Goal: Task Accomplishment & Management: Use online tool/utility

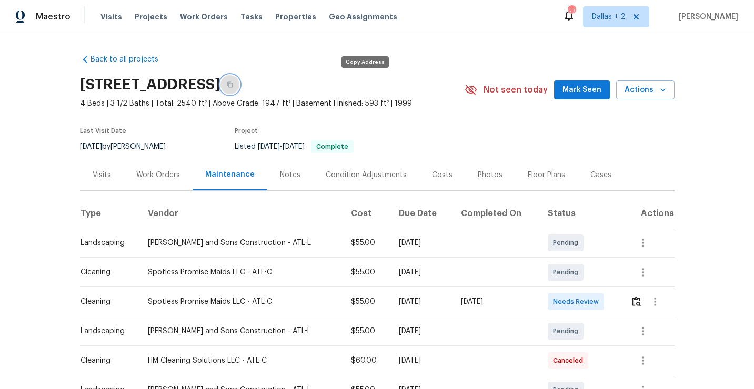
click at [232, 83] on icon "button" at bounding box center [229, 85] width 5 height 6
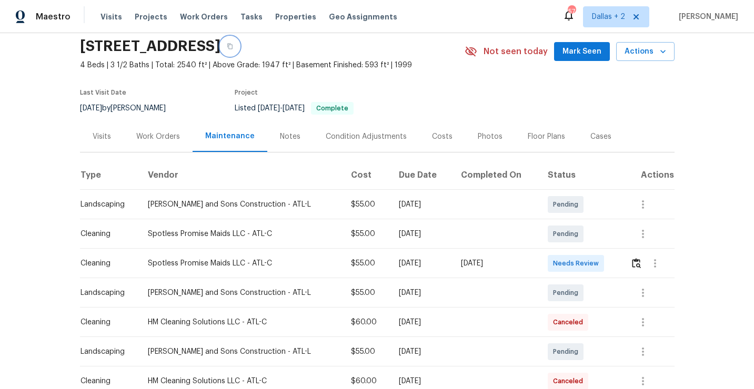
scroll to position [39, 0]
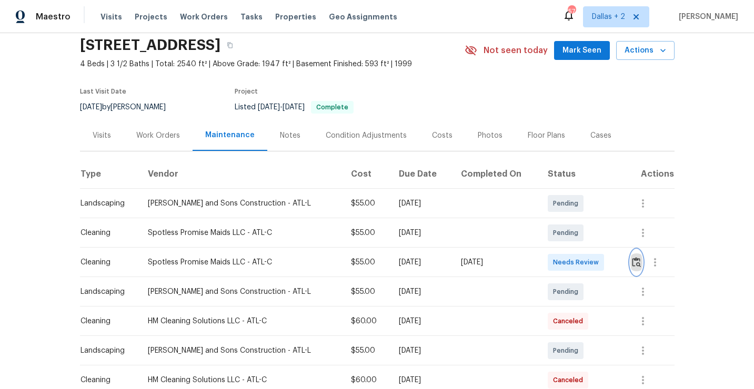
click at [638, 265] on img "button" at bounding box center [636, 262] width 9 height 10
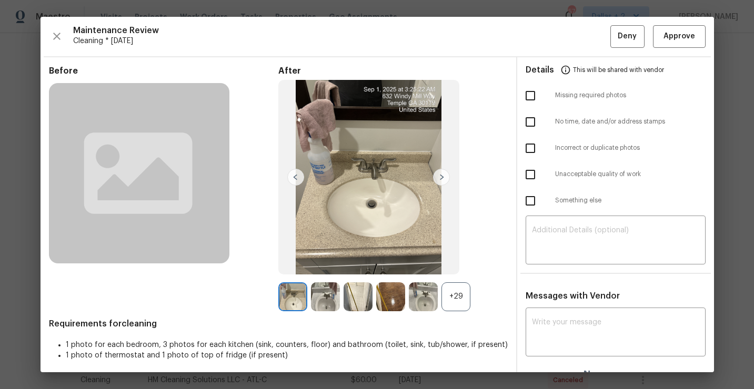
click at [449, 296] on div "+29" at bounding box center [455, 296] width 29 height 29
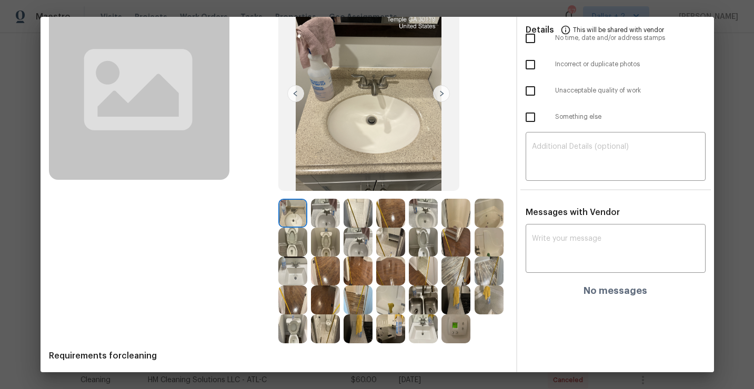
scroll to position [88, 0]
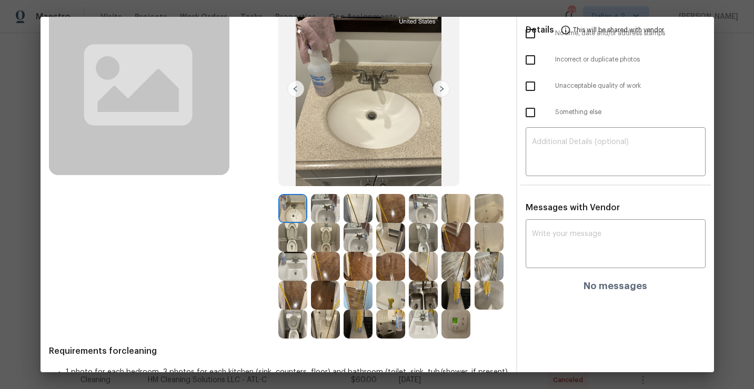
click at [390, 325] on img at bounding box center [390, 324] width 29 height 29
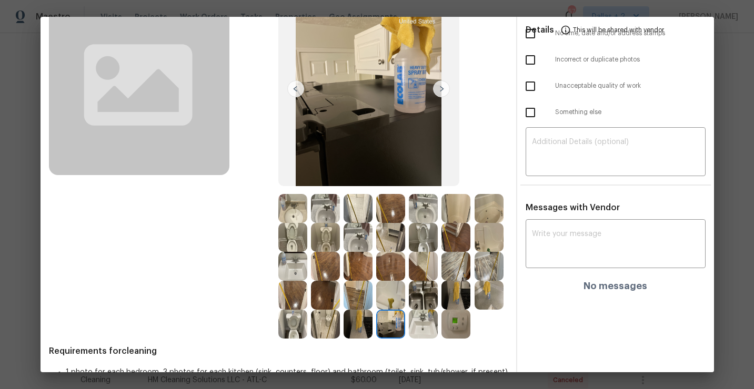
click at [334, 265] on img at bounding box center [325, 266] width 29 height 29
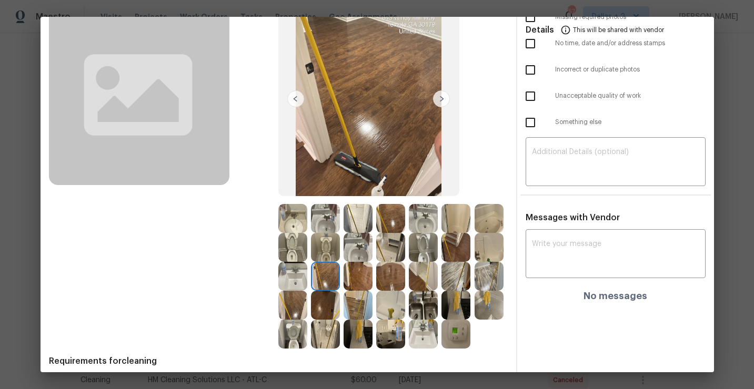
scroll to position [79, 0]
click at [442, 97] on img at bounding box center [441, 98] width 17 height 17
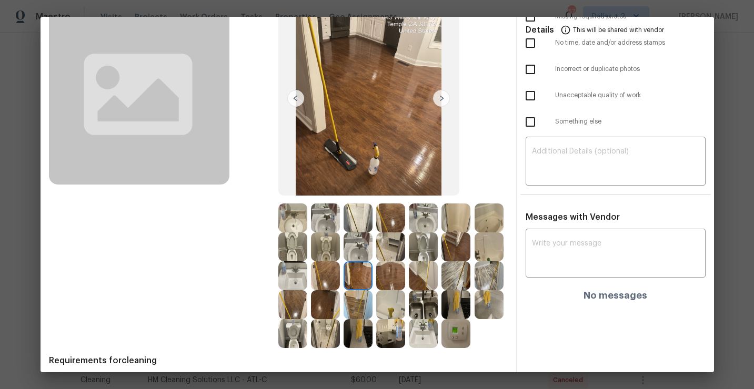
click at [325, 266] on img at bounding box center [325, 275] width 29 height 29
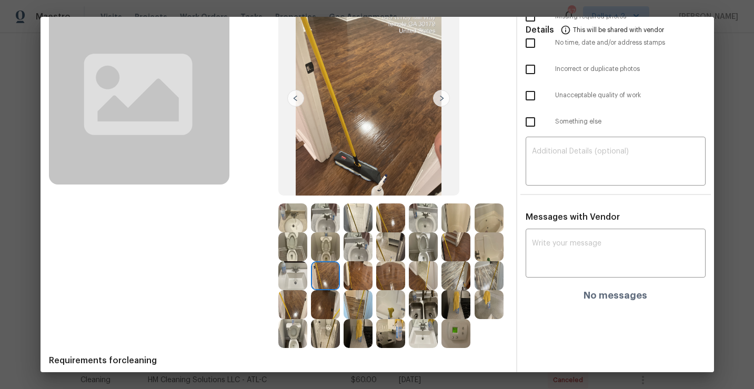
click at [328, 252] on img at bounding box center [325, 246] width 29 height 29
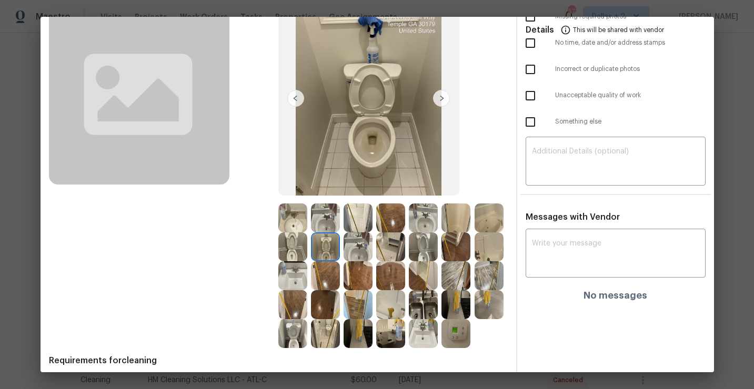
click at [425, 252] on img at bounding box center [423, 246] width 29 height 29
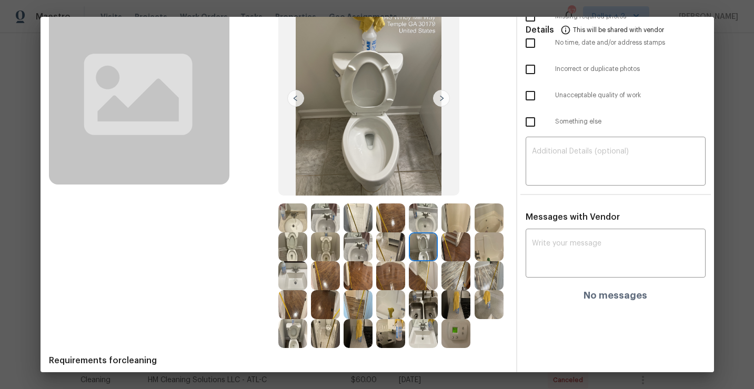
click at [424, 308] on img at bounding box center [423, 304] width 29 height 29
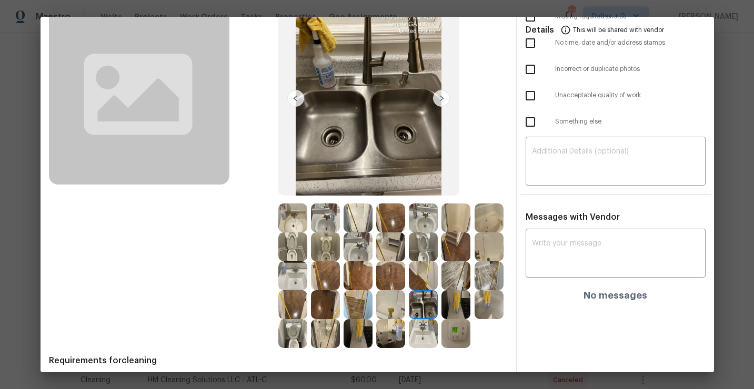
click at [492, 307] on img at bounding box center [488, 304] width 29 height 29
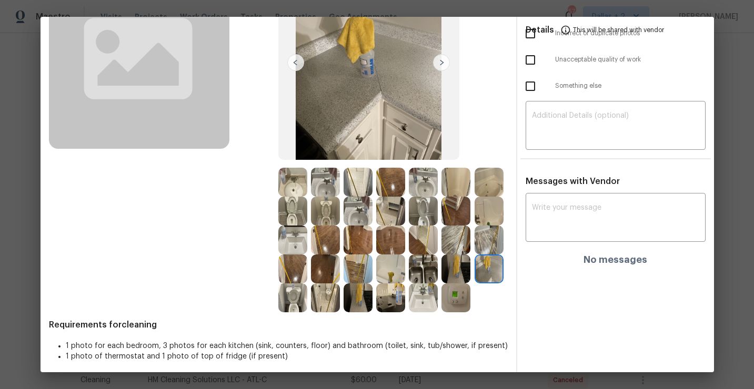
scroll to position [119, 0]
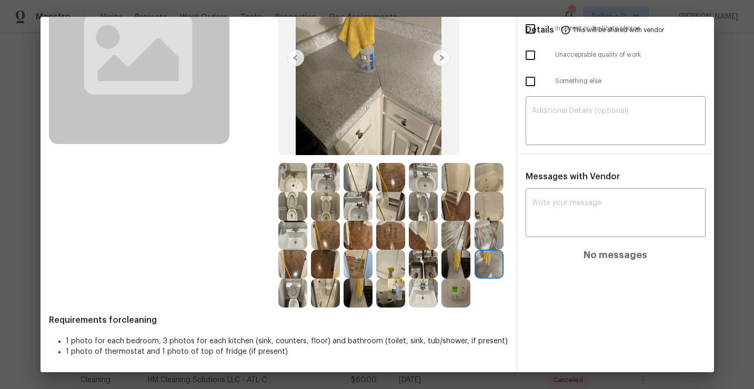
click at [459, 297] on img at bounding box center [455, 293] width 29 height 29
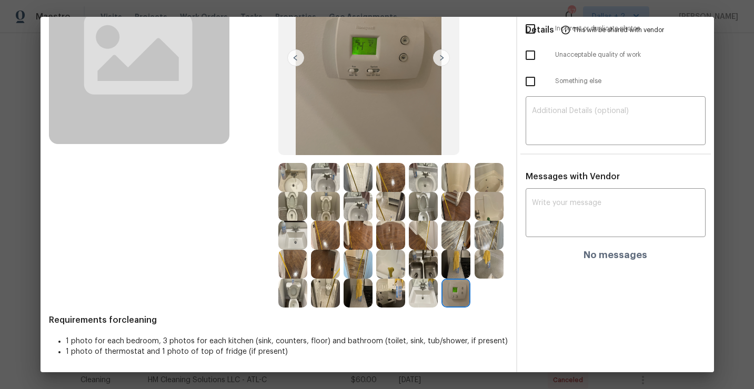
click at [295, 293] on img at bounding box center [292, 293] width 29 height 29
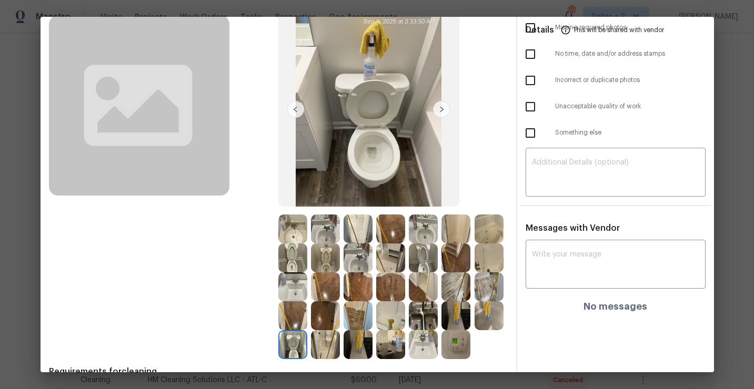
scroll to position [0, 0]
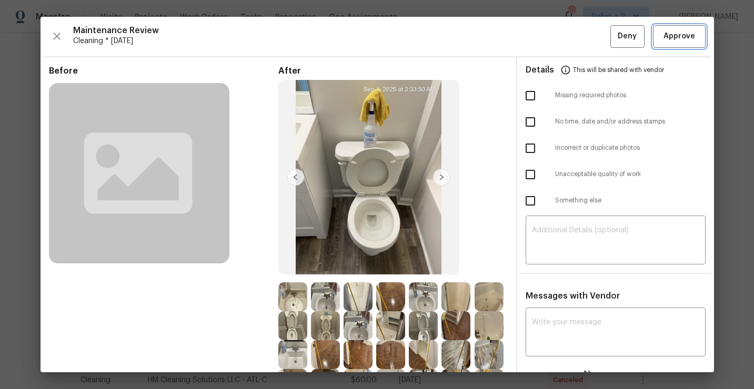
click at [657, 39] on button "Approve" at bounding box center [679, 36] width 53 height 23
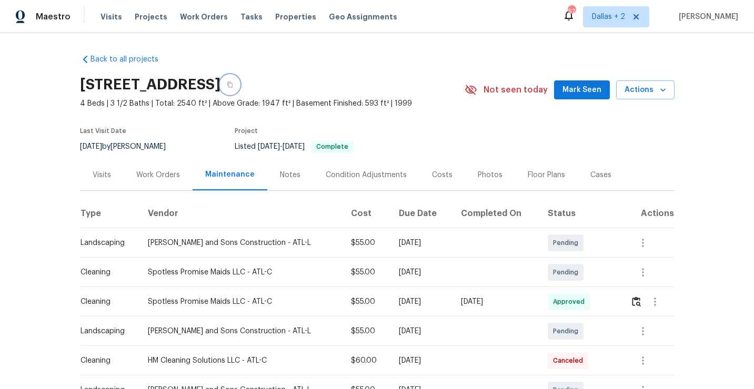
click at [239, 84] on button "button" at bounding box center [229, 84] width 19 height 19
click at [239, 79] on button "button" at bounding box center [229, 84] width 19 height 19
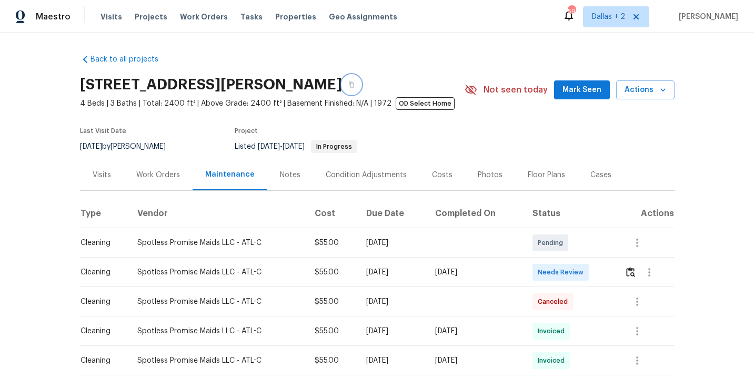
click at [361, 86] on button "button" at bounding box center [351, 84] width 19 height 19
click at [634, 275] on img "button" at bounding box center [630, 272] width 9 height 10
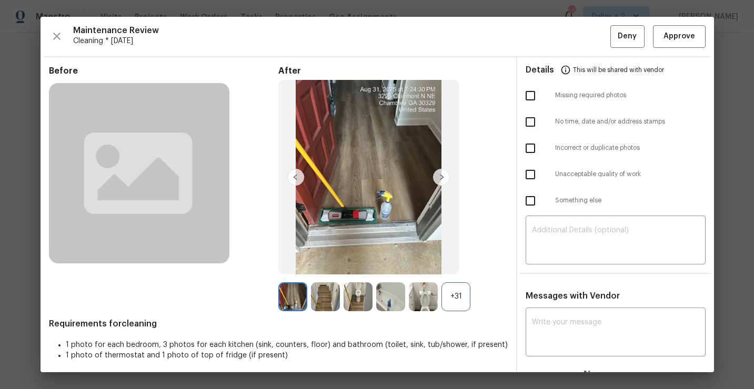
click at [471, 291] on div "+31" at bounding box center [392, 296] width 229 height 29
click at [460, 299] on div "+31" at bounding box center [455, 296] width 29 height 29
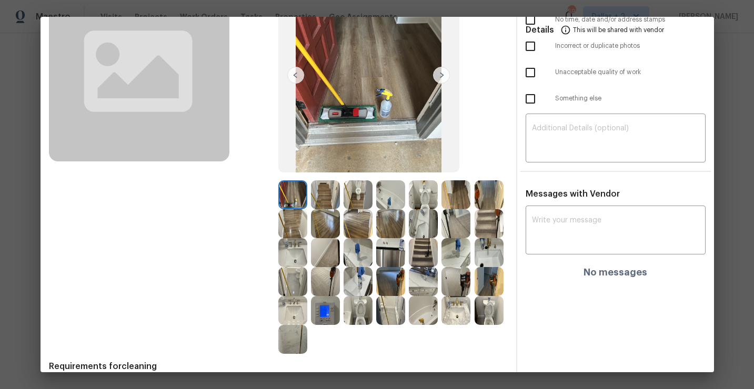
scroll to position [110, 0]
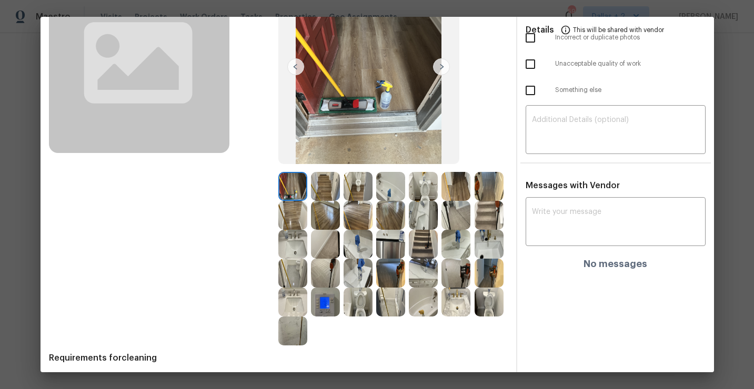
click at [424, 272] on img at bounding box center [423, 273] width 29 height 29
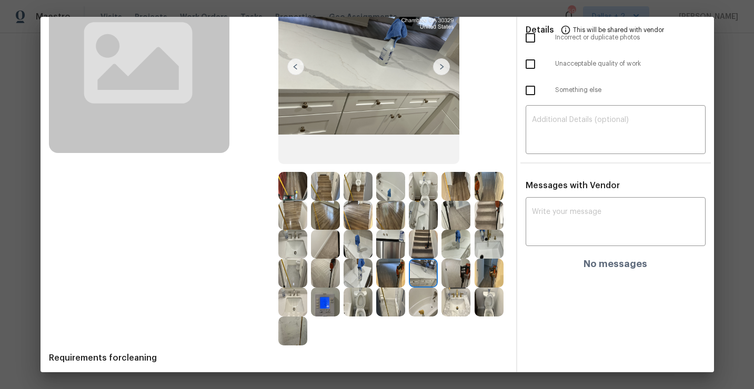
click at [389, 244] on img at bounding box center [390, 244] width 29 height 29
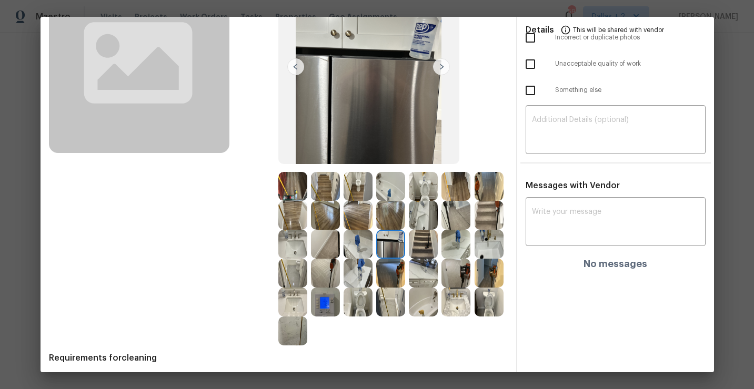
scroll to position [0, 0]
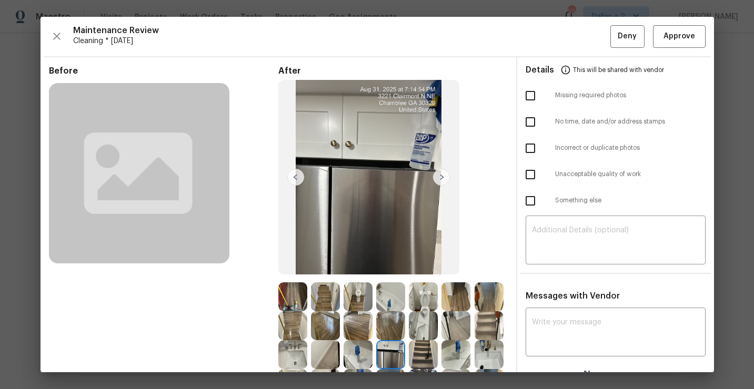
click at [300, 297] on img at bounding box center [292, 296] width 29 height 29
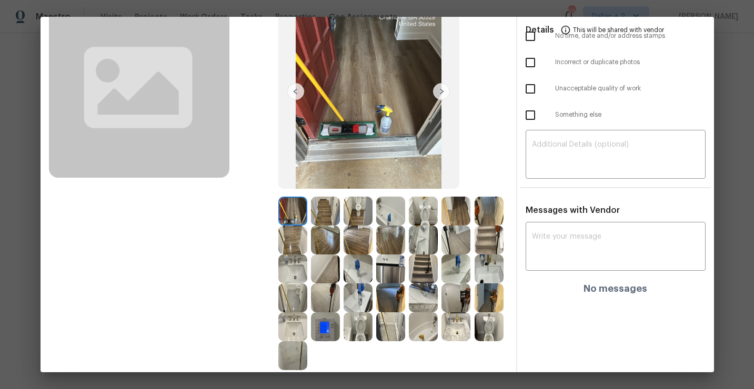
scroll to position [105, 0]
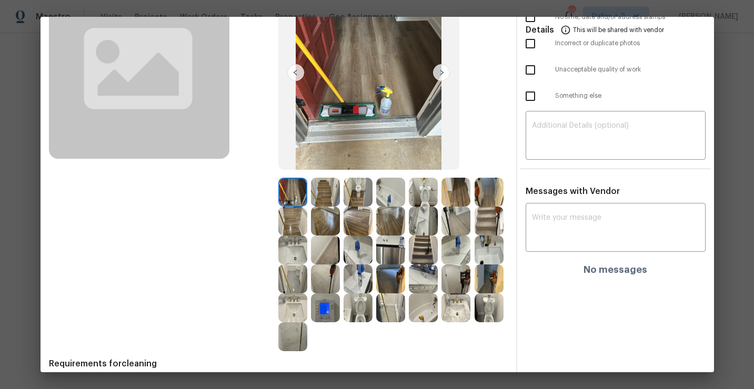
click at [293, 249] on img at bounding box center [292, 250] width 29 height 29
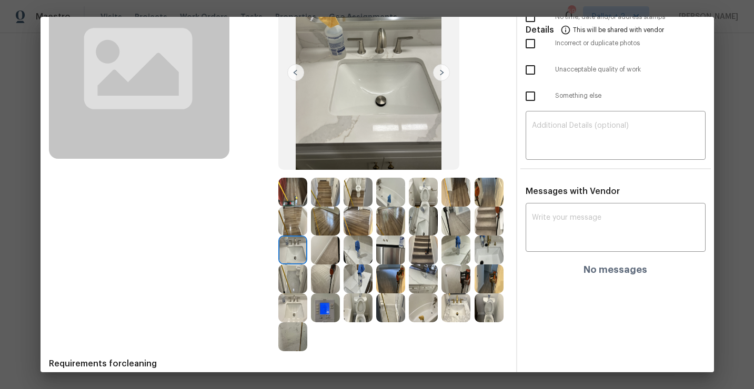
click at [390, 248] on img at bounding box center [390, 250] width 29 height 29
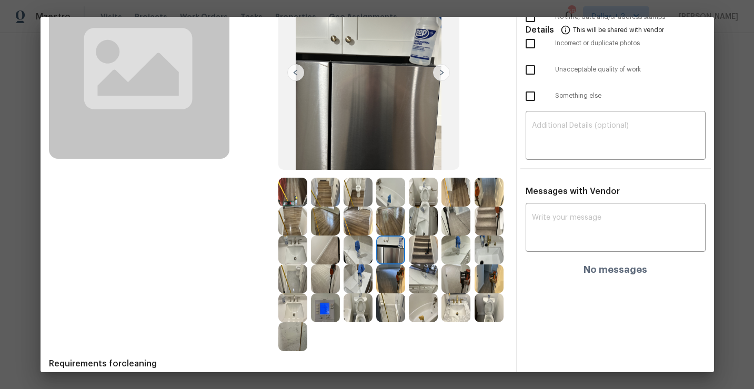
click at [356, 305] on img at bounding box center [357, 307] width 29 height 29
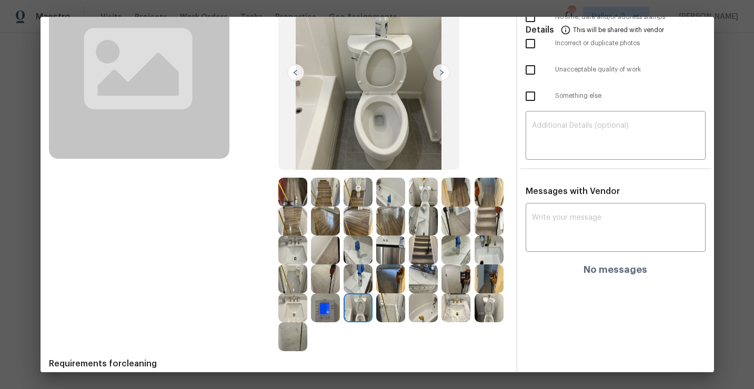
click at [482, 311] on img at bounding box center [488, 307] width 29 height 29
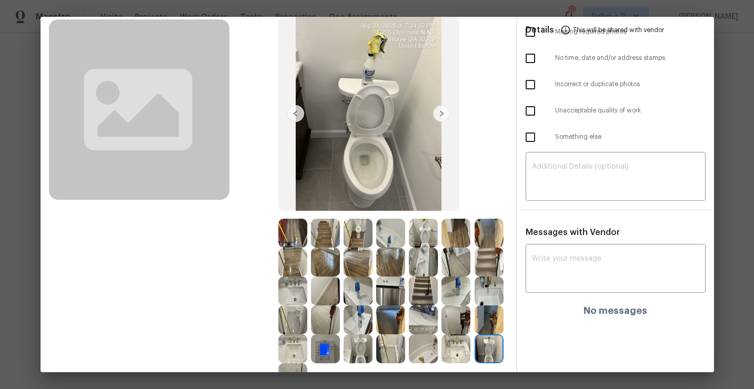
scroll to position [64, 0]
click at [277, 238] on div "Before" at bounding box center [163, 197] width 229 height 390
click at [297, 238] on img at bounding box center [292, 232] width 29 height 29
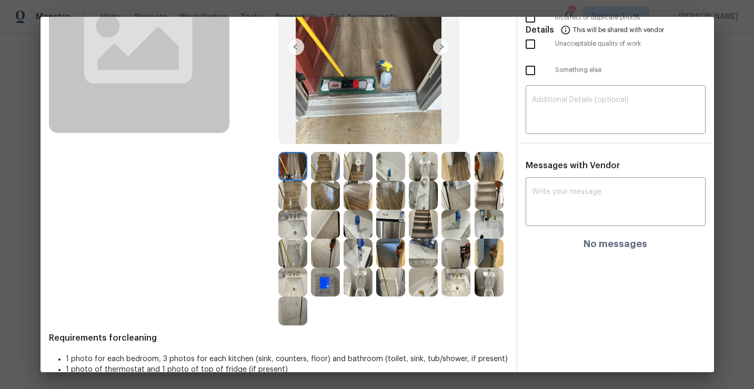
scroll to position [148, 0]
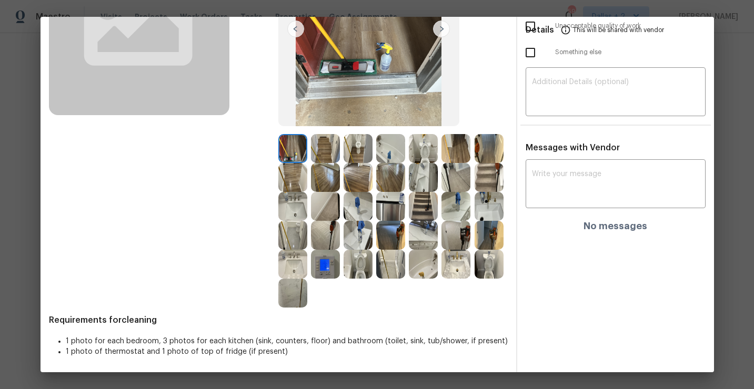
click at [393, 209] on img at bounding box center [390, 206] width 29 height 29
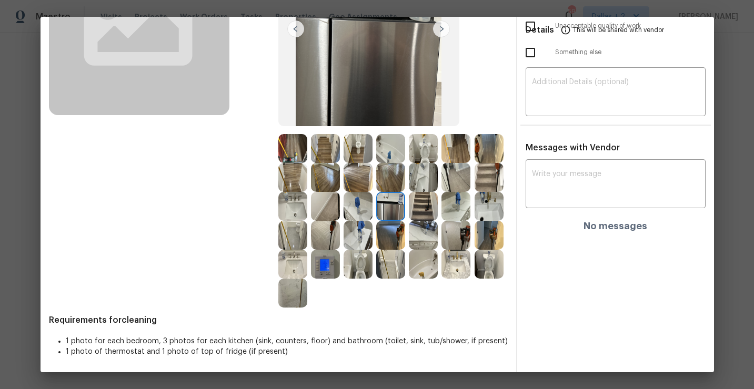
scroll to position [0, 0]
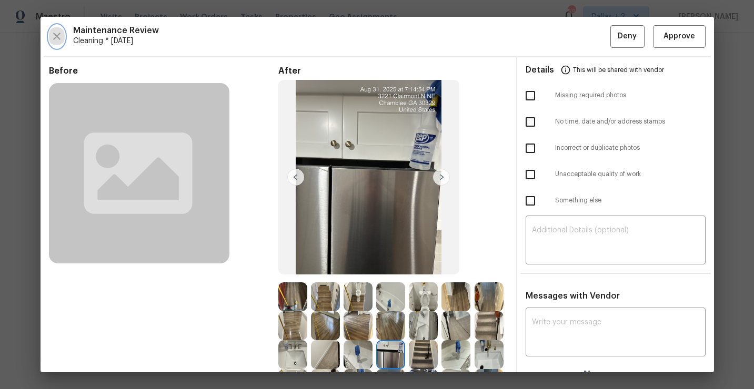
click at [62, 30] on icon "button" at bounding box center [56, 36] width 13 height 13
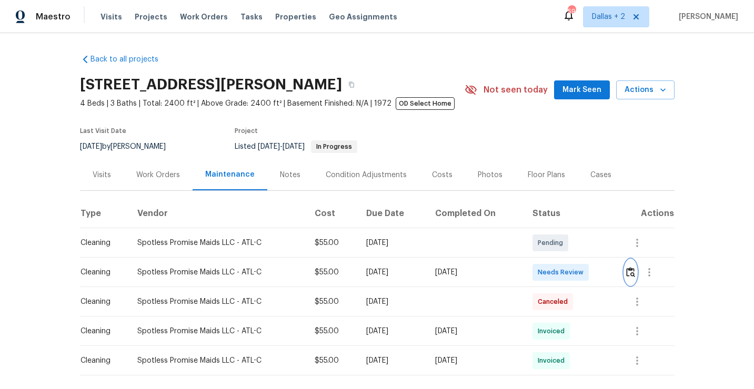
click at [634, 271] on img "button" at bounding box center [630, 272] width 9 height 10
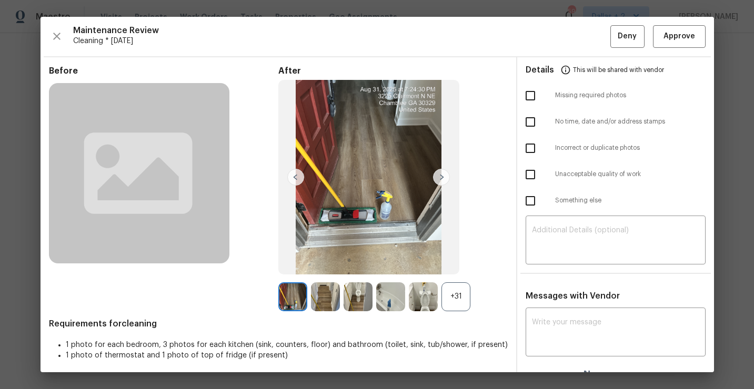
click at [453, 292] on div "+31" at bounding box center [455, 296] width 29 height 29
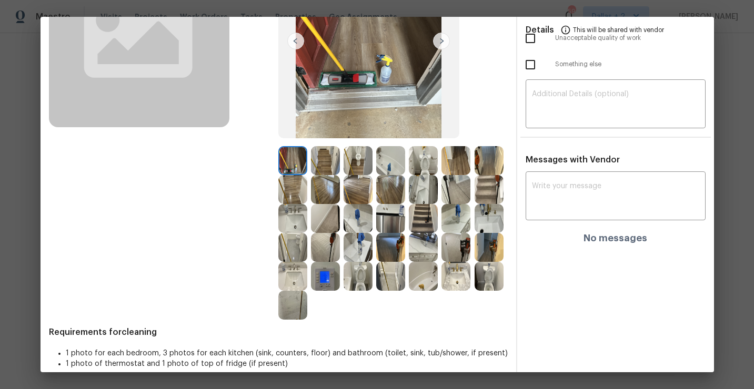
scroll to position [140, 0]
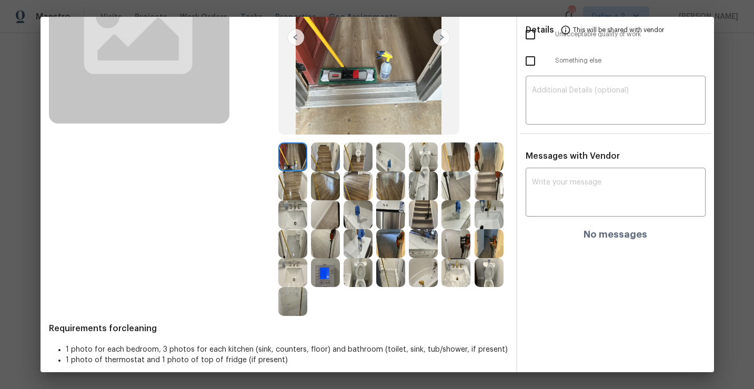
click at [419, 246] on img at bounding box center [423, 243] width 29 height 29
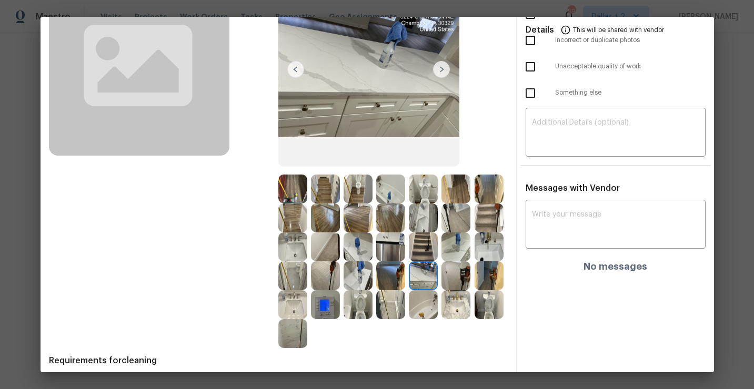
scroll to position [108, 0]
click at [465, 282] on img at bounding box center [455, 275] width 29 height 29
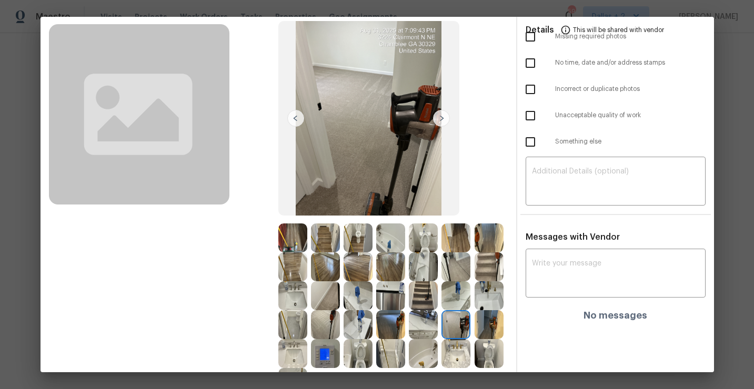
scroll to position [87, 0]
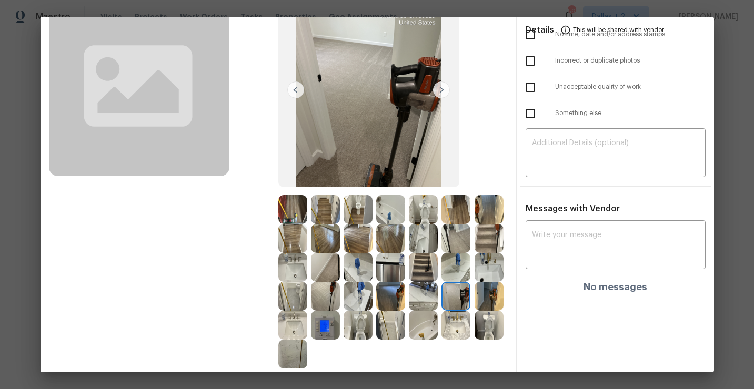
click at [488, 331] on img at bounding box center [488, 325] width 29 height 29
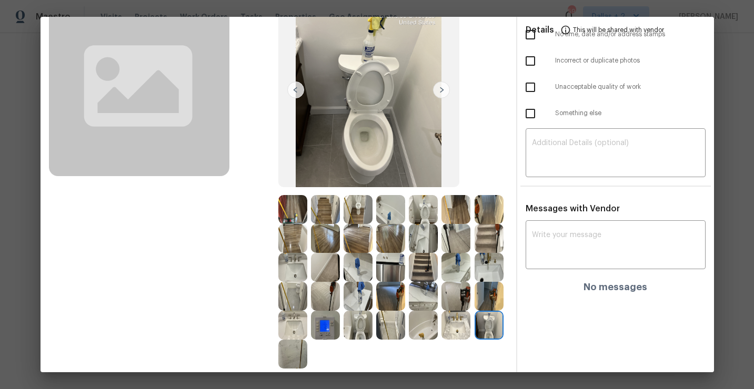
click at [488, 299] on img at bounding box center [488, 296] width 29 height 29
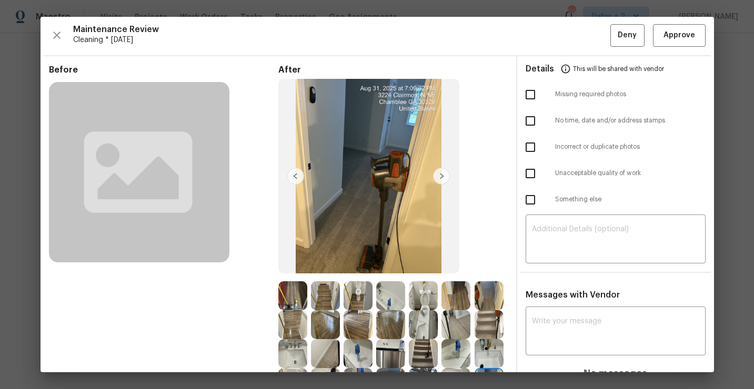
scroll to position [0, 0]
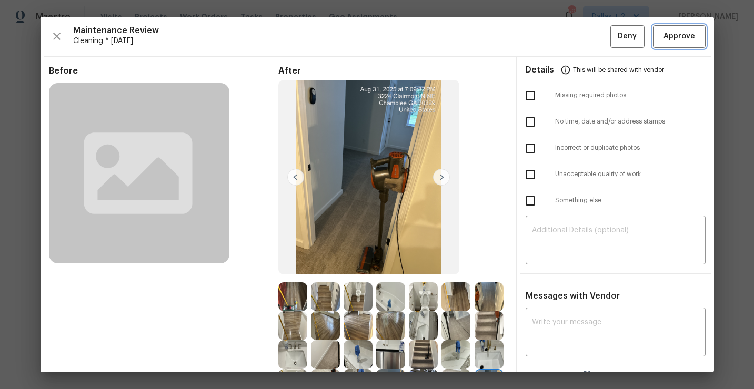
click at [673, 39] on span "Approve" at bounding box center [679, 36] width 32 height 13
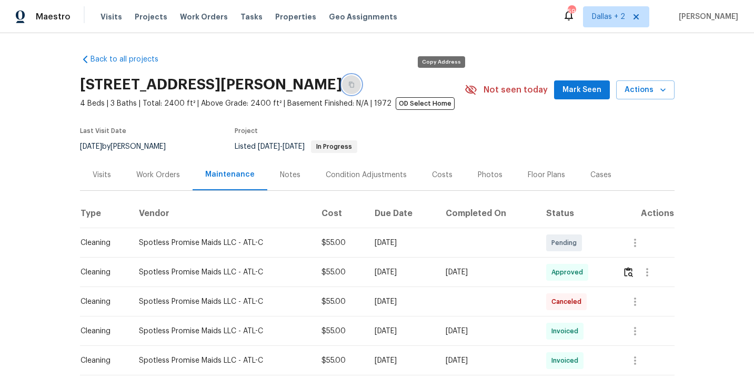
click at [361, 89] on button "button" at bounding box center [351, 84] width 19 height 19
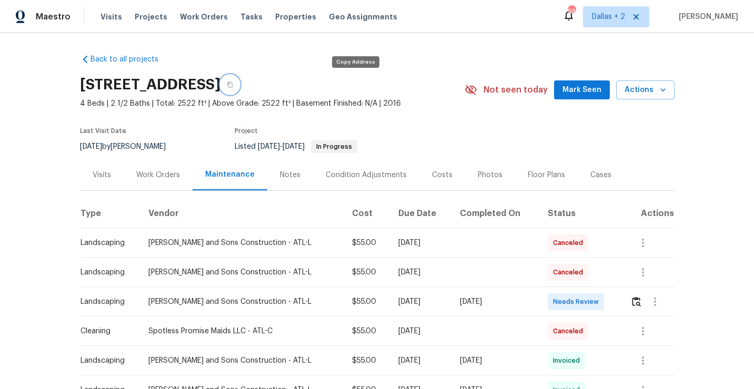
click at [233, 87] on icon "button" at bounding box center [230, 85] width 6 height 6
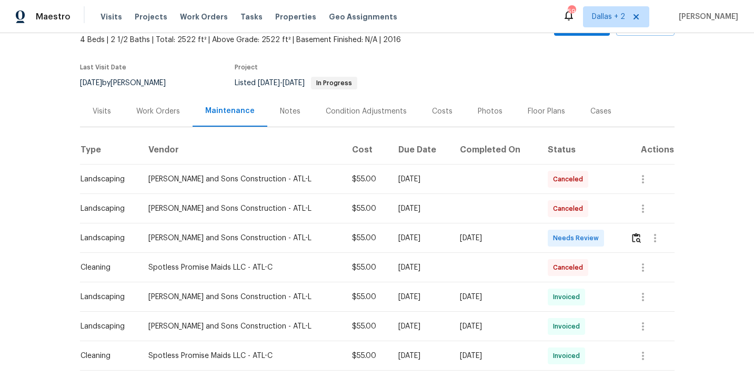
scroll to position [66, 0]
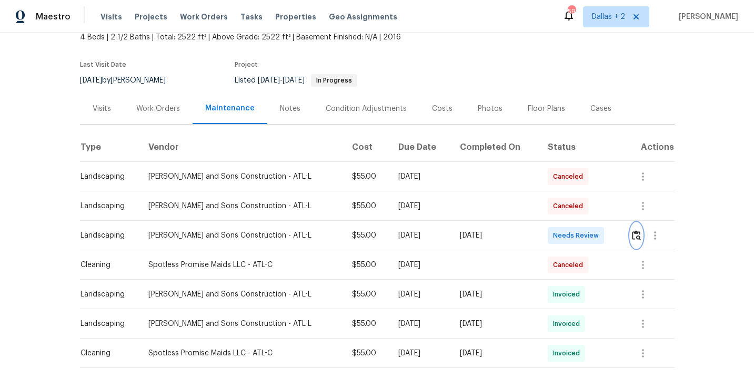
click at [635, 239] on img "button" at bounding box center [636, 235] width 9 height 10
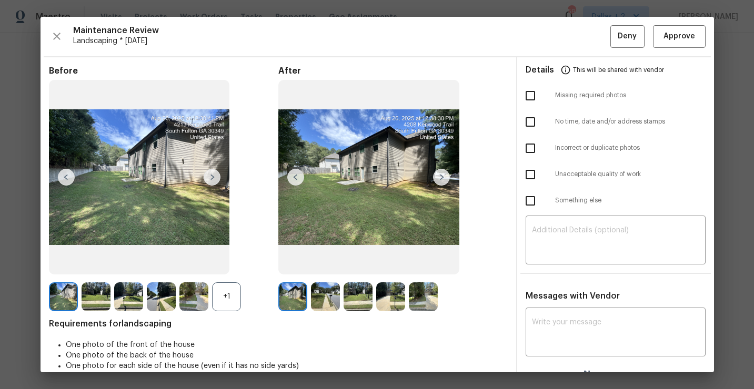
click at [237, 291] on div "+1" at bounding box center [226, 296] width 29 height 29
click at [231, 300] on img at bounding box center [226, 296] width 29 height 29
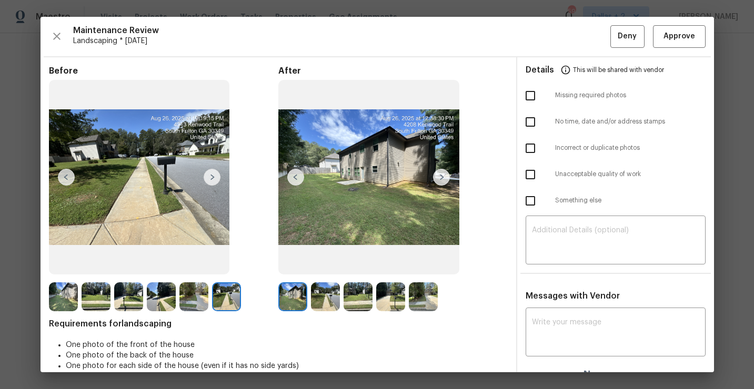
click at [313, 295] on img at bounding box center [325, 296] width 29 height 29
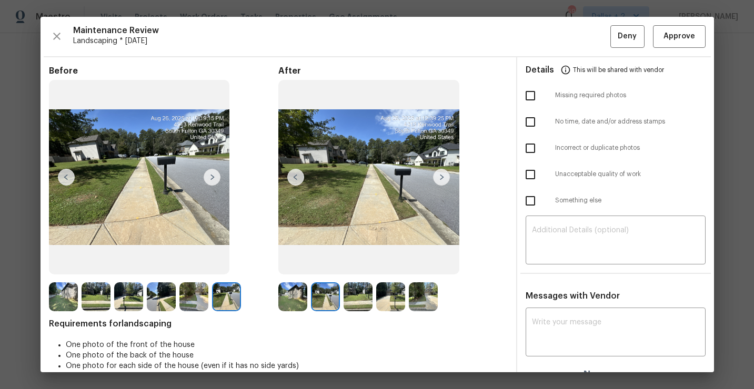
click at [427, 293] on img at bounding box center [423, 296] width 29 height 29
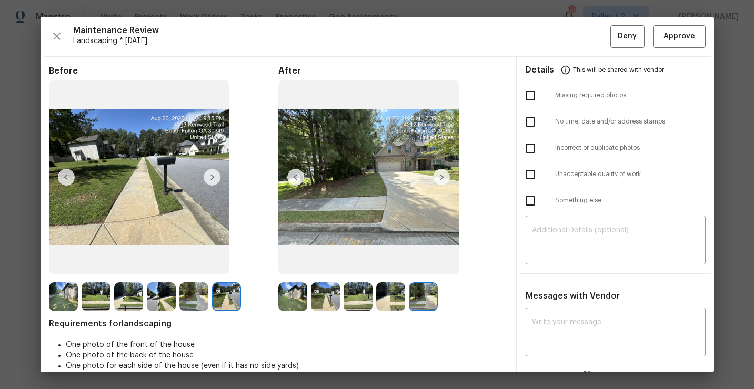
click at [396, 301] on img at bounding box center [390, 296] width 29 height 29
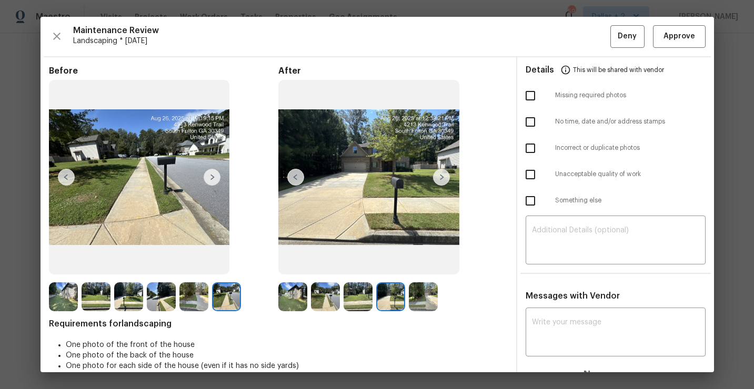
click at [353, 298] on img at bounding box center [357, 296] width 29 height 29
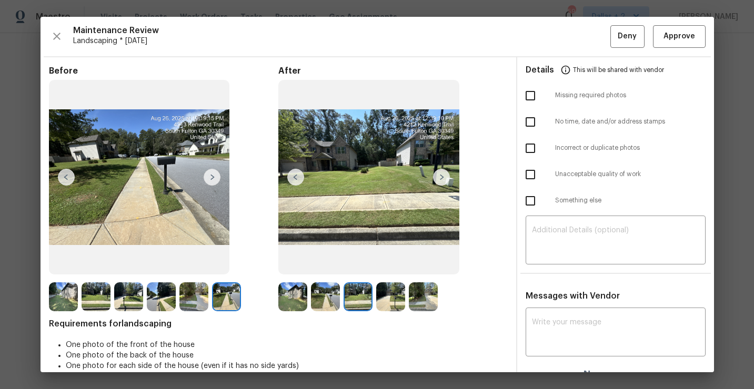
click at [292, 288] on img at bounding box center [292, 296] width 29 height 29
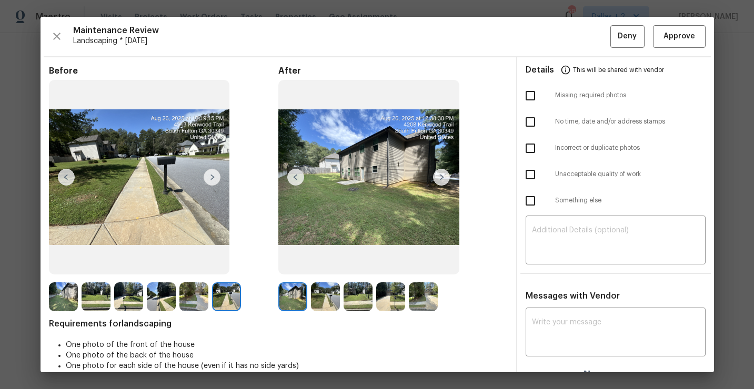
click at [442, 180] on img at bounding box center [441, 177] width 17 height 17
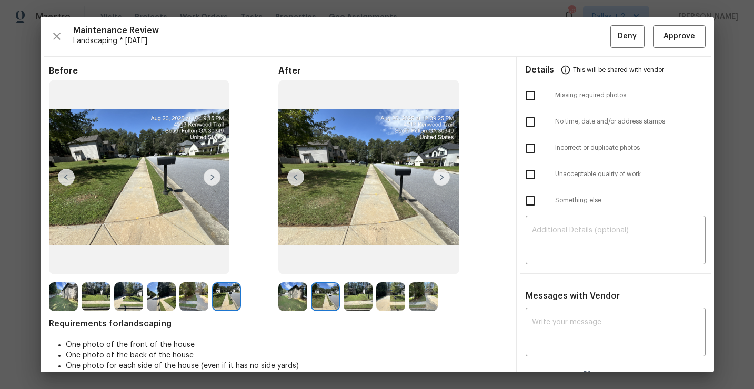
click at [442, 180] on img at bounding box center [441, 177] width 17 height 17
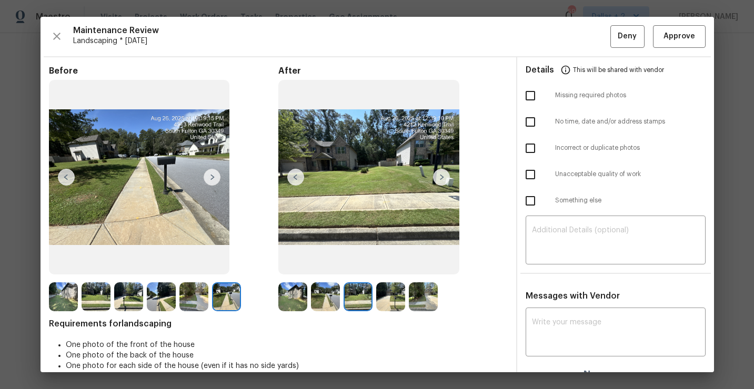
click at [442, 180] on img at bounding box center [441, 177] width 17 height 17
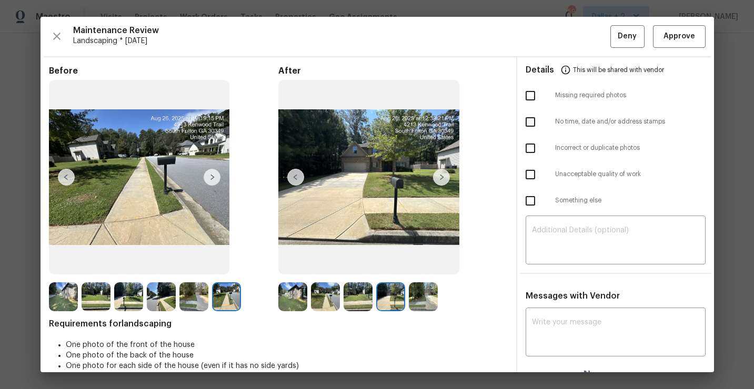
click at [442, 180] on img at bounding box center [441, 177] width 17 height 17
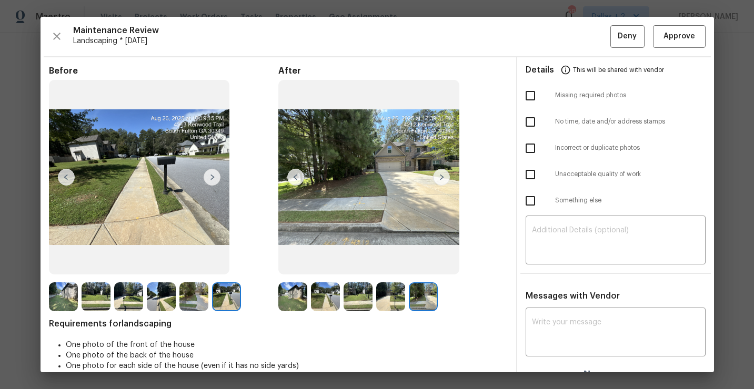
click at [293, 296] on img at bounding box center [292, 296] width 29 height 29
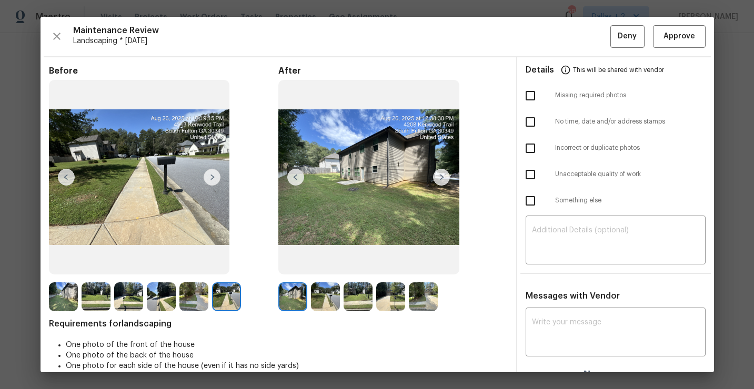
click at [424, 296] on img at bounding box center [423, 296] width 29 height 29
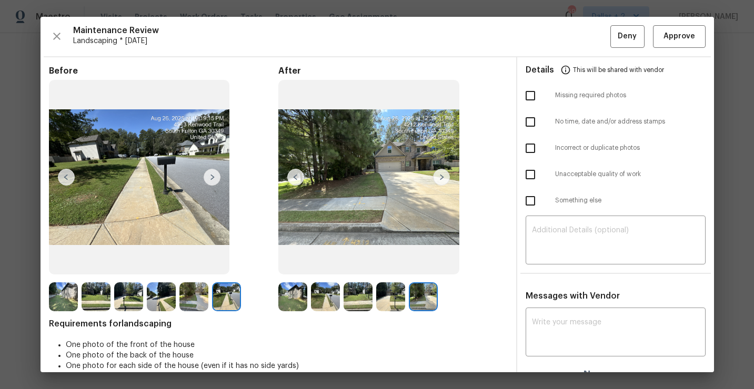
click at [323, 298] on img at bounding box center [325, 296] width 29 height 29
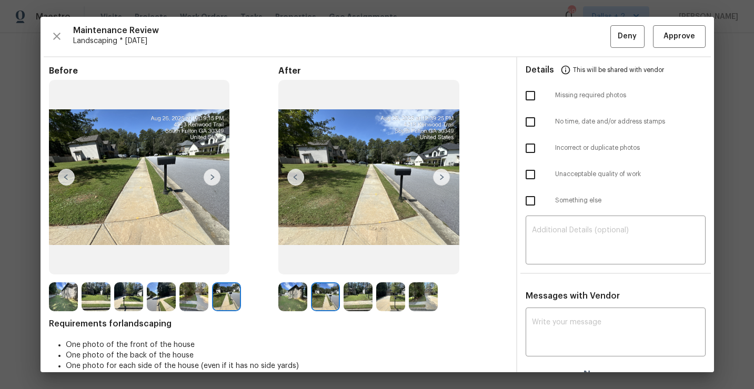
click at [348, 291] on img at bounding box center [357, 296] width 29 height 29
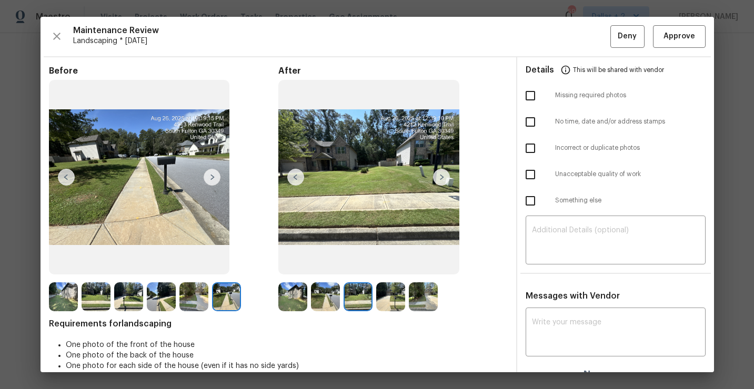
click at [382, 288] on img at bounding box center [390, 296] width 29 height 29
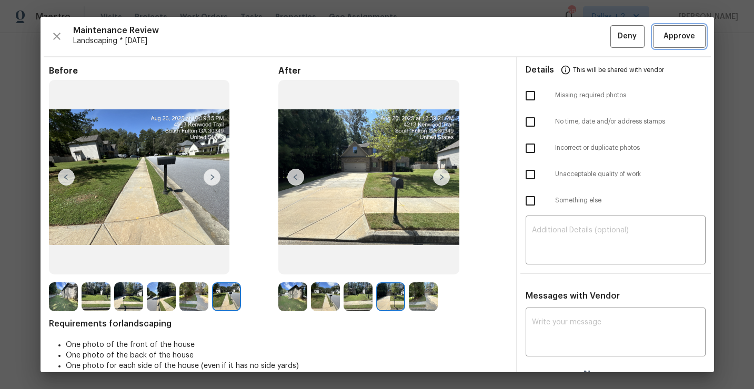
click at [674, 42] on span "Approve" at bounding box center [679, 36] width 32 height 13
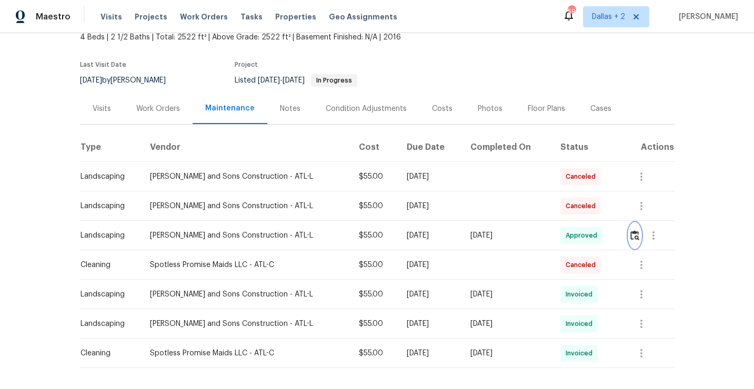
scroll to position [0, 0]
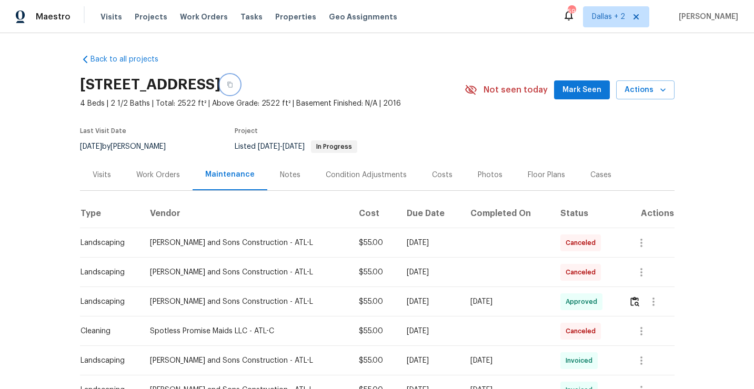
click at [239, 90] on button "button" at bounding box center [229, 84] width 19 height 19
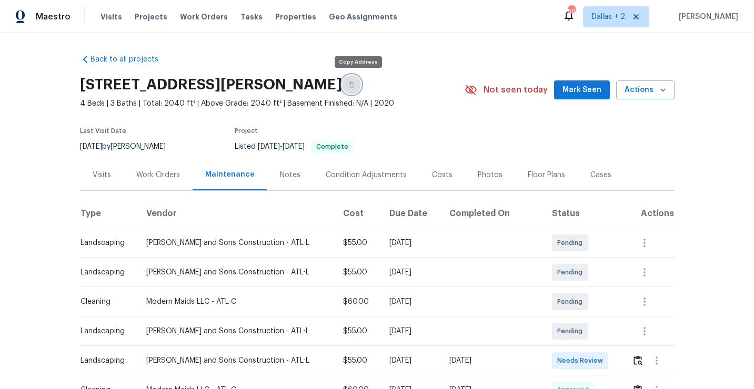
click at [361, 84] on button "button" at bounding box center [351, 84] width 19 height 19
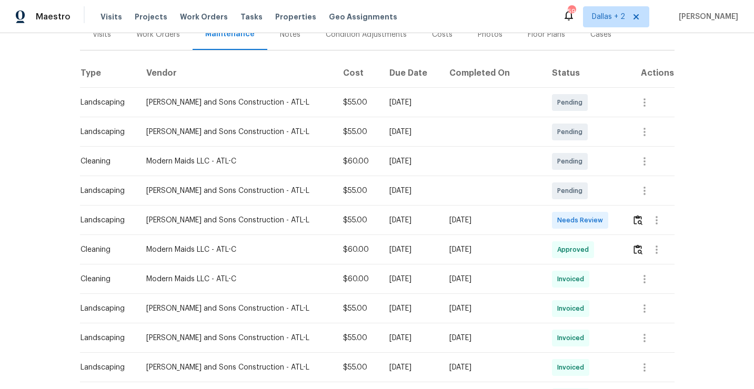
scroll to position [142, 0]
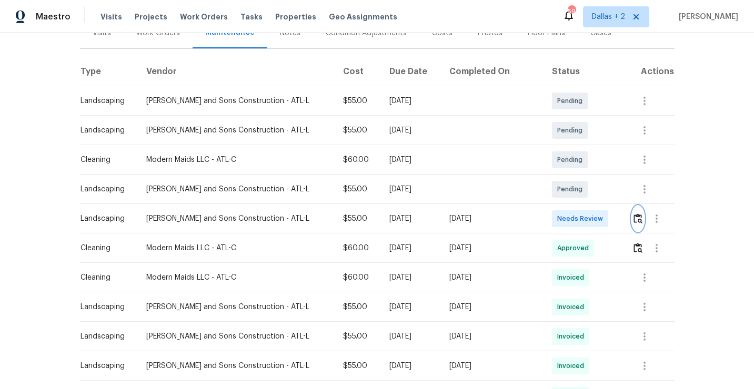
click at [634, 221] on img "button" at bounding box center [637, 219] width 9 height 10
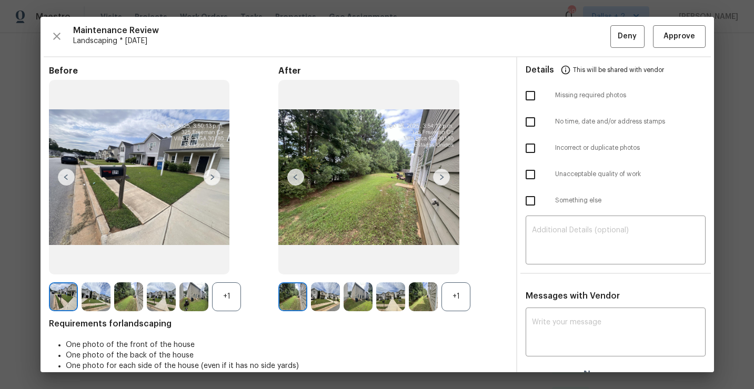
click at [232, 296] on div "+1" at bounding box center [226, 296] width 29 height 29
click at [458, 288] on div "+1" at bounding box center [455, 296] width 29 height 29
click at [440, 177] on img at bounding box center [441, 177] width 17 height 17
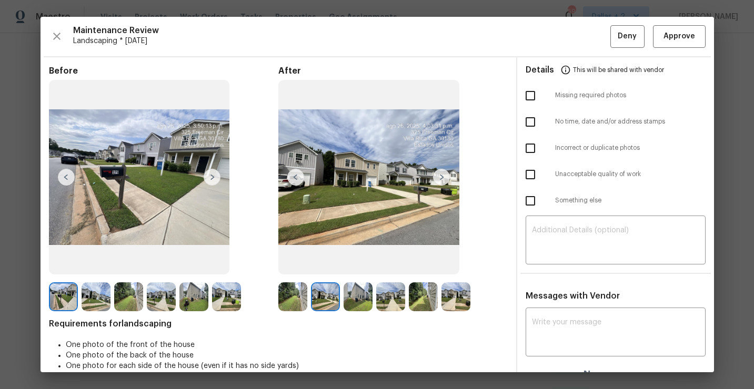
click at [441, 179] on img at bounding box center [441, 177] width 17 height 17
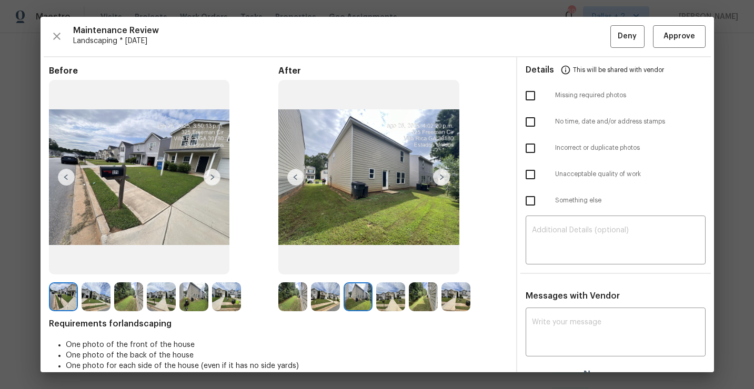
click at [441, 179] on img at bounding box center [441, 177] width 17 height 17
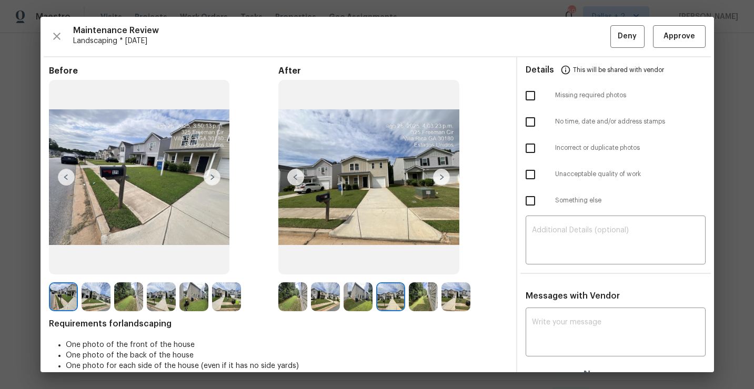
click at [441, 179] on img at bounding box center [441, 177] width 17 height 17
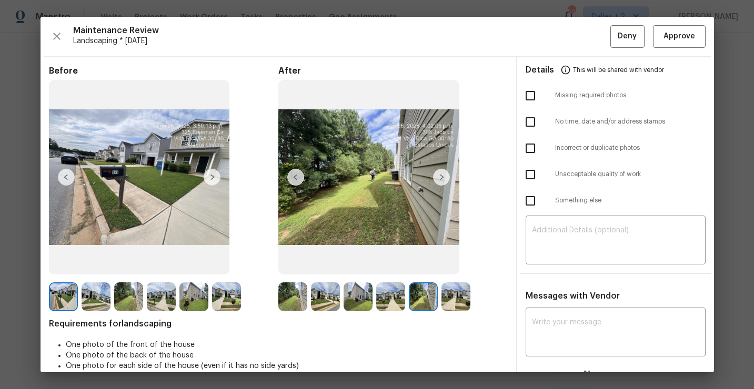
click at [441, 179] on img at bounding box center [441, 177] width 17 height 17
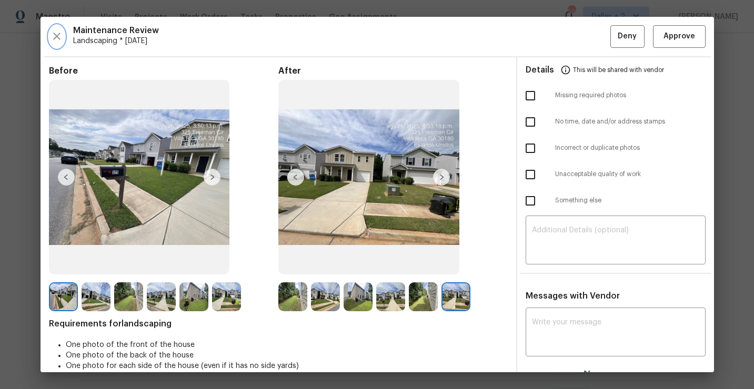
click at [54, 39] on icon "button" at bounding box center [56, 36] width 7 height 7
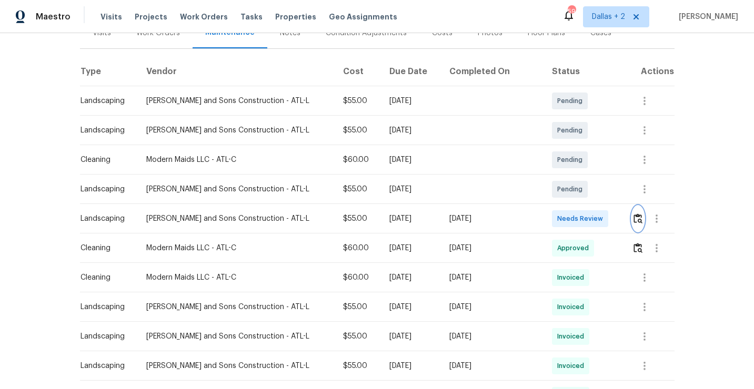
click at [633, 215] on img "button" at bounding box center [637, 219] width 9 height 10
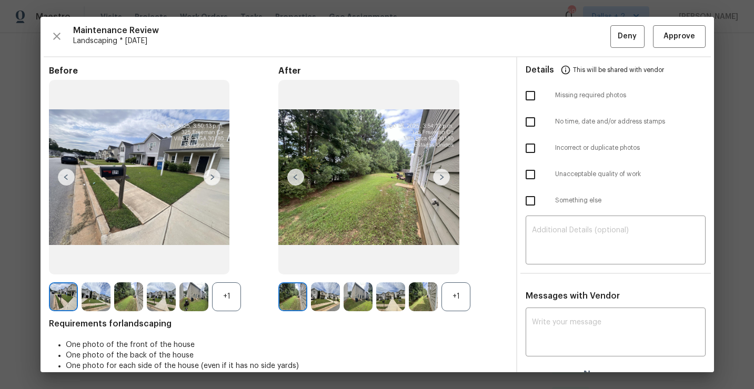
click at [452, 290] on div "+1" at bounding box center [455, 296] width 29 height 29
click at [189, 293] on img at bounding box center [193, 296] width 29 height 29
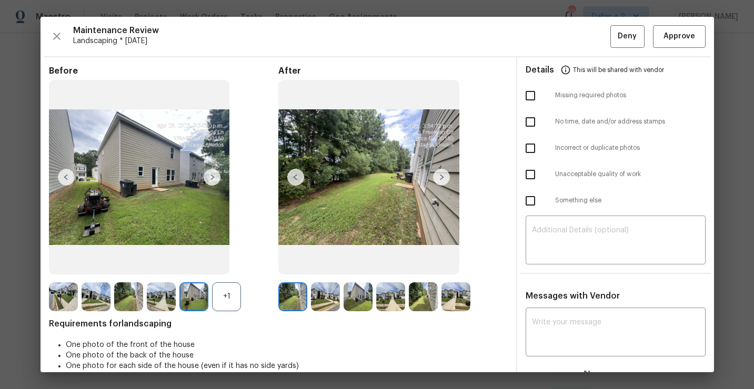
click at [156, 302] on img at bounding box center [161, 296] width 29 height 29
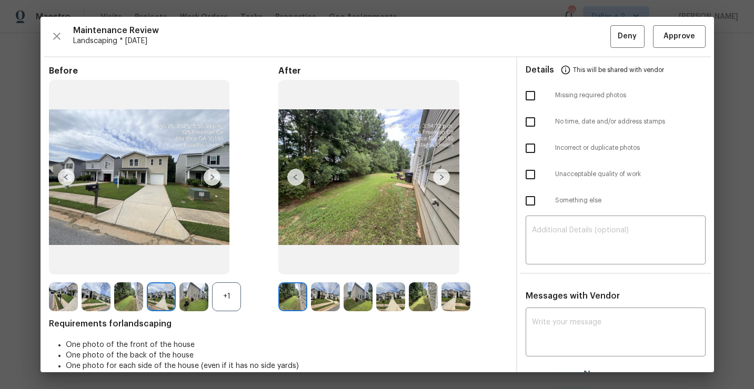
click at [349, 285] on img at bounding box center [357, 296] width 29 height 29
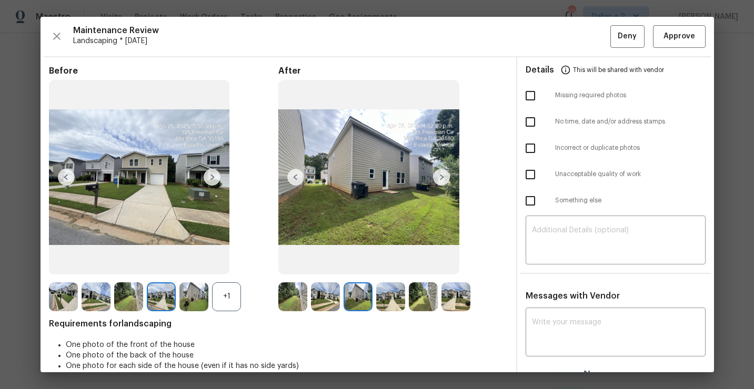
click at [388, 294] on img at bounding box center [390, 296] width 29 height 29
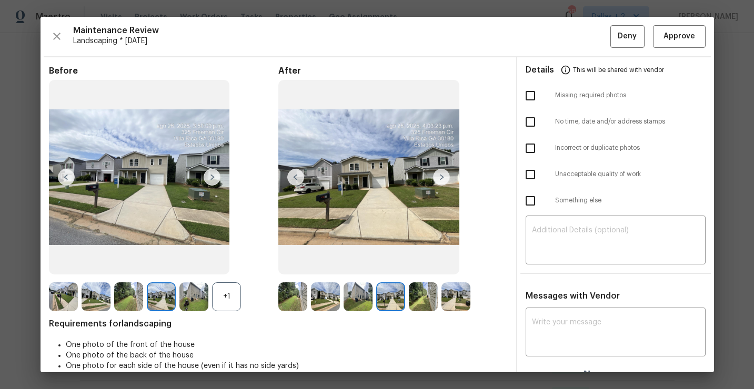
click at [418, 289] on img at bounding box center [423, 296] width 29 height 29
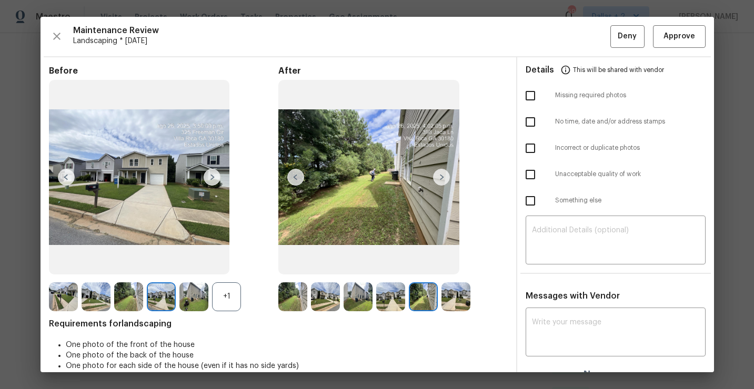
click at [460, 299] on img at bounding box center [455, 296] width 29 height 29
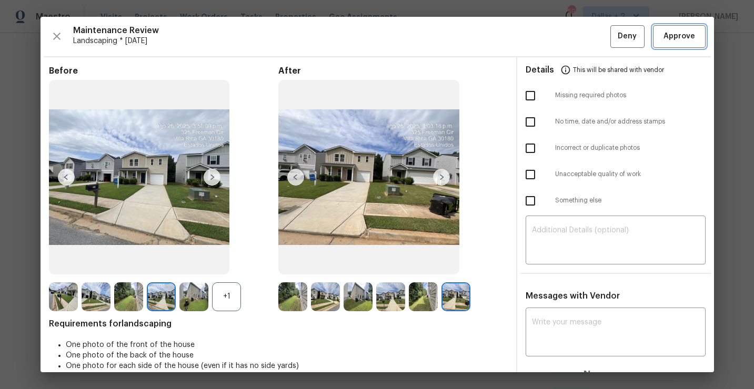
click at [687, 39] on span "Approve" at bounding box center [679, 36] width 32 height 13
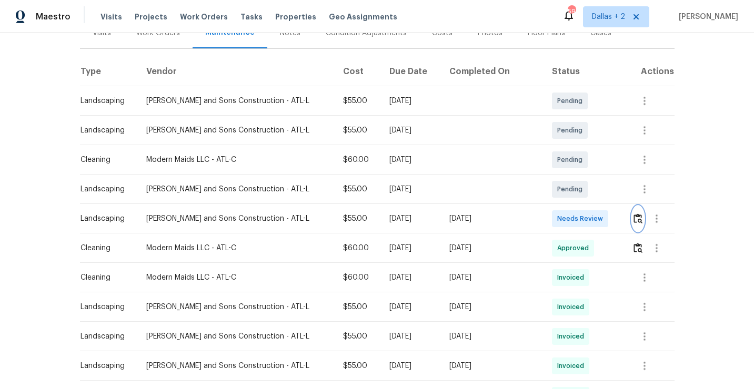
scroll to position [0, 0]
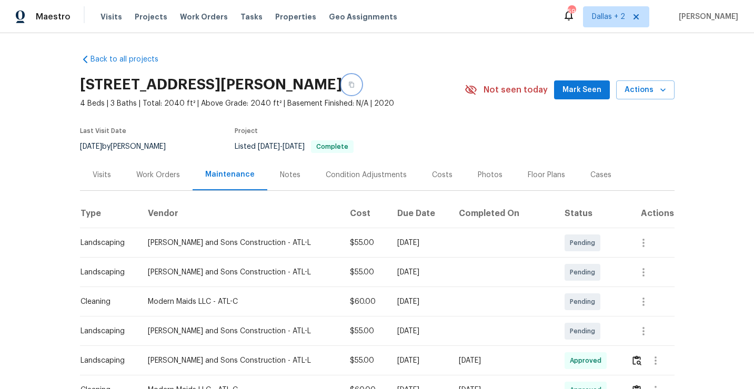
click at [358, 81] on button "button" at bounding box center [351, 84] width 19 height 19
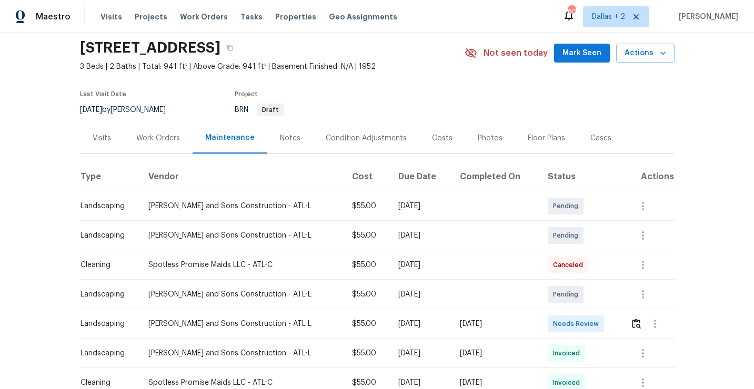
scroll to position [68, 0]
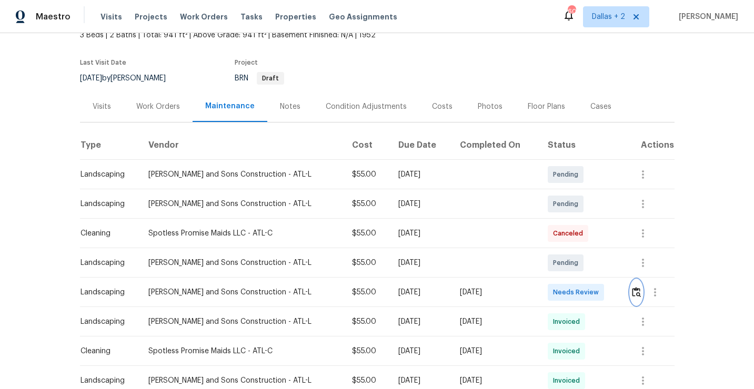
click at [638, 291] on img "button" at bounding box center [636, 292] width 9 height 10
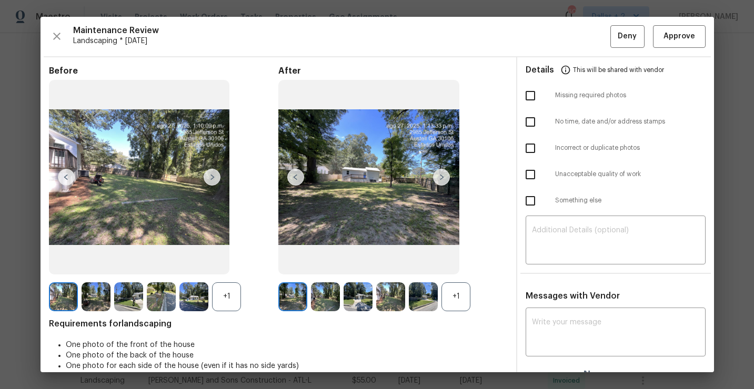
click at [65, 35] on div "Maintenance Review Landscaping * Mon, Aug 25 Deny Approve" at bounding box center [377, 36] width 656 height 23
click at [65, 31] on div "Maintenance Review Landscaping * Mon, Aug 25 Deny Approve" at bounding box center [377, 36] width 656 height 23
click at [63, 32] on icon "button" at bounding box center [56, 36] width 13 height 13
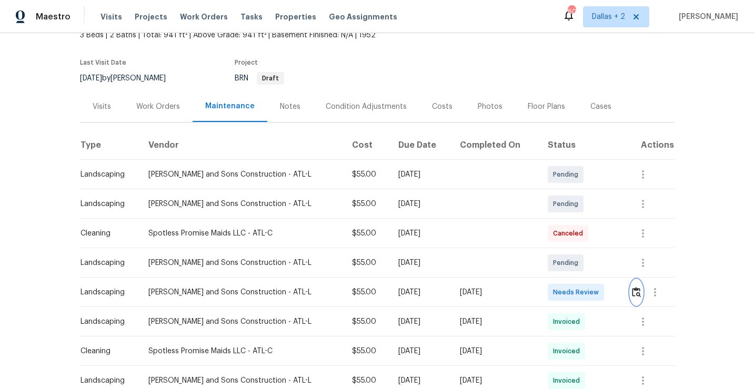
scroll to position [0, 0]
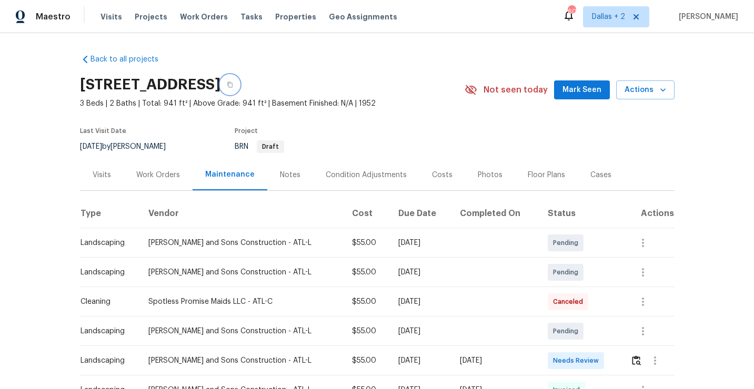
click at [239, 86] on button "button" at bounding box center [229, 84] width 19 height 19
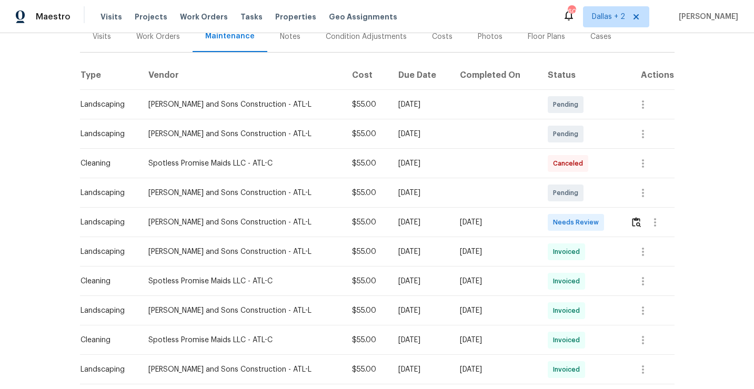
scroll to position [160, 0]
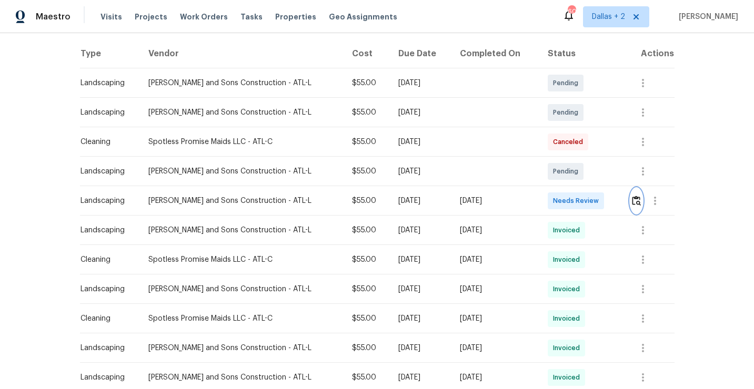
click at [632, 197] on img "button" at bounding box center [636, 201] width 9 height 10
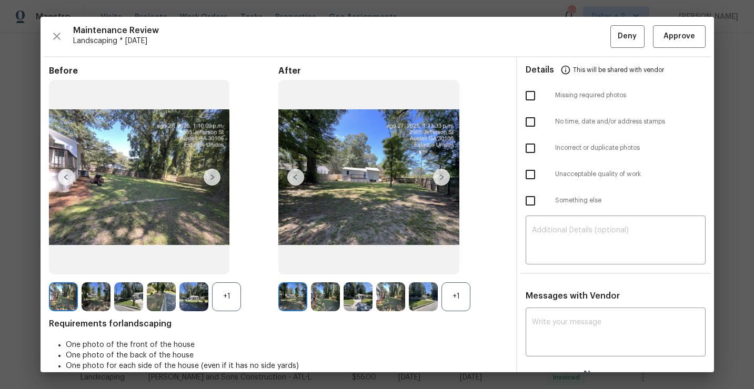
click at [453, 286] on div "+1" at bounding box center [455, 296] width 29 height 29
click at [226, 305] on div "+1" at bounding box center [226, 296] width 29 height 29
click at [441, 181] on img at bounding box center [441, 177] width 17 height 17
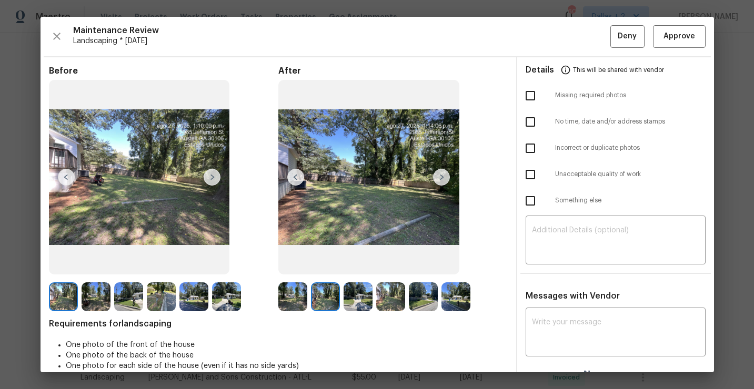
click at [440, 181] on img at bounding box center [441, 177] width 17 height 17
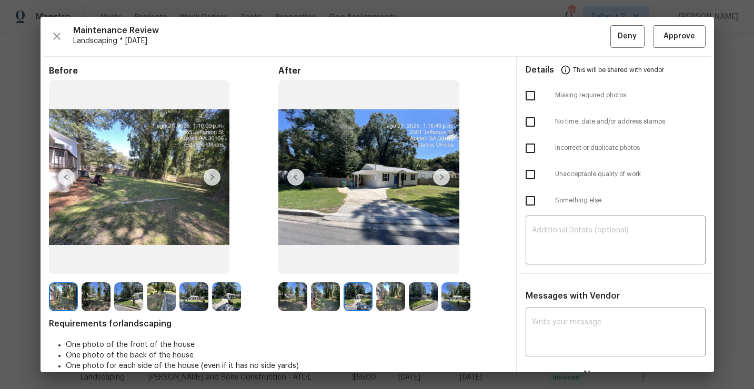
click at [440, 181] on img at bounding box center [441, 177] width 17 height 17
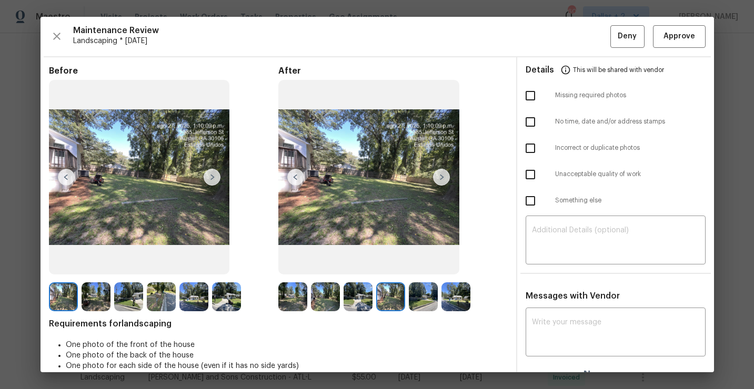
click at [440, 181] on img at bounding box center [441, 177] width 17 height 17
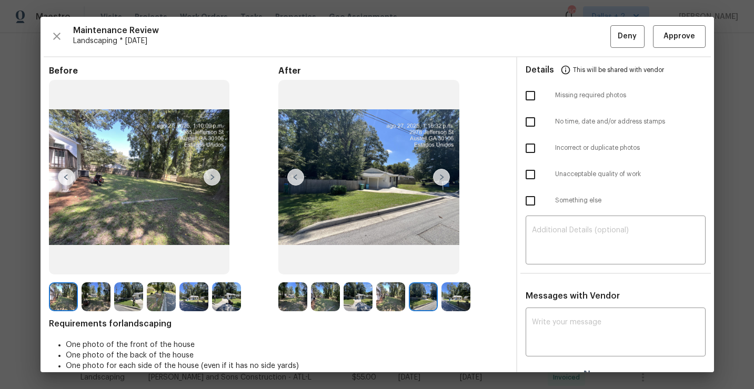
click at [440, 181] on img at bounding box center [441, 177] width 17 height 17
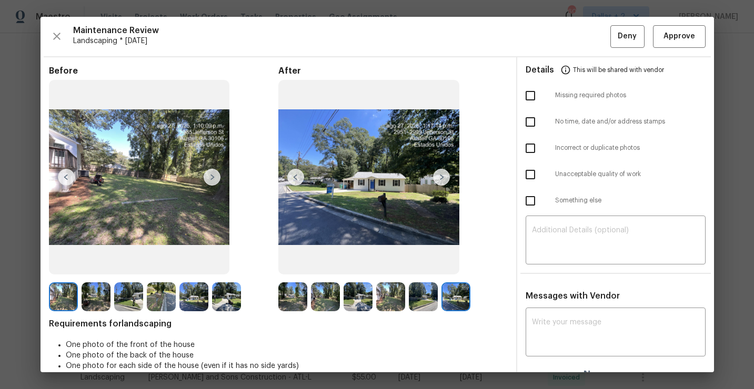
click at [440, 181] on img at bounding box center [441, 177] width 17 height 17
click at [76, 291] on img at bounding box center [63, 296] width 29 height 29
click at [60, 298] on img at bounding box center [63, 296] width 29 height 29
click at [100, 290] on img at bounding box center [96, 296] width 29 height 29
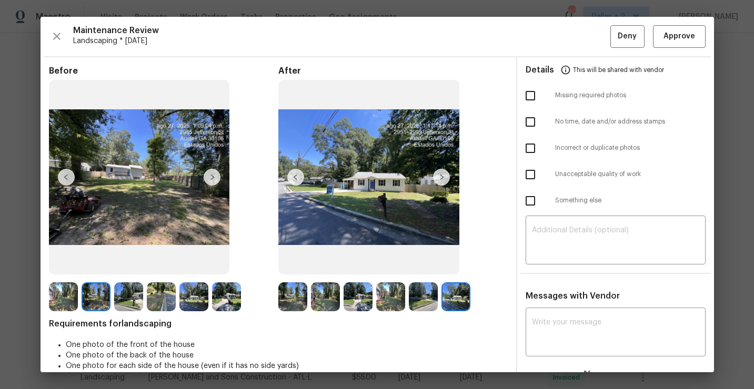
click at [133, 295] on img at bounding box center [128, 296] width 29 height 29
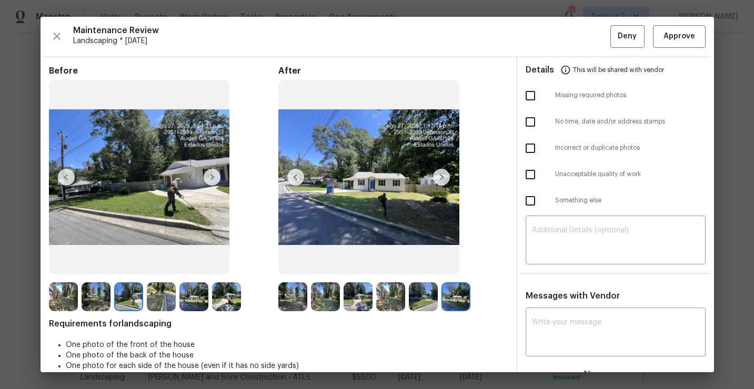
click at [158, 288] on img at bounding box center [161, 296] width 29 height 29
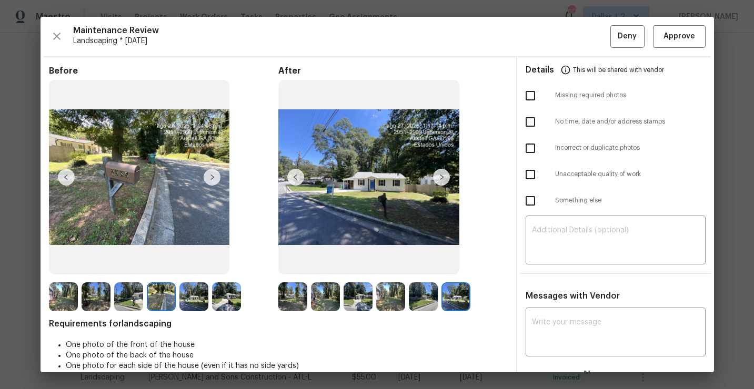
click at [297, 298] on img at bounding box center [292, 296] width 29 height 29
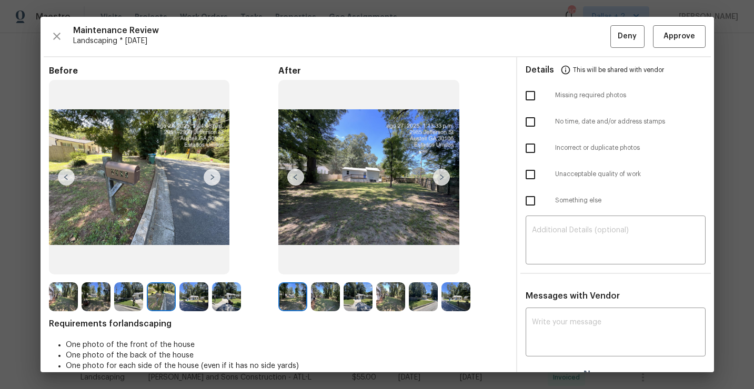
click at [320, 292] on img at bounding box center [325, 296] width 29 height 29
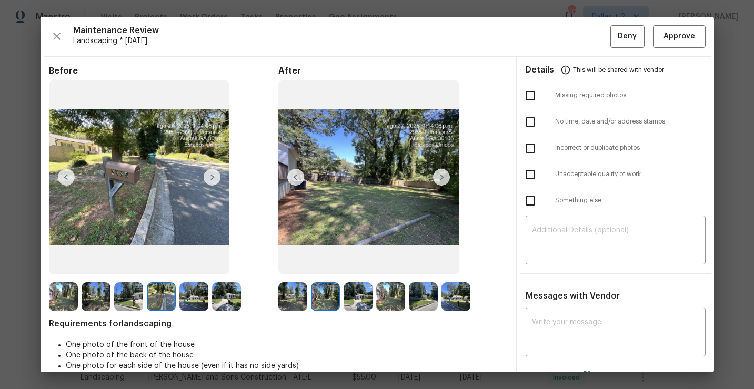
click at [355, 298] on img at bounding box center [357, 296] width 29 height 29
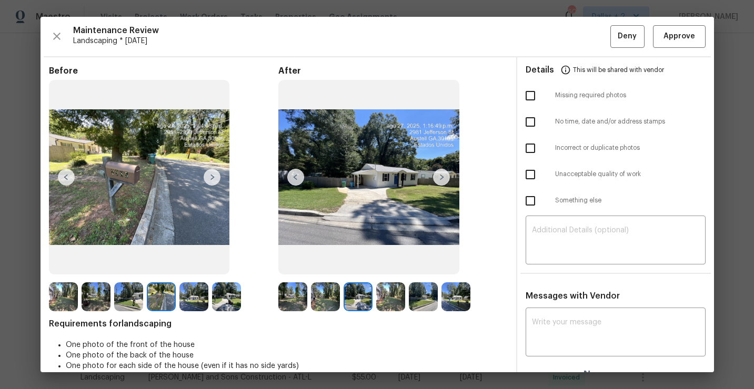
click at [380, 297] on img at bounding box center [390, 296] width 29 height 29
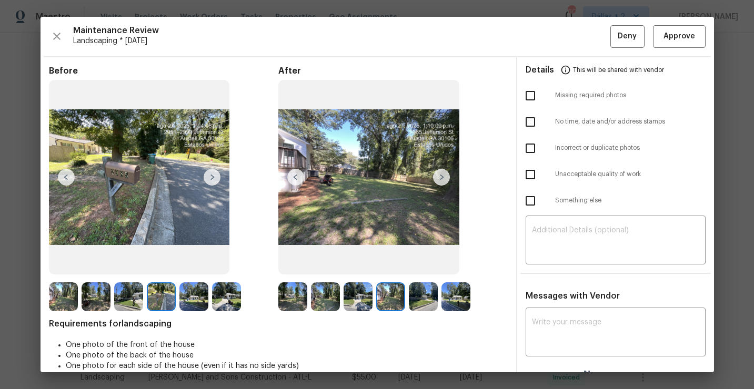
click at [410, 298] on img at bounding box center [423, 296] width 29 height 29
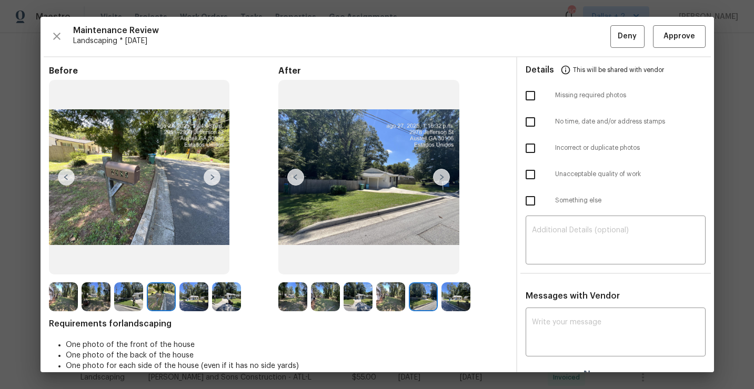
click at [447, 297] on img at bounding box center [455, 296] width 29 height 29
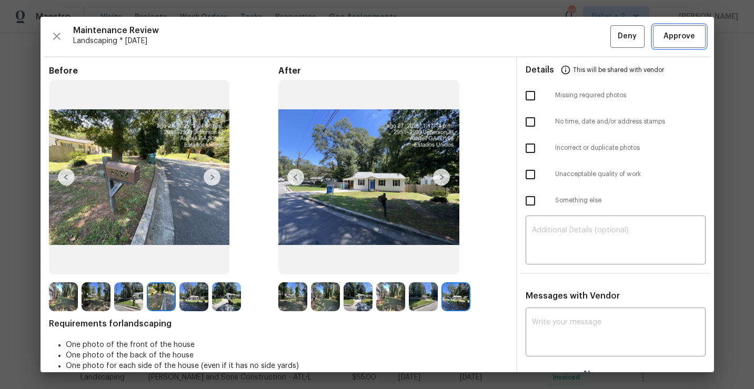
click at [689, 29] on button "Approve" at bounding box center [679, 36] width 53 height 23
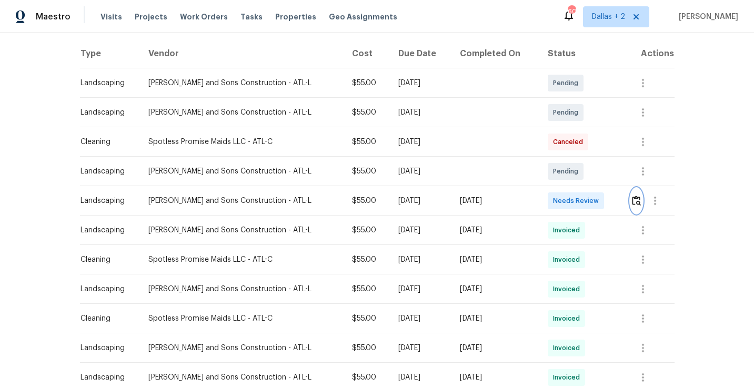
scroll to position [0, 0]
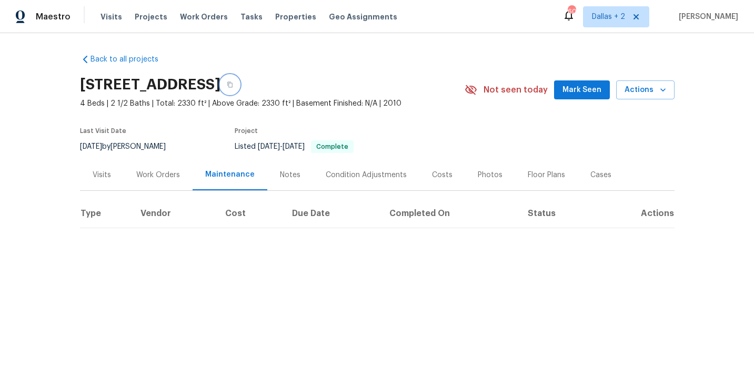
click at [232, 82] on icon "button" at bounding box center [229, 85] width 5 height 6
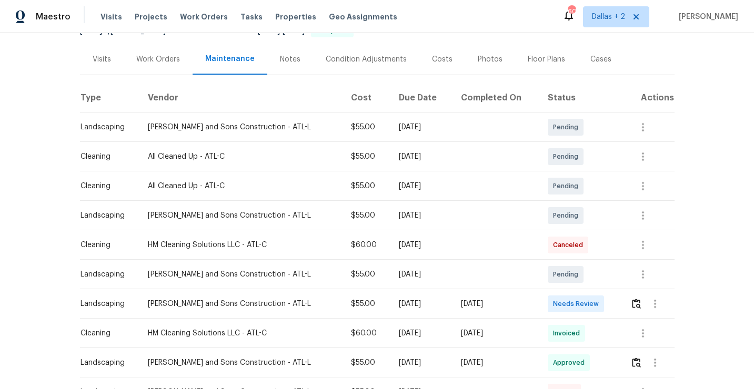
scroll to position [178, 0]
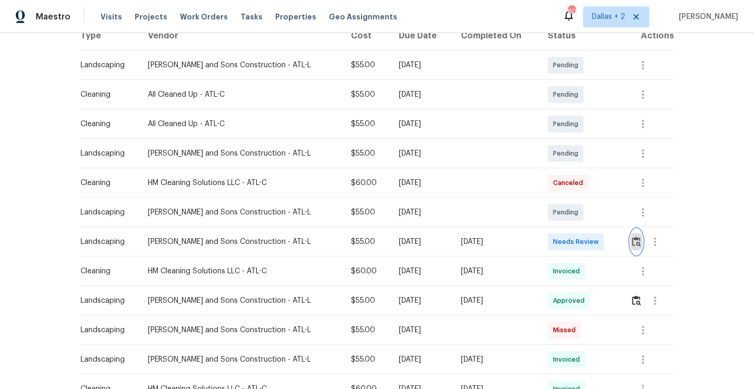
click at [637, 246] on img "button" at bounding box center [636, 242] width 9 height 10
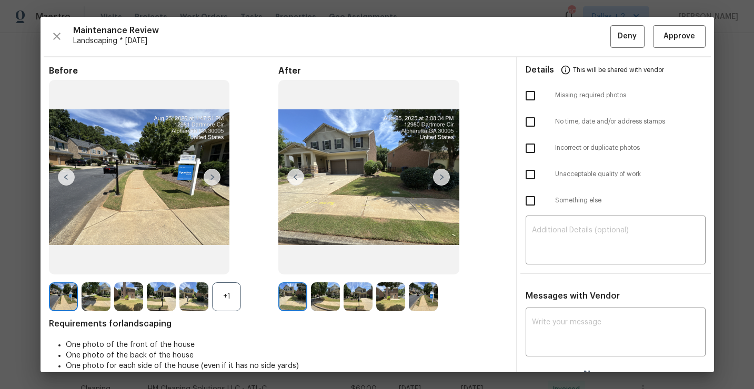
click at [224, 295] on div "+1" at bounding box center [226, 296] width 29 height 29
click at [290, 296] on img at bounding box center [292, 296] width 29 height 29
click at [445, 179] on img at bounding box center [441, 177] width 17 height 17
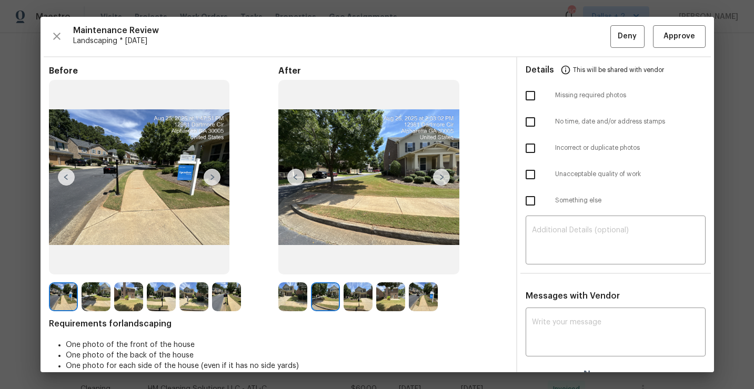
click at [445, 179] on img at bounding box center [441, 177] width 17 height 17
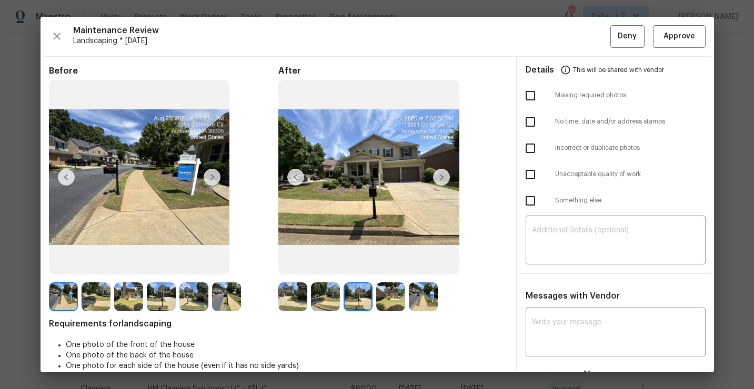
click at [445, 179] on img at bounding box center [441, 177] width 17 height 17
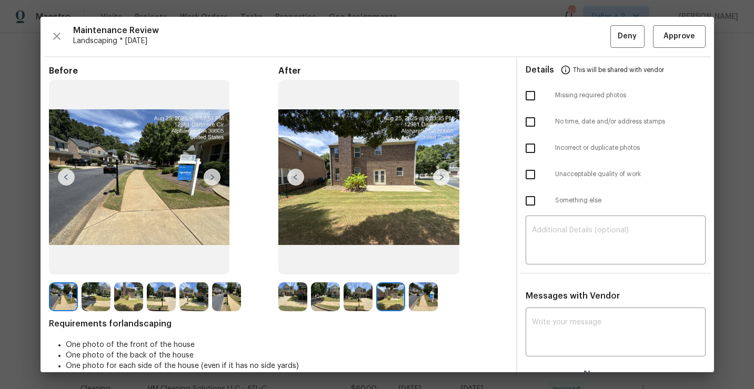
click at [445, 175] on img at bounding box center [441, 177] width 17 height 17
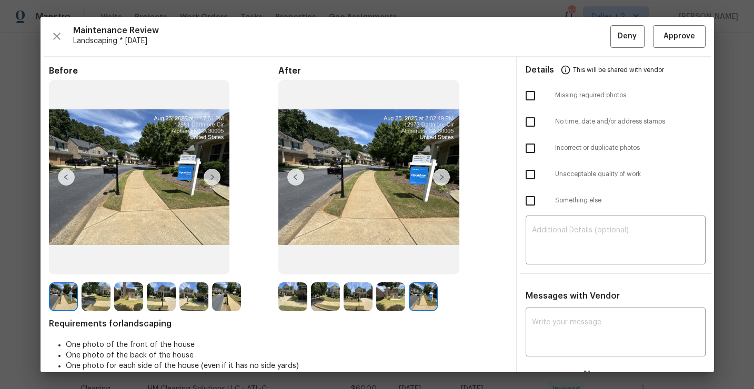
click at [96, 295] on img at bounding box center [96, 296] width 29 height 29
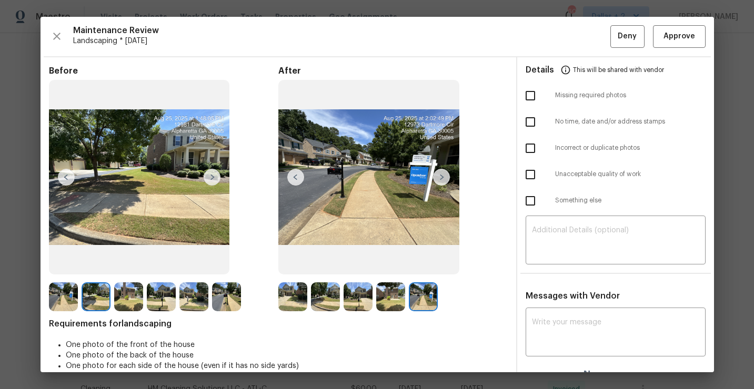
click at [74, 291] on img at bounding box center [63, 296] width 29 height 29
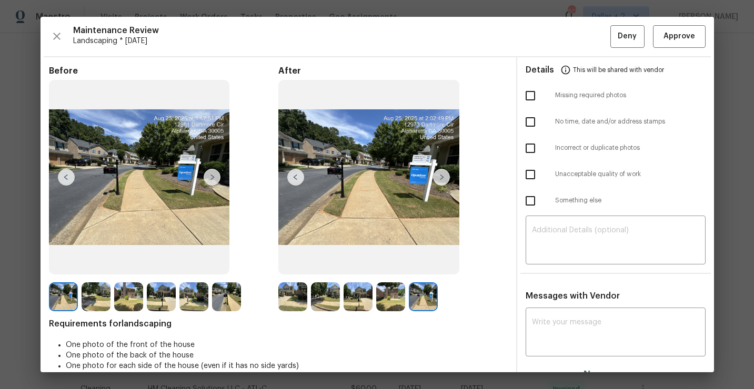
click at [291, 297] on img at bounding box center [292, 296] width 29 height 29
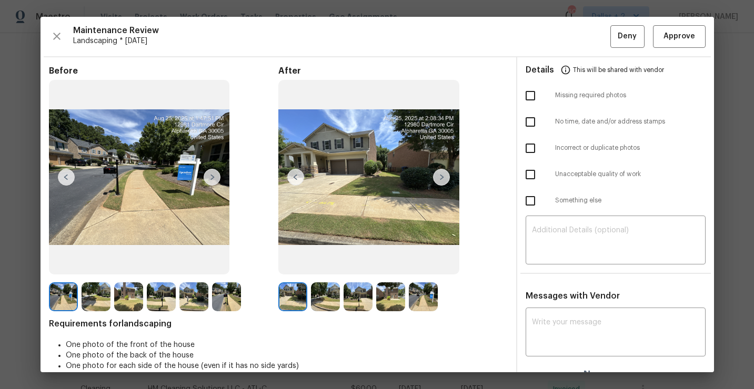
click at [442, 178] on img at bounding box center [441, 177] width 17 height 17
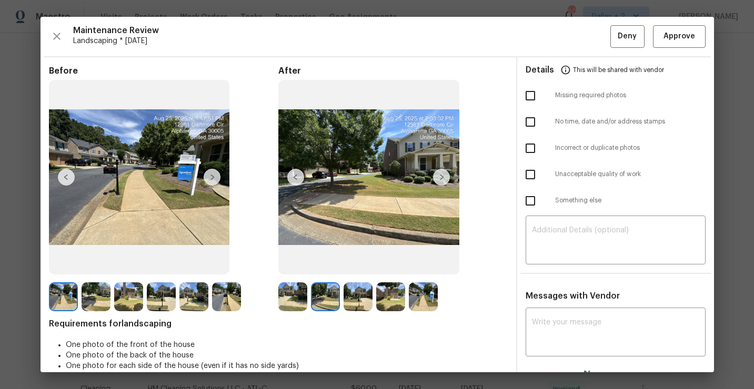
click at [442, 178] on img at bounding box center [441, 177] width 17 height 17
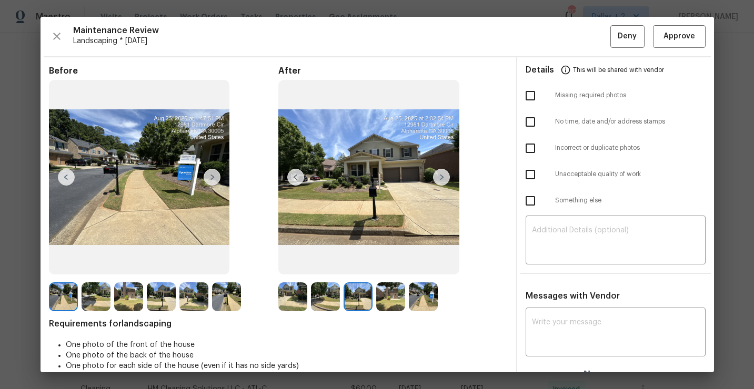
click at [442, 178] on img at bounding box center [441, 177] width 17 height 17
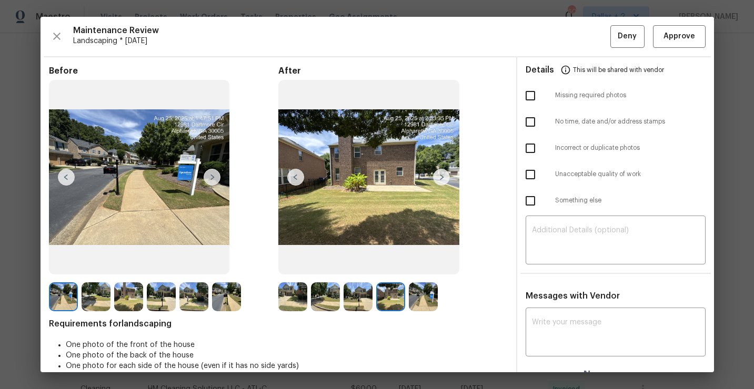
click at [442, 178] on img at bounding box center [441, 177] width 17 height 17
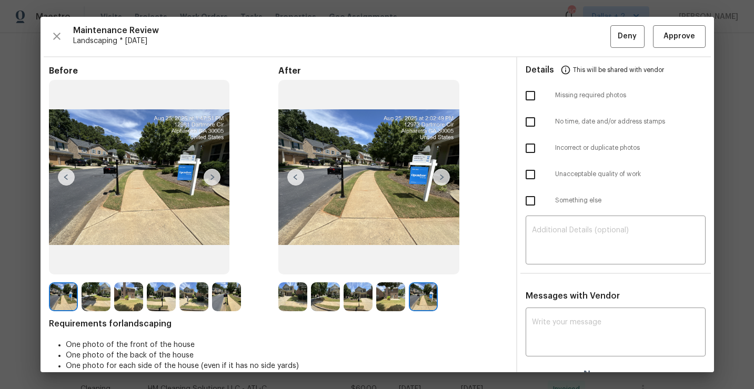
click at [347, 293] on img at bounding box center [357, 296] width 29 height 29
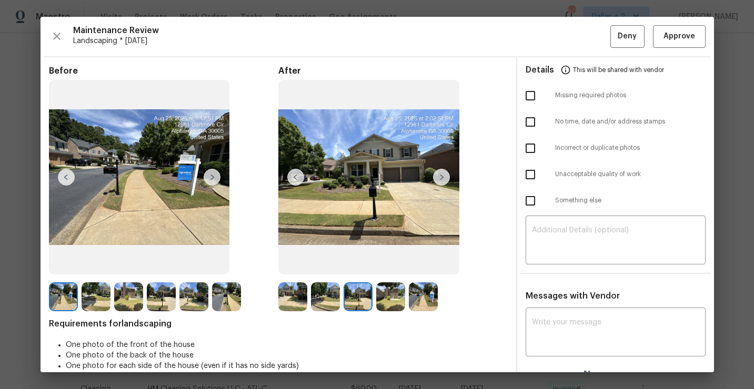
click at [384, 289] on img at bounding box center [390, 296] width 29 height 29
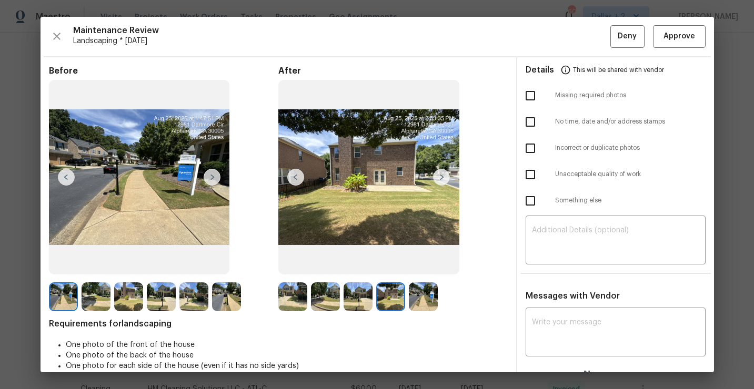
click at [408, 297] on div at bounding box center [392, 296] width 33 height 29
click at [666, 33] on span "Approve" at bounding box center [679, 36] width 32 height 13
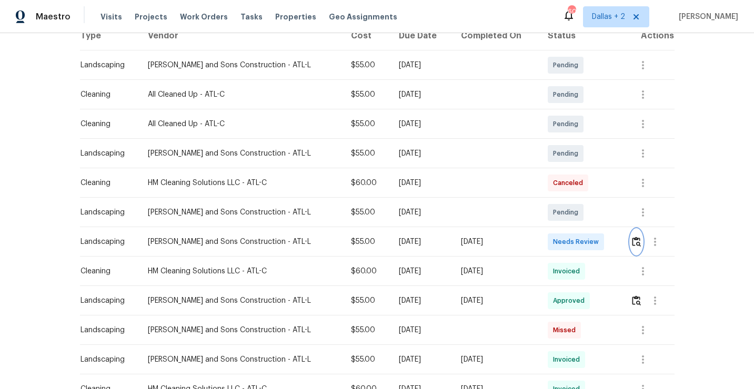
scroll to position [0, 0]
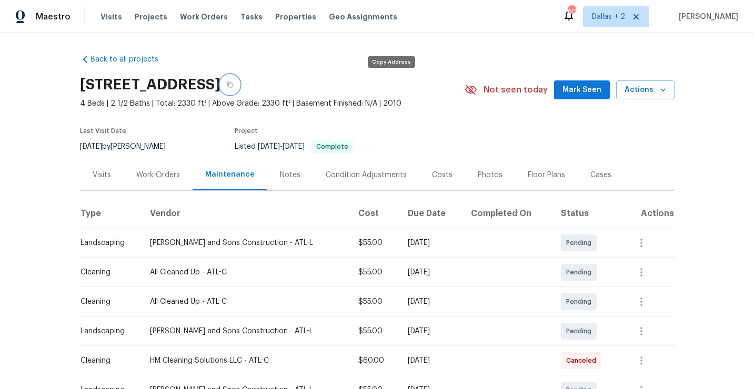
click at [233, 84] on icon "button" at bounding box center [230, 85] width 6 height 6
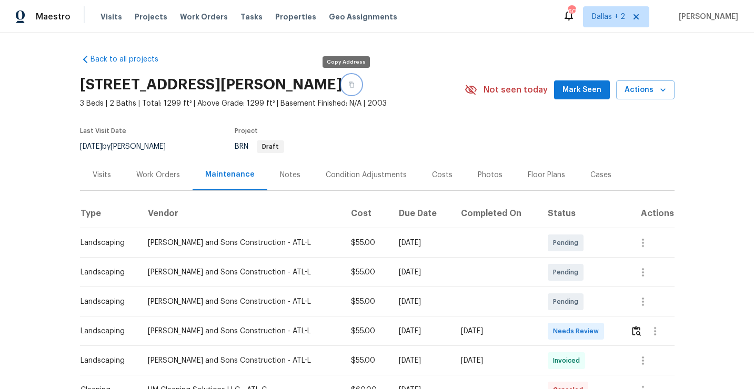
click at [348, 87] on icon "button" at bounding box center [351, 85] width 6 height 6
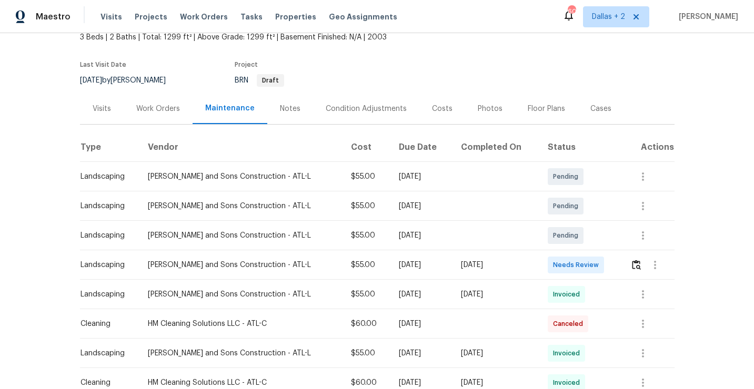
scroll to position [84, 0]
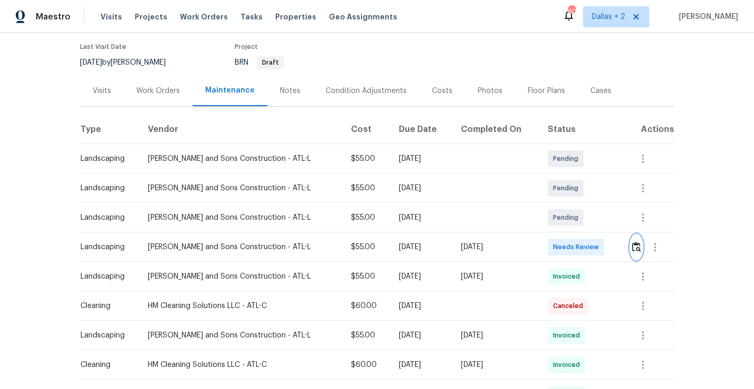
click at [632, 245] on img "button" at bounding box center [636, 247] width 9 height 10
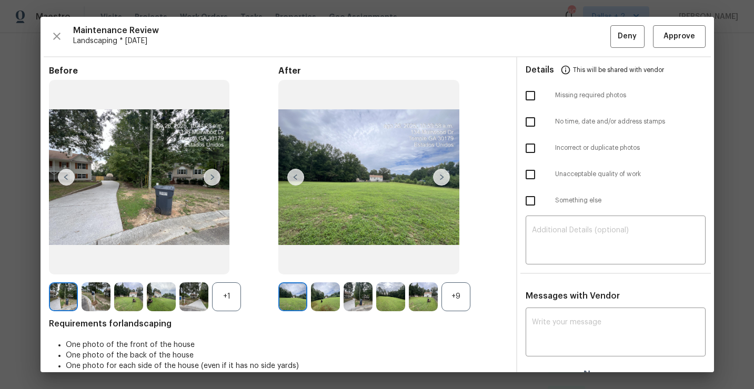
click at [458, 297] on div "+9" at bounding box center [455, 296] width 29 height 29
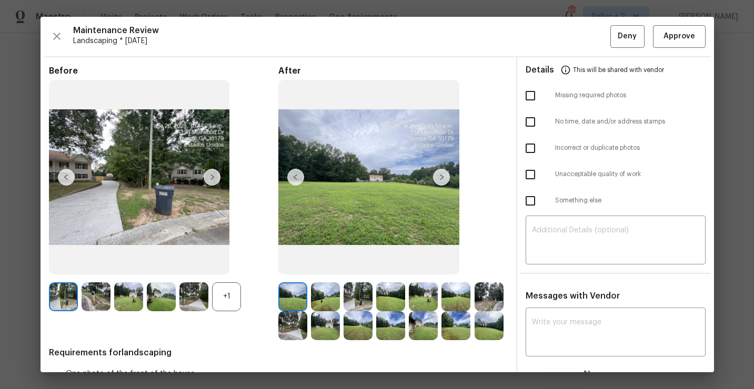
click at [226, 295] on div "+1" at bounding box center [226, 296] width 29 height 29
click at [97, 306] on img at bounding box center [96, 296] width 29 height 29
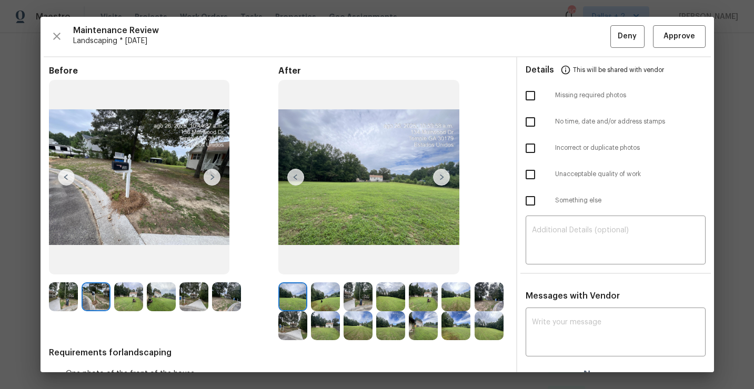
click at [416, 297] on img at bounding box center [423, 296] width 29 height 29
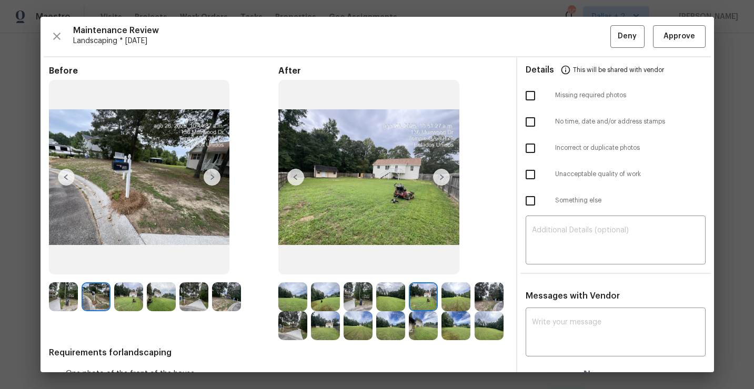
click at [470, 309] on div at bounding box center [457, 296] width 33 height 29
click at [485, 302] on img at bounding box center [488, 296] width 29 height 29
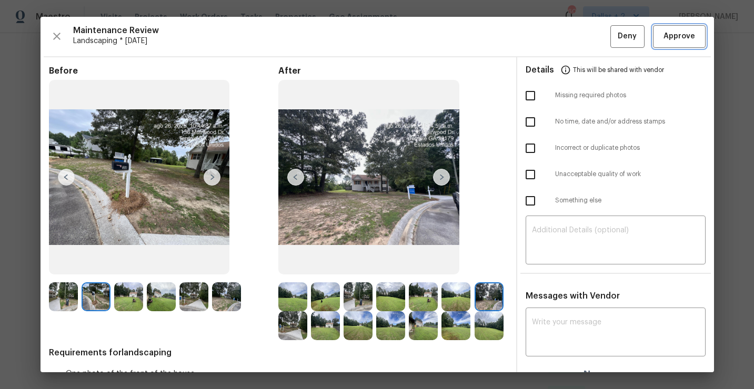
click at [687, 35] on span "Approve" at bounding box center [679, 36] width 32 height 13
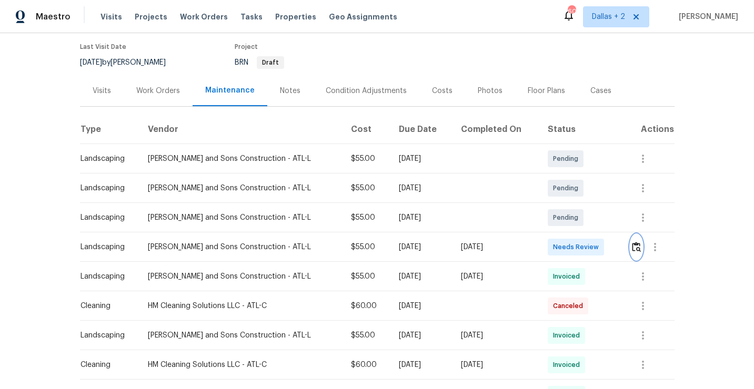
scroll to position [0, 0]
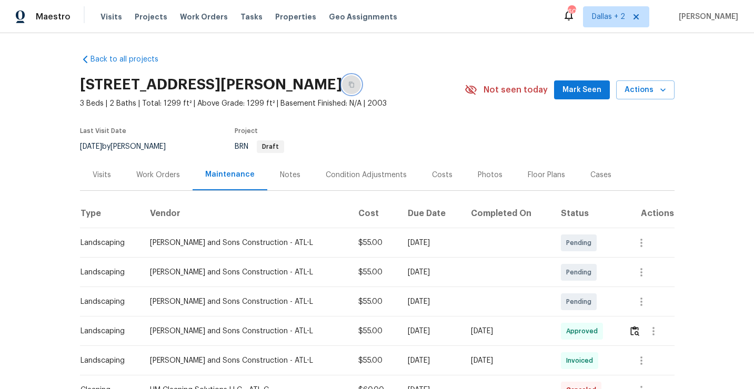
click at [349, 89] on button "button" at bounding box center [351, 84] width 19 height 19
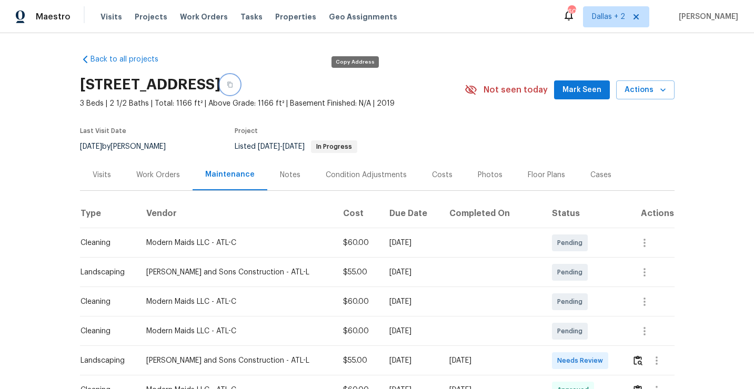
click at [239, 84] on button "button" at bounding box center [229, 84] width 19 height 19
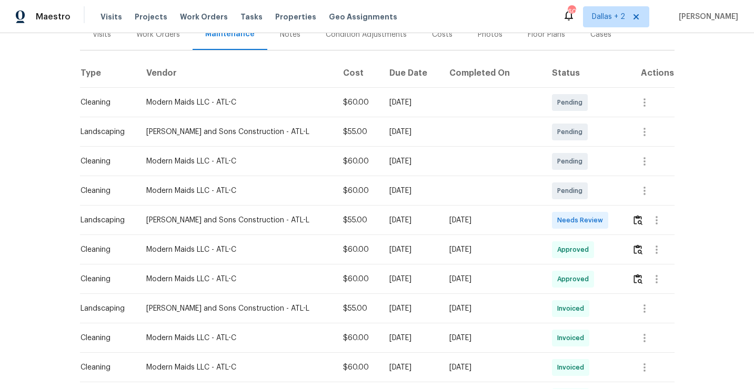
scroll to position [143, 0]
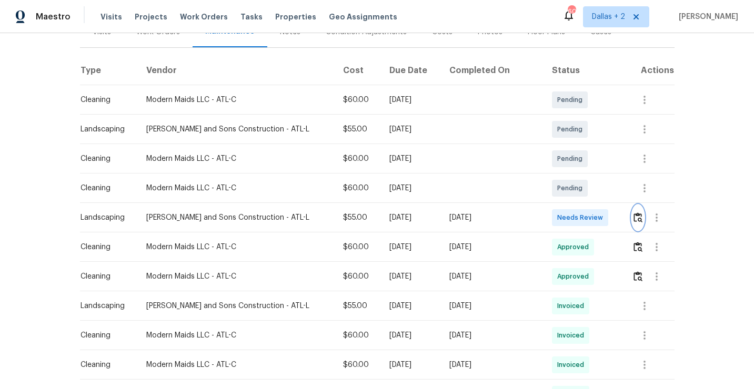
click at [633, 220] on img "button" at bounding box center [637, 217] width 9 height 10
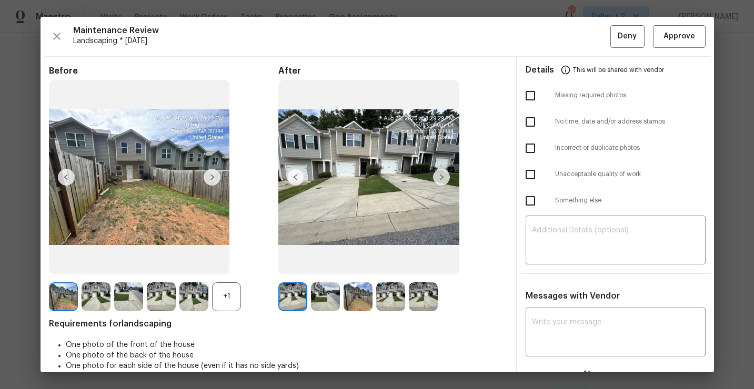
click at [441, 176] on img at bounding box center [441, 177] width 17 height 17
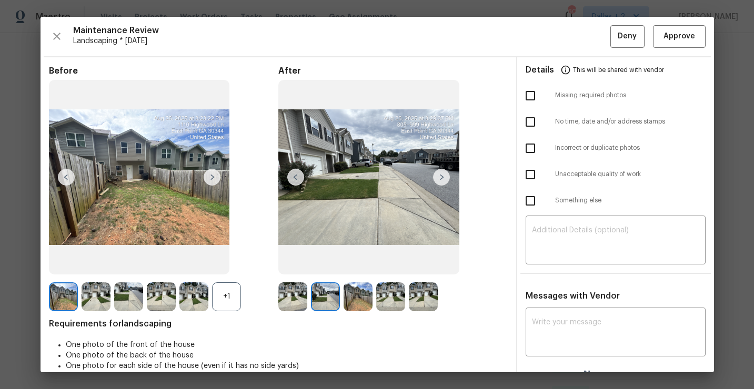
click at [221, 301] on div "+1" at bounding box center [226, 296] width 29 height 29
click at [225, 298] on img at bounding box center [226, 296] width 29 height 29
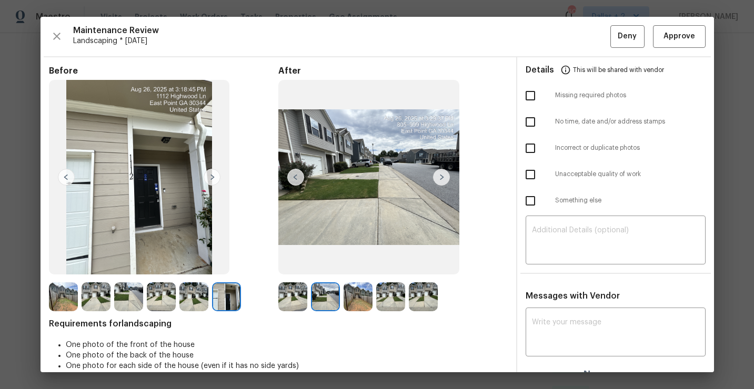
click at [393, 303] on img at bounding box center [390, 296] width 29 height 29
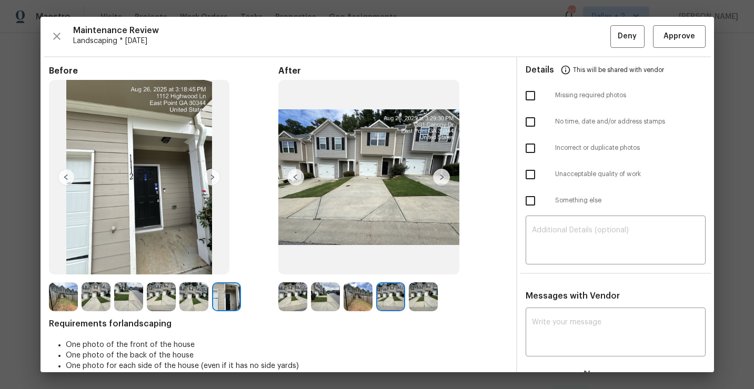
click at [360, 298] on img at bounding box center [357, 296] width 29 height 29
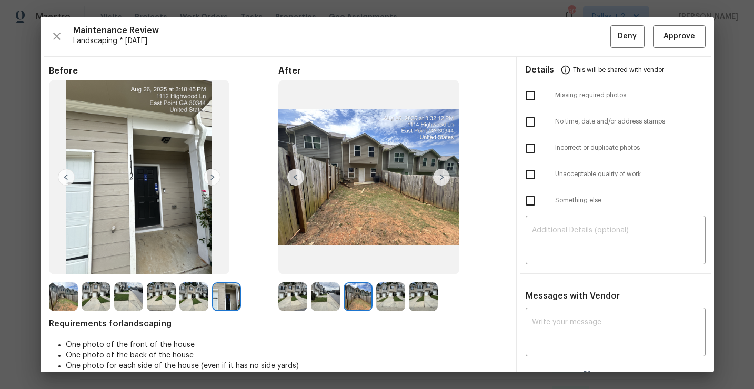
click at [431, 300] on img at bounding box center [423, 296] width 29 height 29
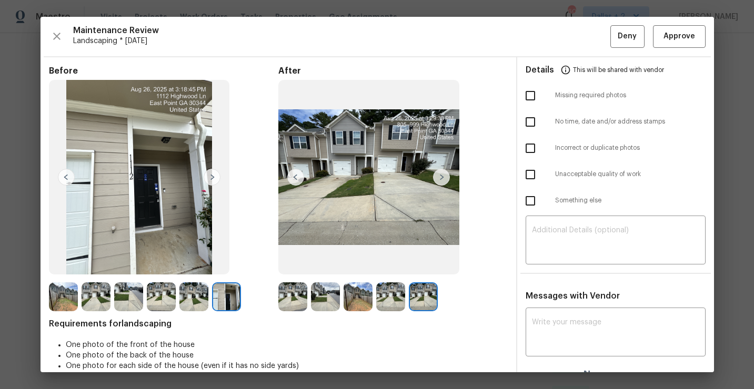
click at [392, 292] on img at bounding box center [390, 296] width 29 height 29
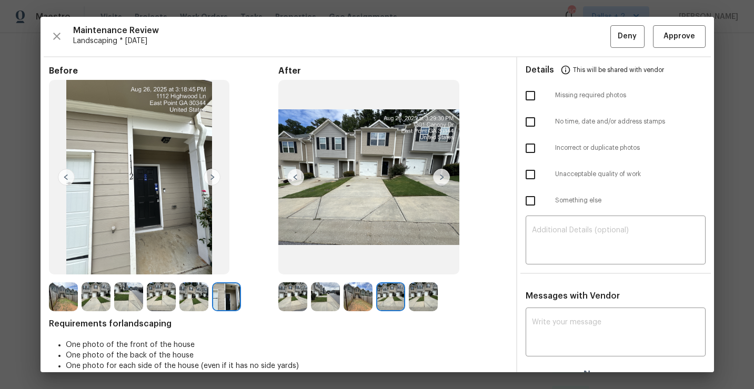
click at [294, 293] on img at bounding box center [292, 296] width 29 height 29
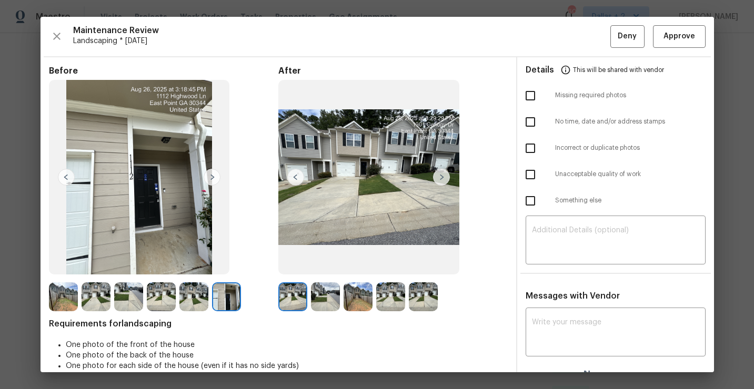
click at [329, 297] on img at bounding box center [325, 296] width 29 height 29
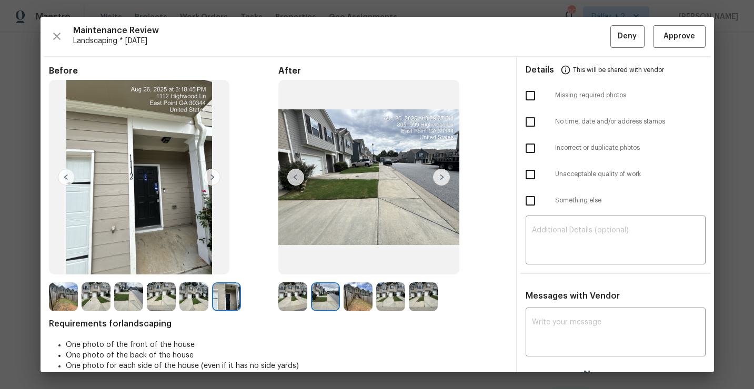
click at [362, 305] on img at bounding box center [357, 296] width 29 height 29
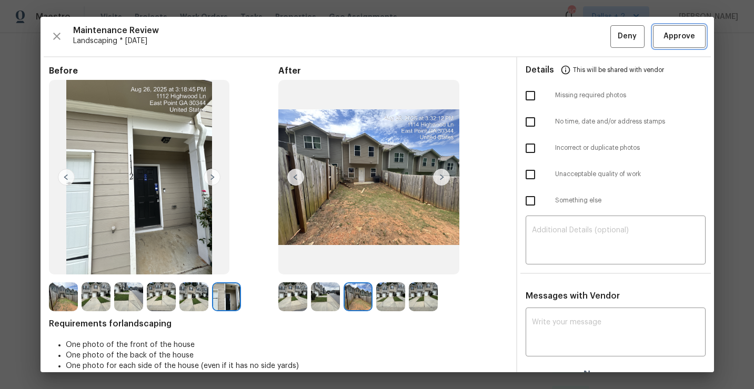
click at [677, 40] on span "Approve" at bounding box center [679, 36] width 32 height 13
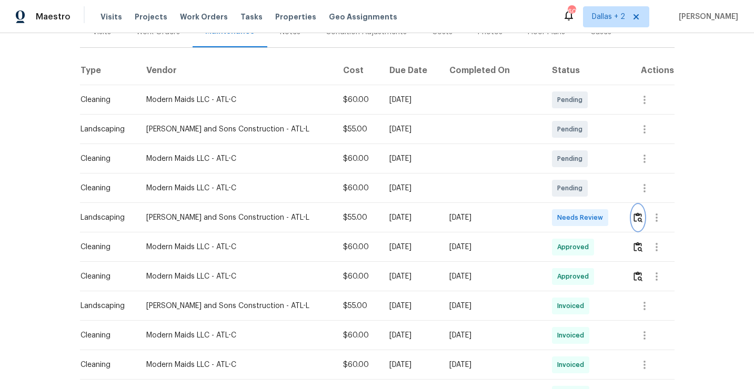
scroll to position [0, 0]
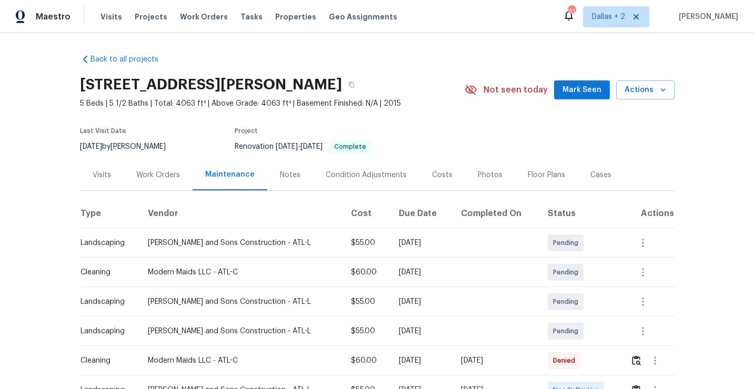
scroll to position [3, 0]
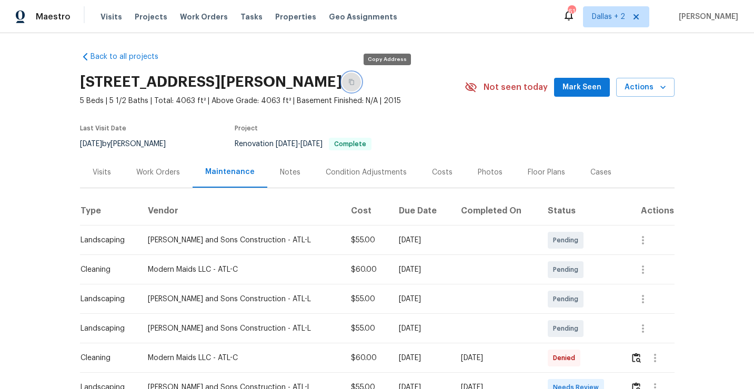
click at [361, 79] on button "button" at bounding box center [351, 82] width 19 height 19
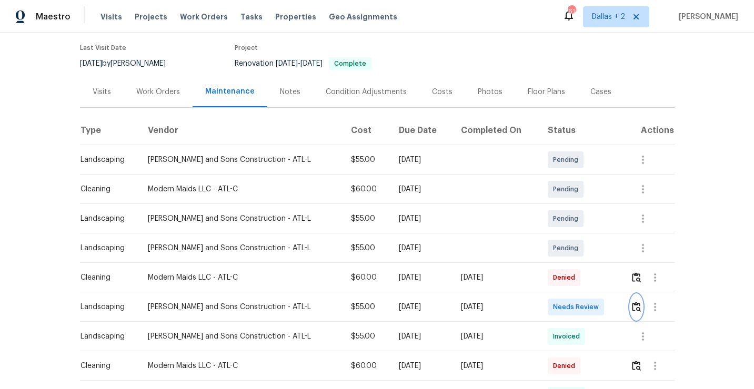
click at [634, 309] on img "button" at bounding box center [636, 307] width 9 height 10
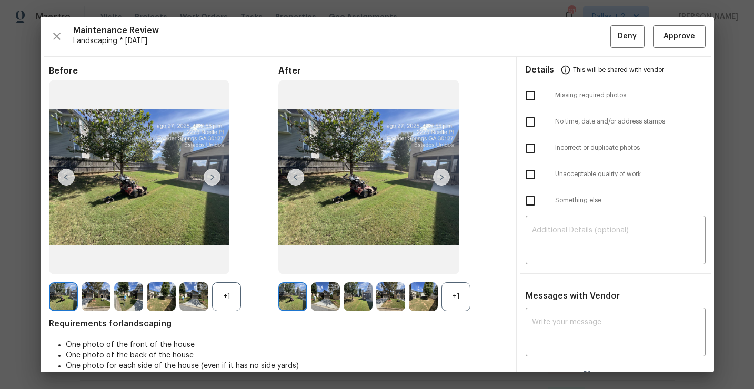
click at [455, 294] on div "+1" at bounding box center [455, 296] width 29 height 29
click at [234, 296] on div "+1" at bounding box center [226, 296] width 29 height 29
click at [130, 289] on img at bounding box center [128, 296] width 29 height 29
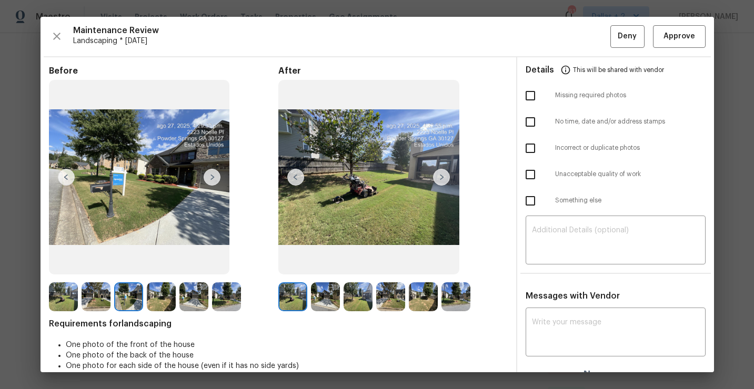
click at [325, 298] on img at bounding box center [325, 296] width 29 height 29
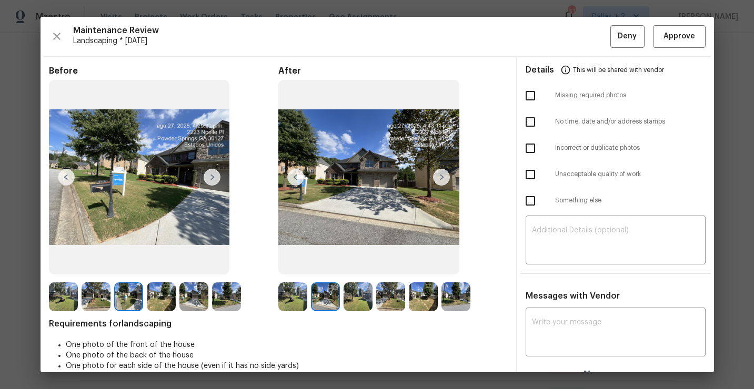
click at [360, 300] on img at bounding box center [357, 296] width 29 height 29
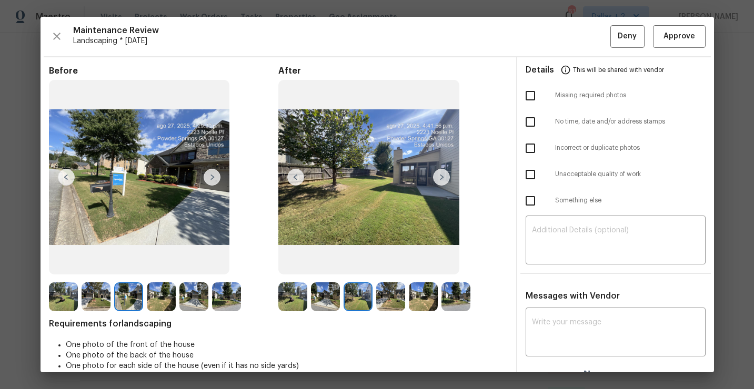
click at [392, 305] on img at bounding box center [390, 296] width 29 height 29
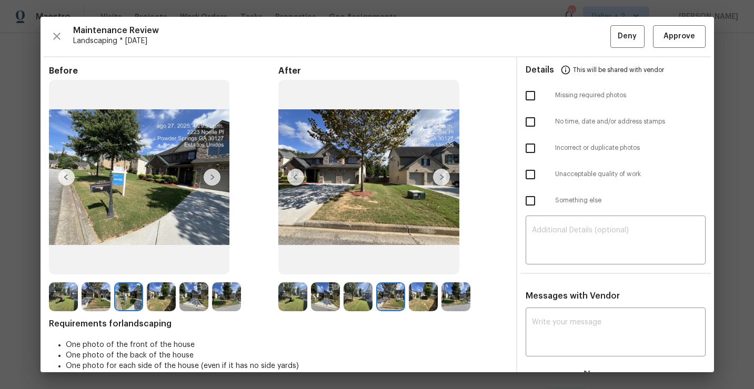
click at [424, 299] on img at bounding box center [423, 296] width 29 height 29
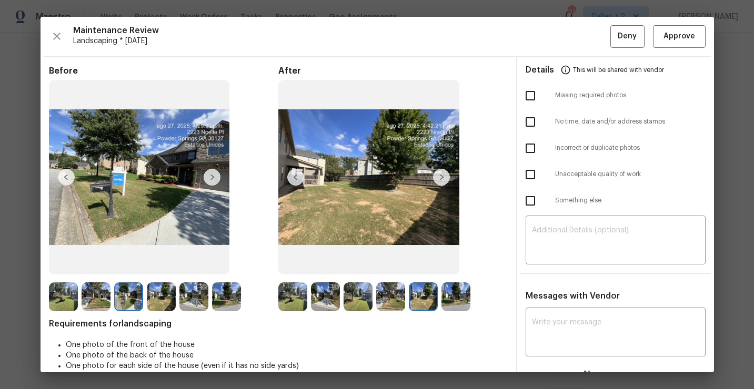
click at [452, 297] on img at bounding box center [455, 296] width 29 height 29
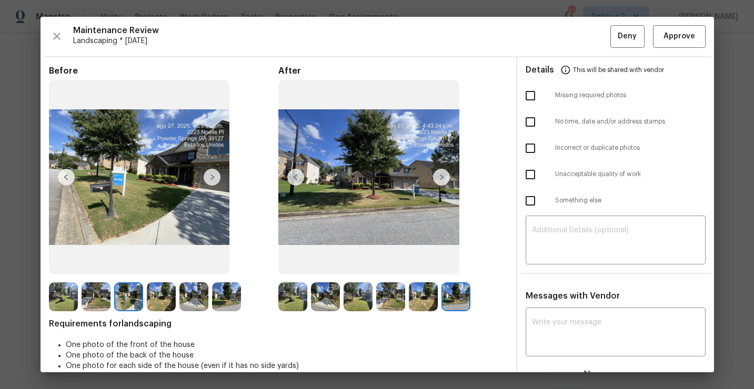
click at [408, 305] on div at bounding box center [392, 296] width 33 height 29
click at [293, 298] on img at bounding box center [292, 296] width 29 height 29
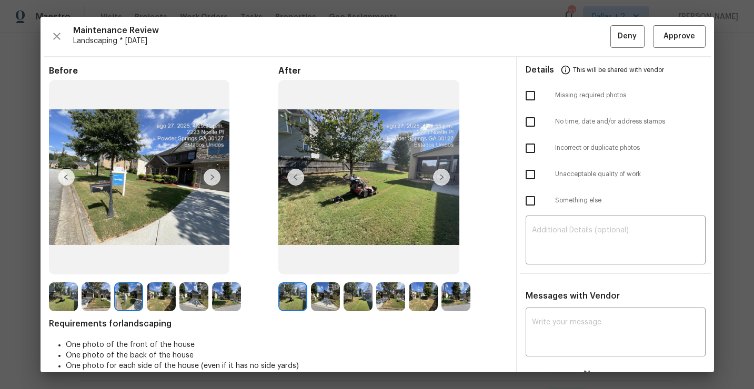
click at [331, 291] on img at bounding box center [325, 296] width 29 height 29
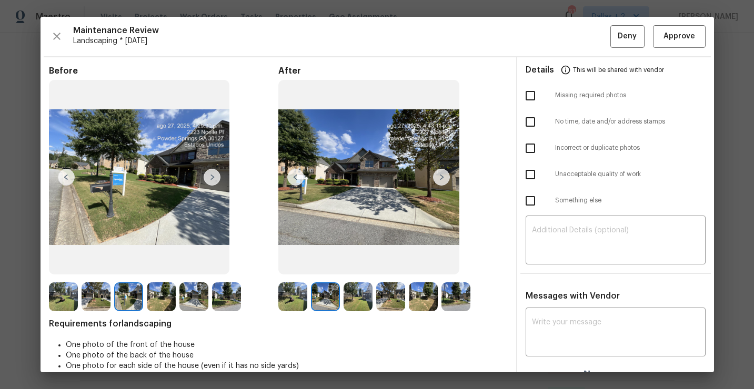
click at [362, 295] on img at bounding box center [357, 296] width 29 height 29
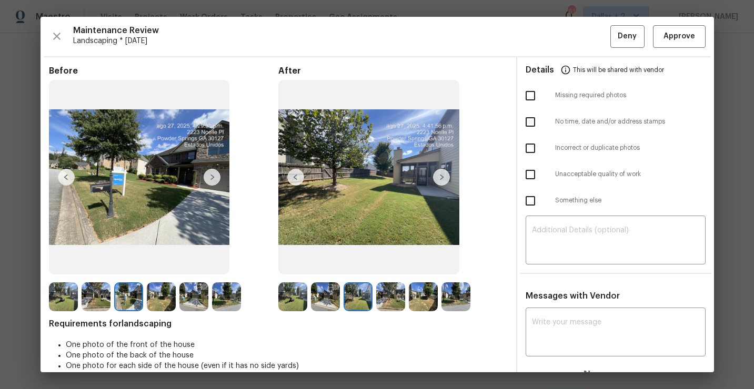
click at [385, 287] on img at bounding box center [390, 296] width 29 height 29
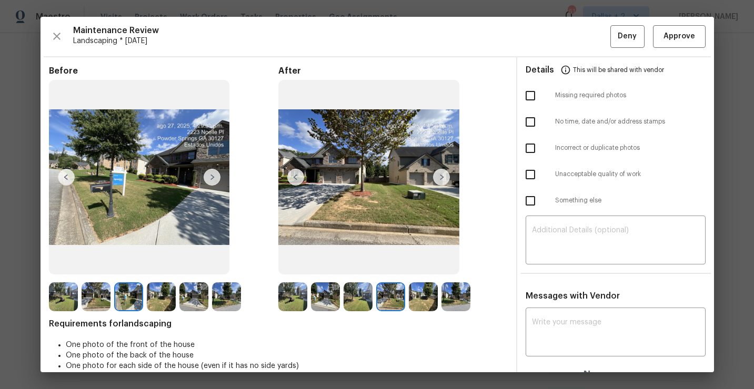
click at [420, 292] on img at bounding box center [423, 296] width 29 height 29
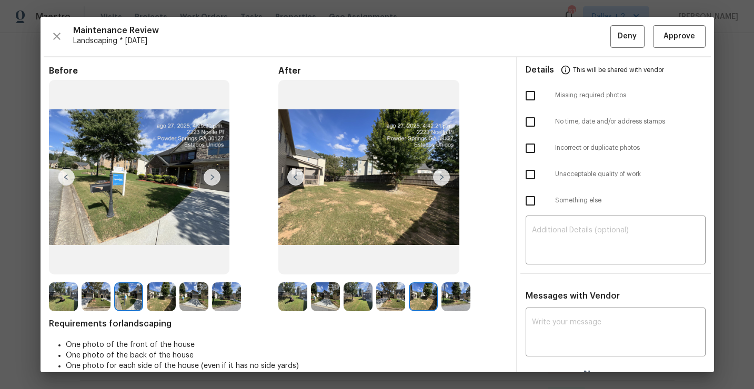
click at [451, 300] on img at bounding box center [455, 296] width 29 height 29
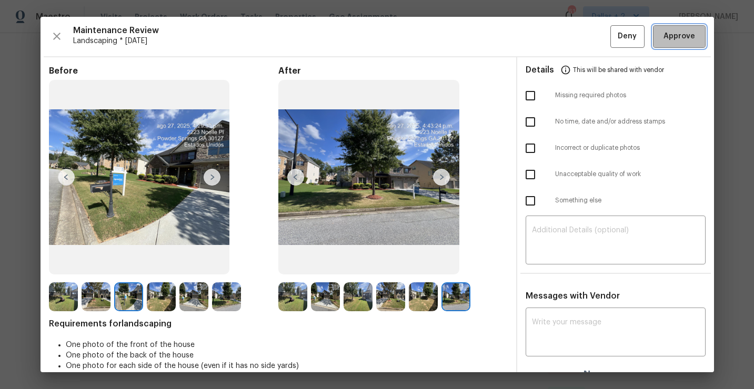
click at [672, 36] on span "Approve" at bounding box center [679, 36] width 32 height 13
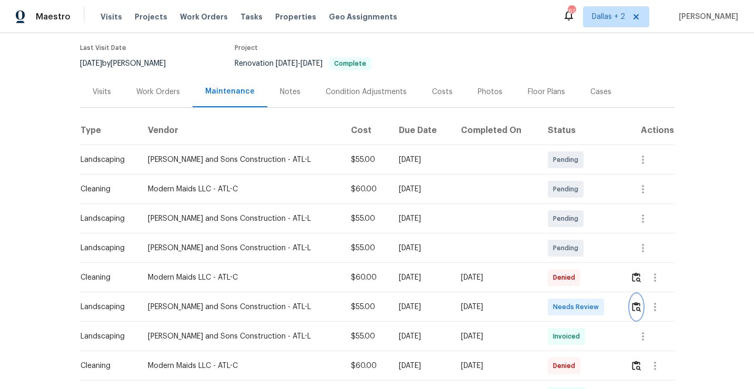
scroll to position [0, 0]
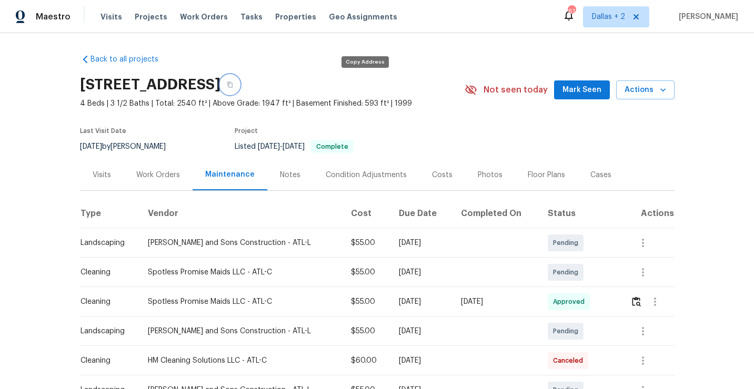
click at [239, 90] on button "button" at bounding box center [229, 84] width 19 height 19
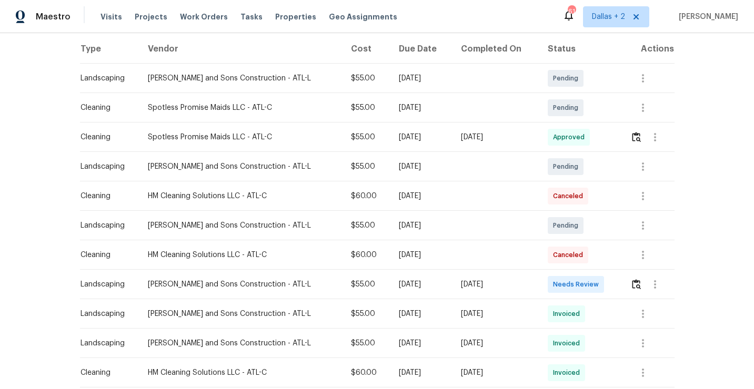
scroll to position [167, 0]
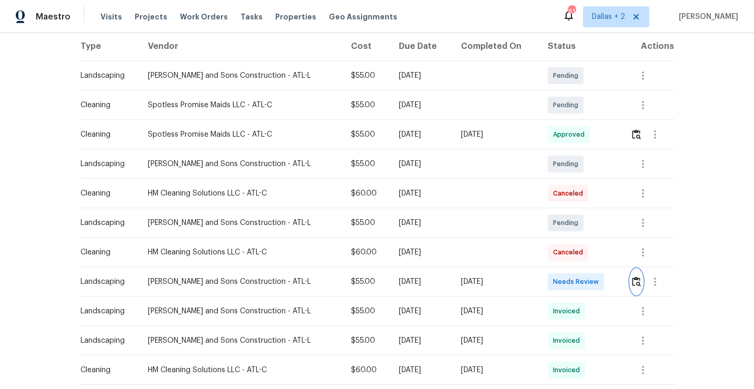
click at [635, 285] on img "button" at bounding box center [636, 282] width 9 height 10
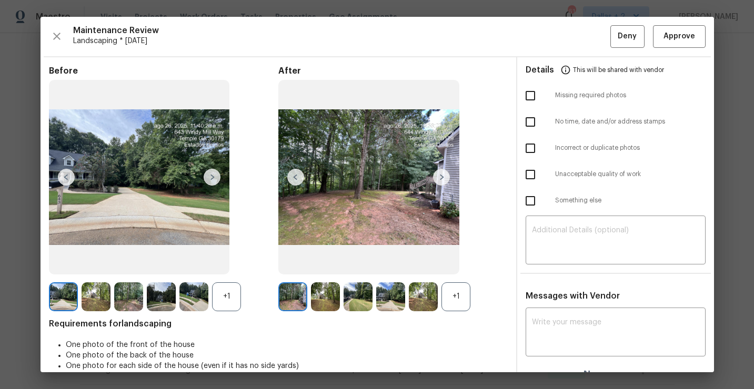
click at [459, 306] on div "+1" at bounding box center [455, 296] width 29 height 29
click at [231, 297] on div "+1" at bounding box center [226, 296] width 29 height 29
click at [437, 178] on img at bounding box center [441, 177] width 17 height 17
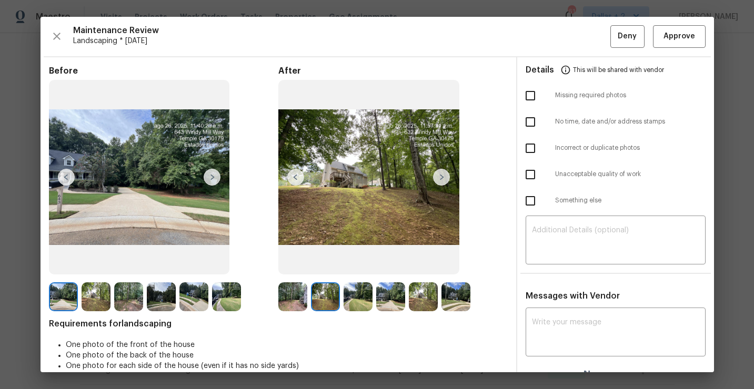
click at [441, 176] on img at bounding box center [441, 177] width 17 height 17
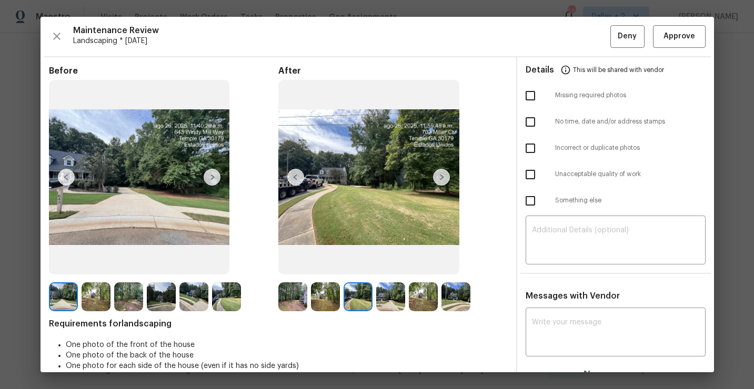
click at [438, 178] on img at bounding box center [441, 177] width 17 height 17
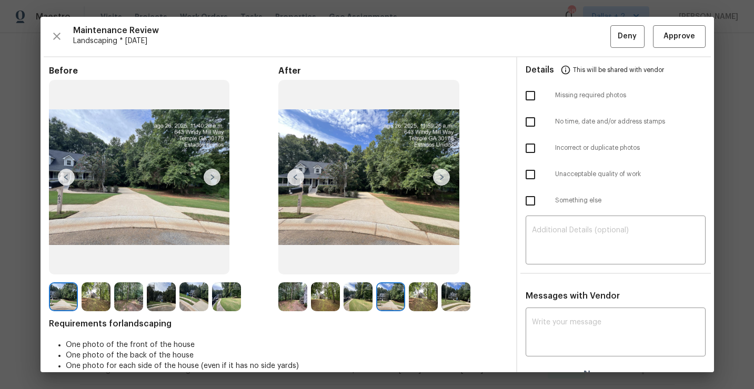
click at [419, 299] on img at bounding box center [423, 296] width 29 height 29
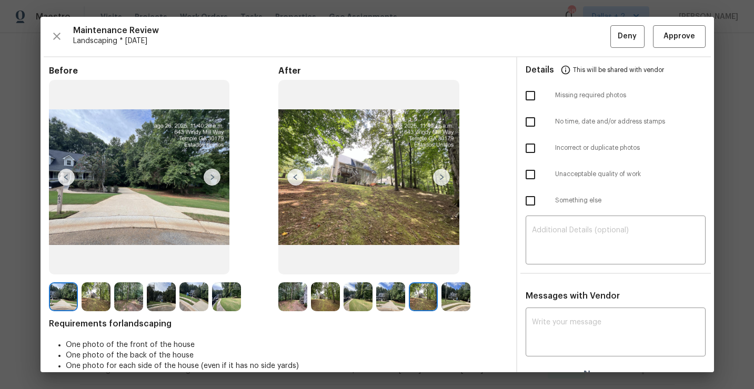
click at [457, 292] on img at bounding box center [455, 296] width 29 height 29
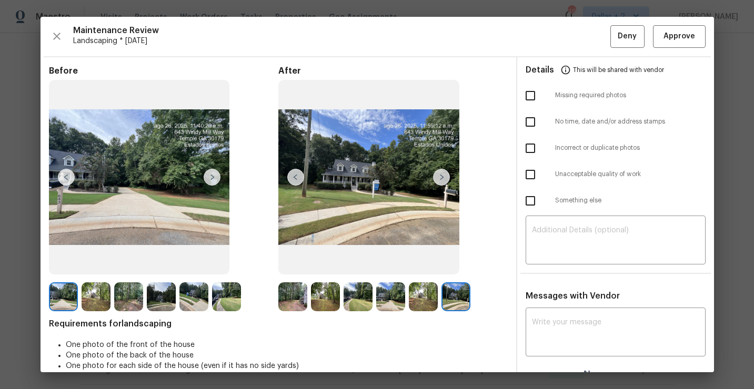
click at [298, 297] on img at bounding box center [292, 296] width 29 height 29
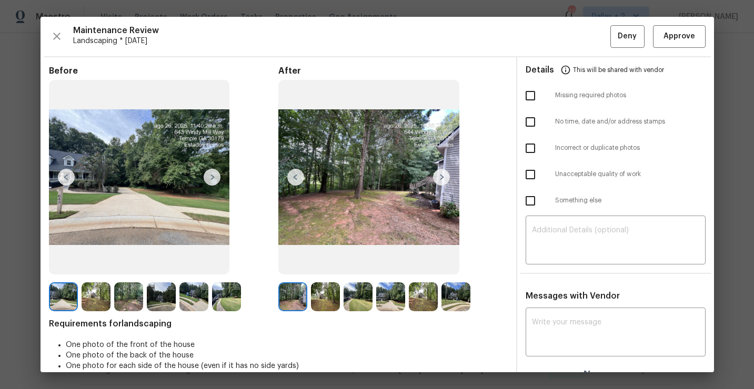
click at [441, 176] on img at bounding box center [441, 177] width 17 height 17
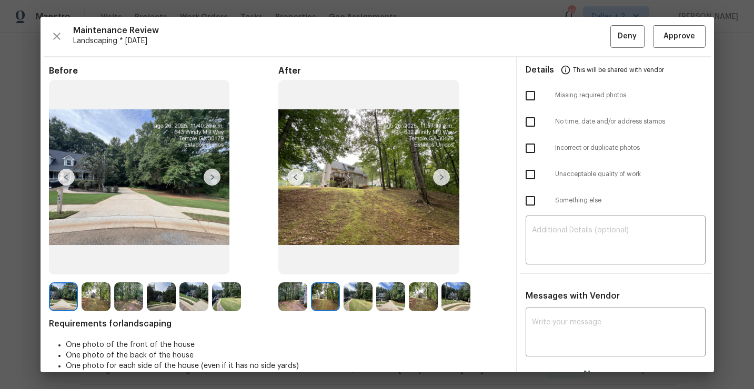
click at [441, 176] on img at bounding box center [441, 177] width 17 height 17
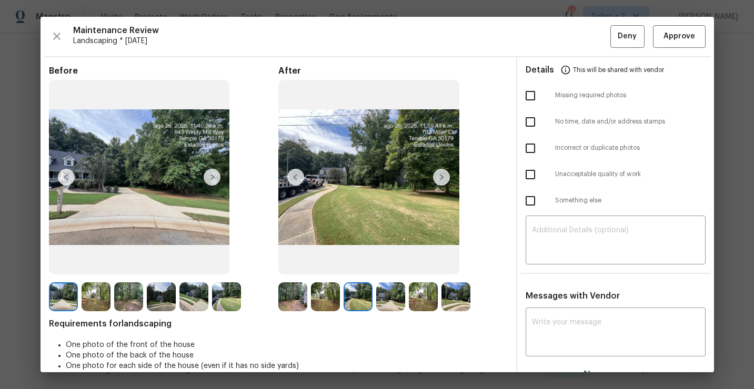
click at [441, 176] on img at bounding box center [441, 177] width 17 height 17
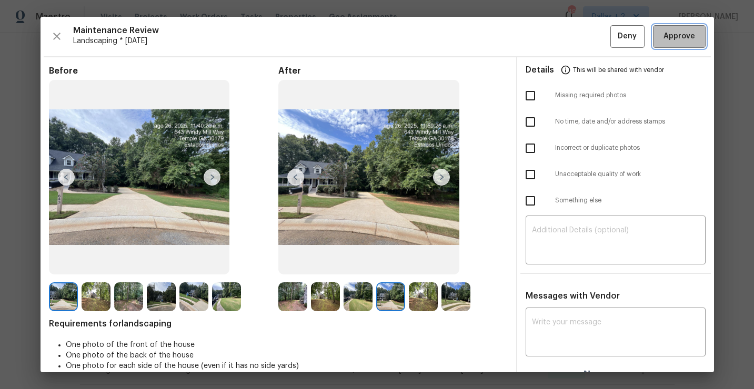
click at [691, 32] on span "Approve" at bounding box center [679, 36] width 32 height 13
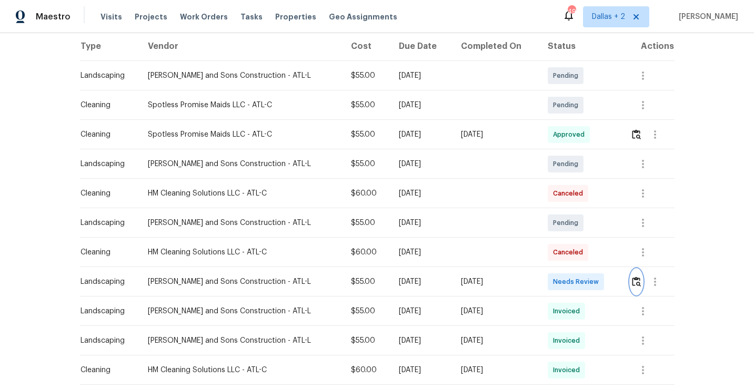
scroll to position [0, 0]
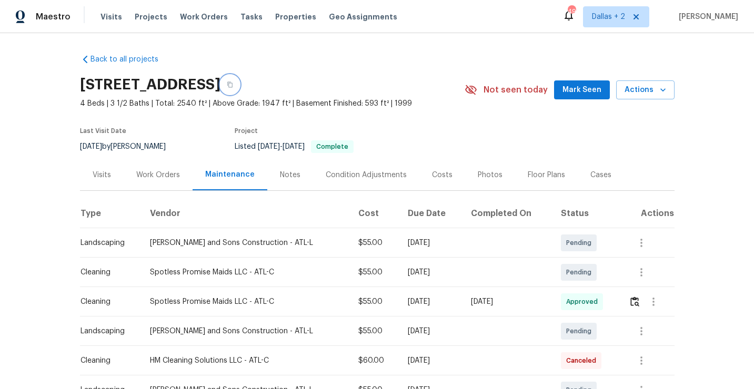
click at [233, 83] on icon "button" at bounding box center [230, 85] width 6 height 6
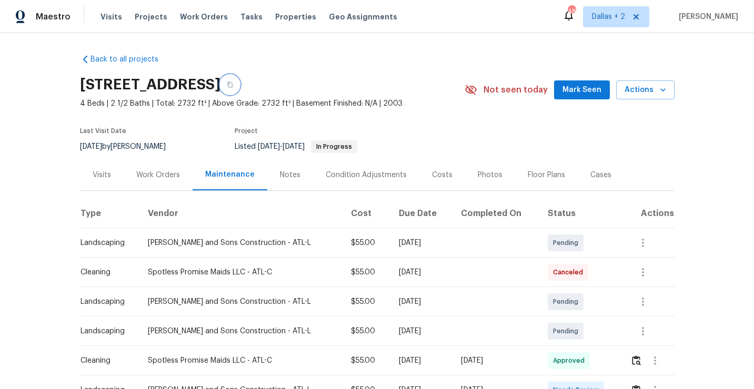
click at [239, 86] on button "button" at bounding box center [229, 84] width 19 height 19
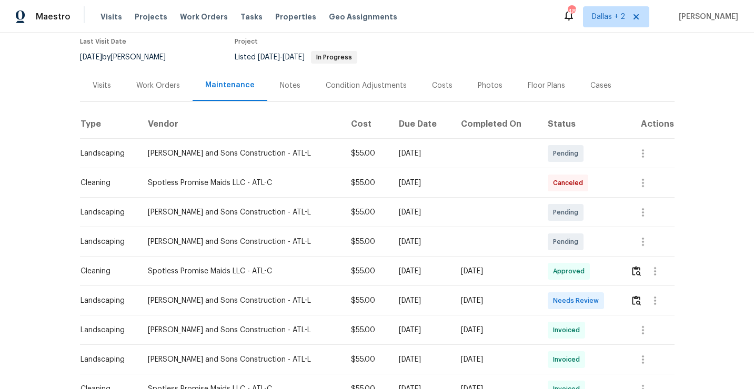
scroll to position [114, 0]
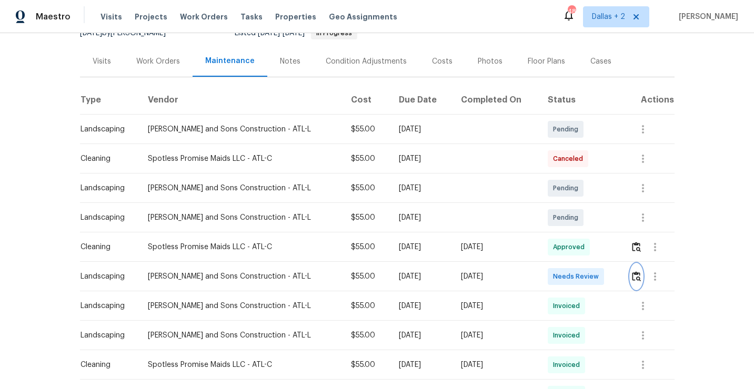
click at [633, 277] on img "button" at bounding box center [636, 276] width 9 height 10
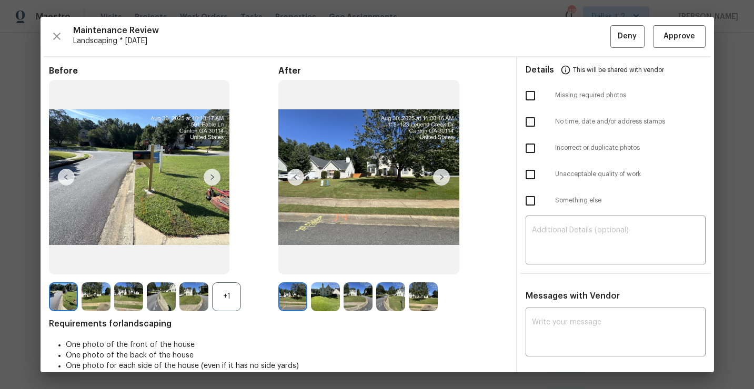
click at [235, 302] on div "+1" at bounding box center [226, 296] width 29 height 29
click at [394, 304] on img at bounding box center [390, 296] width 29 height 29
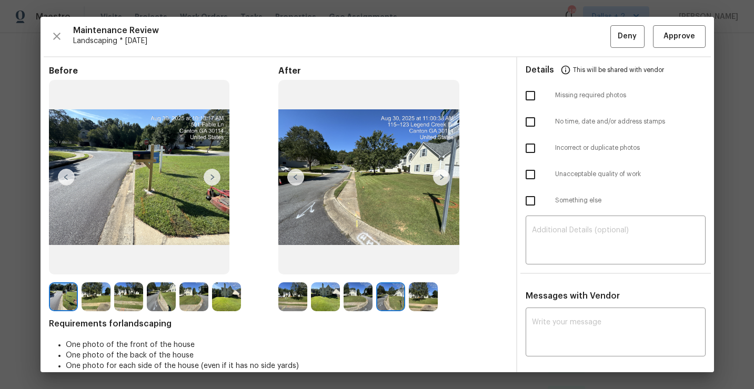
click at [92, 295] on img at bounding box center [96, 296] width 29 height 29
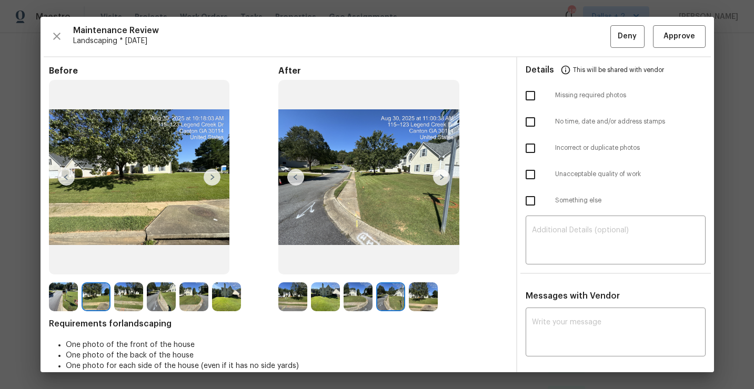
click at [377, 294] on img at bounding box center [390, 296] width 29 height 29
click at [294, 299] on img at bounding box center [292, 296] width 29 height 29
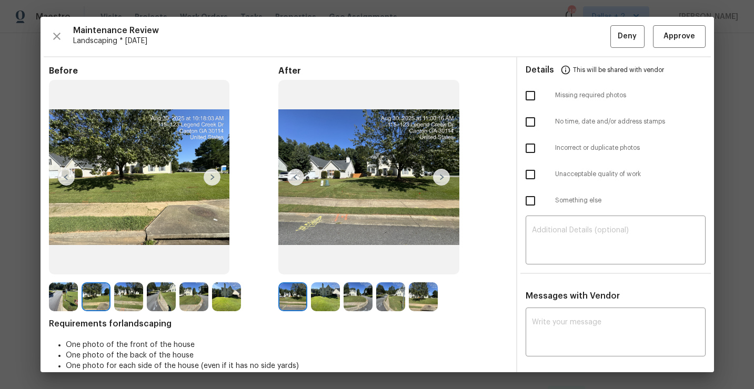
click at [389, 303] on img at bounding box center [390, 296] width 29 height 29
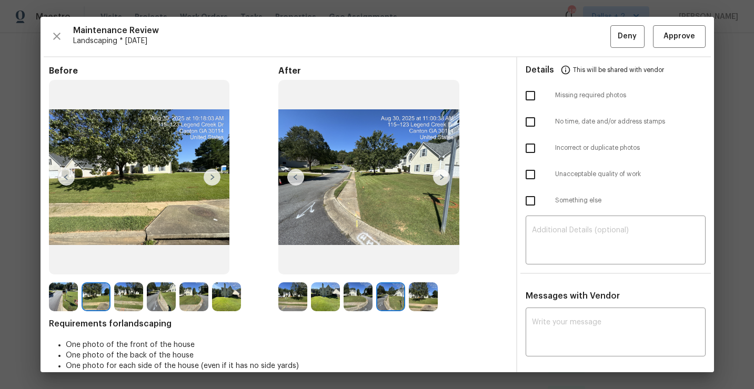
click at [70, 299] on img at bounding box center [63, 296] width 29 height 29
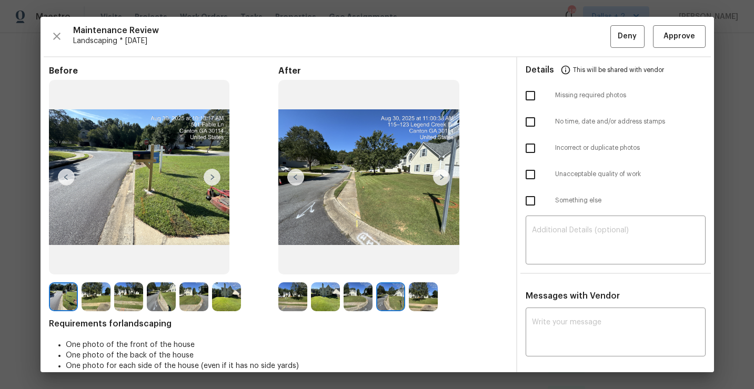
click at [100, 292] on img at bounding box center [96, 296] width 29 height 29
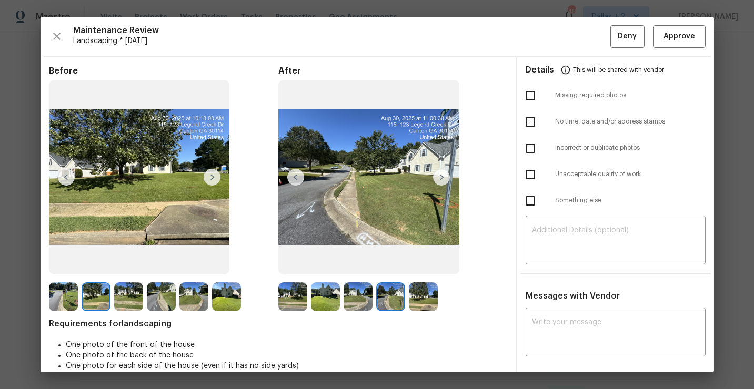
click at [119, 292] on img at bounding box center [128, 296] width 29 height 29
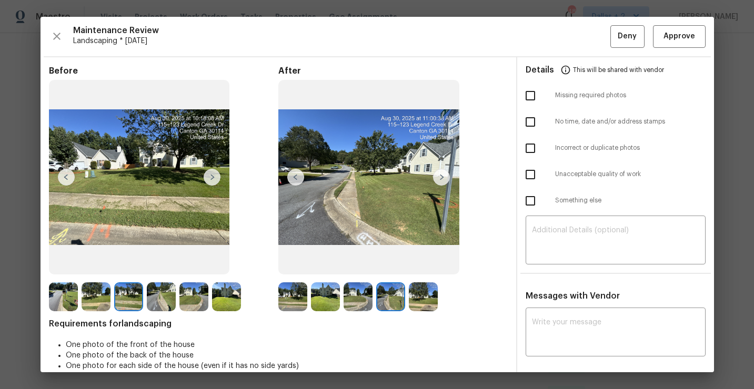
click at [159, 301] on img at bounding box center [161, 296] width 29 height 29
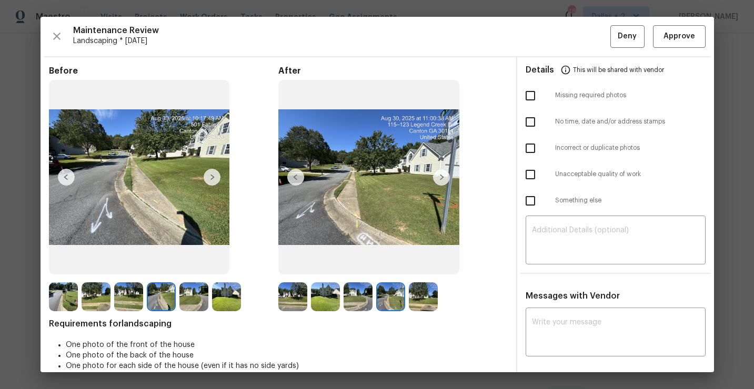
click at [194, 295] on img at bounding box center [193, 296] width 29 height 29
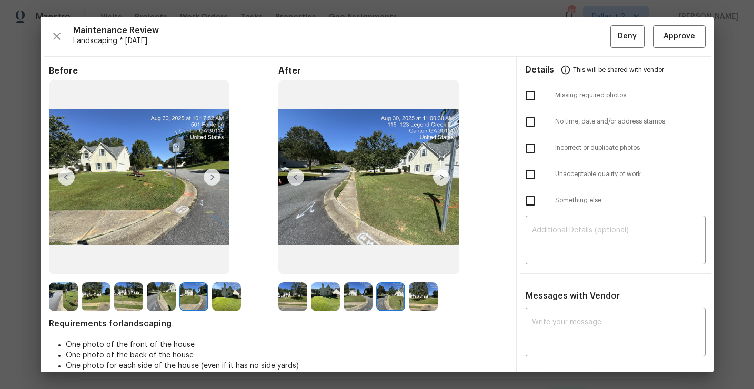
click at [234, 291] on img at bounding box center [226, 296] width 29 height 29
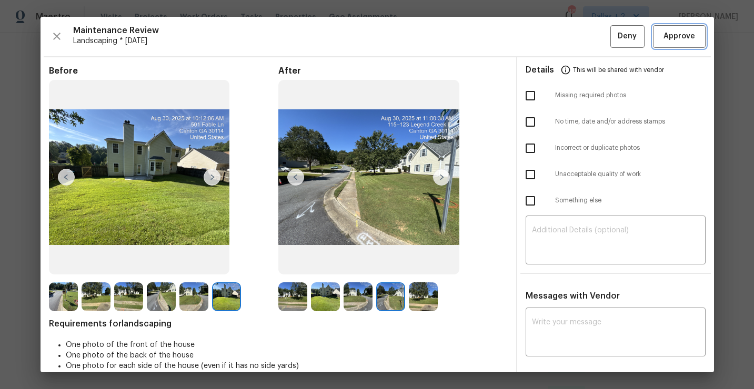
click at [673, 44] on button "Approve" at bounding box center [679, 36] width 53 height 23
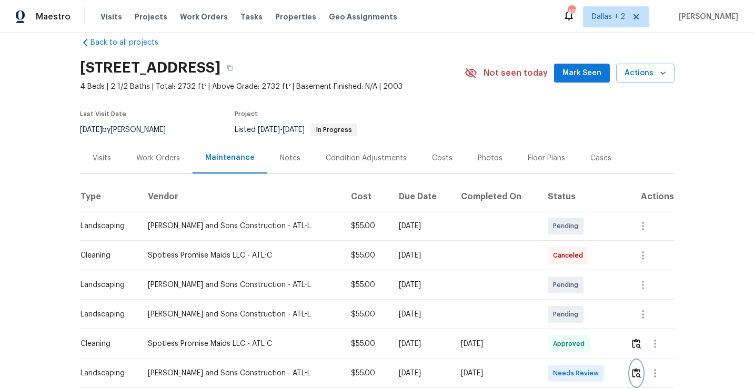
scroll to position [0, 0]
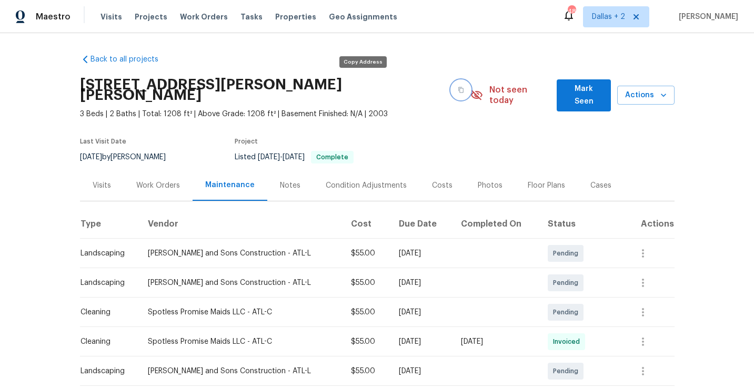
click at [458, 87] on icon "button" at bounding box center [461, 90] width 6 height 6
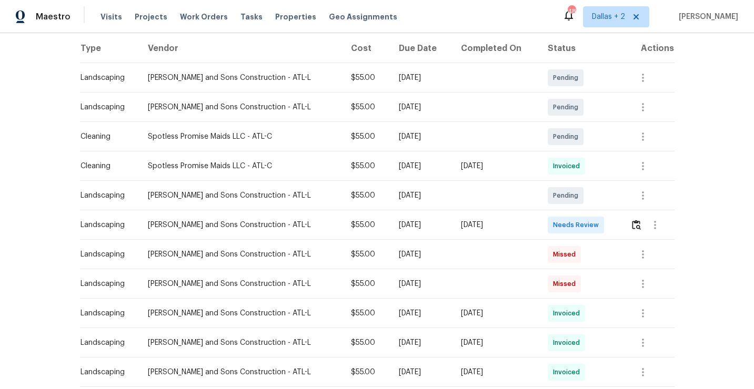
scroll to position [179, 0]
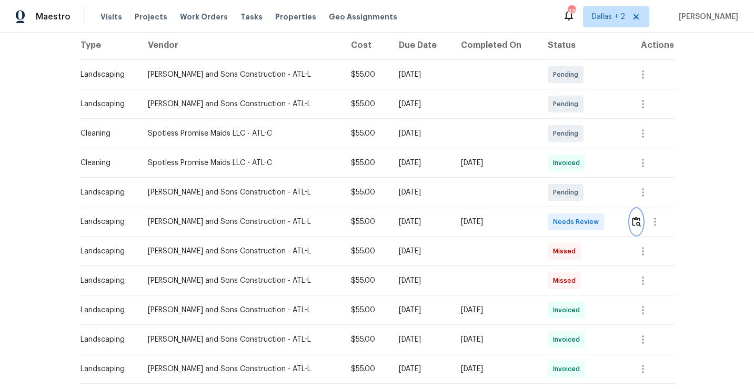
click at [635, 218] on button "button" at bounding box center [636, 221] width 12 height 25
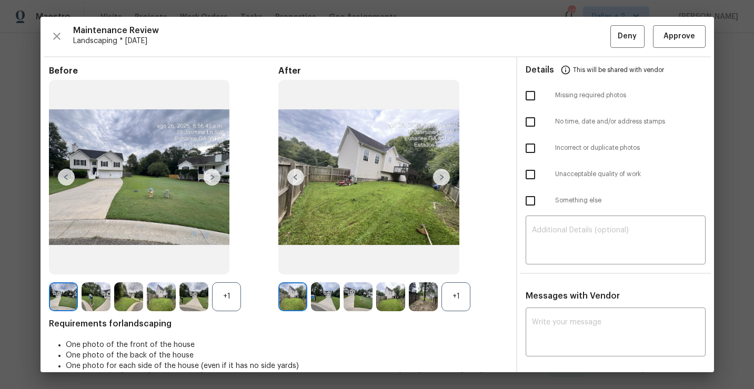
click at [458, 295] on div "+1" at bounding box center [455, 296] width 29 height 29
click at [99, 296] on img at bounding box center [96, 296] width 29 height 29
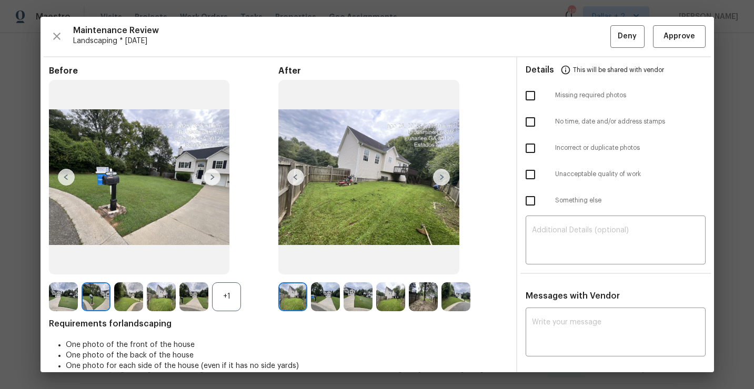
click at [216, 294] on div "+1" at bounding box center [226, 296] width 29 height 29
click at [90, 293] on img at bounding box center [96, 296] width 29 height 29
click at [338, 286] on img at bounding box center [325, 296] width 29 height 29
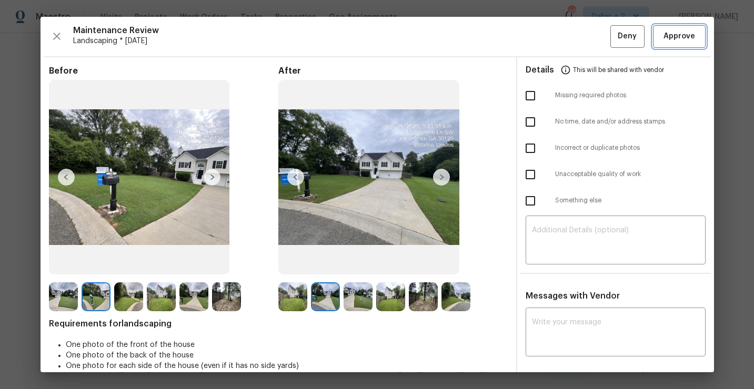
click at [673, 39] on span "Approve" at bounding box center [679, 36] width 32 height 13
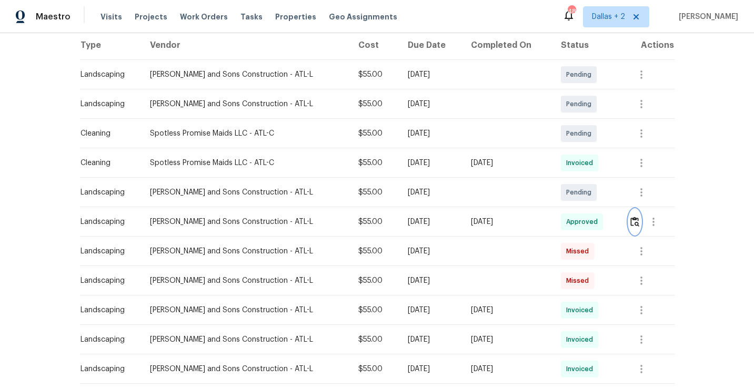
scroll to position [0, 0]
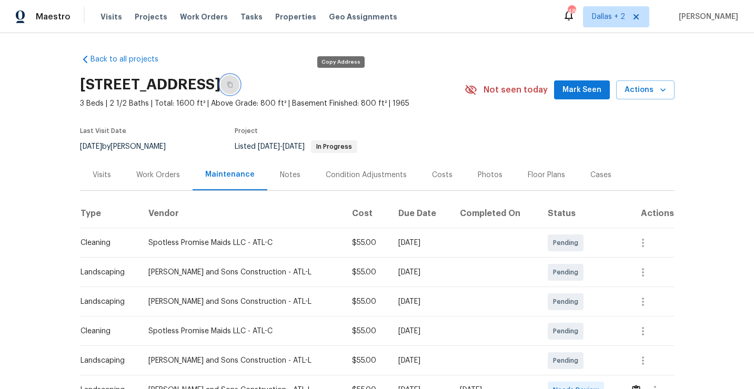
click at [239, 89] on button "button" at bounding box center [229, 84] width 19 height 19
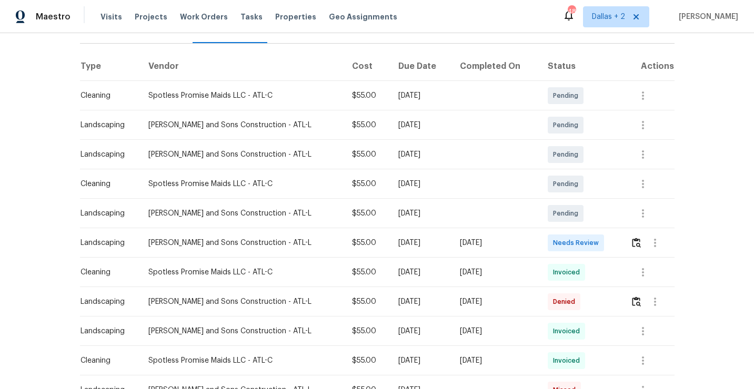
scroll to position [165, 0]
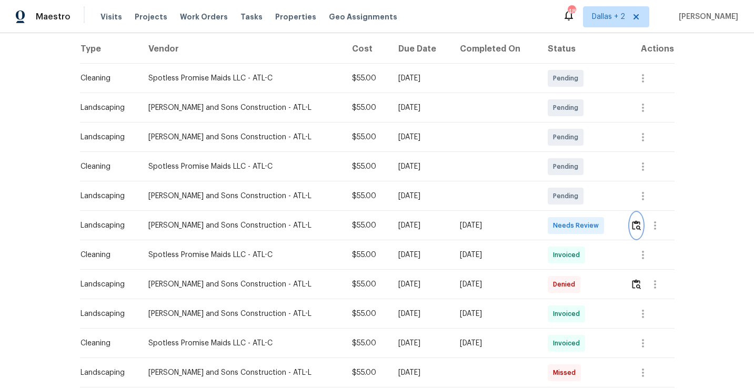
click at [634, 229] on img "button" at bounding box center [636, 225] width 9 height 10
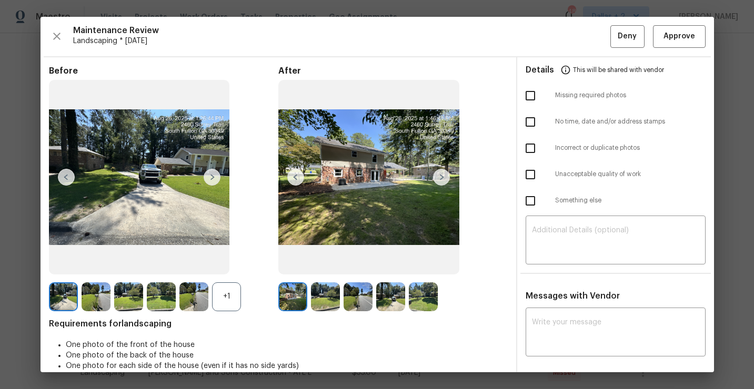
click at [231, 292] on div "+1" at bounding box center [226, 296] width 29 height 29
click at [360, 304] on img at bounding box center [357, 296] width 29 height 29
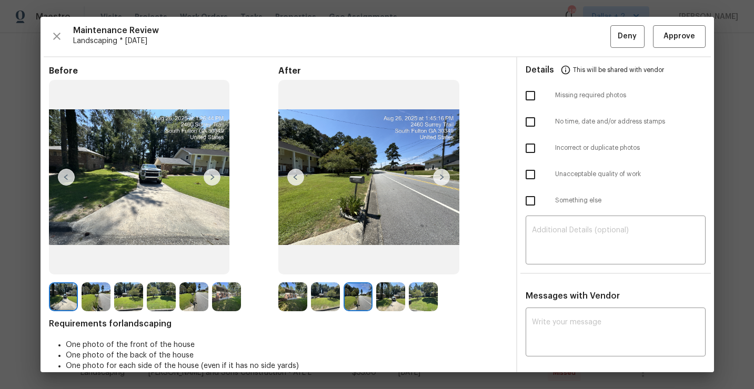
click at [357, 304] on img at bounding box center [357, 296] width 29 height 29
click at [196, 300] on img at bounding box center [193, 296] width 29 height 29
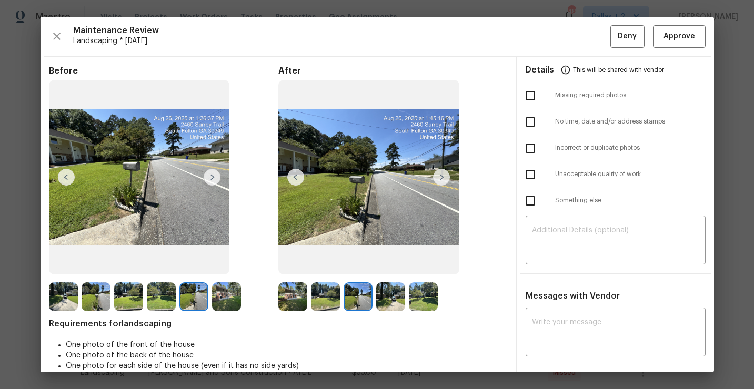
click at [57, 299] on img at bounding box center [63, 296] width 29 height 29
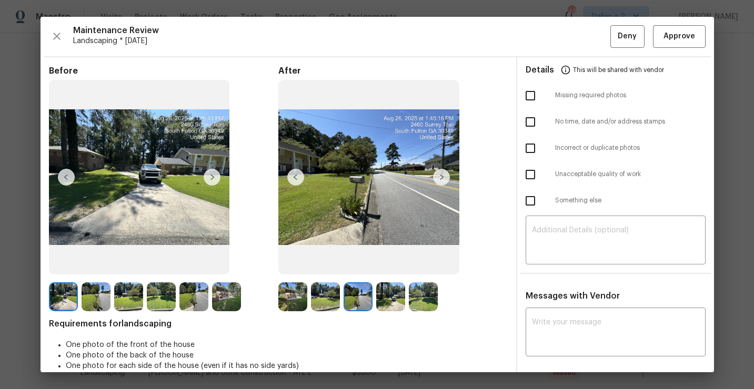
click at [99, 300] on img at bounding box center [96, 296] width 29 height 29
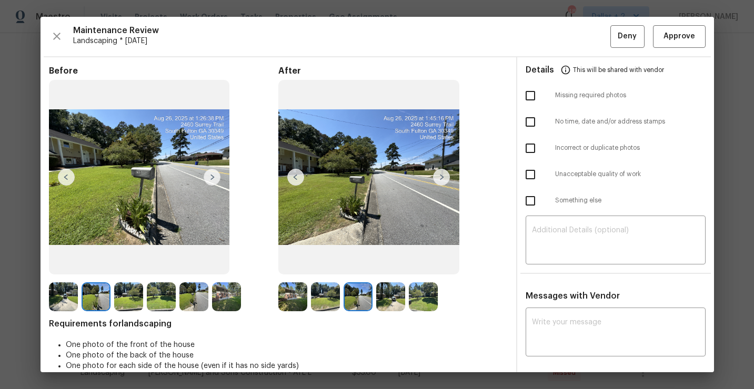
click at [348, 180] on img at bounding box center [368, 177] width 181 height 195
click at [295, 282] on img at bounding box center [292, 296] width 29 height 29
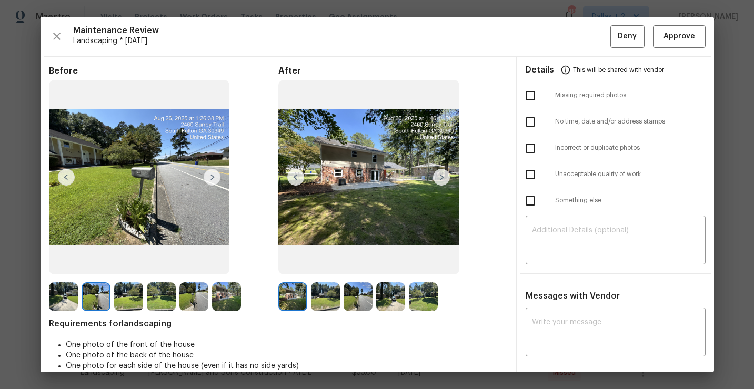
click at [321, 300] on img at bounding box center [325, 296] width 29 height 29
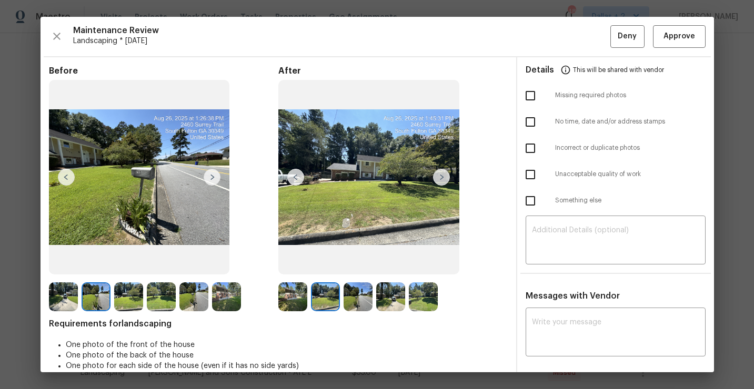
click at [364, 296] on img at bounding box center [357, 296] width 29 height 29
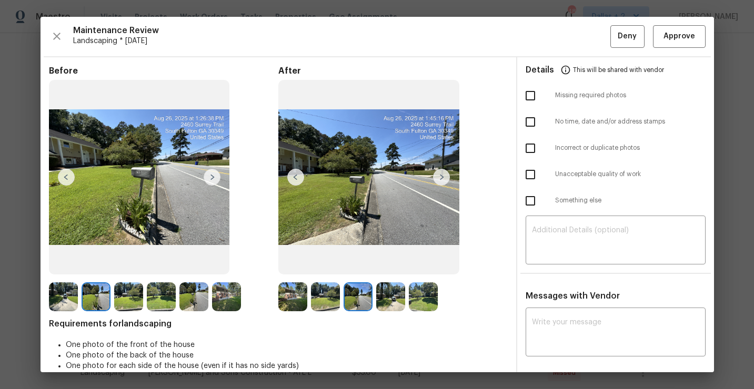
click at [393, 292] on img at bounding box center [390, 296] width 29 height 29
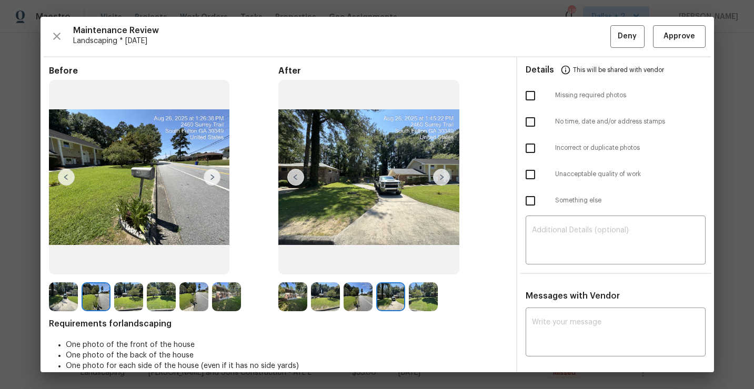
click at [419, 293] on img at bounding box center [423, 296] width 29 height 29
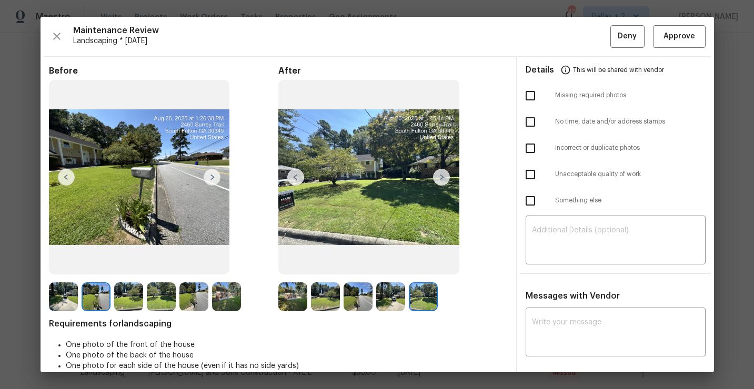
click at [285, 300] on img at bounding box center [292, 296] width 29 height 29
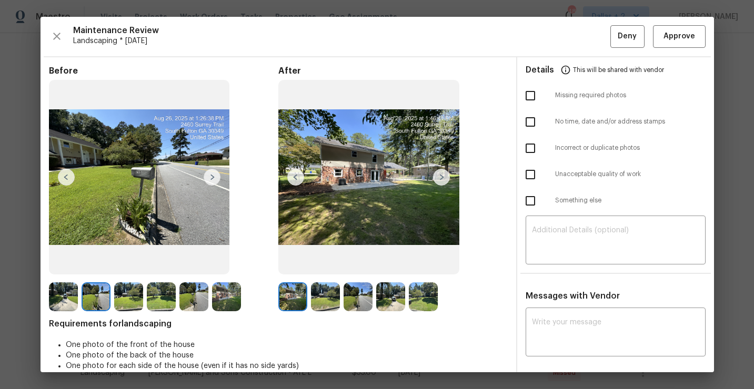
click at [323, 298] on img at bounding box center [325, 296] width 29 height 29
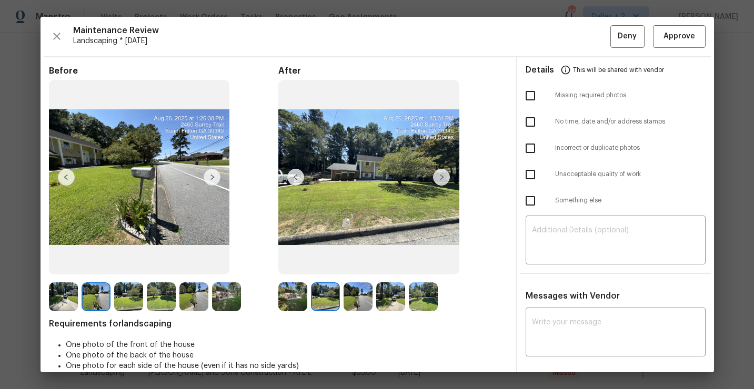
click at [354, 300] on img at bounding box center [357, 296] width 29 height 29
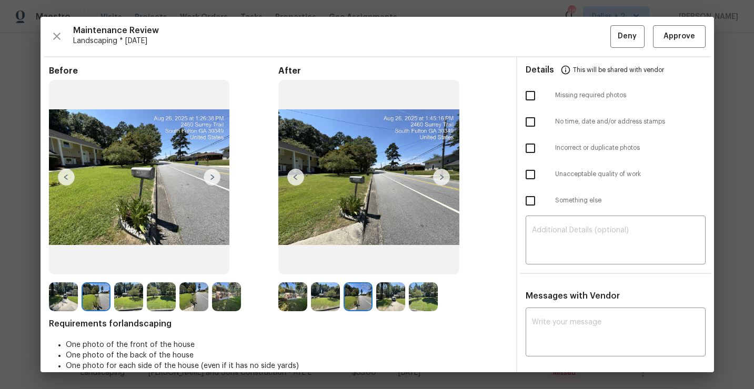
click at [383, 306] on img at bounding box center [390, 296] width 29 height 29
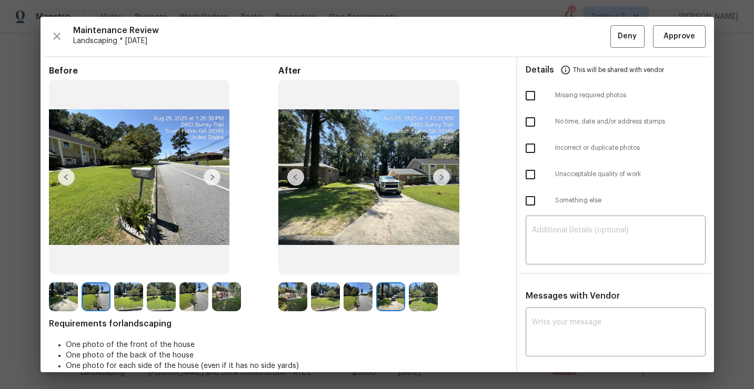
click at [422, 299] on img at bounding box center [423, 296] width 29 height 29
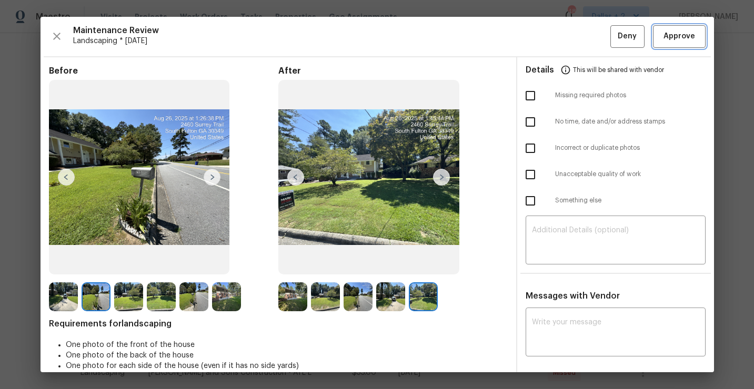
click at [693, 40] on span "Approve" at bounding box center [679, 36] width 36 height 13
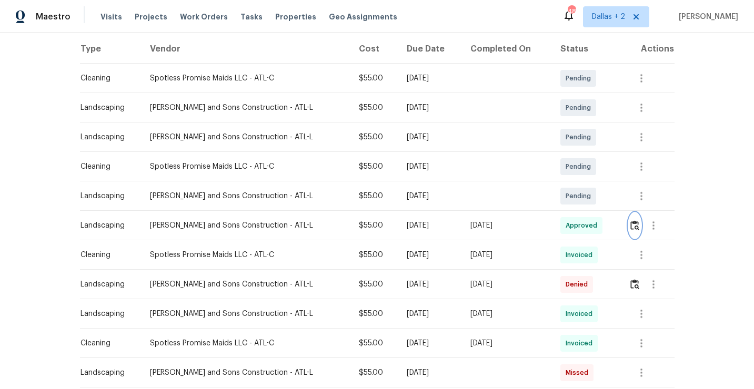
scroll to position [0, 0]
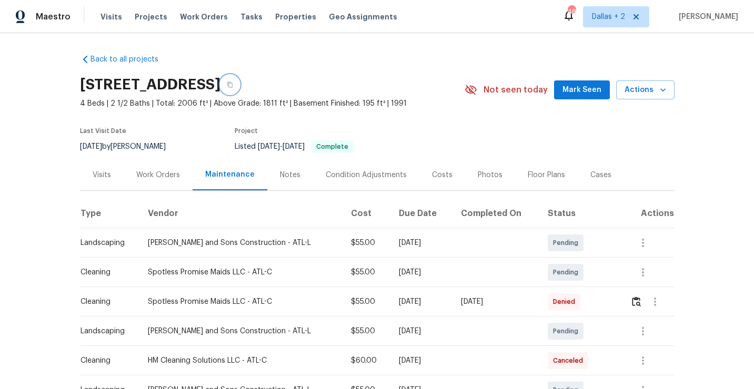
click at [233, 86] on icon "button" at bounding box center [230, 85] width 6 height 6
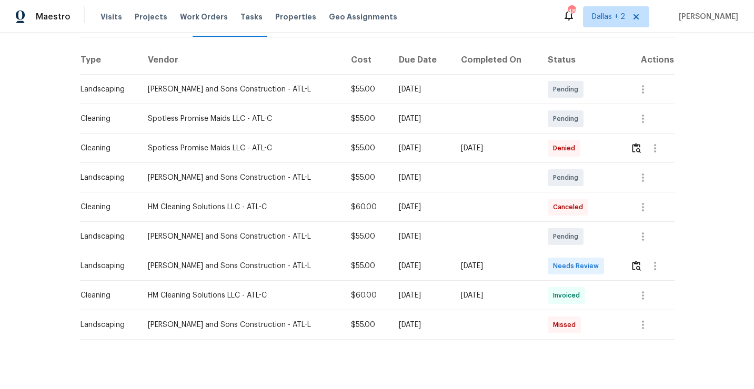
scroll to position [161, 0]
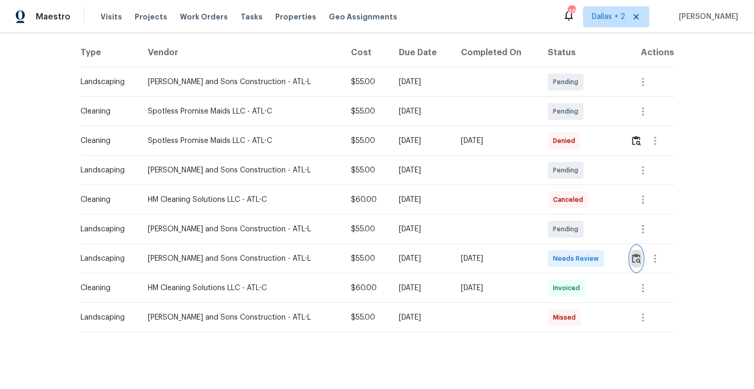
click at [633, 257] on img "button" at bounding box center [636, 259] width 9 height 10
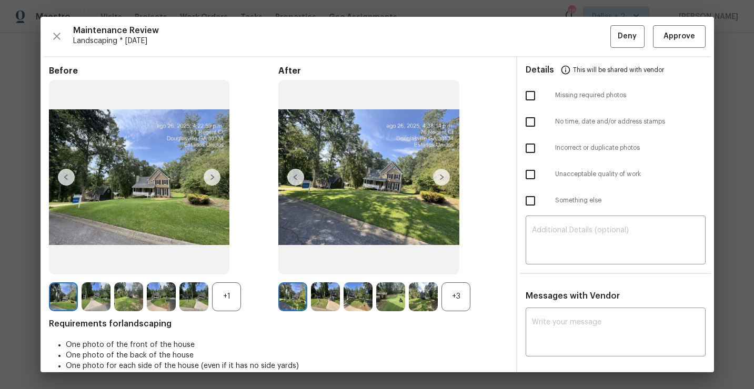
scroll to position [51, 0]
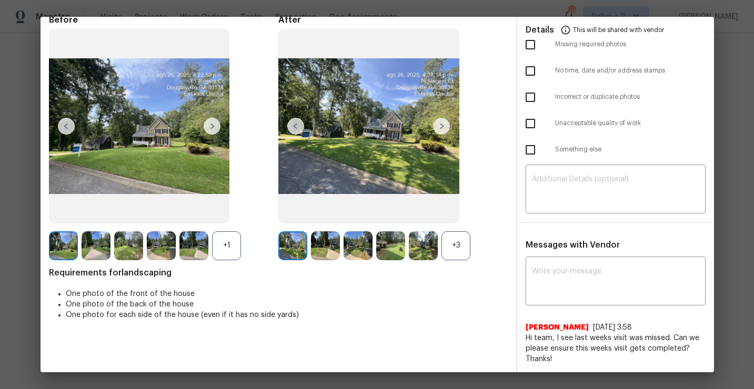
click at [449, 245] on div "+3" at bounding box center [455, 245] width 29 height 29
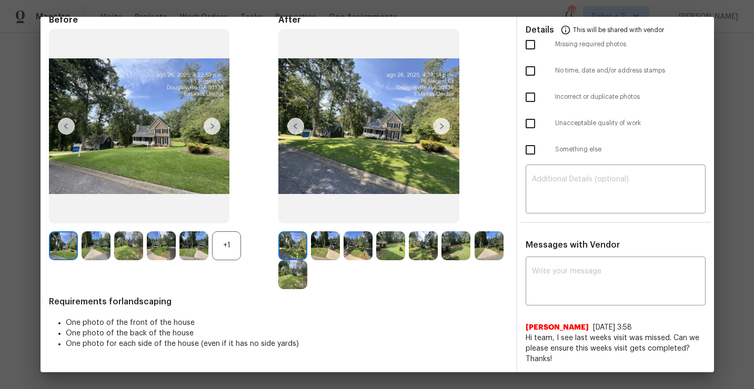
click at [226, 257] on div "+1" at bounding box center [226, 245] width 29 height 29
click at [318, 255] on img at bounding box center [325, 245] width 29 height 29
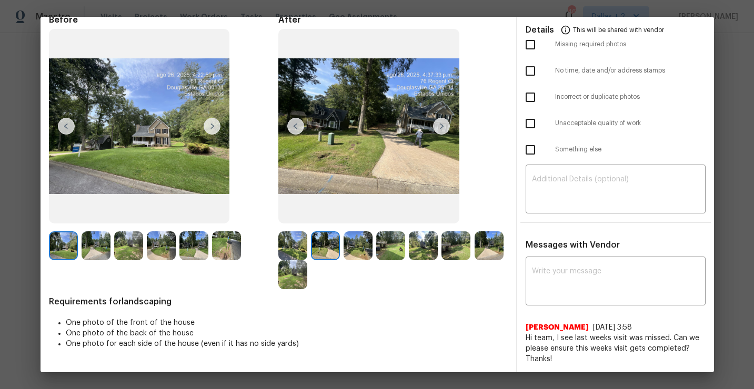
click at [162, 248] on img at bounding box center [161, 245] width 29 height 29
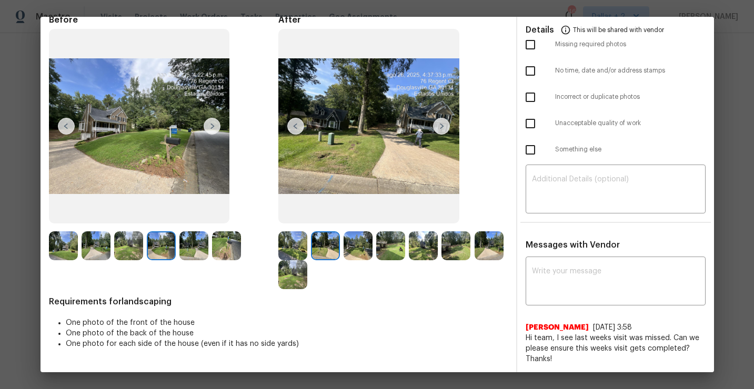
click at [62, 247] on img at bounding box center [63, 245] width 29 height 29
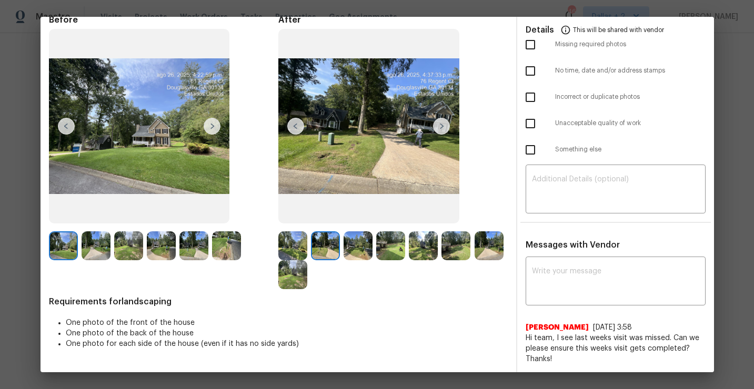
click at [97, 237] on img at bounding box center [96, 245] width 29 height 29
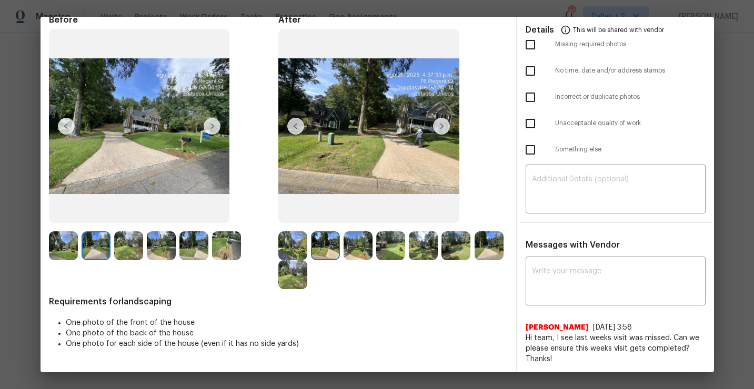
click at [154, 244] on img at bounding box center [161, 245] width 29 height 29
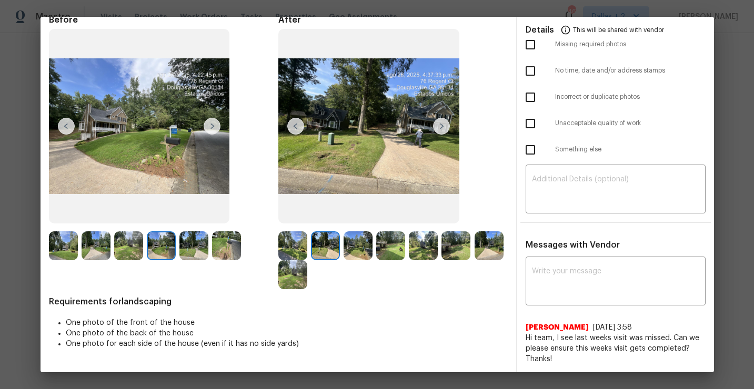
click at [227, 249] on img at bounding box center [226, 245] width 29 height 29
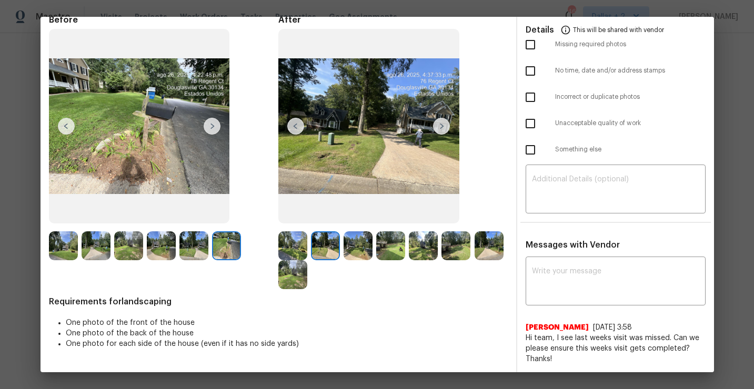
scroll to position [0, 0]
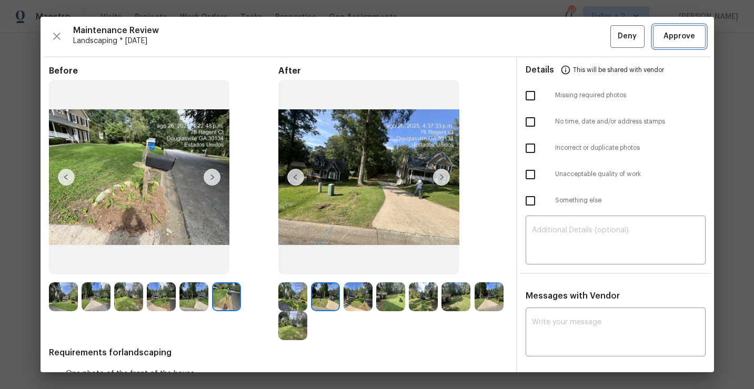
click at [663, 36] on span "Approve" at bounding box center [679, 36] width 36 height 13
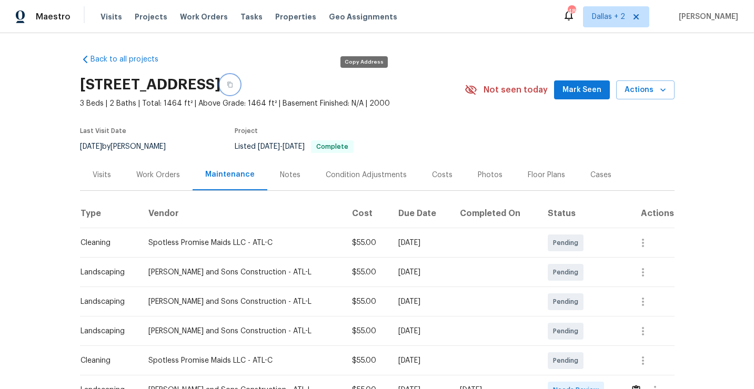
click at [233, 82] on icon "button" at bounding box center [230, 85] width 6 height 6
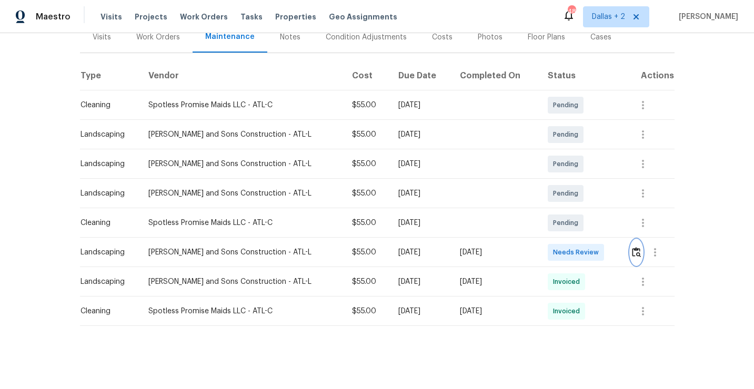
click at [637, 255] on img "button" at bounding box center [636, 252] width 9 height 10
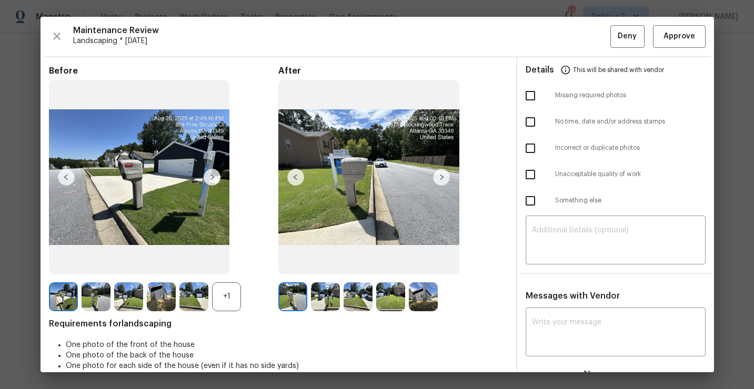
click at [331, 298] on img at bounding box center [325, 296] width 29 height 29
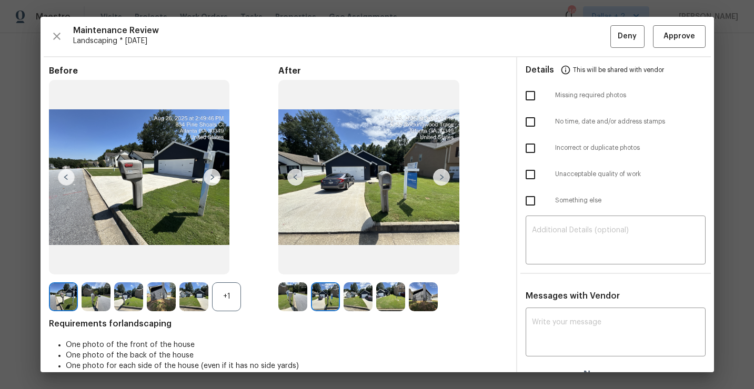
click at [229, 307] on div "+1" at bounding box center [226, 296] width 29 height 29
click at [686, 36] on span "Approve" at bounding box center [679, 36] width 32 height 13
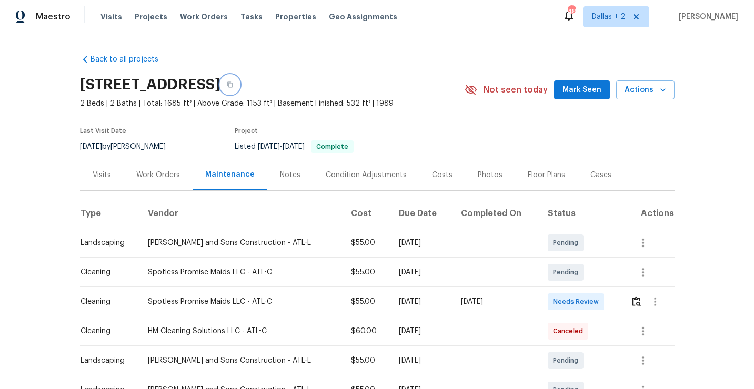
click at [232, 83] on icon "button" at bounding box center [229, 85] width 5 height 6
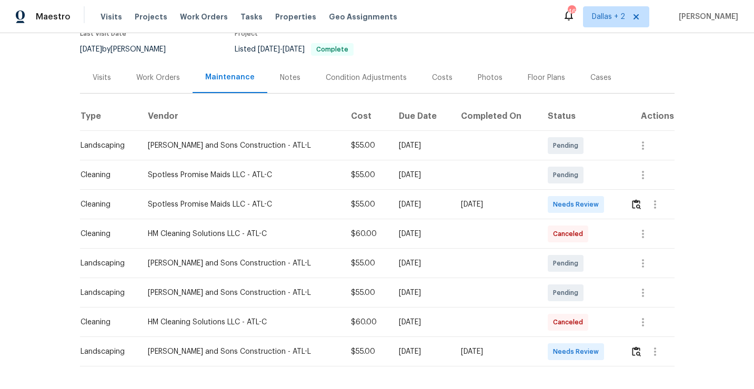
scroll to position [105, 0]
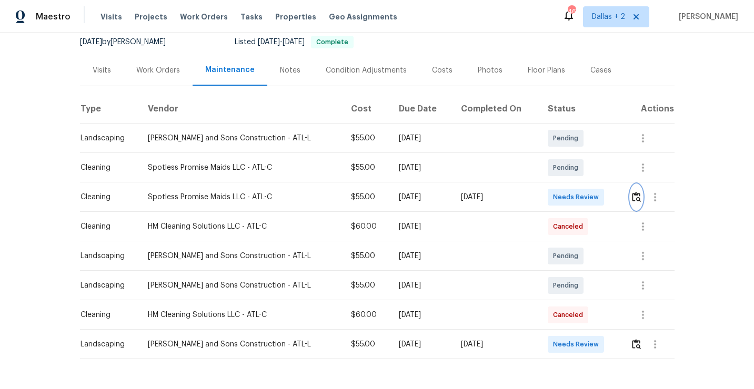
click at [636, 199] on img "button" at bounding box center [636, 197] width 9 height 10
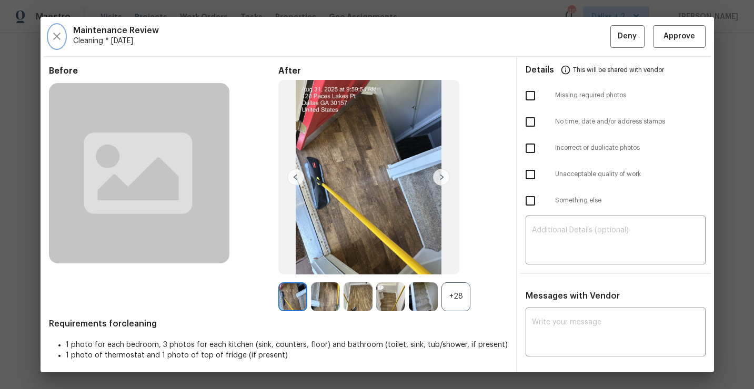
click at [56, 45] on button "button" at bounding box center [57, 36] width 16 height 23
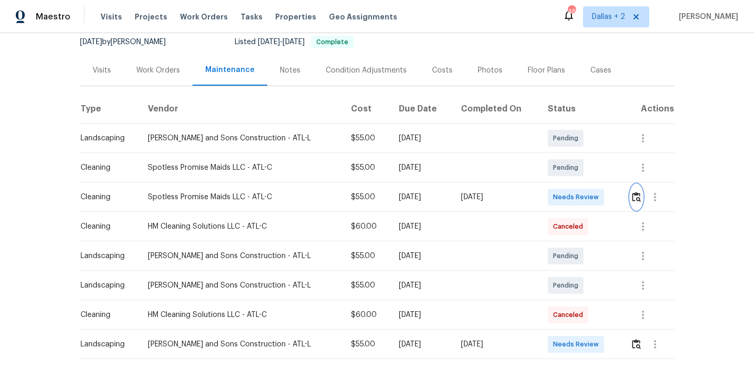
scroll to position [138, 0]
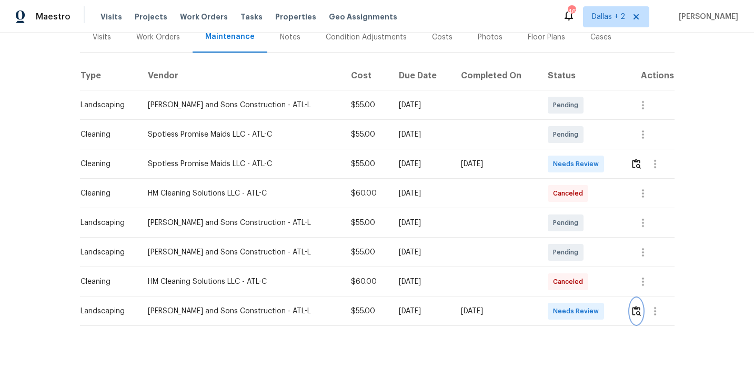
click at [634, 314] on img "button" at bounding box center [636, 311] width 9 height 10
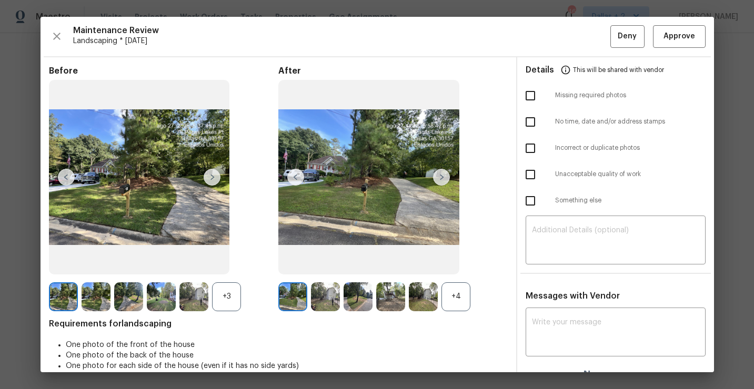
click at [449, 280] on div "After +4" at bounding box center [392, 189] width 229 height 246
click at [459, 308] on div "+4" at bounding box center [455, 296] width 29 height 29
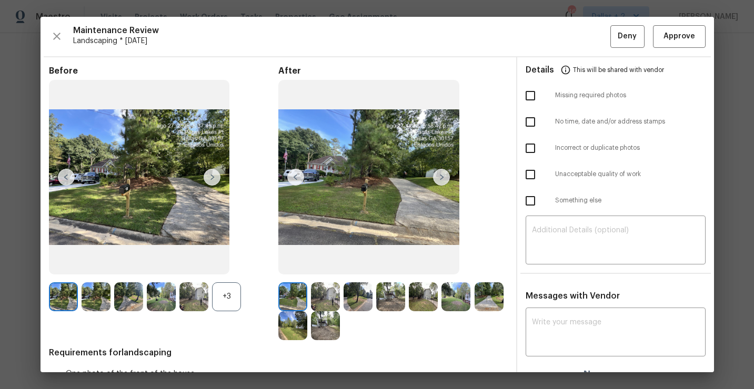
click at [224, 286] on div "+3" at bounding box center [226, 296] width 29 height 29
click at [99, 300] on img at bounding box center [96, 296] width 29 height 29
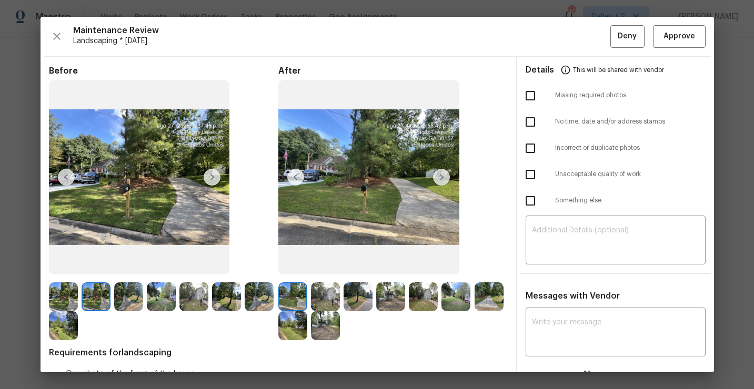
scroll to position [0, 0]
click at [327, 305] on img at bounding box center [325, 296] width 29 height 29
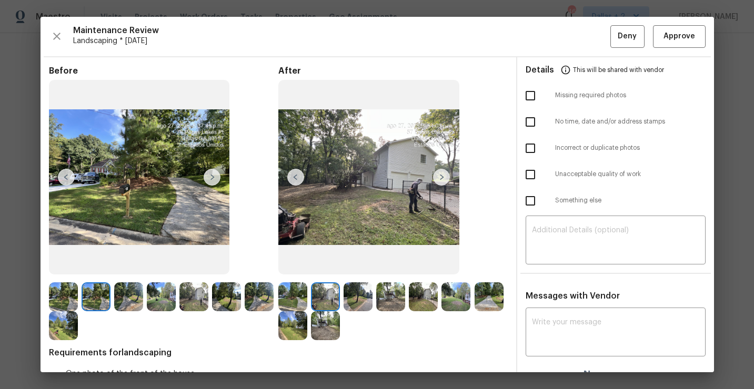
click at [361, 299] on img at bounding box center [357, 296] width 29 height 29
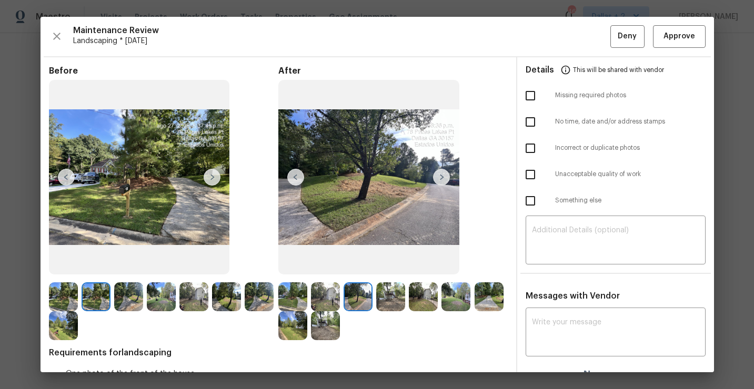
click at [396, 294] on img at bounding box center [390, 296] width 29 height 29
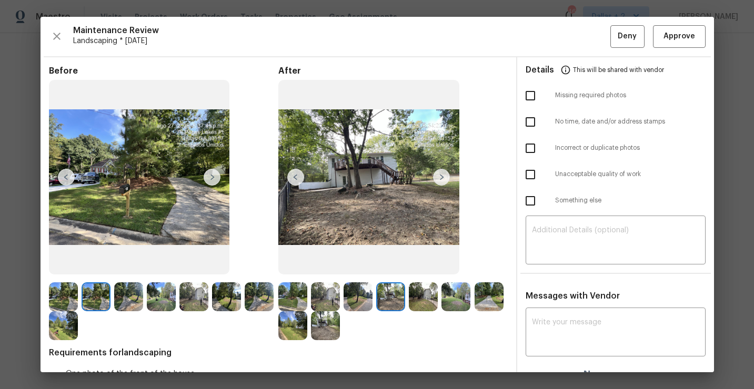
click at [426, 293] on img at bounding box center [423, 296] width 29 height 29
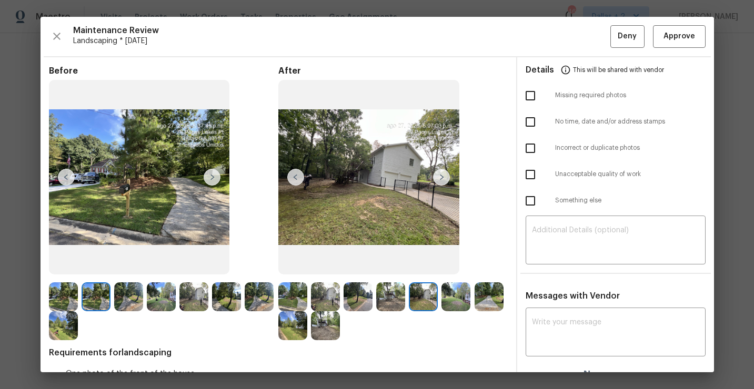
click at [461, 301] on img at bounding box center [455, 296] width 29 height 29
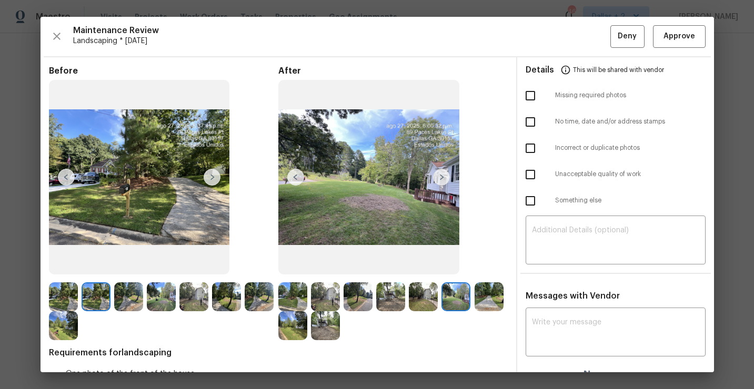
click at [490, 305] on img at bounding box center [488, 296] width 29 height 29
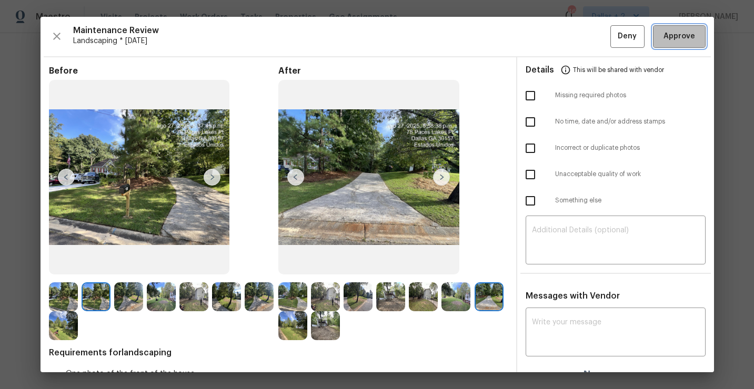
click at [683, 40] on span "Approve" at bounding box center [679, 36] width 32 height 13
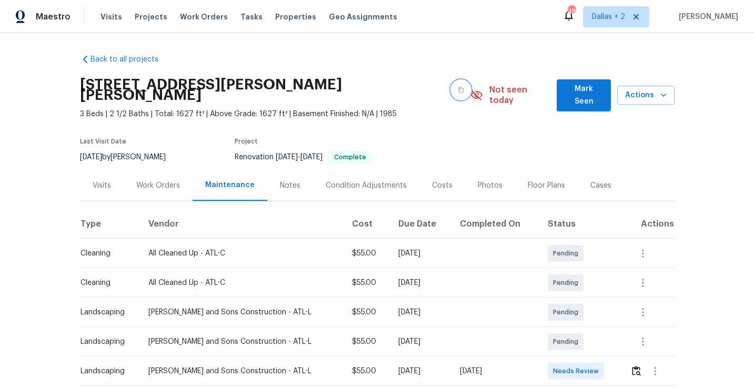
click at [451, 84] on button "button" at bounding box center [460, 89] width 19 height 19
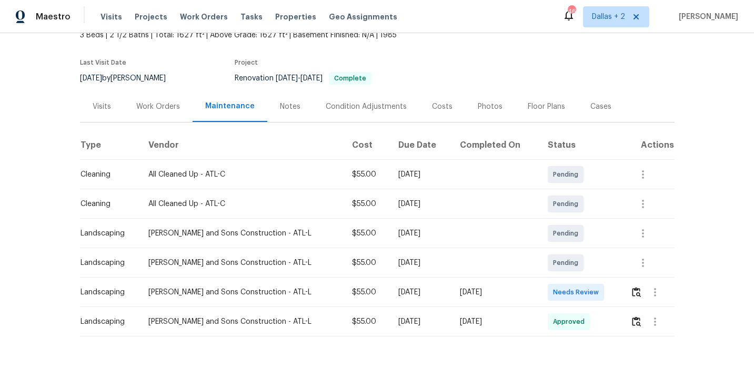
scroll to position [79, 0]
click at [632, 287] on img "button" at bounding box center [636, 292] width 9 height 10
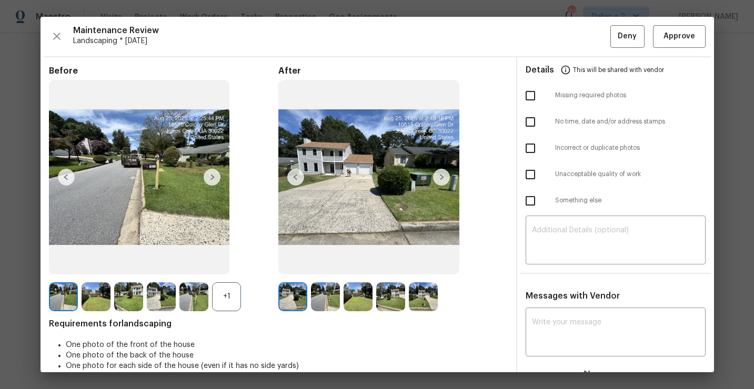
click at [216, 292] on div "+1" at bounding box center [226, 296] width 29 height 29
click at [198, 299] on img at bounding box center [193, 296] width 29 height 29
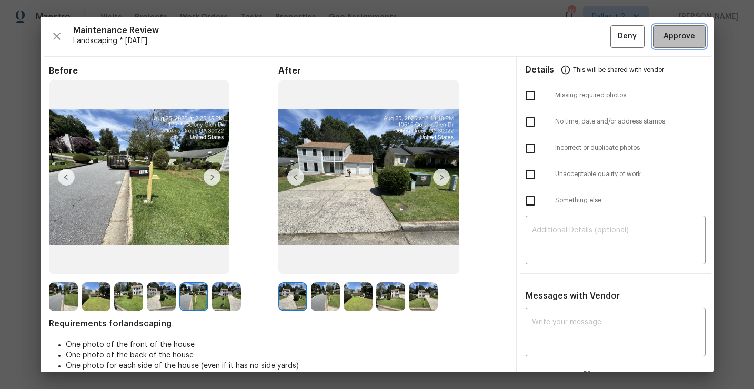
click at [683, 34] on span "Approve" at bounding box center [679, 36] width 32 height 13
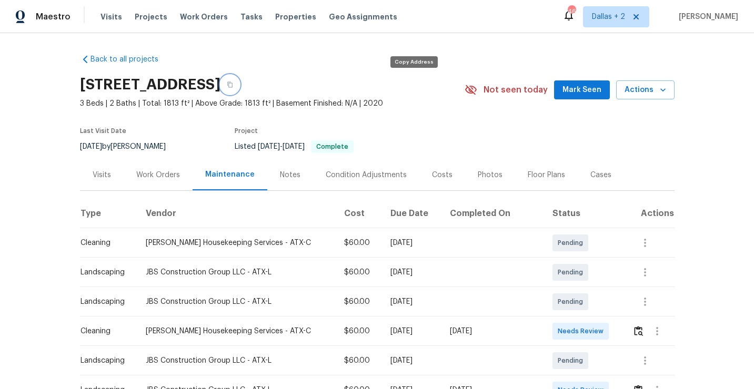
click at [239, 88] on button "button" at bounding box center [229, 84] width 19 height 19
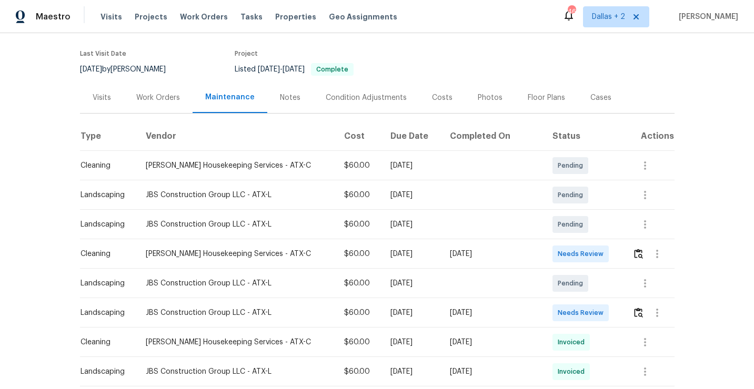
scroll to position [91, 0]
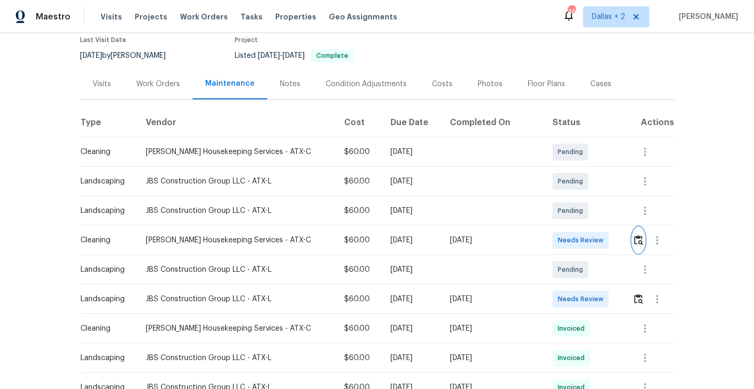
click at [636, 241] on img "button" at bounding box center [638, 240] width 9 height 10
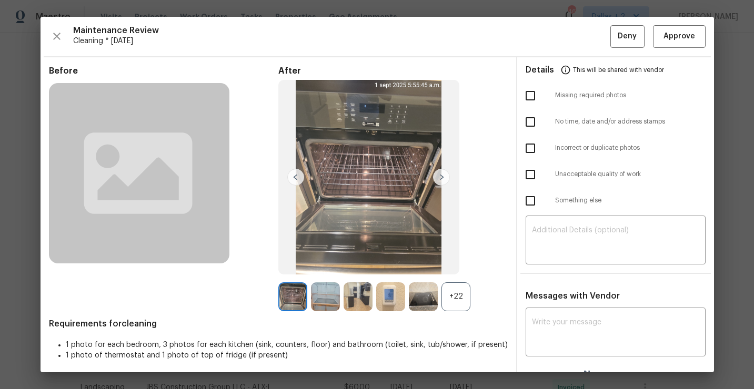
click at [457, 299] on div "+22" at bounding box center [455, 296] width 29 height 29
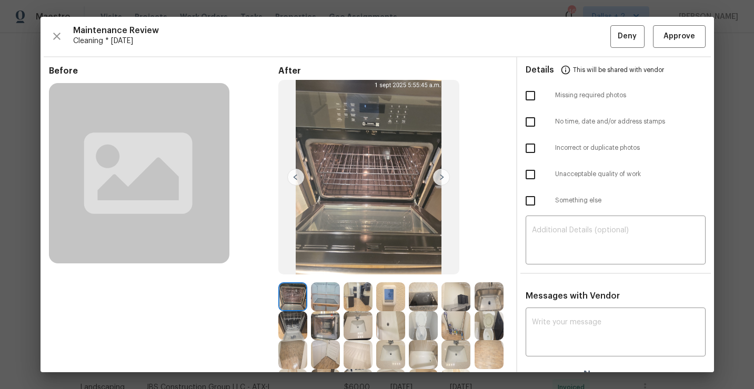
click at [457, 299] on img at bounding box center [455, 296] width 29 height 29
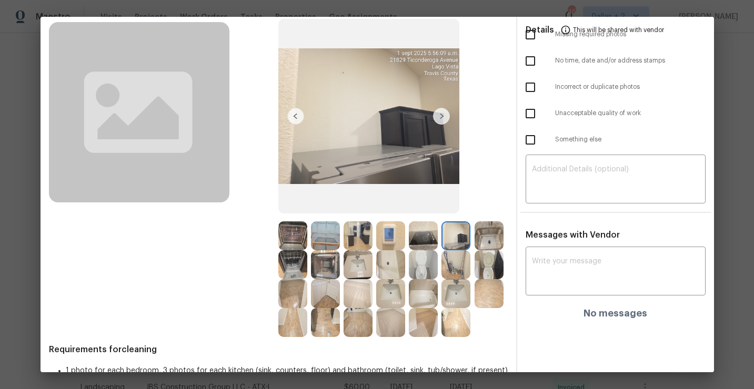
scroll to position [90, 0]
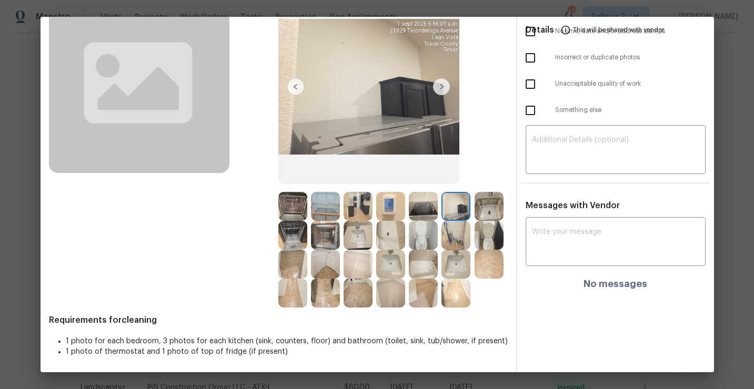
click at [395, 270] on img at bounding box center [390, 264] width 29 height 29
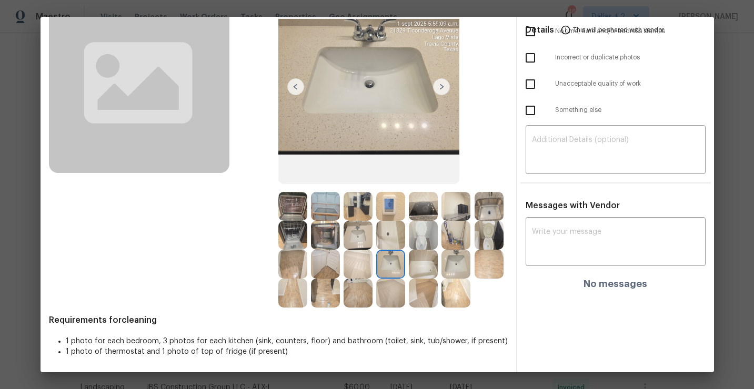
click at [334, 269] on img at bounding box center [325, 264] width 29 height 29
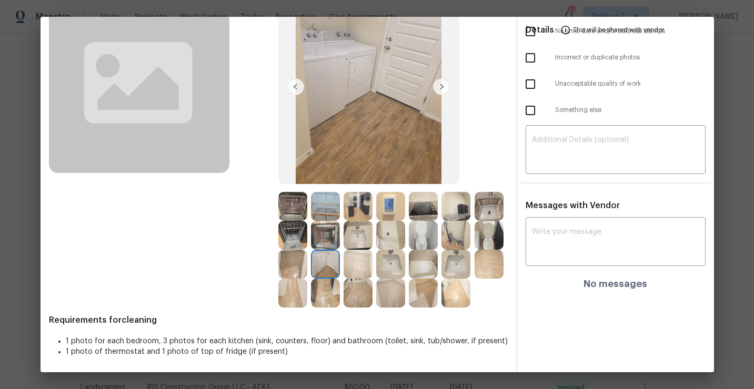
click at [366, 201] on img at bounding box center [357, 206] width 29 height 29
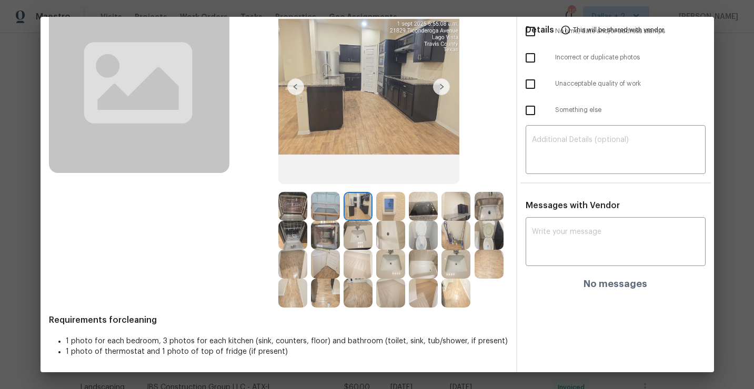
click at [461, 208] on img at bounding box center [455, 206] width 29 height 29
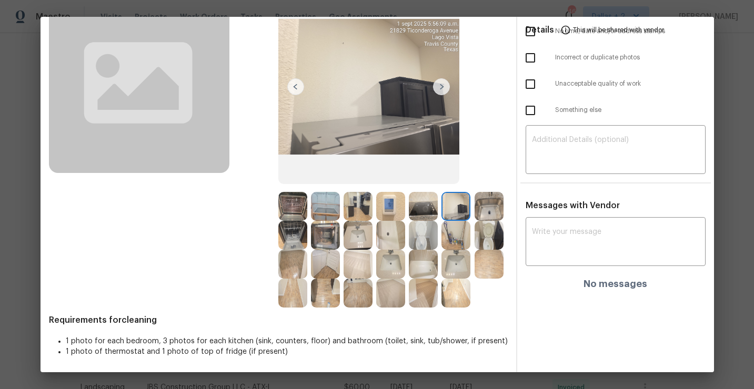
click at [357, 212] on img at bounding box center [357, 206] width 29 height 29
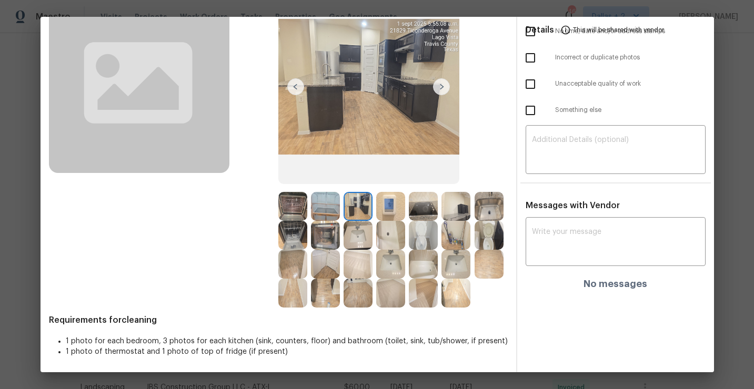
scroll to position [0, 0]
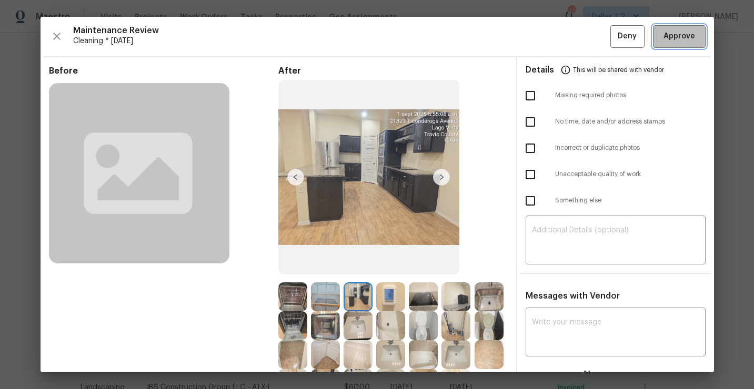
click at [675, 46] on button "Approve" at bounding box center [679, 36] width 53 height 23
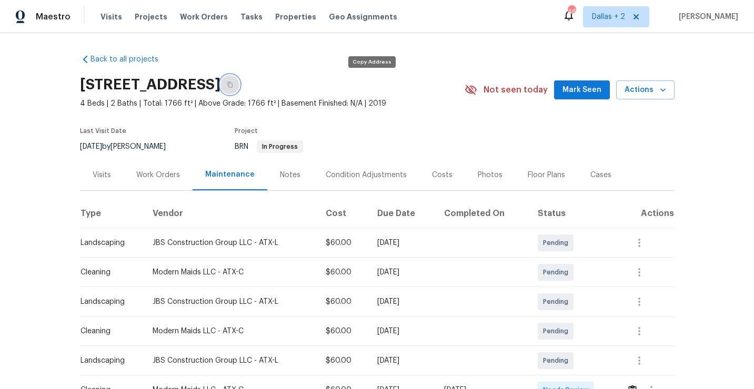
click at [239, 86] on button "button" at bounding box center [229, 84] width 19 height 19
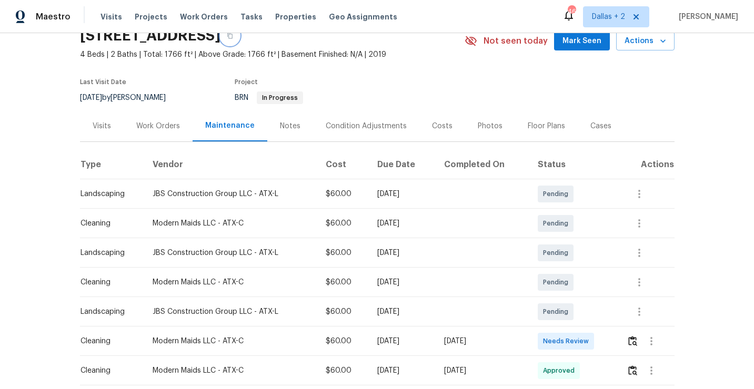
scroll to position [59, 0]
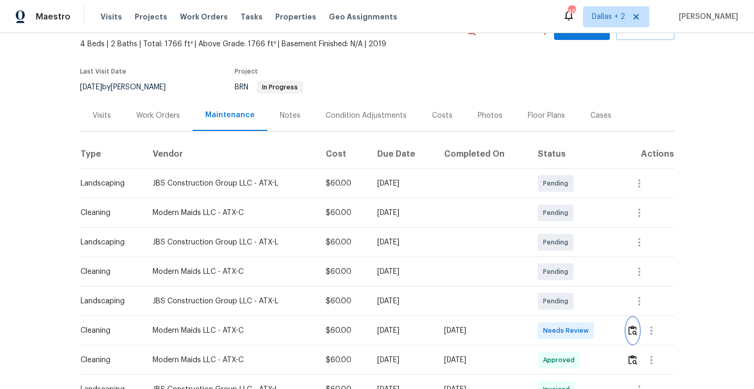
click at [633, 330] on img "button" at bounding box center [632, 331] width 9 height 10
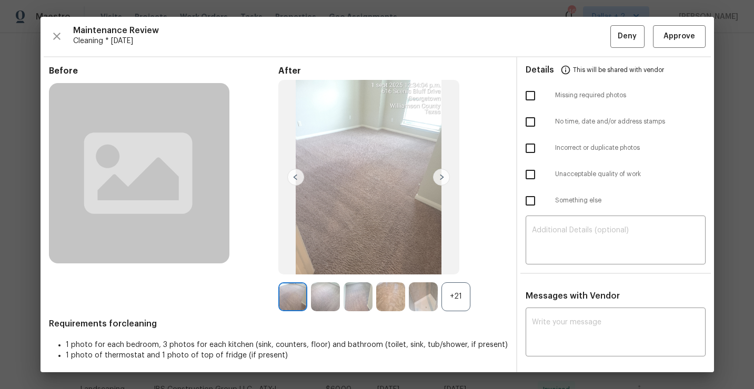
click at [462, 289] on div "+21" at bounding box center [455, 296] width 29 height 29
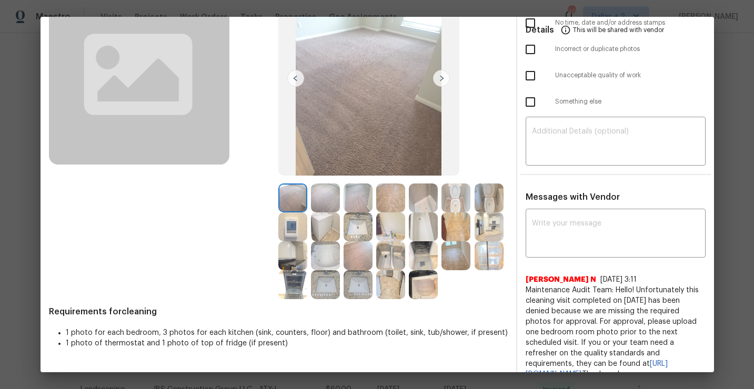
scroll to position [68, 0]
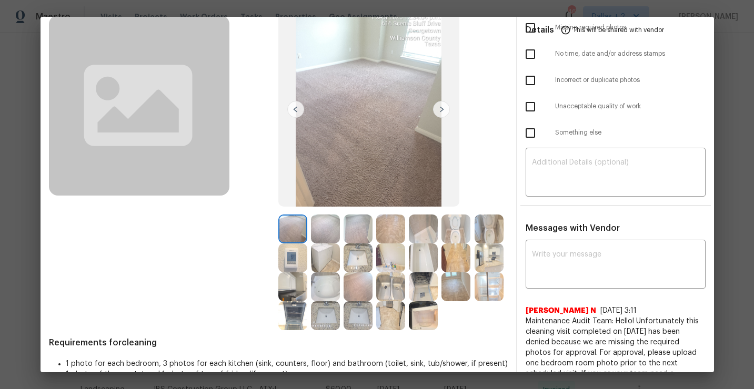
click at [440, 108] on img at bounding box center [441, 109] width 17 height 17
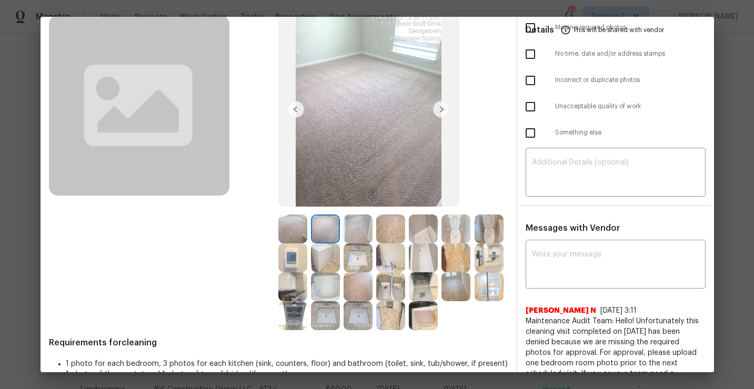
click at [291, 296] on img at bounding box center [292, 286] width 29 height 29
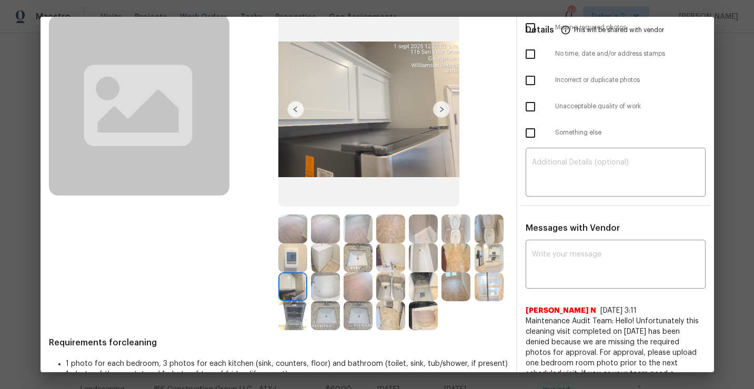
scroll to position [118, 0]
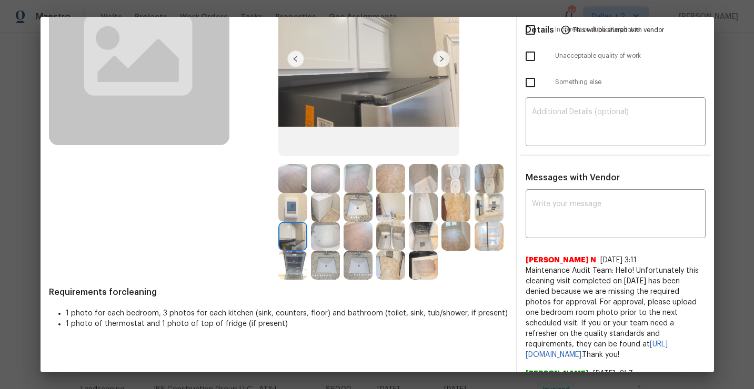
click at [398, 230] on img at bounding box center [390, 236] width 29 height 29
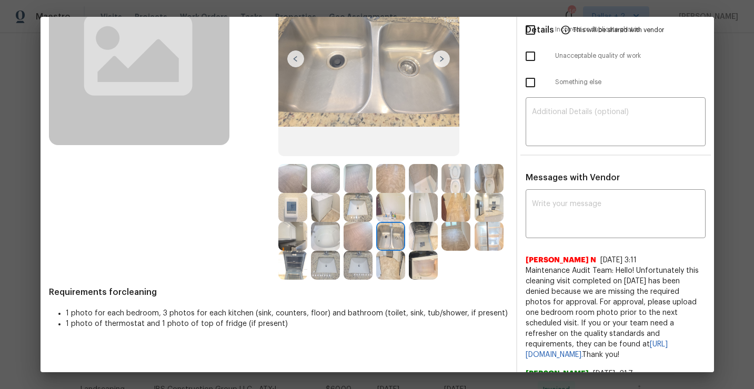
click at [490, 209] on img at bounding box center [488, 207] width 29 height 29
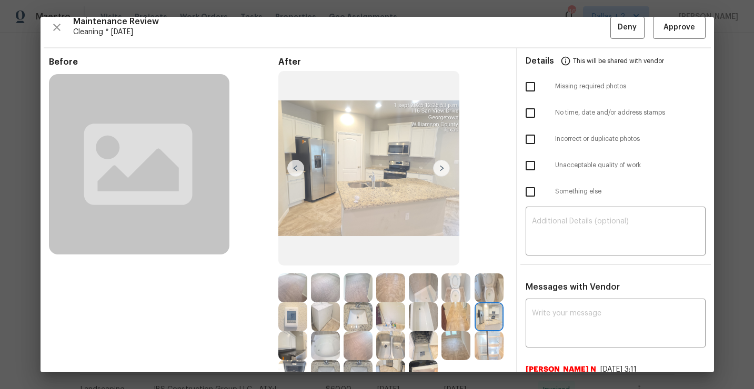
scroll to position [0, 0]
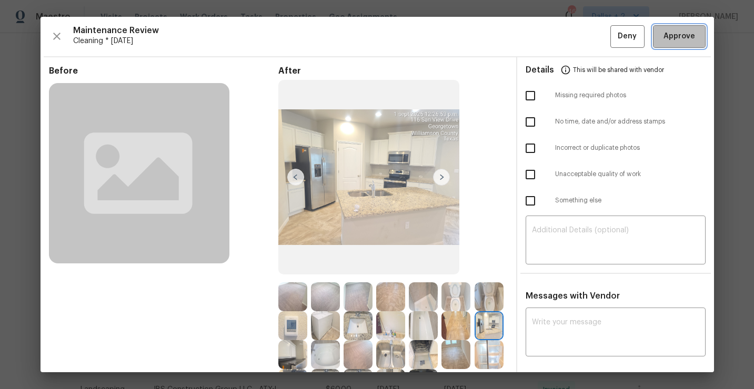
click at [681, 38] on span "Approve" at bounding box center [679, 36] width 32 height 13
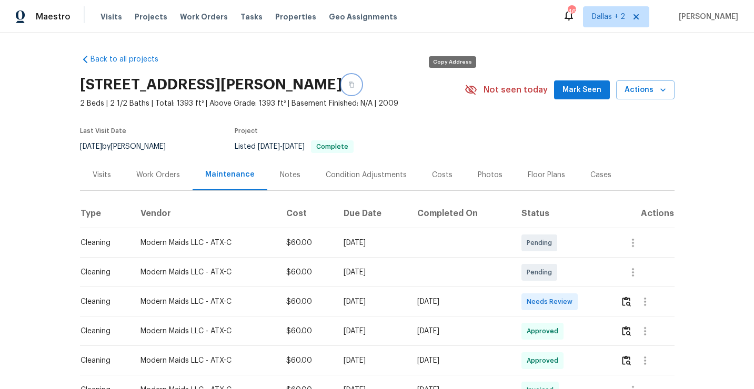
click at [355, 85] on icon "button" at bounding box center [351, 85] width 6 height 6
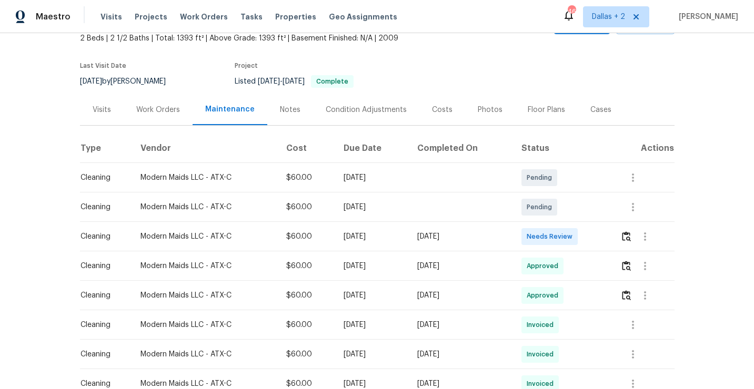
scroll to position [70, 0]
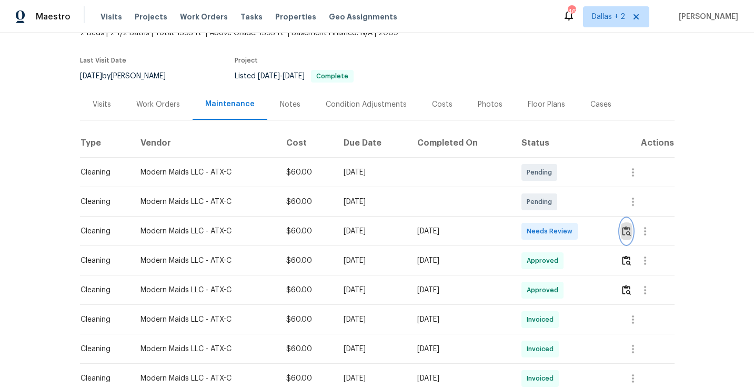
click at [629, 232] on img "button" at bounding box center [626, 231] width 9 height 10
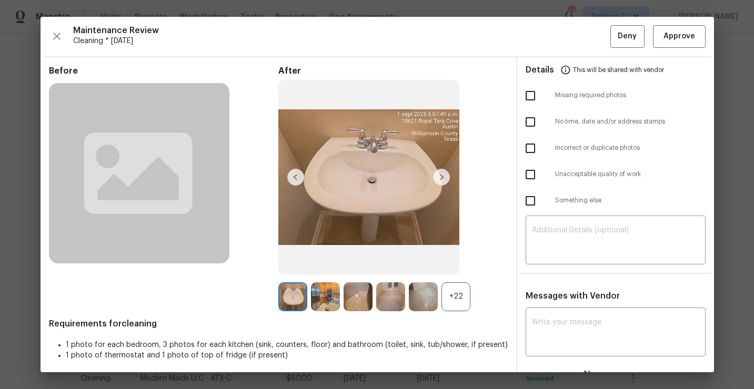
click at [457, 293] on div "+22" at bounding box center [455, 296] width 29 height 29
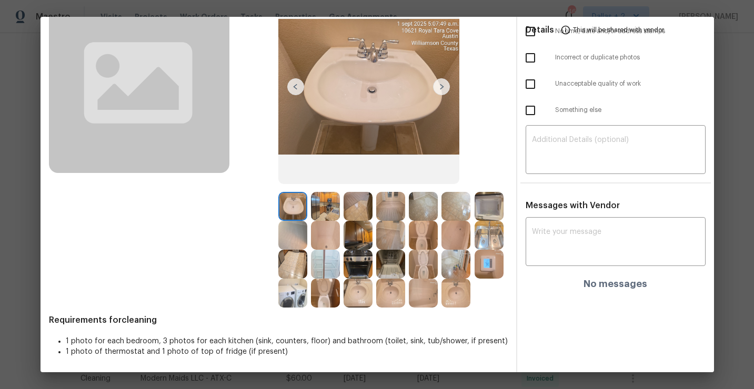
scroll to position [0, 0]
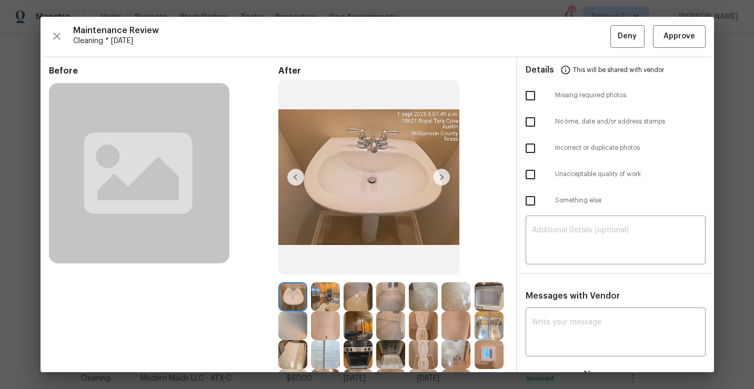
click at [48, 27] on div "Maintenance Review Cleaning * [DATE] Deny Approve Before After Requirements for…" at bounding box center [376, 195] width 673 height 356
click at [57, 35] on icon "button" at bounding box center [56, 36] width 7 height 7
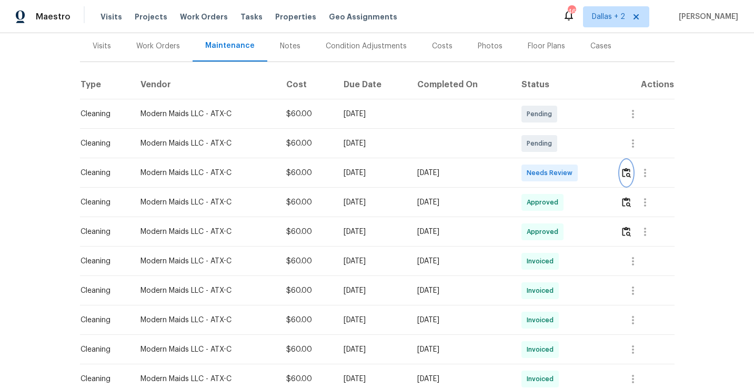
scroll to position [134, 0]
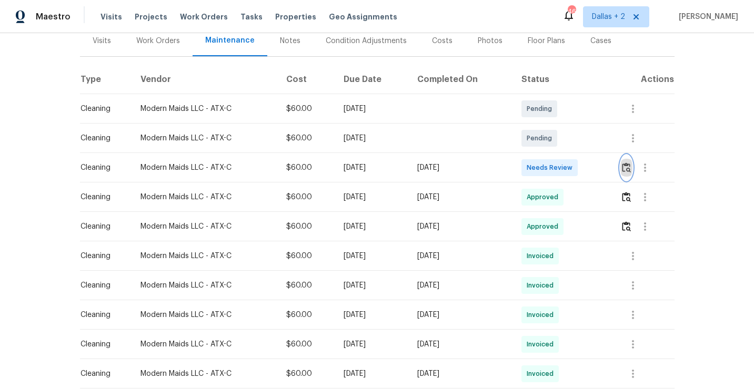
click at [629, 161] on button "button" at bounding box center [626, 167] width 12 height 25
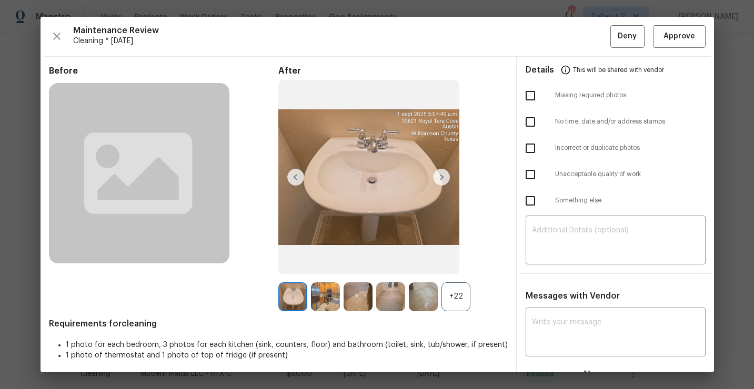
click at [455, 290] on div "+22" at bounding box center [455, 296] width 29 height 29
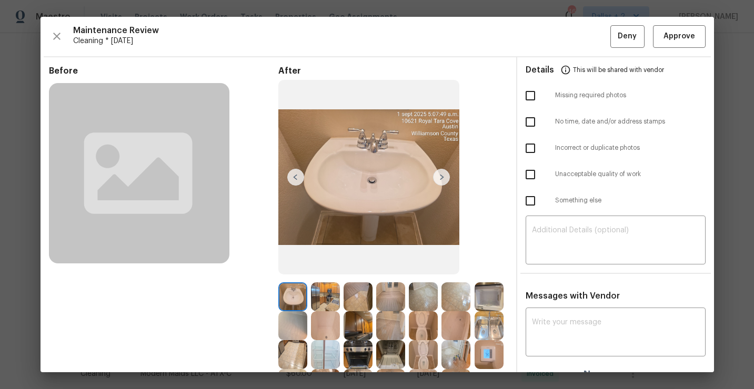
scroll to position [44, 0]
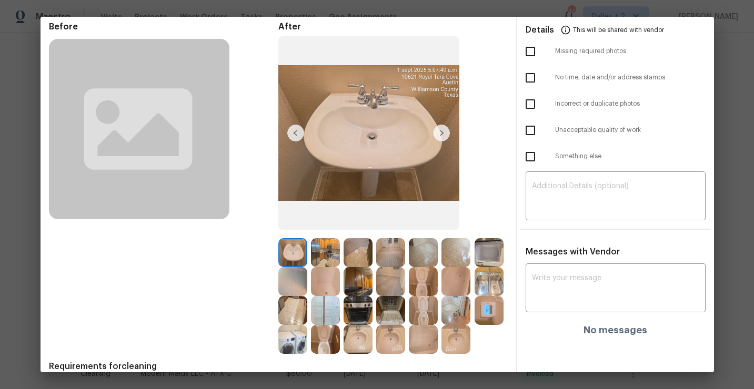
click at [442, 128] on img at bounding box center [441, 133] width 17 height 17
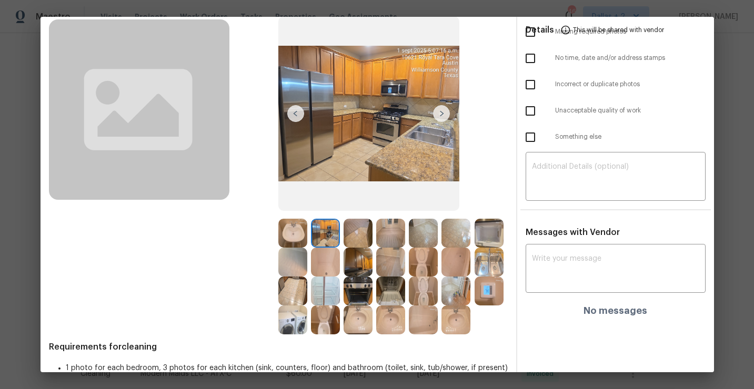
scroll to position [0, 0]
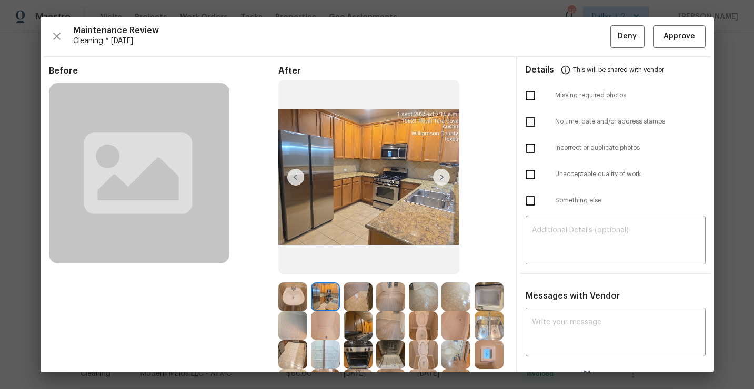
click at [683, 21] on div "Maintenance Review Cleaning * Tue, Sep 02 Deny Approve Before After Requirement…" at bounding box center [376, 195] width 673 height 356
click at [674, 45] on button "Approve" at bounding box center [679, 36] width 53 height 23
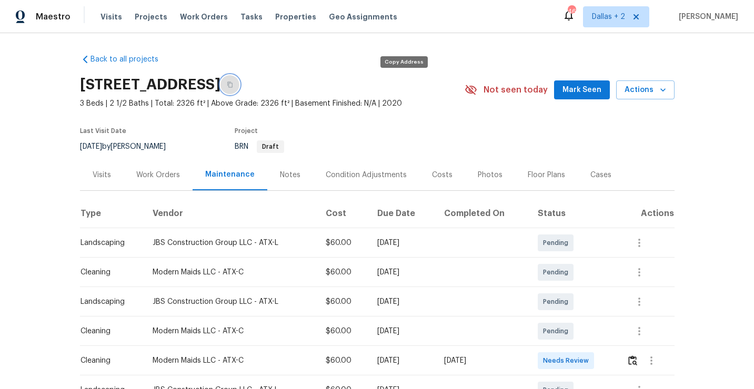
click at [239, 87] on button "button" at bounding box center [229, 84] width 19 height 19
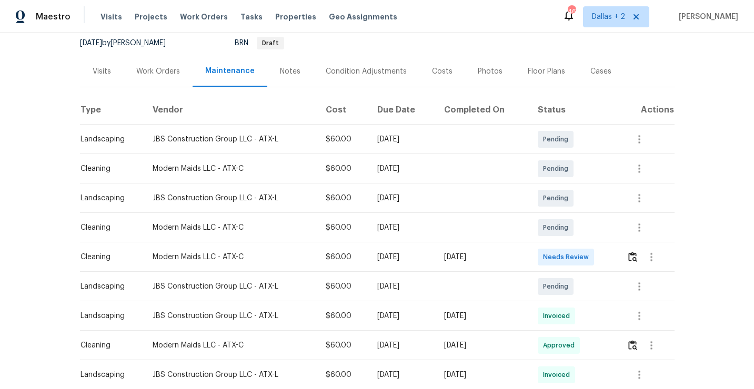
scroll to position [129, 0]
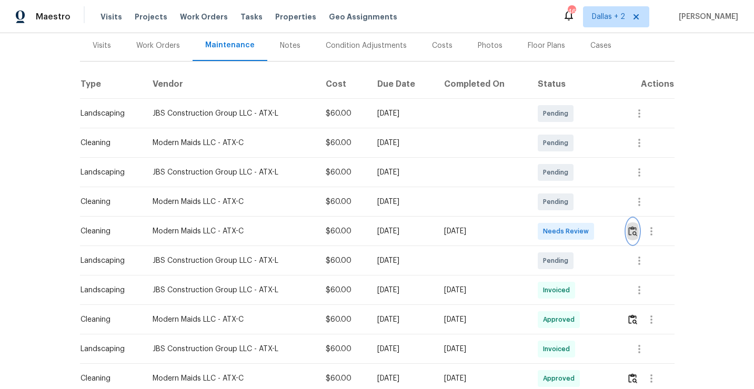
click at [634, 228] on img "button" at bounding box center [632, 231] width 9 height 10
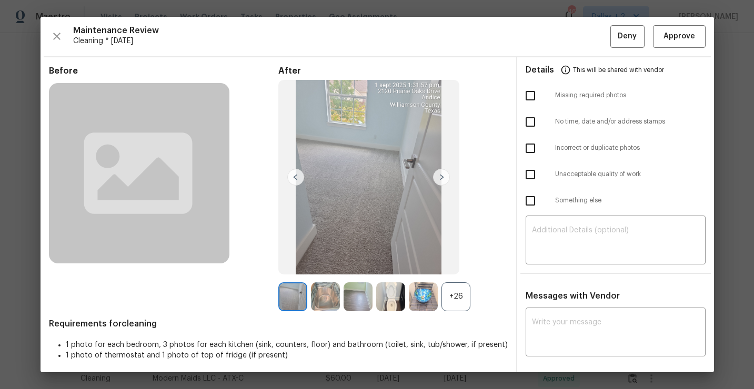
click at [447, 301] on div "+26" at bounding box center [455, 296] width 29 height 29
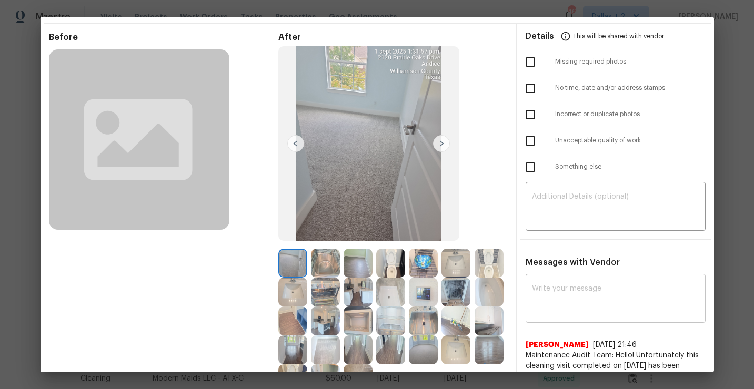
scroll to position [119, 0]
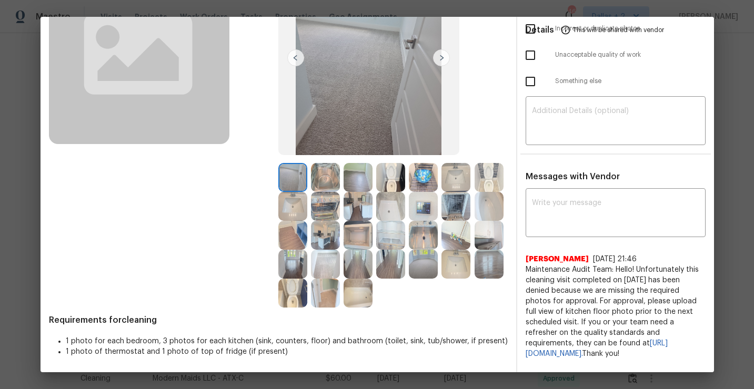
click at [290, 225] on img at bounding box center [292, 235] width 29 height 29
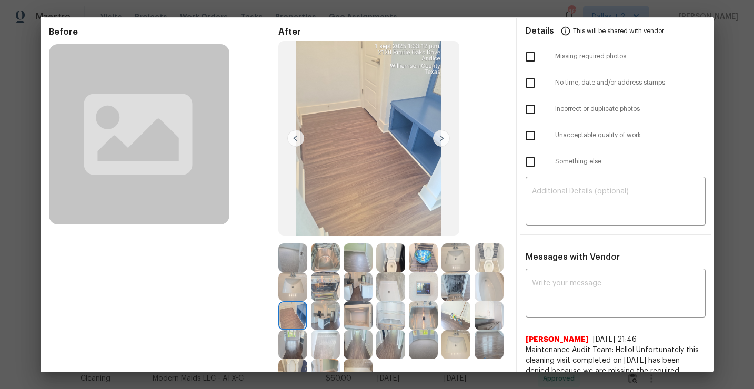
scroll to position [38, 0]
click at [293, 265] on img at bounding box center [292, 258] width 29 height 29
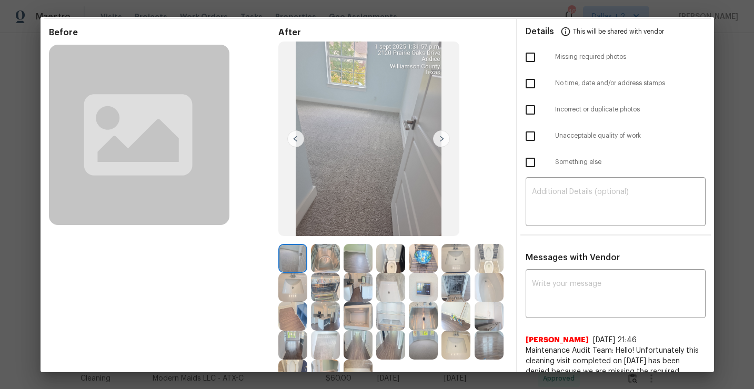
click at [328, 307] on img at bounding box center [325, 316] width 29 height 29
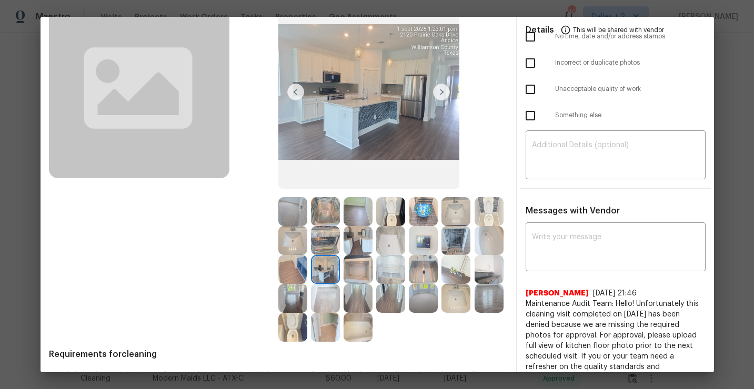
scroll to position [84, 0]
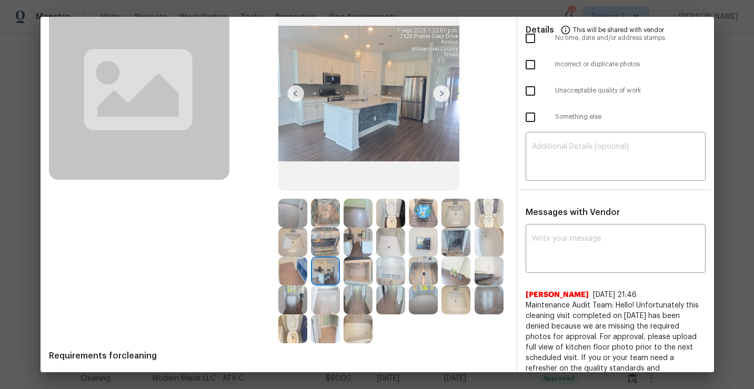
click at [491, 273] on img at bounding box center [488, 271] width 29 height 29
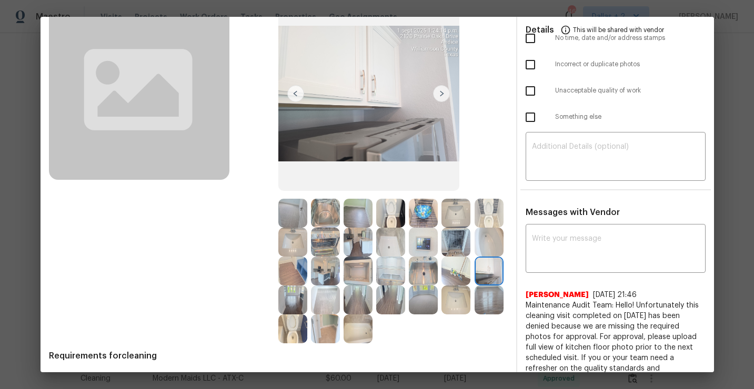
click at [382, 217] on img at bounding box center [390, 213] width 29 height 29
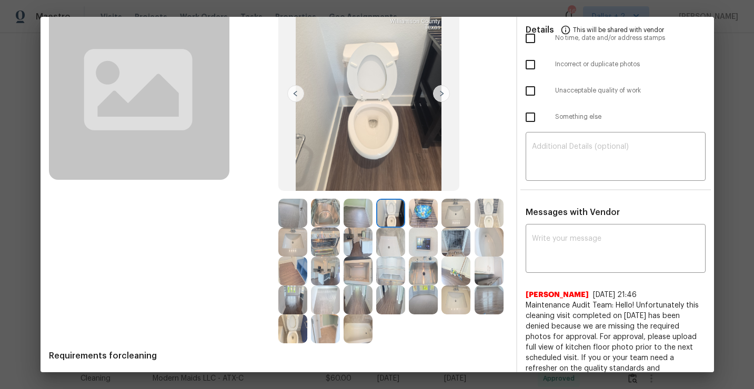
click at [491, 221] on img at bounding box center [488, 213] width 29 height 29
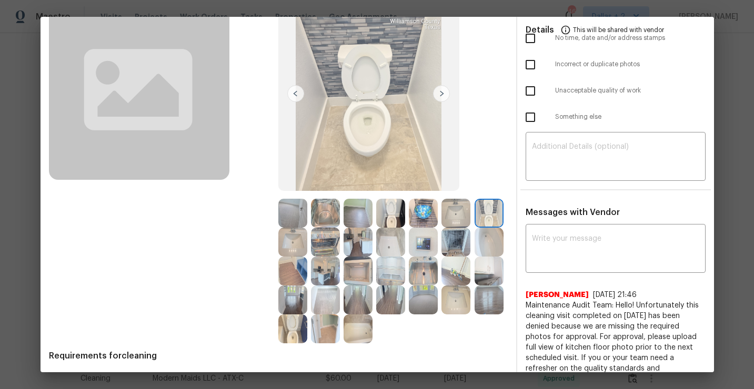
click at [292, 336] on img at bounding box center [292, 329] width 29 height 29
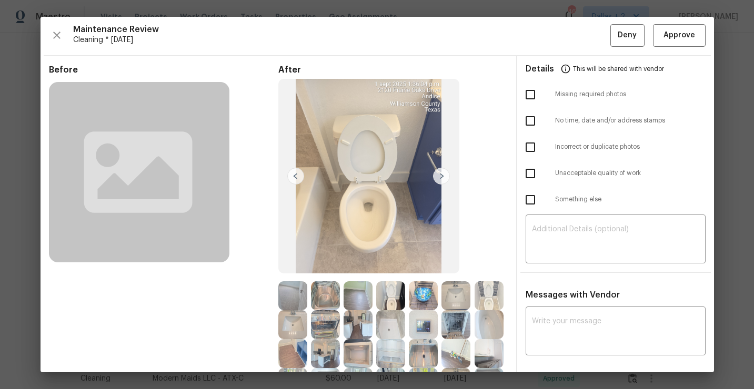
scroll to position [0, 0]
click at [682, 38] on span "Approve" at bounding box center [679, 36] width 32 height 13
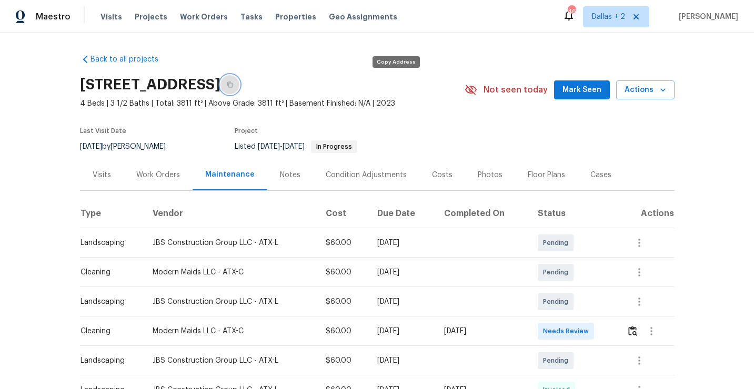
click at [239, 92] on button "button" at bounding box center [229, 84] width 19 height 19
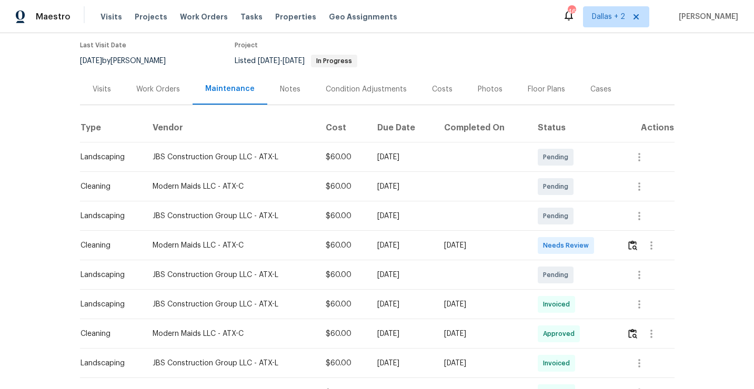
scroll to position [89, 0]
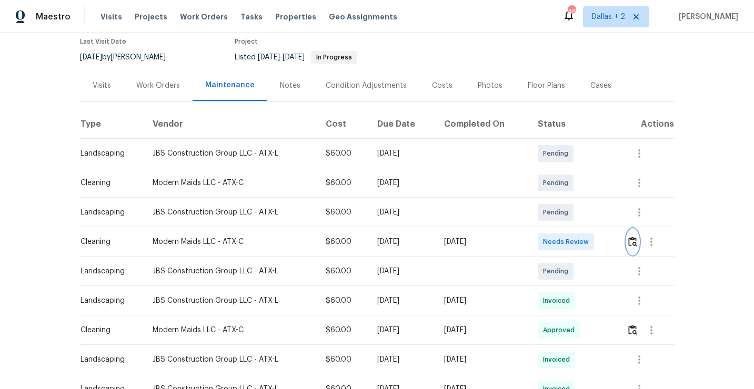
click at [632, 239] on img "button" at bounding box center [632, 242] width 9 height 10
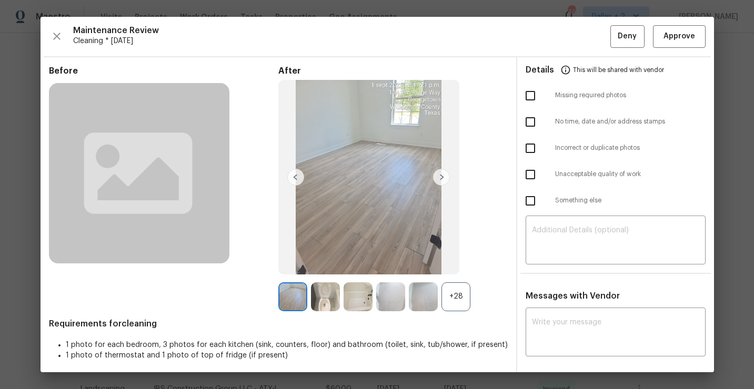
click at [447, 298] on div "+28" at bounding box center [455, 296] width 29 height 29
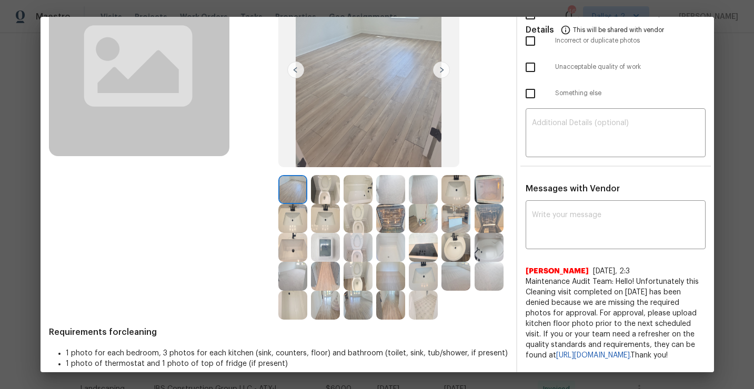
scroll to position [0, 0]
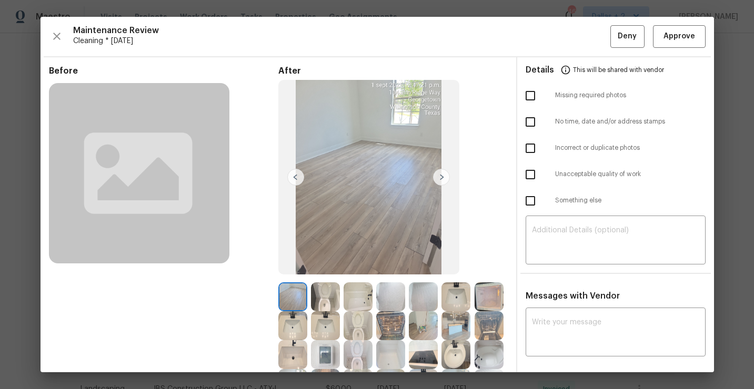
click at [54, 20] on div "Maintenance Review Cleaning * Tue, Sep 02 Deny Approve Before After Requirement…" at bounding box center [376, 195] width 673 height 356
click at [53, 31] on icon "button" at bounding box center [56, 36] width 13 height 13
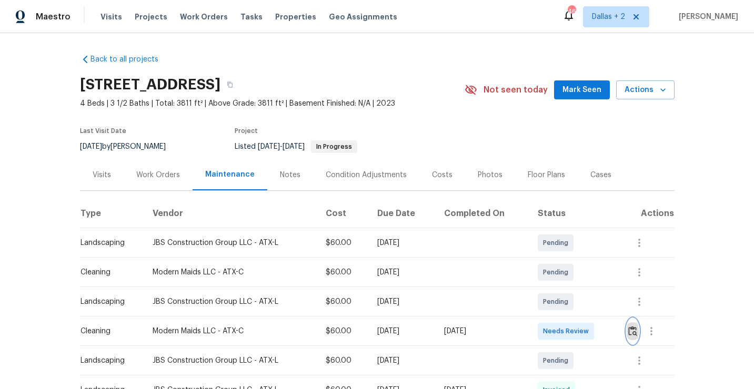
click at [635, 335] on img "button" at bounding box center [632, 331] width 9 height 10
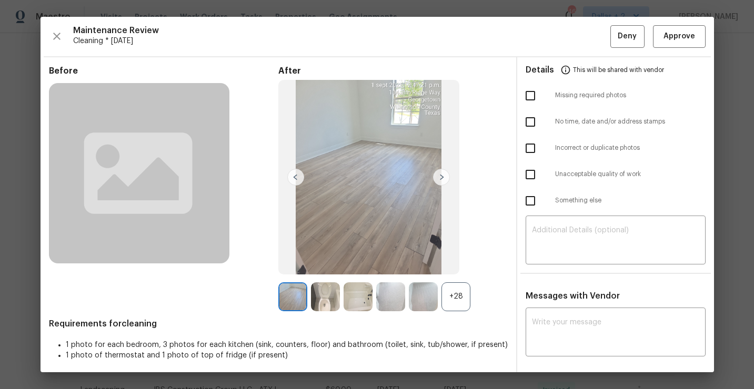
click at [459, 290] on div "+28" at bounding box center [455, 296] width 29 height 29
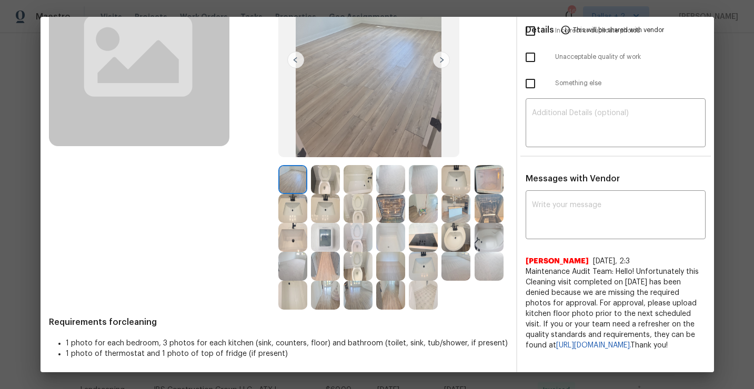
scroll to position [119, 0]
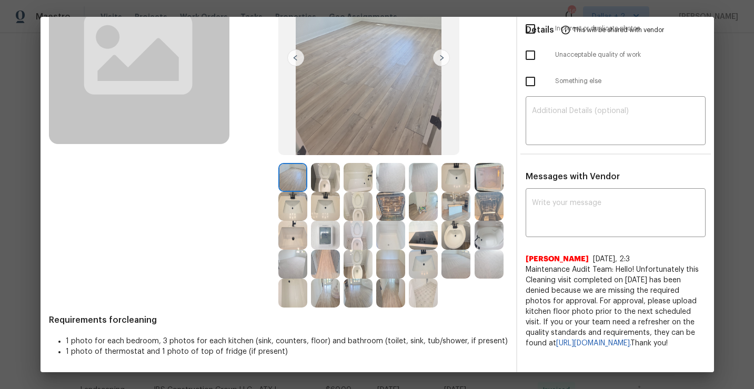
click at [455, 208] on img at bounding box center [455, 206] width 29 height 29
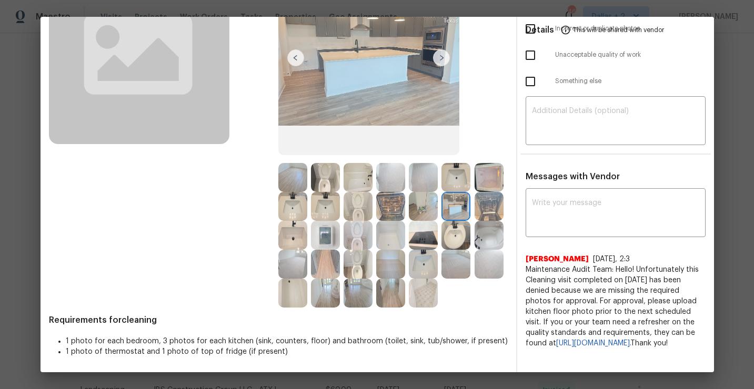
click at [426, 242] on img at bounding box center [423, 235] width 29 height 29
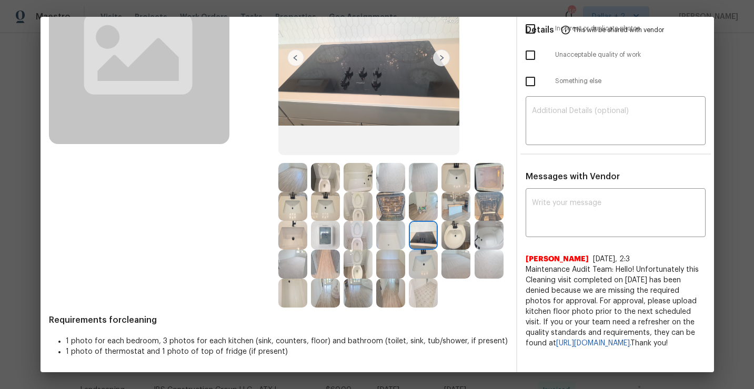
click at [367, 292] on img at bounding box center [357, 293] width 29 height 29
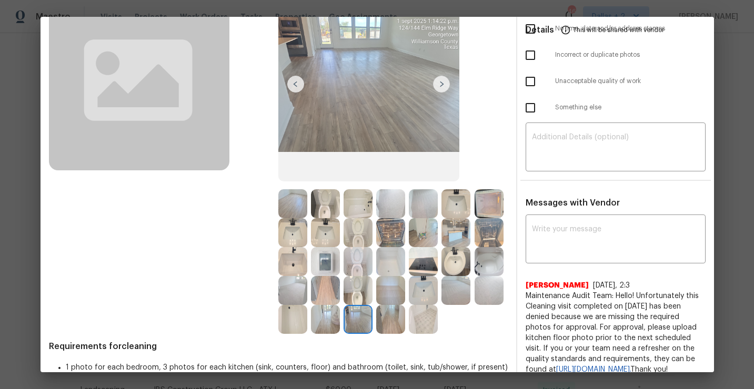
scroll to position [94, 0]
click at [328, 257] on img at bounding box center [325, 261] width 29 height 29
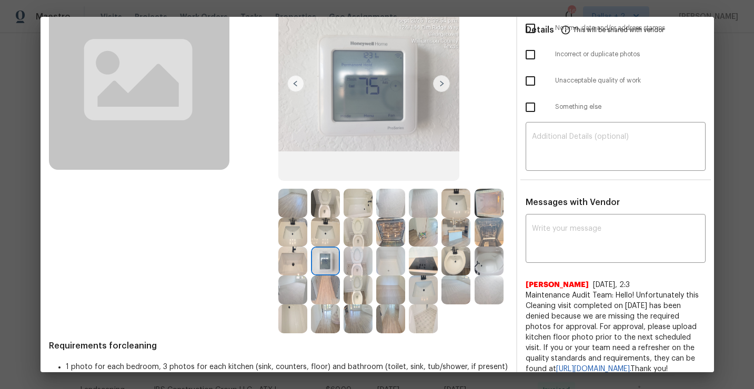
click at [332, 291] on img at bounding box center [325, 290] width 29 height 29
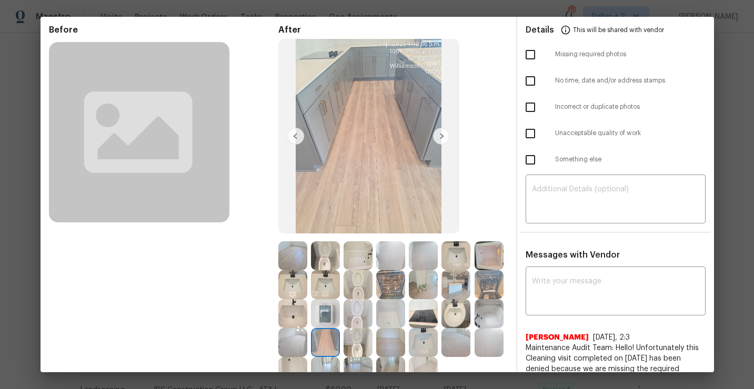
scroll to position [76, 0]
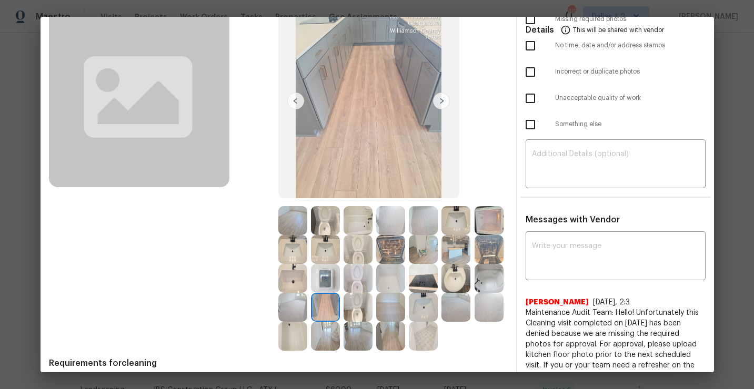
click at [363, 312] on img at bounding box center [357, 307] width 29 height 29
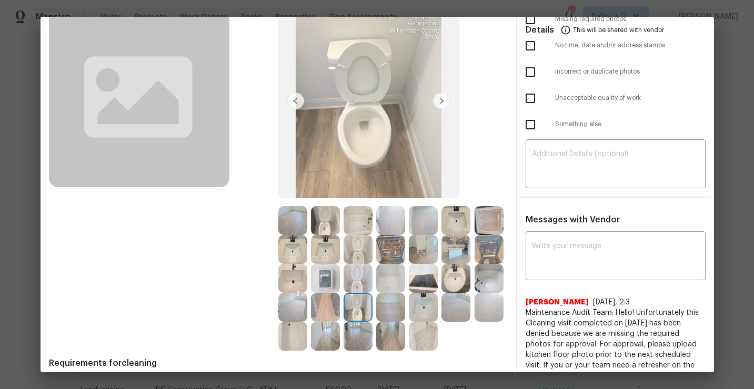
click at [454, 249] on img at bounding box center [455, 249] width 29 height 29
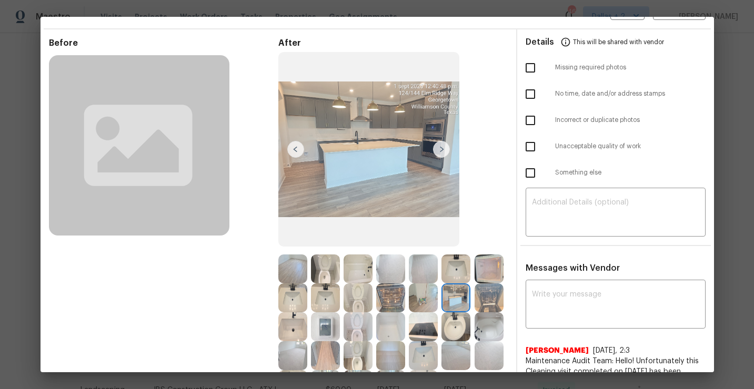
scroll to position [28, 0]
click at [483, 290] on img at bounding box center [488, 297] width 29 height 29
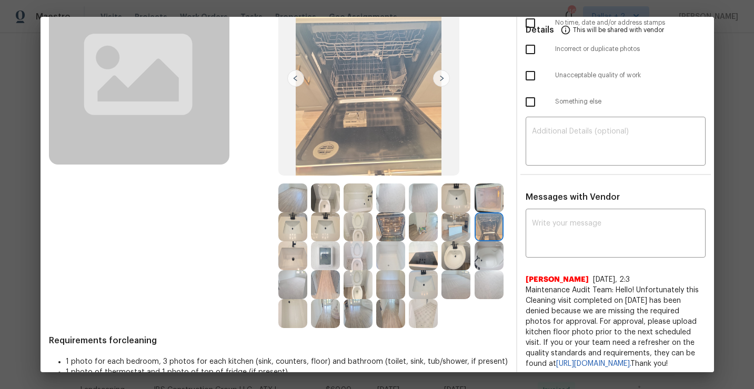
scroll to position [94, 0]
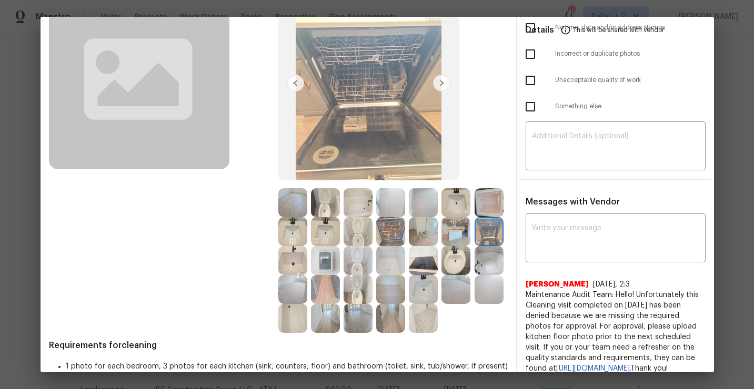
click at [329, 292] on img at bounding box center [325, 289] width 29 height 29
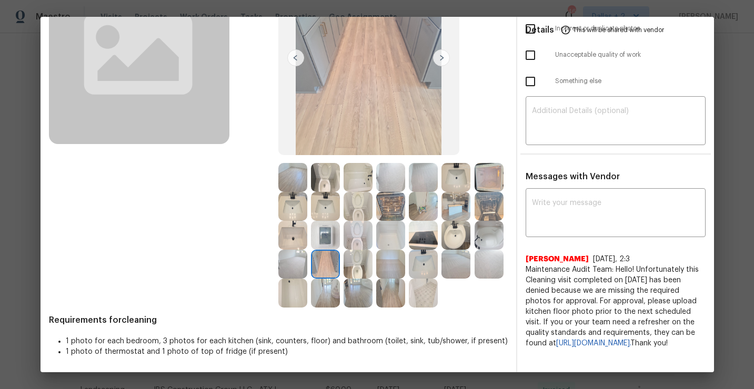
scroll to position [0, 0]
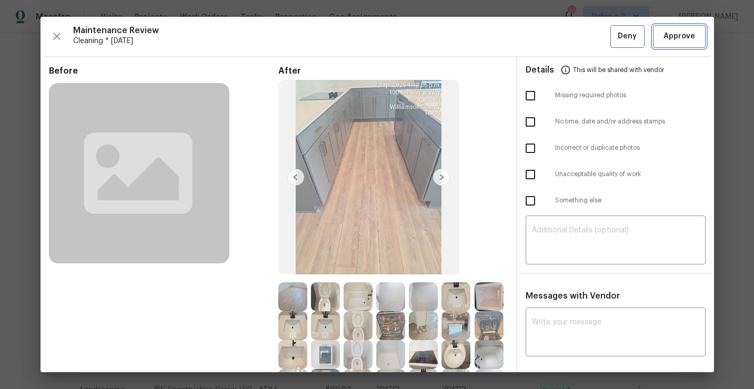
click at [677, 30] on span "Approve" at bounding box center [679, 36] width 32 height 13
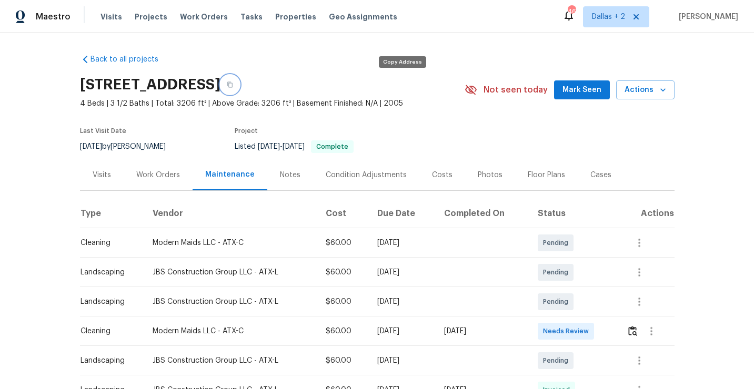
click at [239, 90] on button "button" at bounding box center [229, 84] width 19 height 19
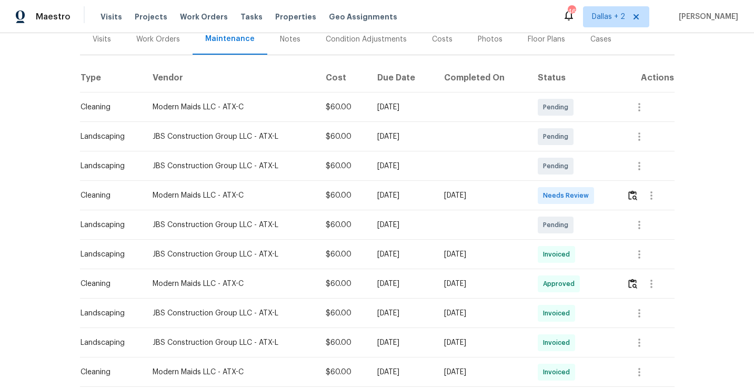
scroll to position [158, 0]
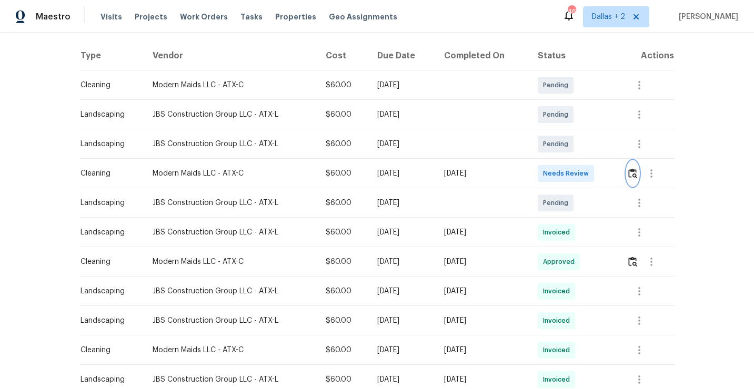
click at [634, 171] on img "button" at bounding box center [632, 173] width 9 height 10
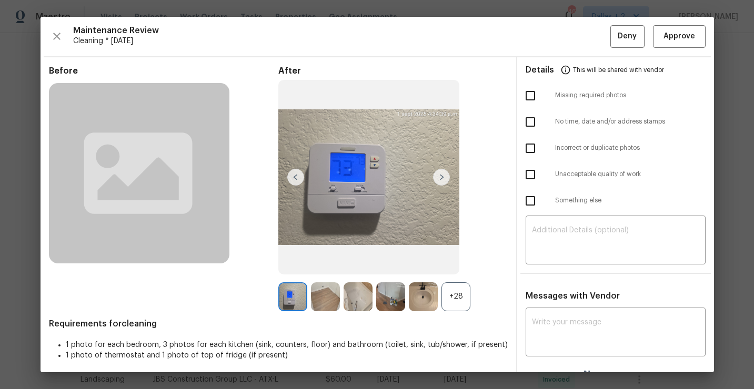
click at [461, 287] on div "+28" at bounding box center [455, 296] width 29 height 29
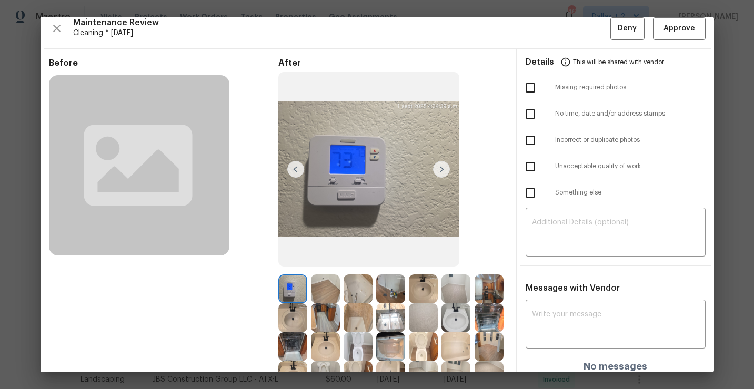
scroll to position [0, 0]
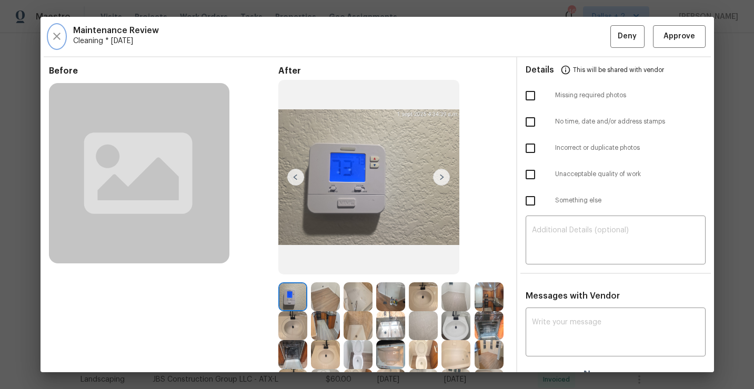
click at [57, 43] on button "button" at bounding box center [57, 36] width 16 height 23
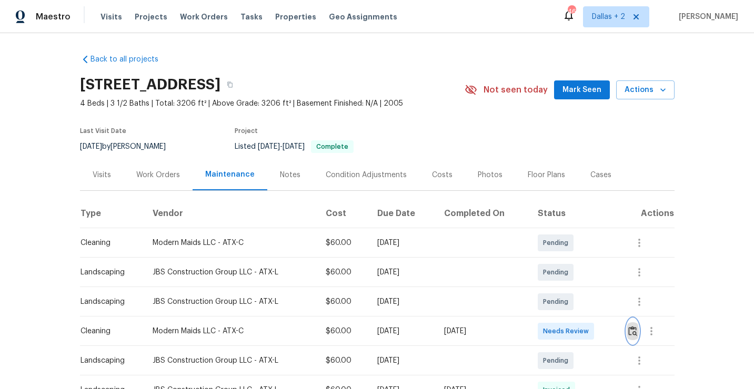
click at [635, 330] on img "button" at bounding box center [632, 331] width 9 height 10
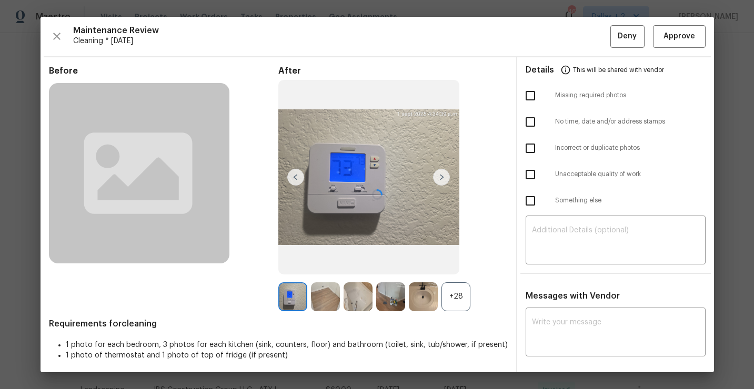
click at [455, 297] on div "+28" at bounding box center [455, 296] width 29 height 29
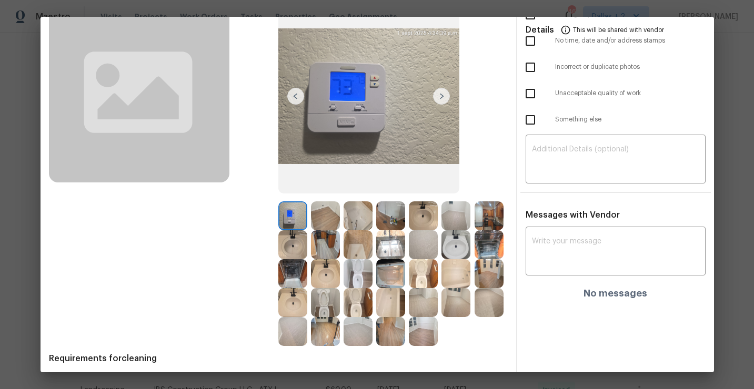
scroll to position [82, 0]
click at [491, 214] on img at bounding box center [488, 215] width 29 height 29
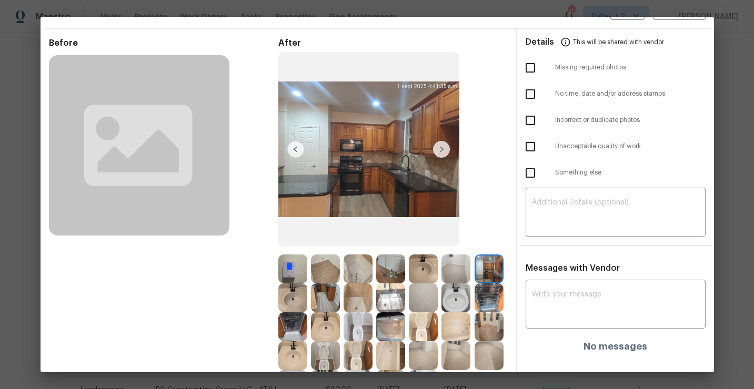
scroll to position [0, 0]
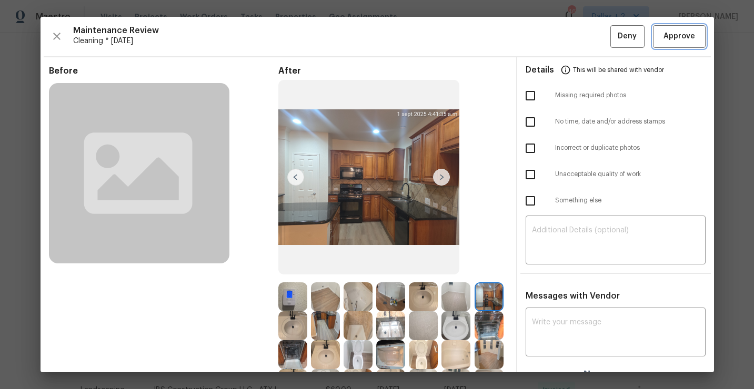
click at [678, 38] on span "Approve" at bounding box center [679, 36] width 32 height 13
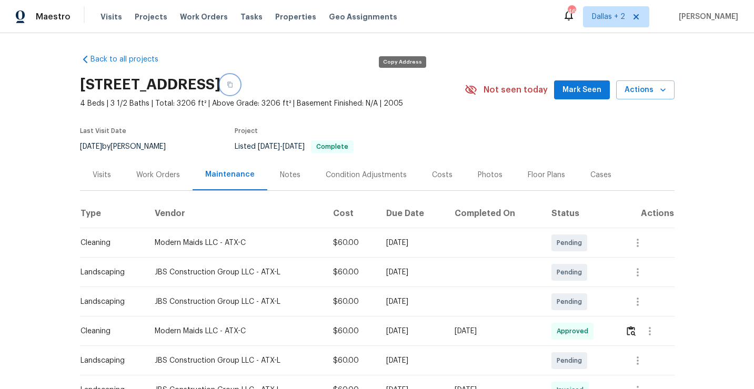
click at [239, 90] on button "button" at bounding box center [229, 84] width 19 height 19
click at [350, 146] on span "Complete" at bounding box center [332, 147] width 40 height 6
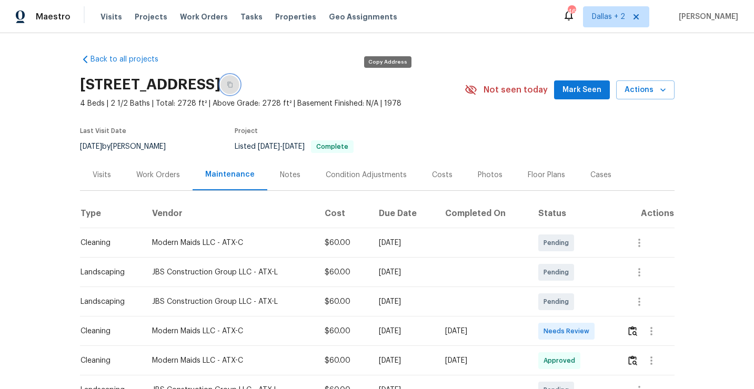
click at [239, 92] on button "button" at bounding box center [229, 84] width 19 height 19
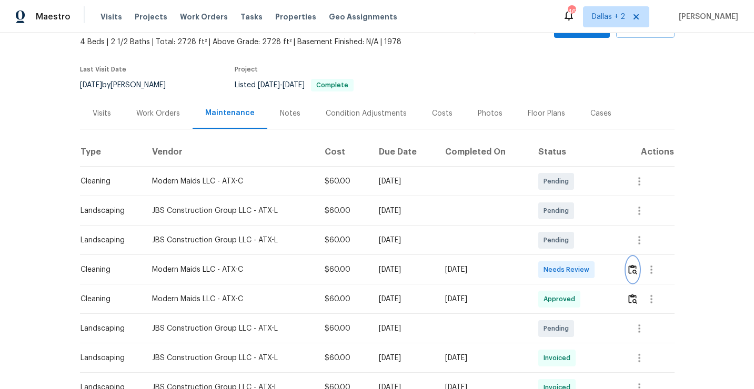
click at [636, 269] on img "button" at bounding box center [632, 270] width 9 height 10
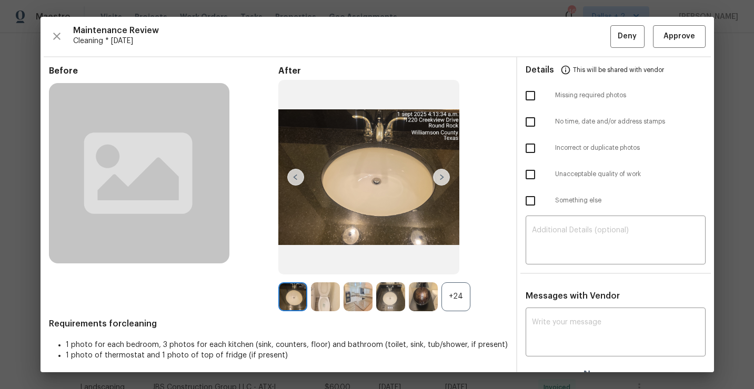
click at [480, 289] on div "+24" at bounding box center [392, 296] width 229 height 29
click at [445, 301] on div "+24" at bounding box center [455, 296] width 29 height 29
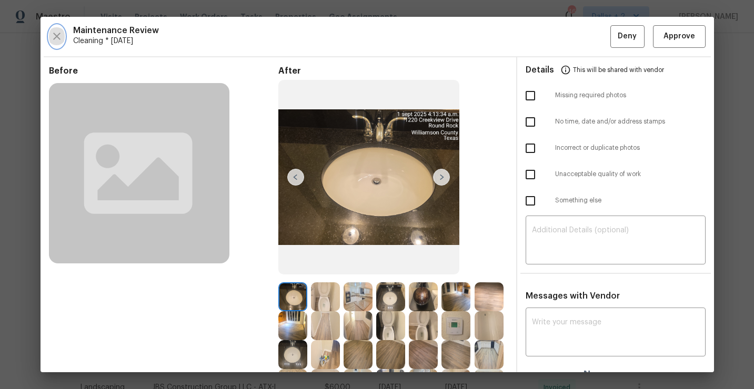
click at [56, 39] on icon "button" at bounding box center [56, 36] width 13 height 13
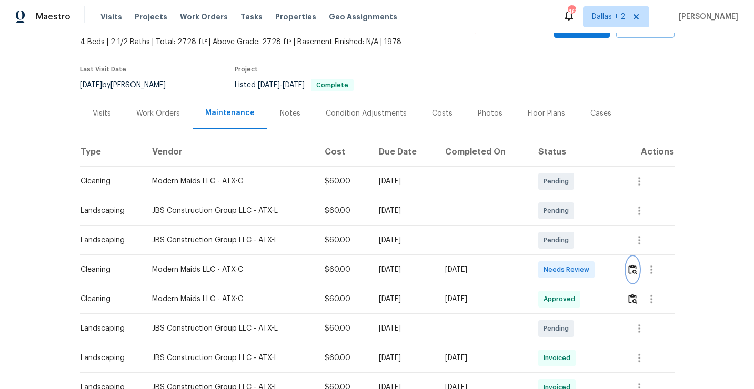
scroll to position [0, 0]
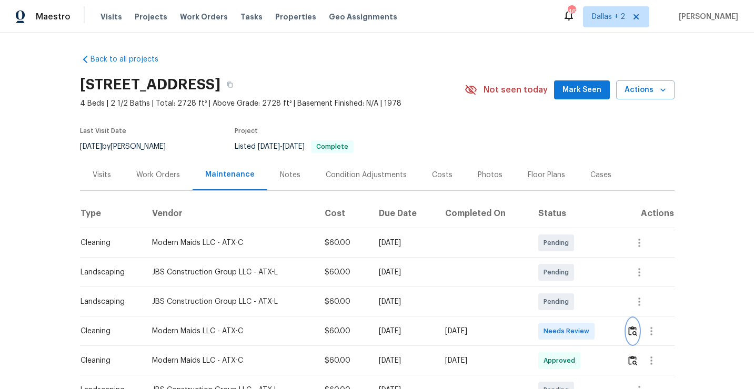
click at [636, 328] on img "button" at bounding box center [632, 331] width 9 height 10
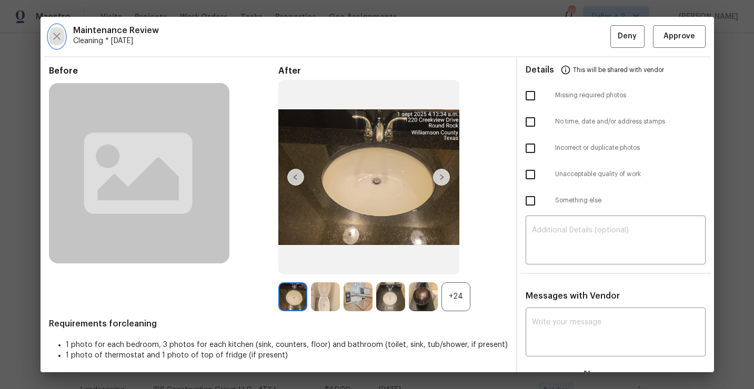
click at [57, 41] on icon "button" at bounding box center [56, 36] width 13 height 13
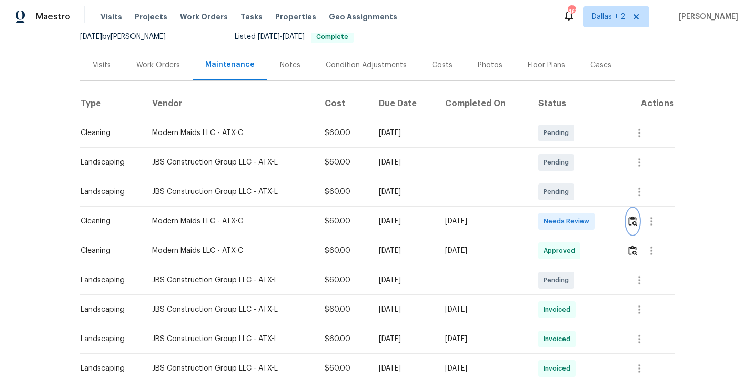
scroll to position [112, 0]
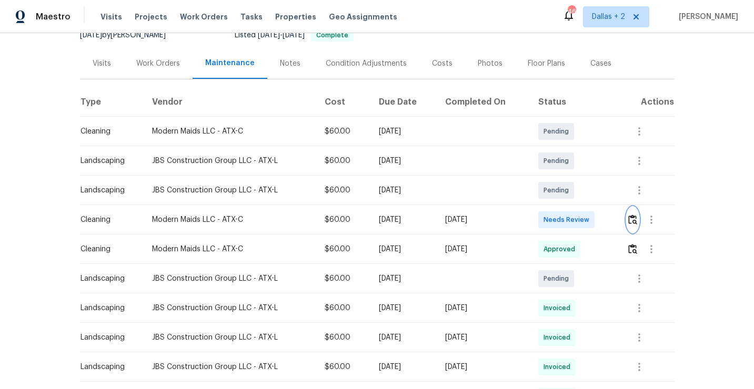
click at [634, 222] on img "button" at bounding box center [632, 220] width 9 height 10
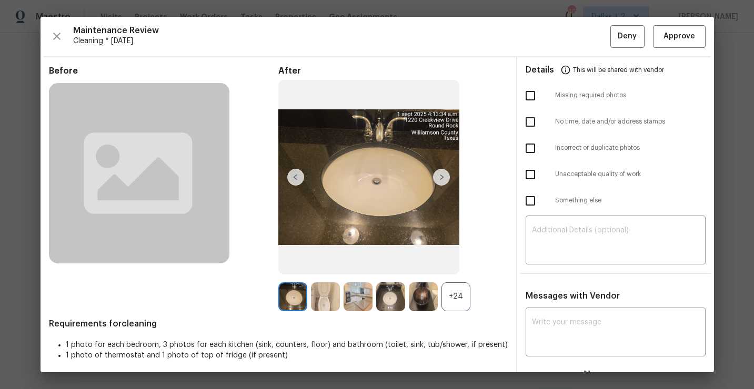
click at [460, 282] on div "+24" at bounding box center [455, 296] width 29 height 29
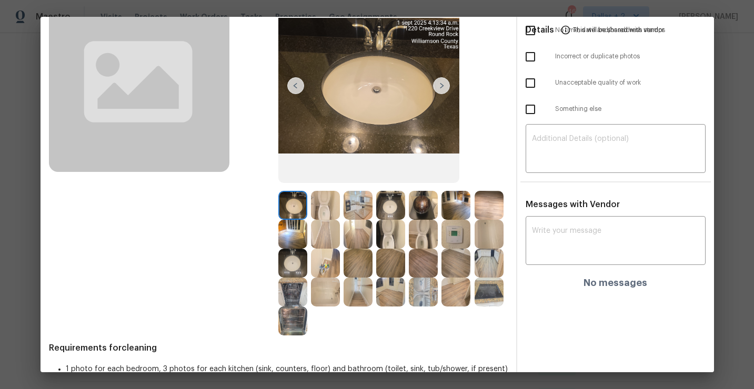
scroll to position [96, 0]
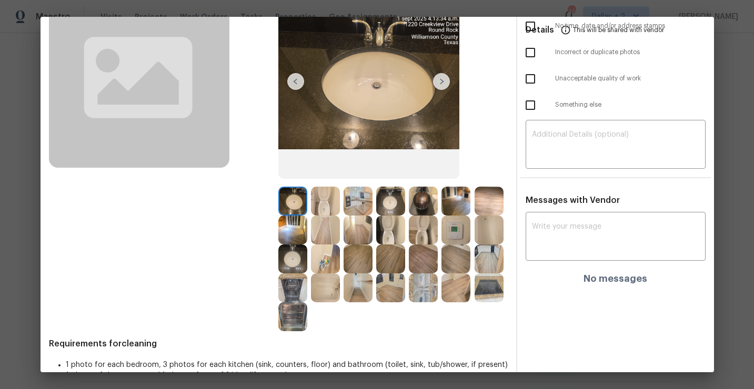
click at [363, 265] on img at bounding box center [357, 259] width 29 height 29
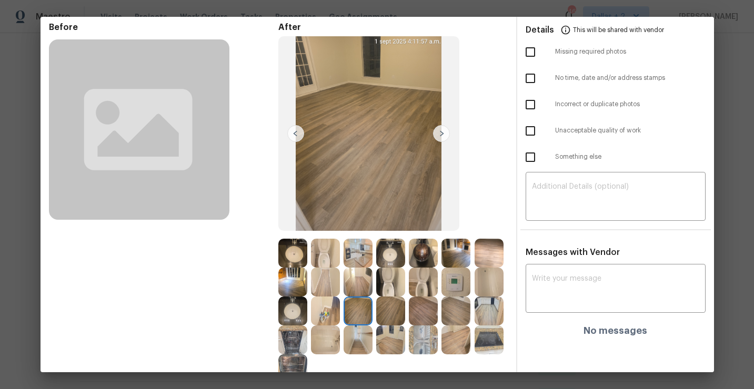
scroll to position [40, 0]
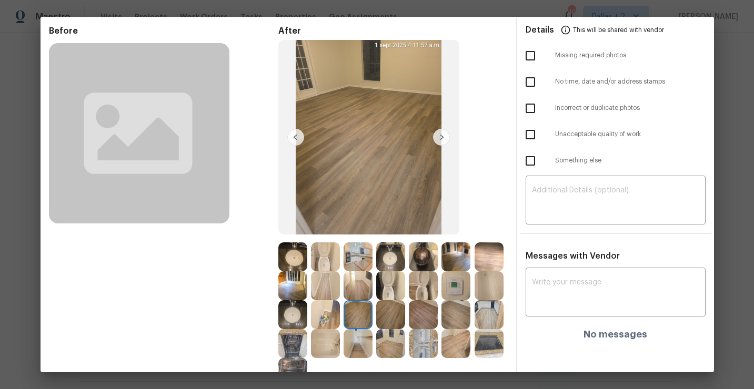
click at [438, 136] on img at bounding box center [441, 137] width 17 height 17
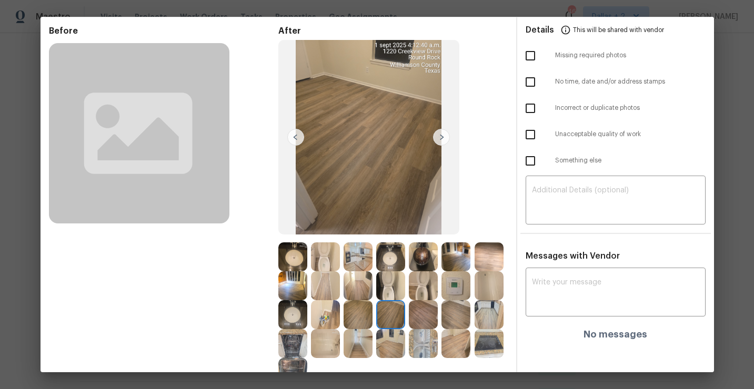
click at [438, 136] on img at bounding box center [441, 137] width 17 height 17
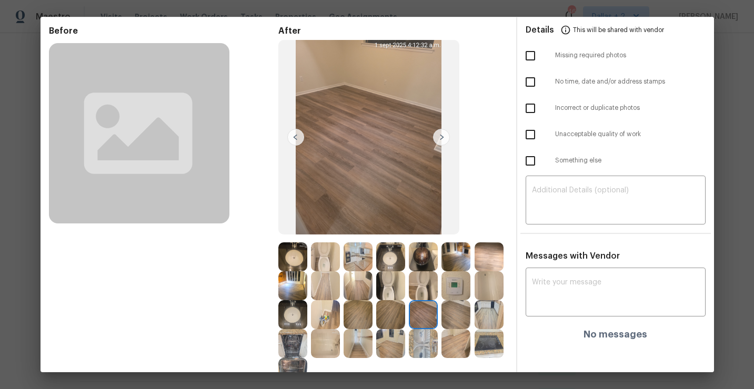
click at [438, 136] on img at bounding box center [441, 137] width 17 height 17
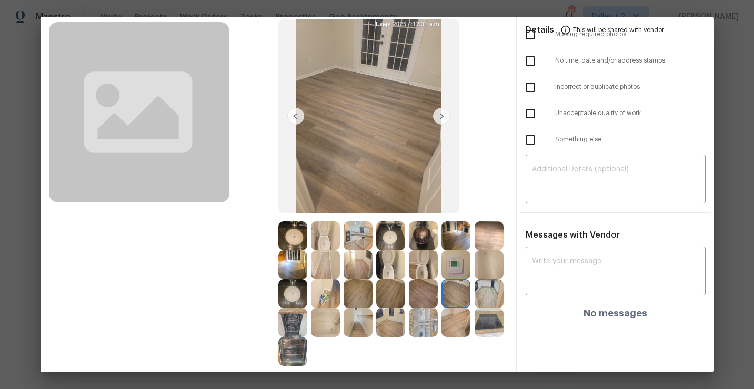
scroll to position [66, 0]
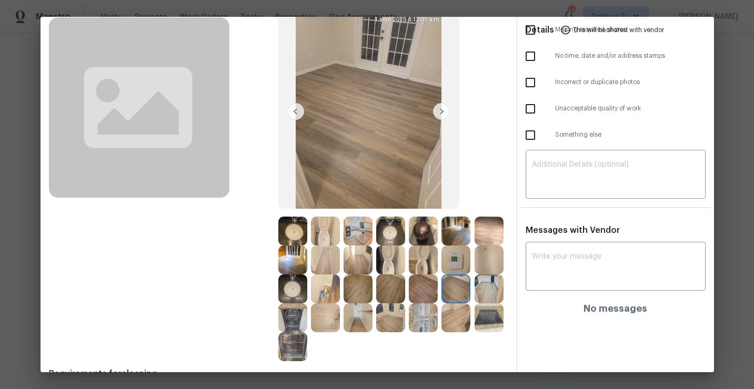
click at [350, 234] on img at bounding box center [357, 231] width 29 height 29
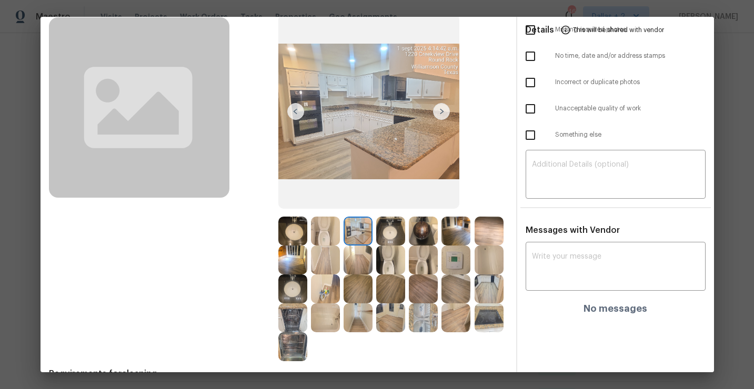
click at [478, 332] on div at bounding box center [490, 317] width 33 height 29
click at [452, 256] on img at bounding box center [455, 260] width 29 height 29
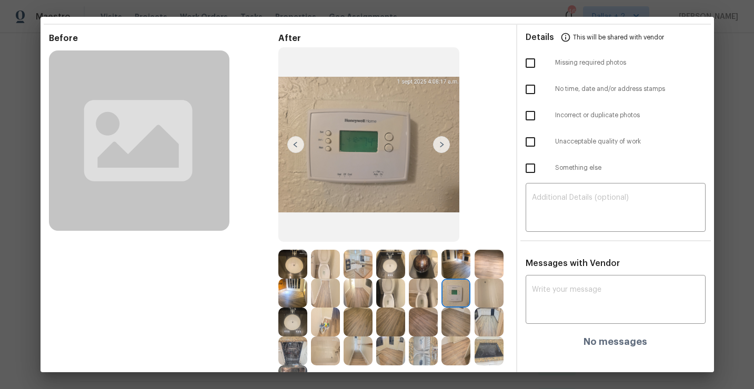
scroll to position [29, 0]
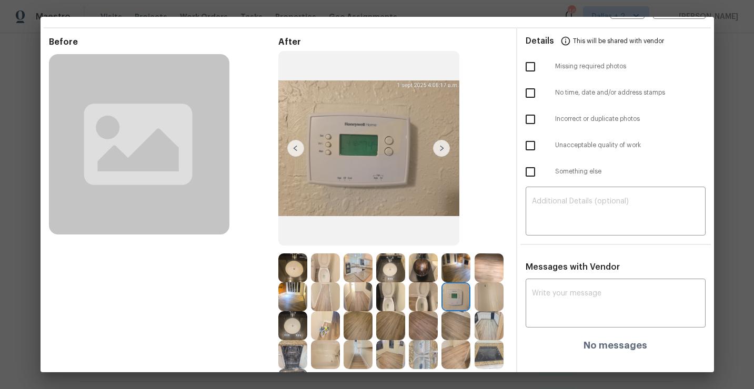
click at [355, 266] on img at bounding box center [357, 268] width 29 height 29
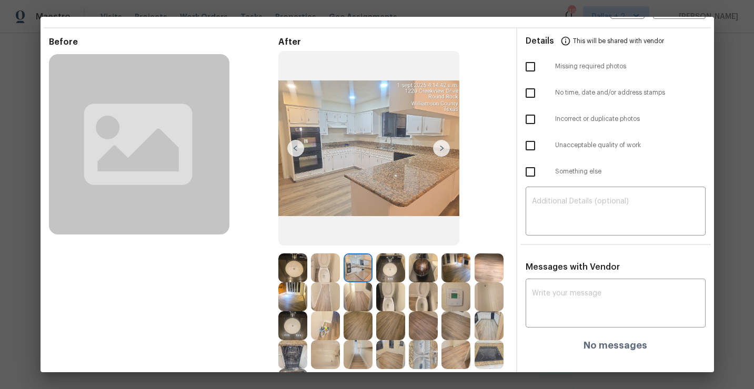
click at [398, 271] on img at bounding box center [390, 268] width 29 height 29
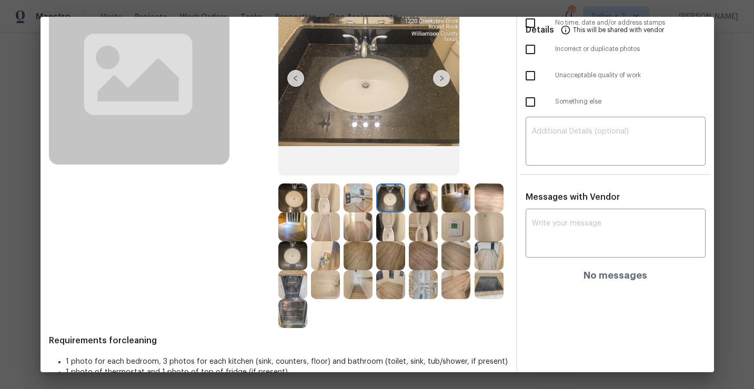
scroll to position [100, 0]
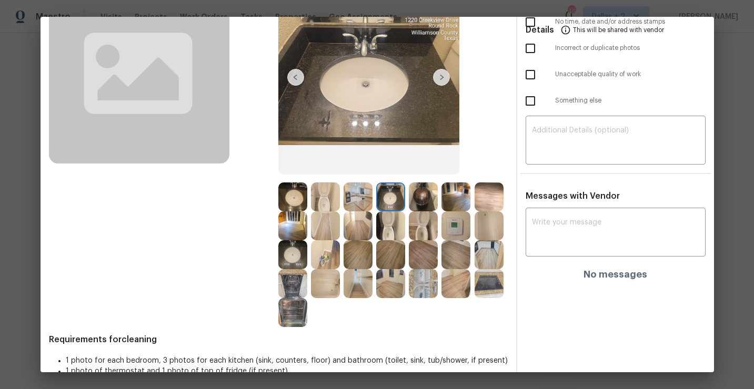
click at [322, 194] on img at bounding box center [325, 197] width 29 height 29
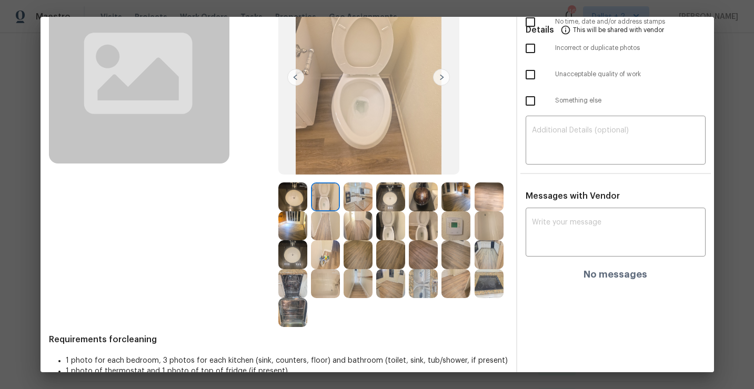
click at [391, 234] on img at bounding box center [390, 225] width 29 height 29
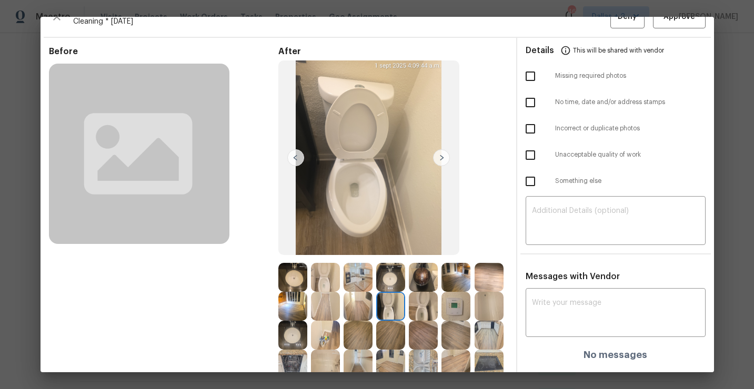
scroll to position [21, 0]
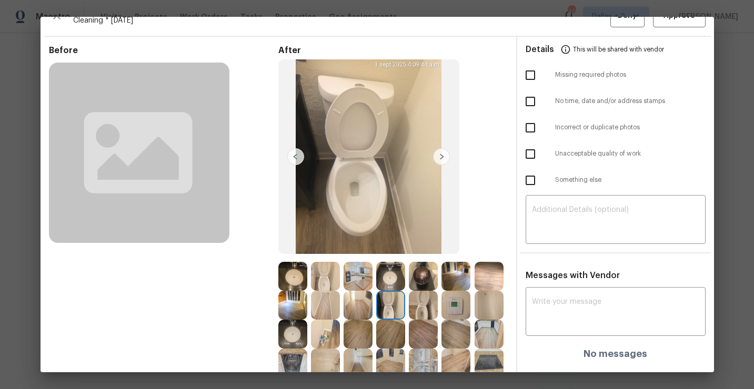
click at [424, 304] on img at bounding box center [423, 305] width 29 height 29
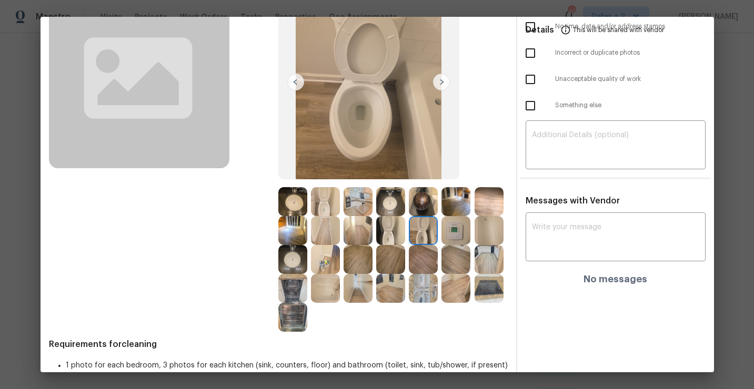
scroll to position [119, 0]
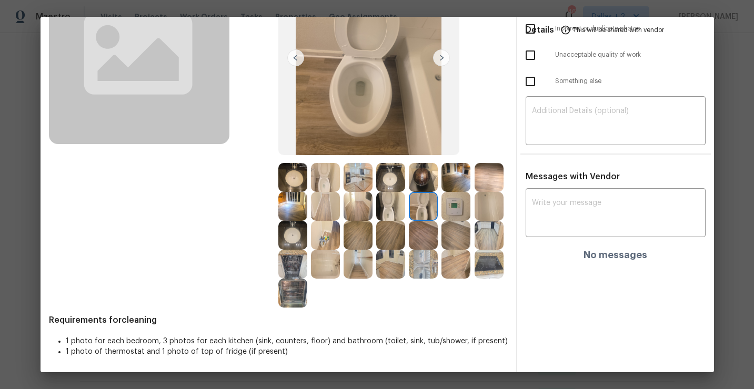
click at [451, 276] on img at bounding box center [455, 264] width 29 height 29
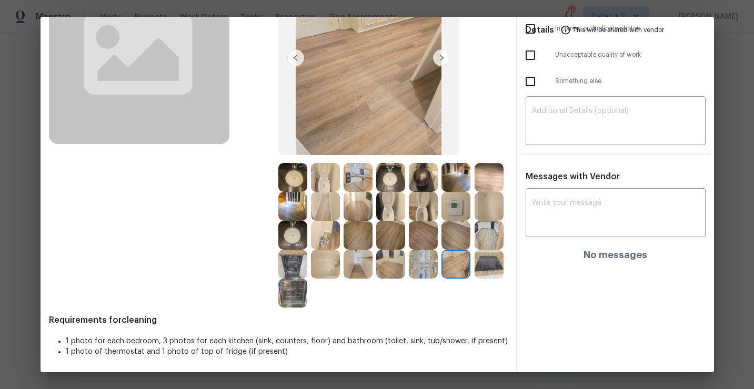
click at [363, 270] on img at bounding box center [357, 264] width 29 height 29
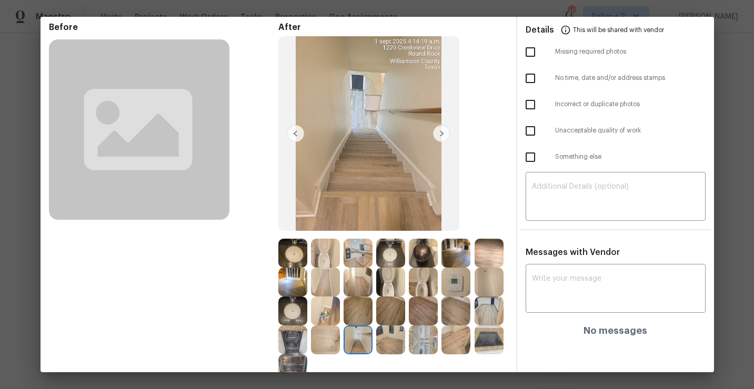
scroll to position [58, 0]
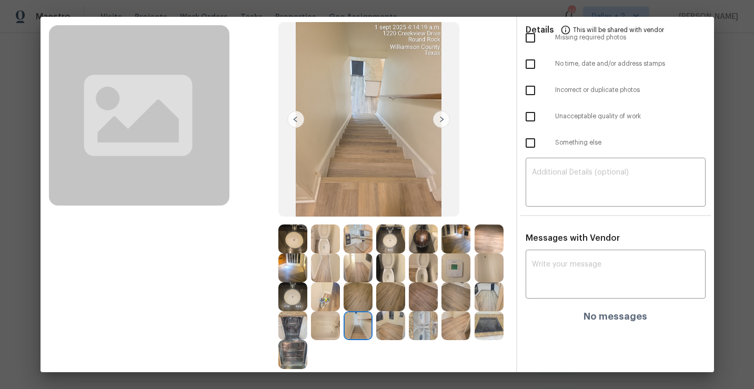
click at [359, 237] on img at bounding box center [357, 239] width 29 height 29
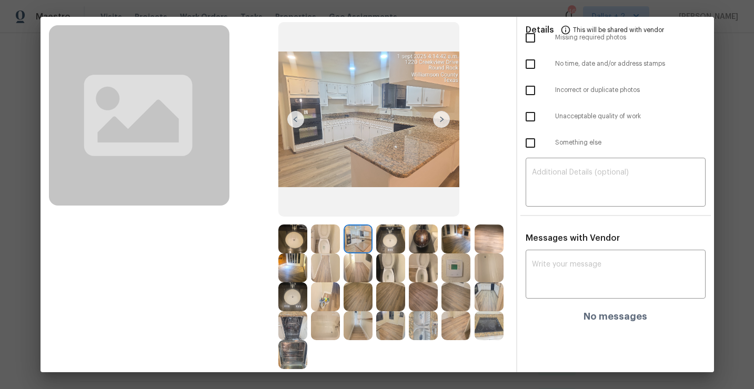
click at [396, 280] on img at bounding box center [390, 268] width 29 height 29
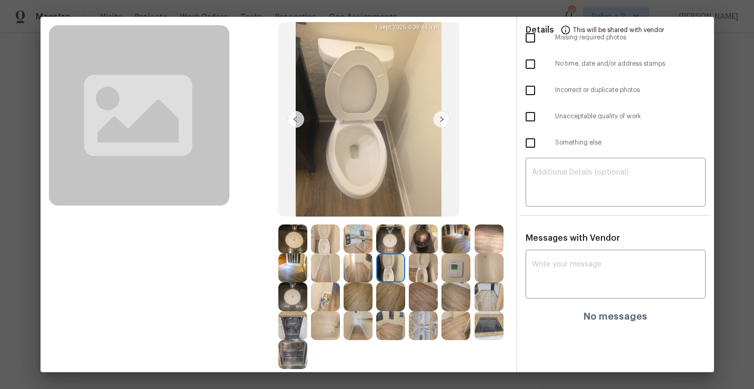
click at [428, 277] on img at bounding box center [423, 268] width 29 height 29
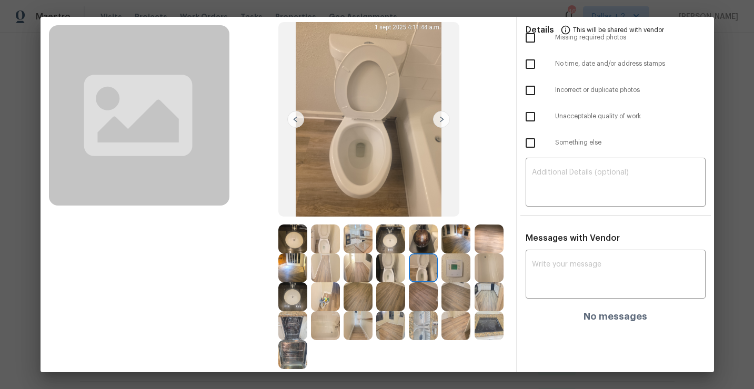
click at [396, 274] on img at bounding box center [390, 268] width 29 height 29
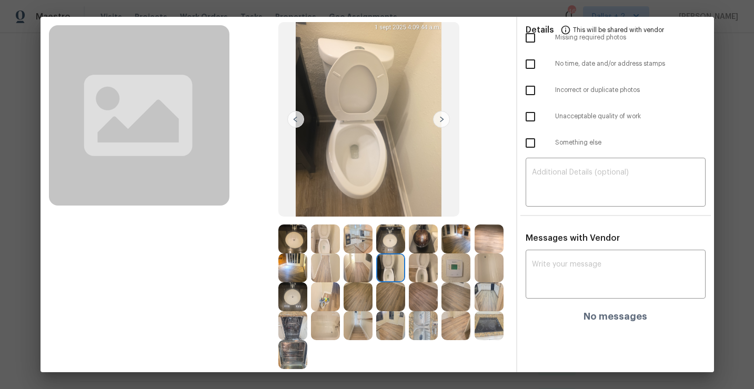
click at [420, 266] on img at bounding box center [423, 268] width 29 height 29
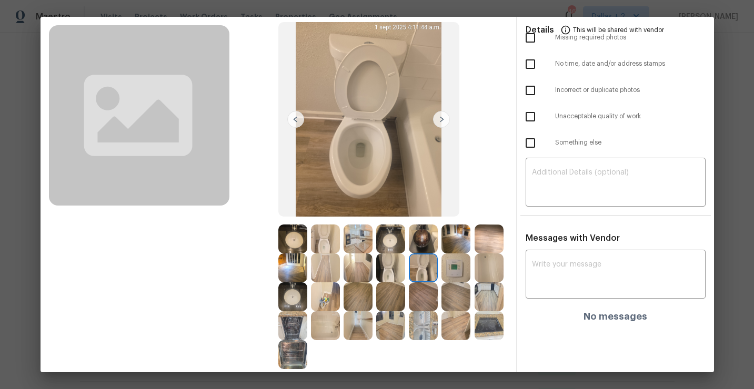
click at [329, 326] on img at bounding box center [325, 325] width 29 height 29
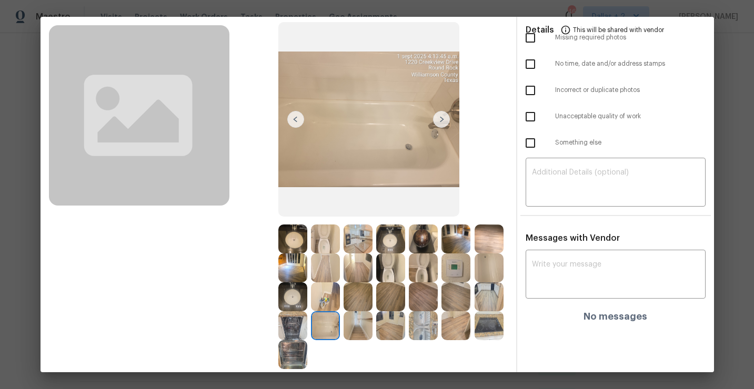
scroll to position [0, 0]
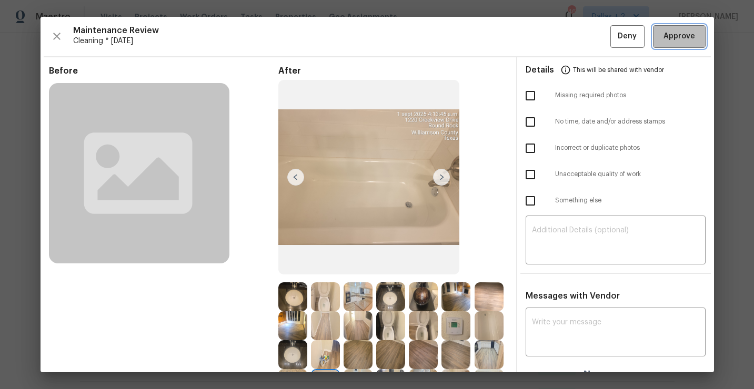
click at [679, 35] on span "Approve" at bounding box center [679, 36] width 32 height 13
click at [675, 35] on span "Approve" at bounding box center [679, 36] width 32 height 13
click at [59, 37] on icon "button" at bounding box center [56, 36] width 13 height 13
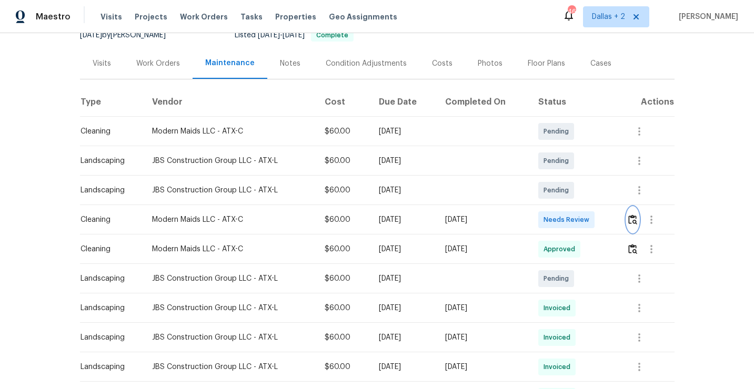
click at [632, 221] on img "button" at bounding box center [632, 220] width 9 height 10
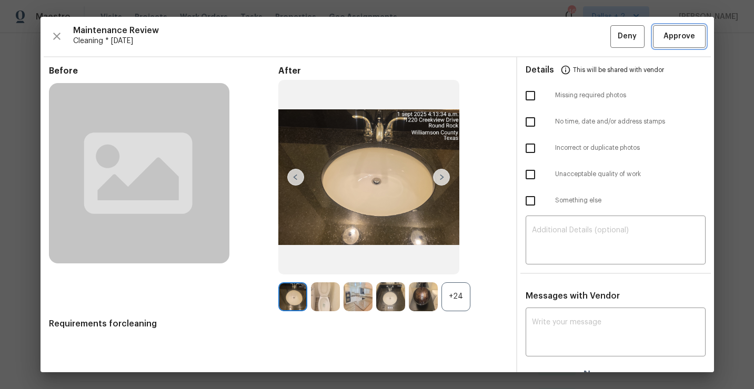
click at [672, 44] on button "Approve" at bounding box center [679, 36] width 53 height 23
click at [671, 43] on span "Approve" at bounding box center [679, 36] width 32 height 13
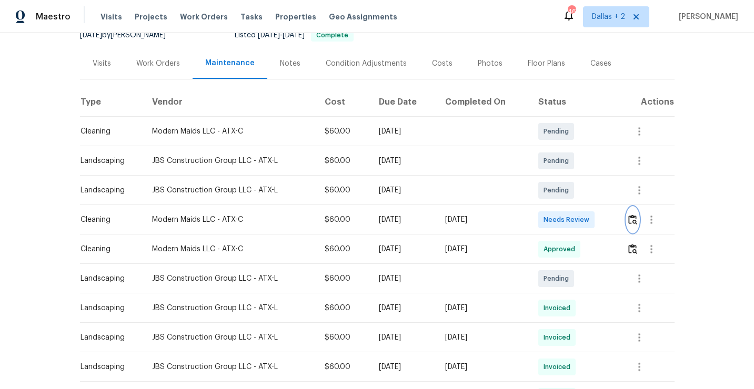
click at [639, 224] on button "button" at bounding box center [632, 219] width 12 height 25
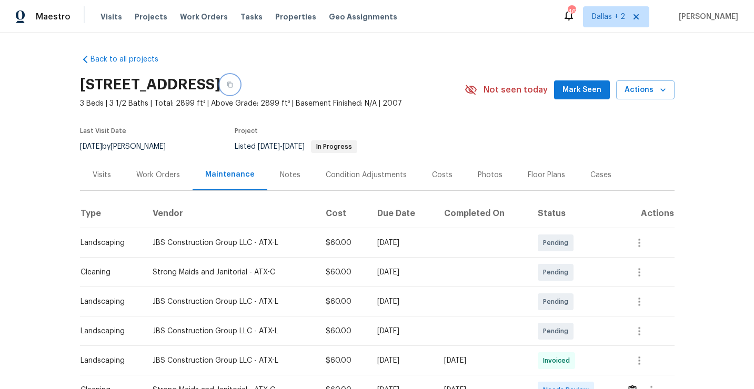
click at [239, 92] on button "button" at bounding box center [229, 84] width 19 height 19
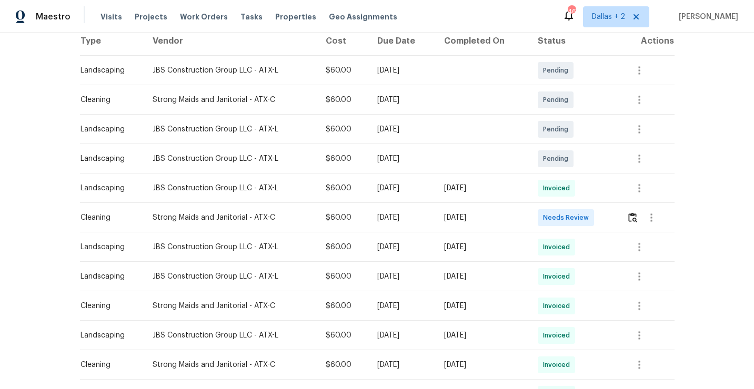
scroll to position [185, 0]
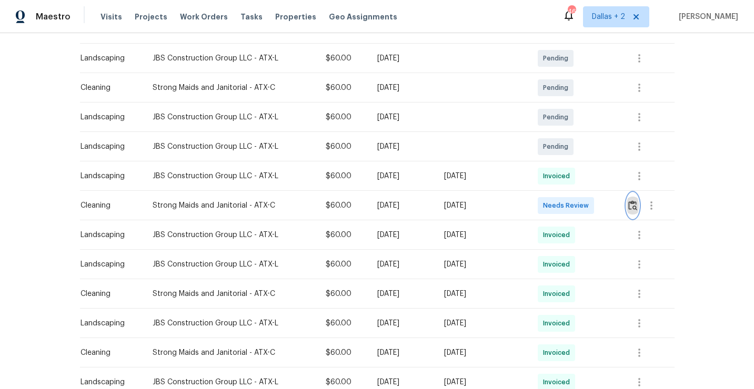
click at [634, 201] on img "button" at bounding box center [632, 205] width 9 height 10
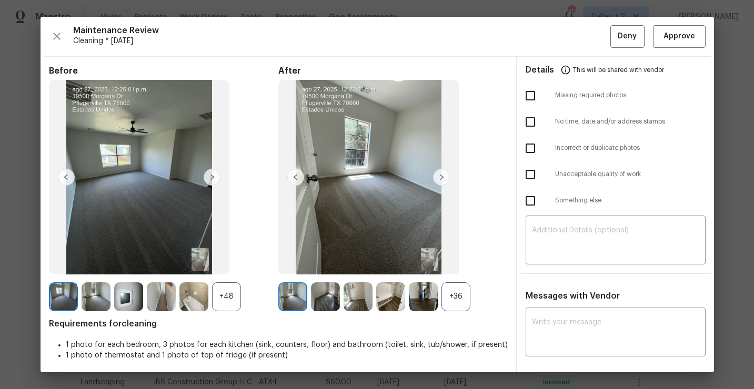
click at [455, 291] on div "+36" at bounding box center [455, 296] width 29 height 29
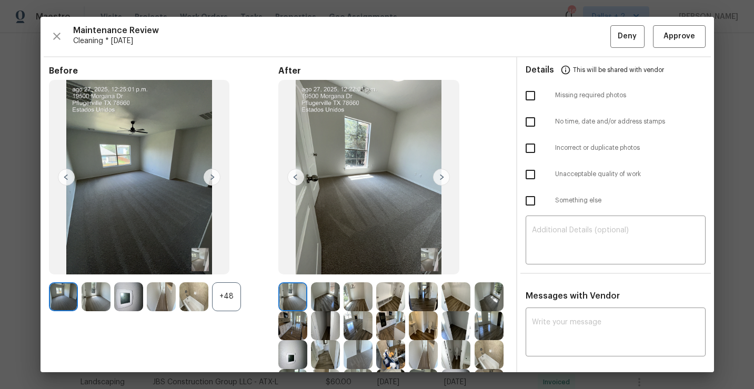
click at [48, 33] on div "Maintenance Review Cleaning * Mon, Aug 25 Deny Approve Before +48 After Require…" at bounding box center [376, 195] width 673 height 356
click at [53, 37] on icon "button" at bounding box center [56, 36] width 13 height 13
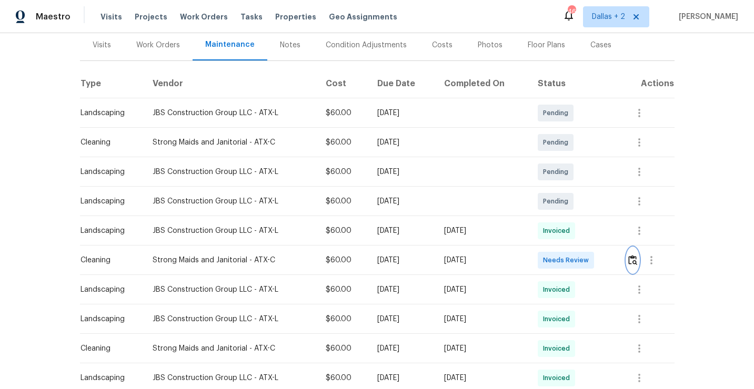
scroll to position [170, 0]
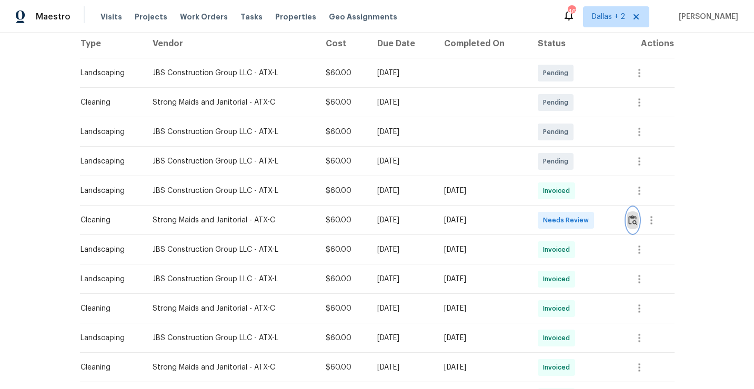
click at [635, 219] on img "button" at bounding box center [632, 220] width 9 height 10
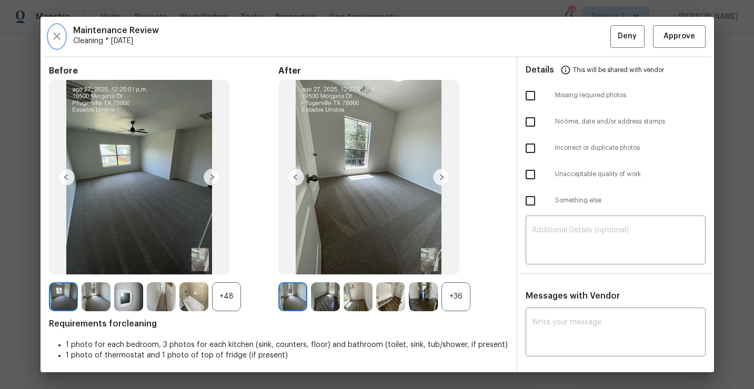
click at [58, 44] on button "button" at bounding box center [57, 36] width 16 height 23
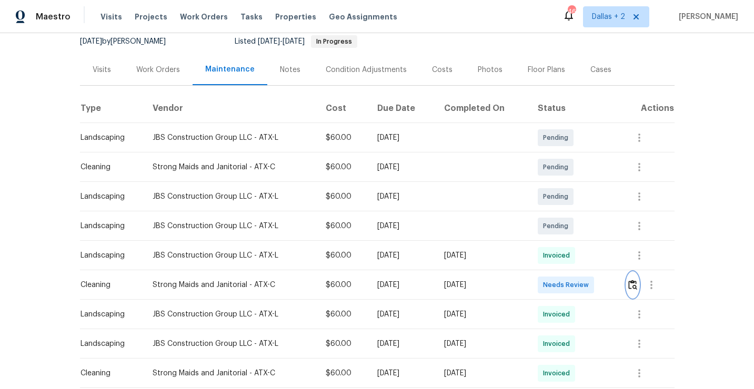
scroll to position [108, 0]
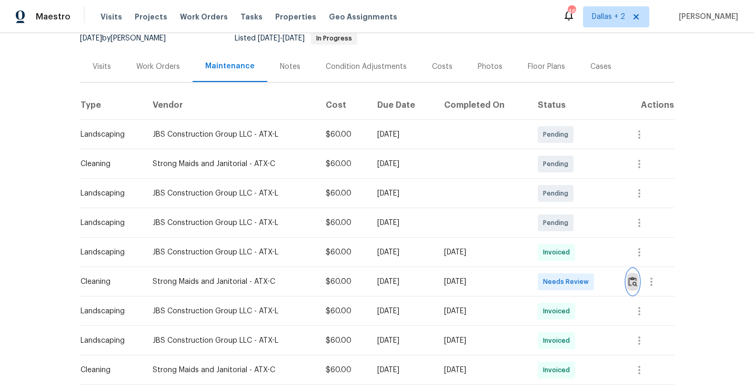
click at [633, 282] on img "button" at bounding box center [632, 282] width 9 height 10
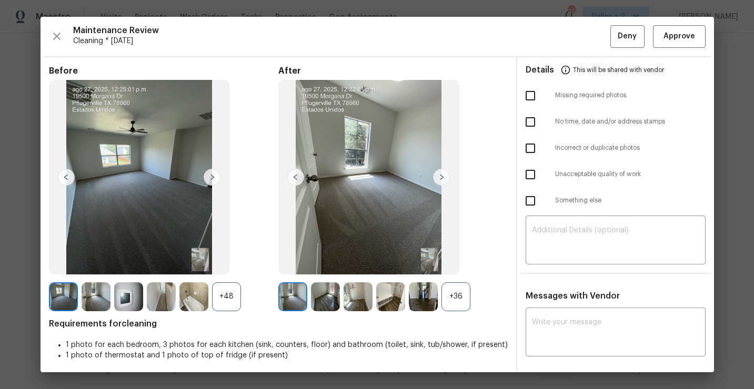
click at [454, 303] on div "+36" at bounding box center [455, 296] width 29 height 29
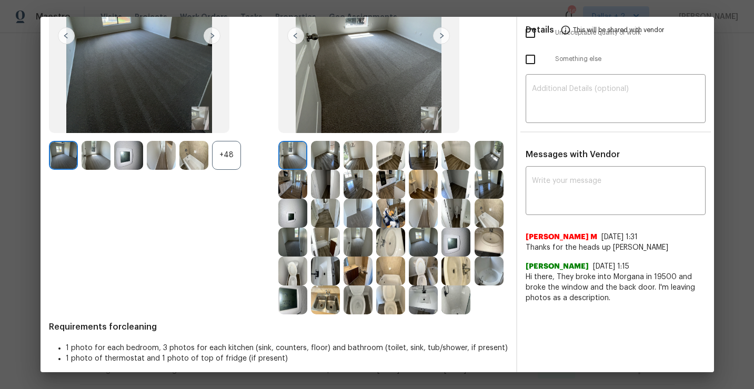
scroll to position [143, 0]
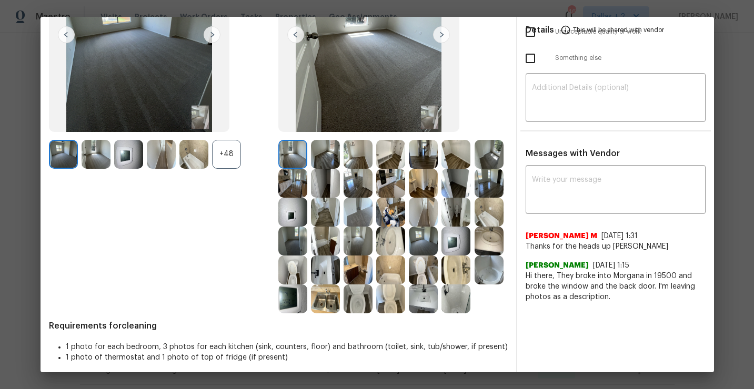
click at [327, 272] on img at bounding box center [325, 270] width 29 height 29
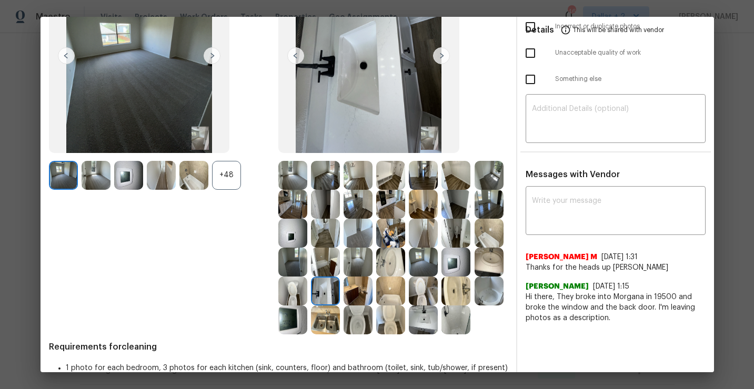
scroll to position [148, 0]
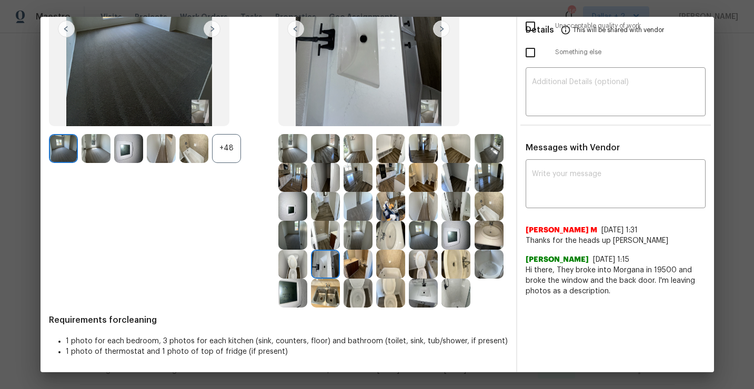
click at [353, 302] on img at bounding box center [357, 293] width 29 height 29
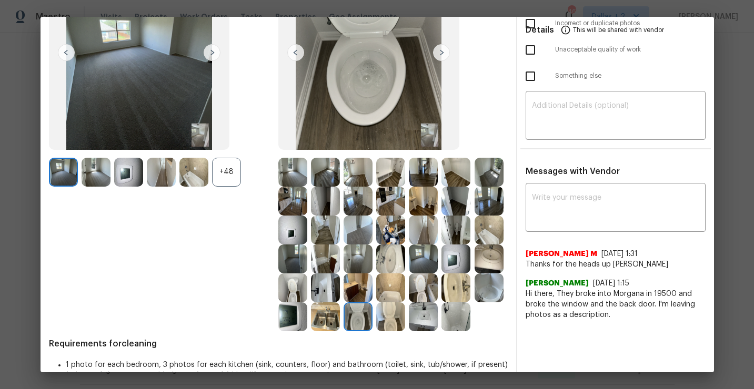
scroll to position [113, 0]
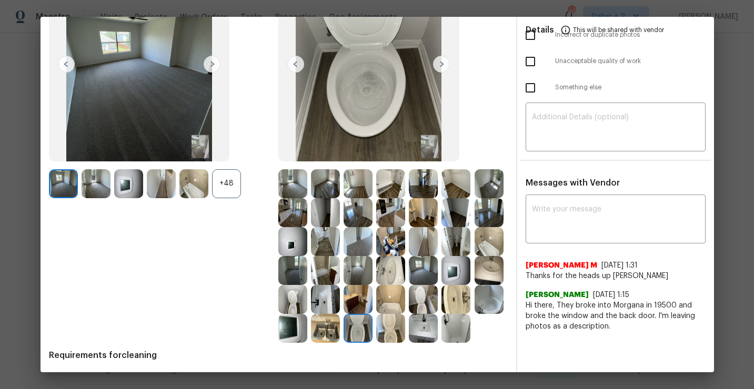
click at [327, 335] on img at bounding box center [325, 328] width 29 height 29
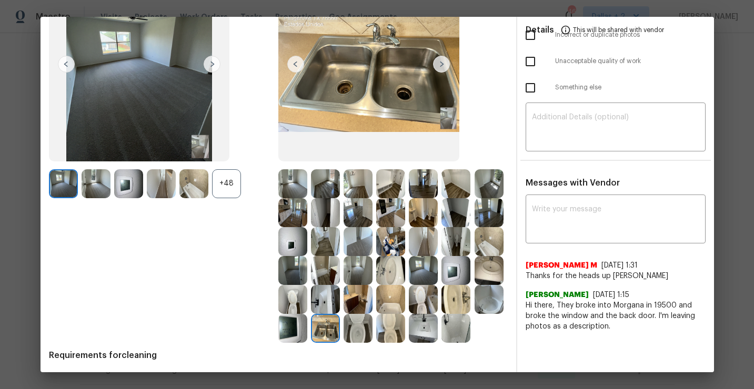
scroll to position [148, 0]
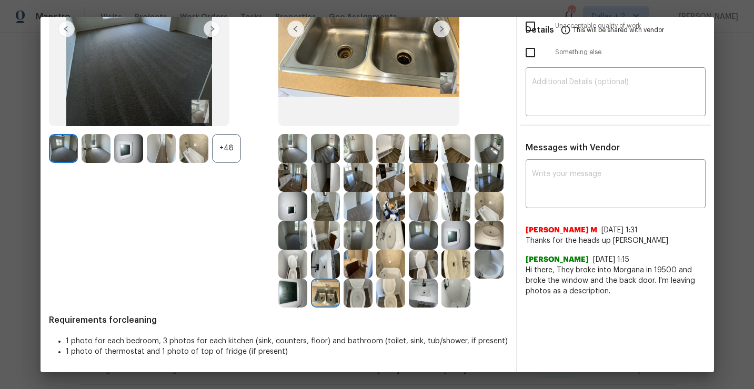
click at [218, 153] on div "+48" at bounding box center [226, 148] width 29 height 29
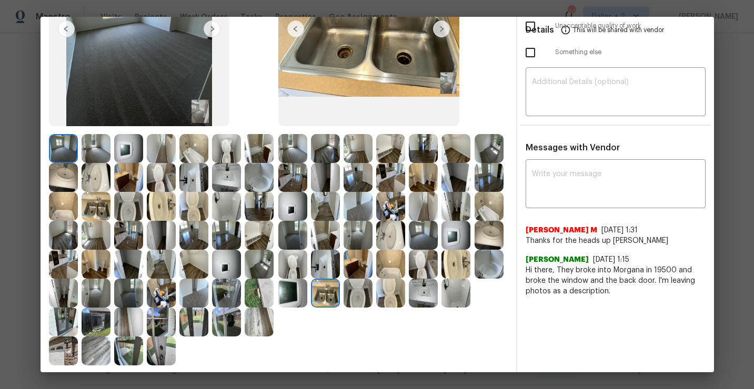
scroll to position [206, 0]
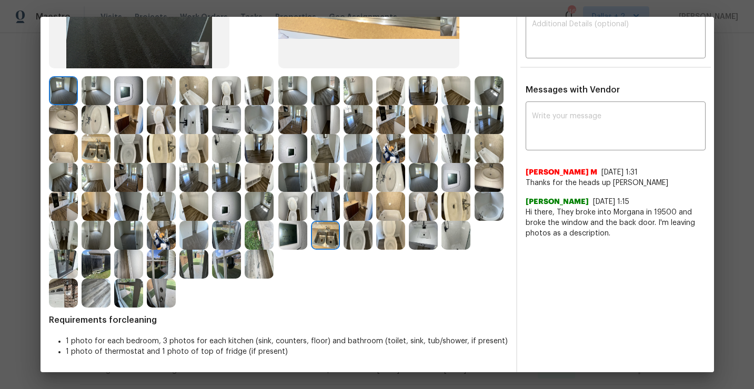
click at [58, 290] on img at bounding box center [63, 293] width 29 height 29
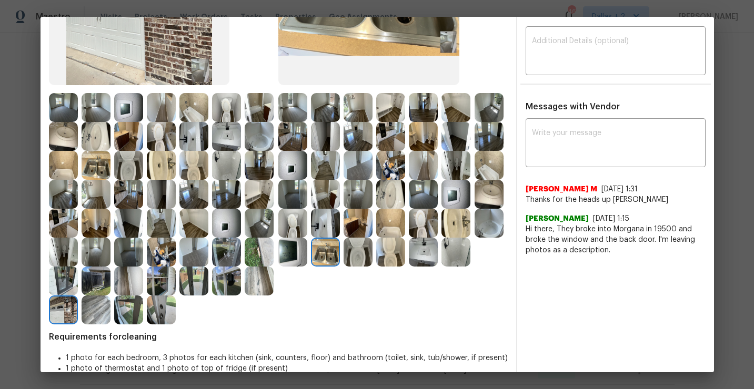
scroll to position [190, 0]
click at [55, 241] on img at bounding box center [63, 251] width 29 height 29
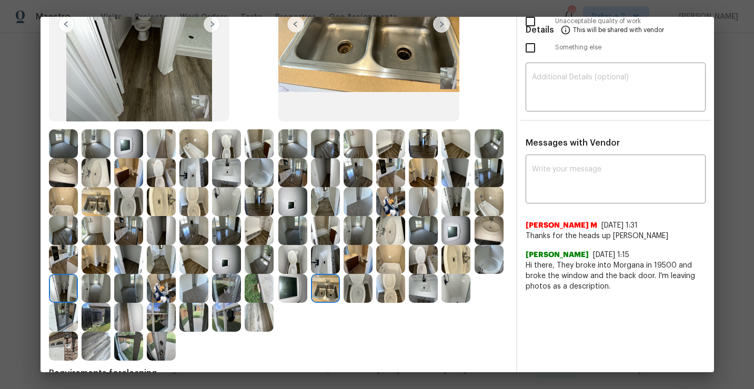
scroll to position [187, 0]
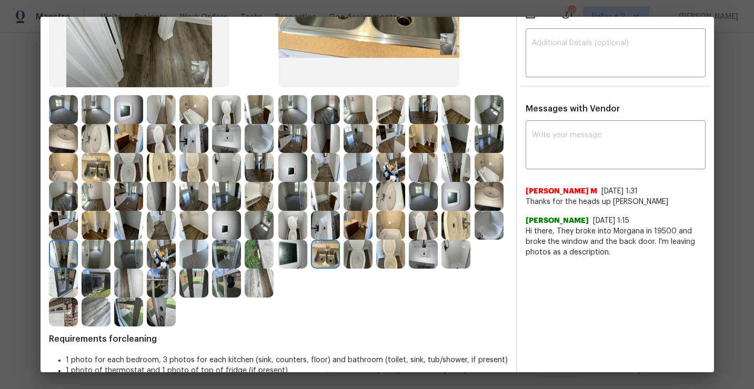
click at [296, 106] on img at bounding box center [292, 109] width 29 height 29
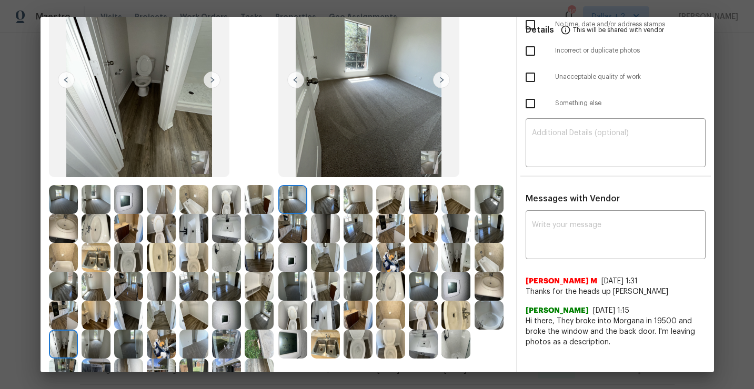
scroll to position [88, 0]
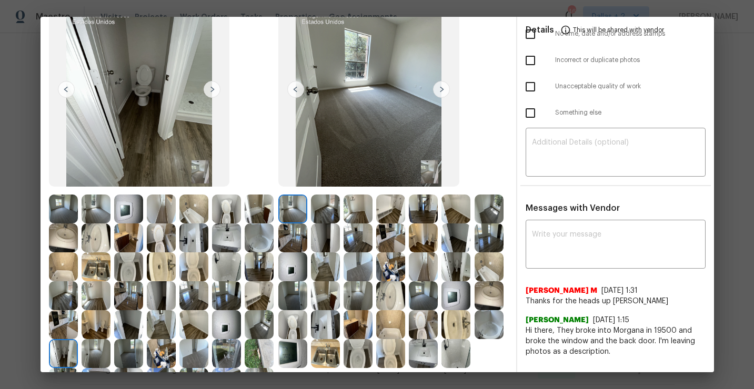
click at [442, 85] on img at bounding box center [441, 89] width 17 height 17
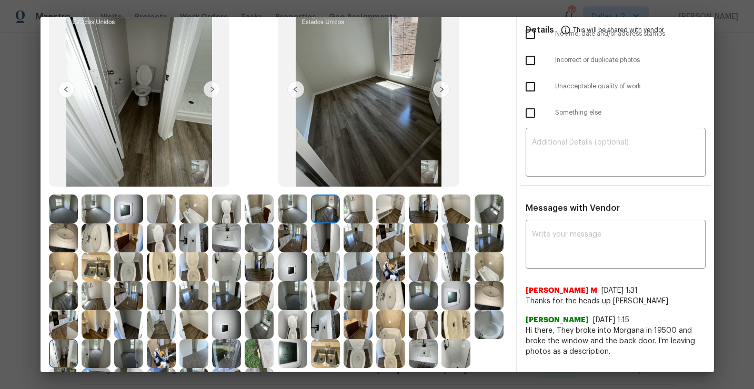
click at [437, 90] on img at bounding box center [441, 89] width 17 height 17
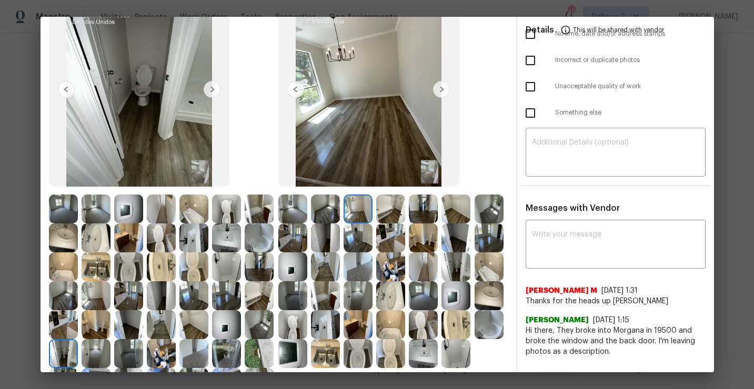
click at [437, 90] on img at bounding box center [441, 89] width 17 height 17
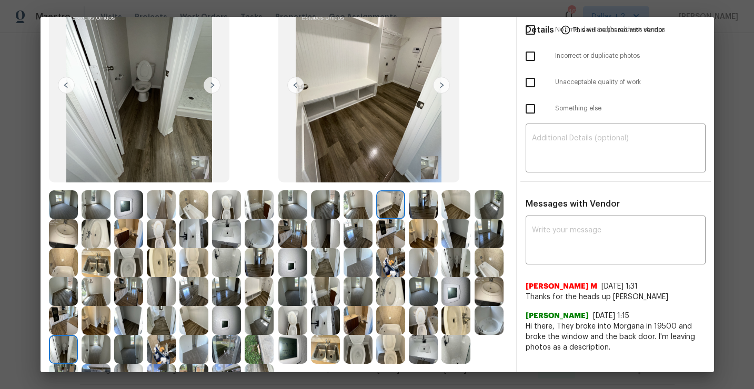
scroll to position [92, 0]
click at [488, 260] on img at bounding box center [488, 263] width 29 height 29
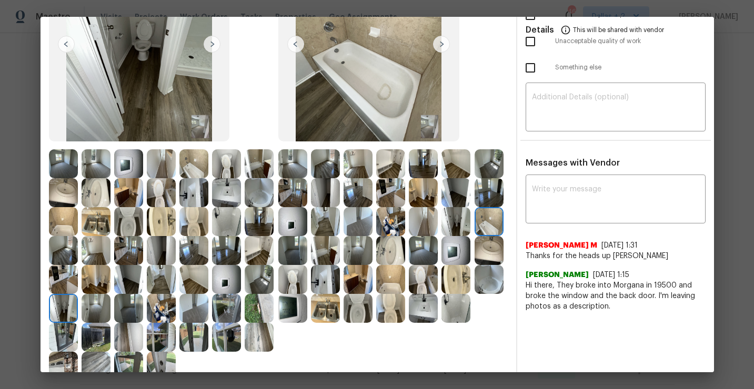
scroll to position [134, 0]
click at [305, 196] on img at bounding box center [292, 192] width 29 height 29
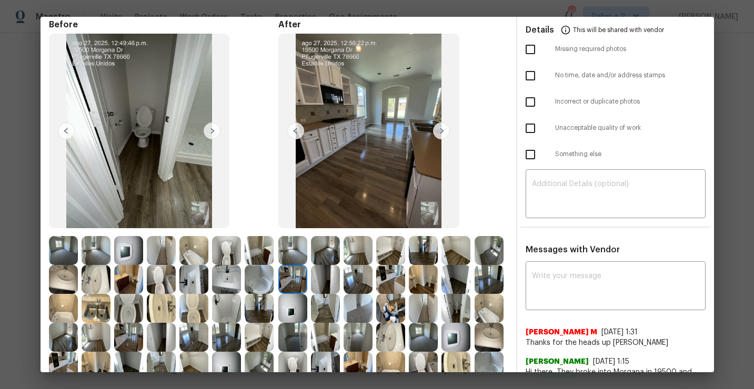
scroll to position [55, 0]
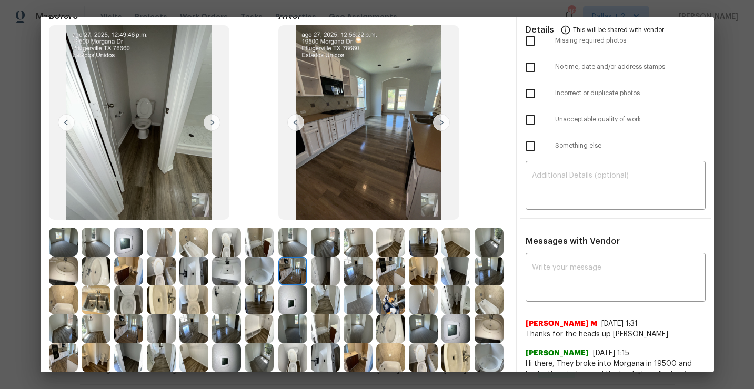
click at [418, 238] on img at bounding box center [423, 242] width 29 height 29
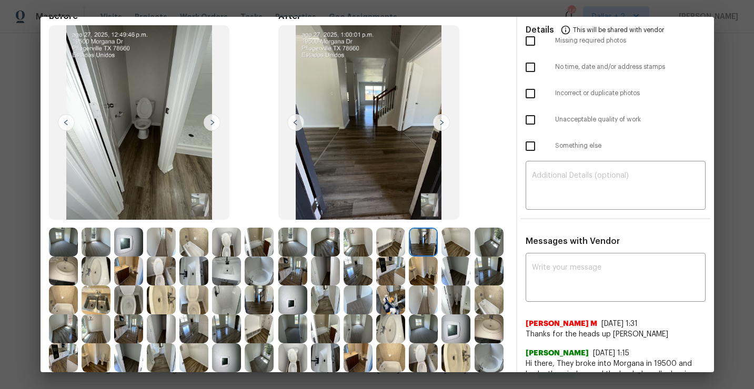
click at [393, 276] on img at bounding box center [390, 271] width 29 height 29
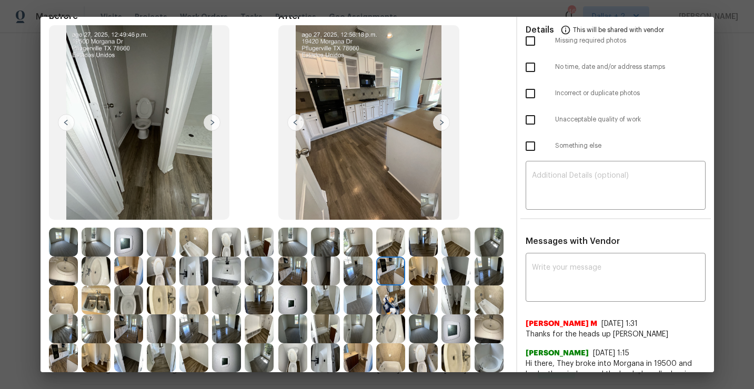
click at [430, 276] on img at bounding box center [423, 271] width 29 height 29
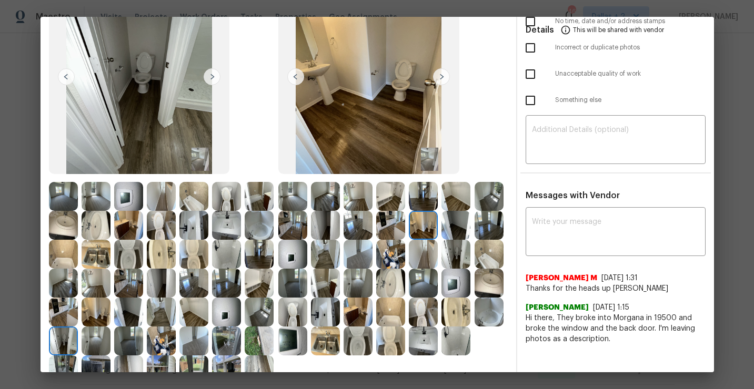
scroll to position [115, 0]
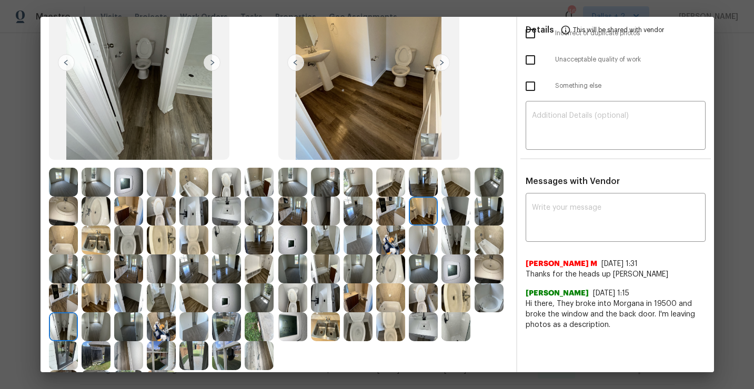
click at [321, 323] on img at bounding box center [325, 326] width 29 height 29
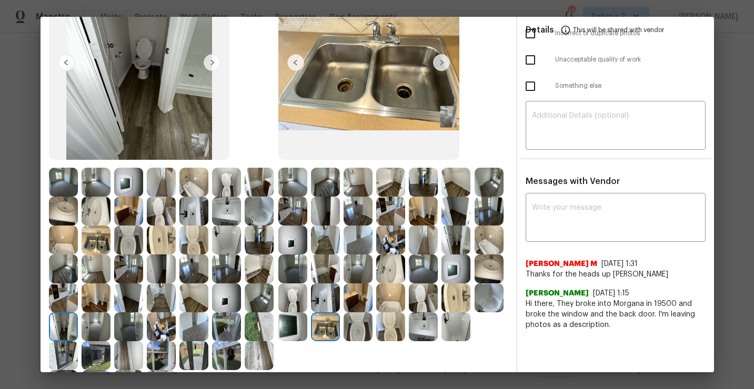
click at [324, 303] on img at bounding box center [325, 297] width 29 height 29
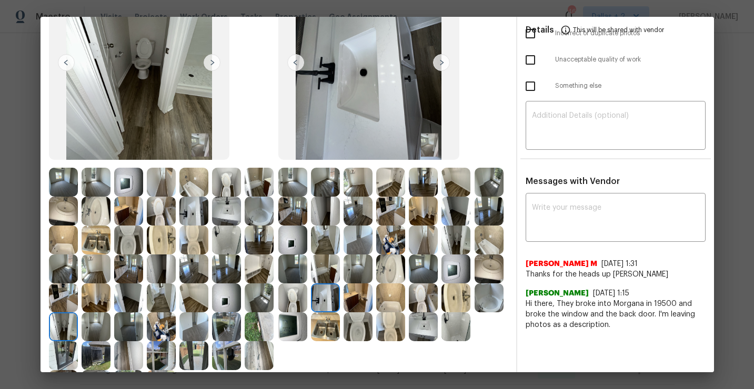
click at [387, 344] on div "After" at bounding box center [392, 175] width 229 height 448
click at [388, 328] on img at bounding box center [390, 326] width 29 height 29
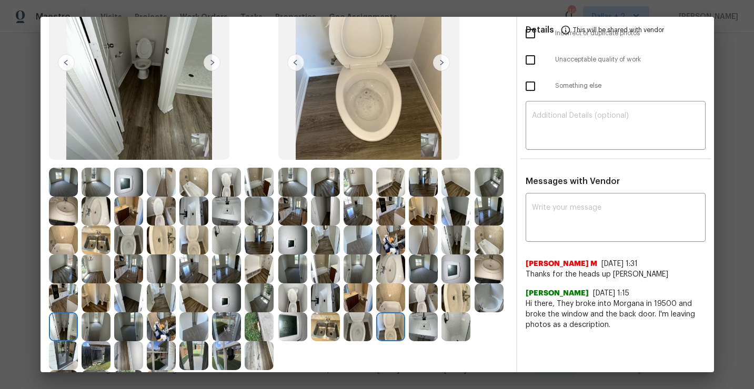
click at [417, 326] on img at bounding box center [423, 326] width 29 height 29
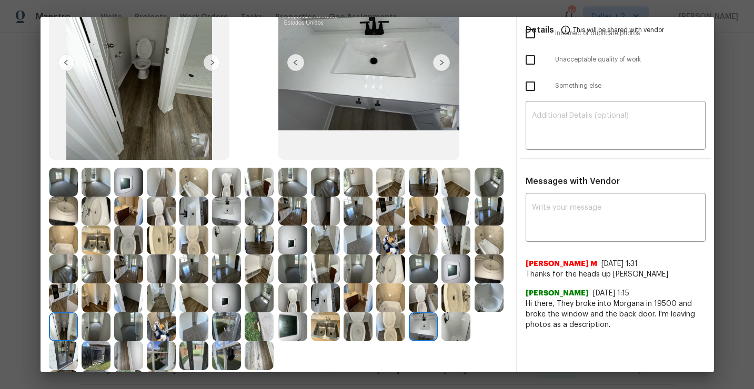
click at [464, 317] on img at bounding box center [455, 326] width 29 height 29
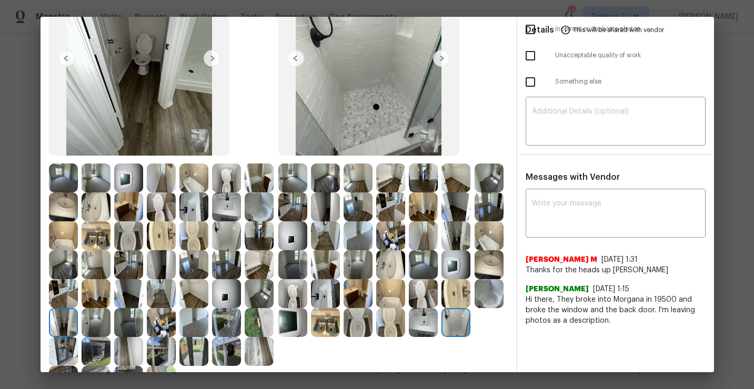
scroll to position [119, 0]
click at [413, 273] on img at bounding box center [423, 264] width 29 height 29
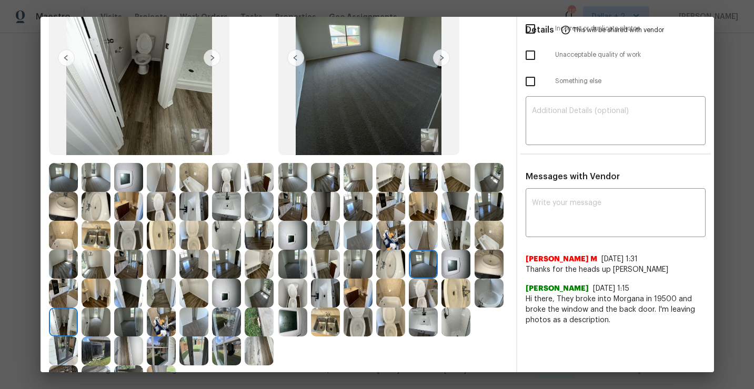
click at [452, 270] on img at bounding box center [455, 264] width 29 height 29
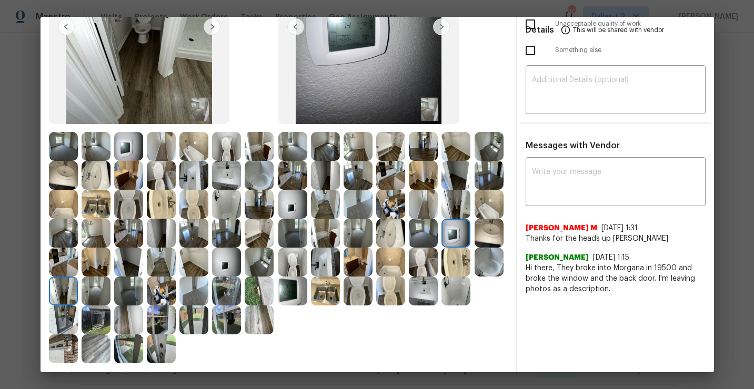
scroll to position [158, 0]
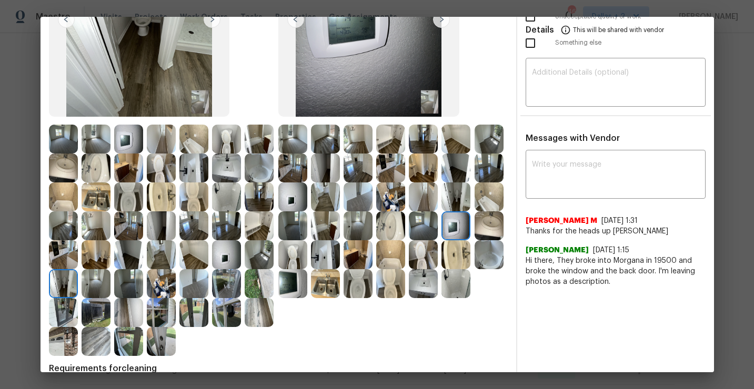
click at [422, 288] on img at bounding box center [423, 283] width 29 height 29
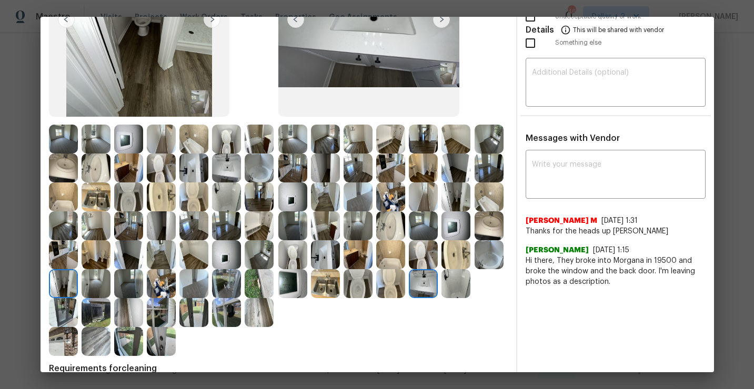
click at [452, 285] on img at bounding box center [455, 283] width 29 height 29
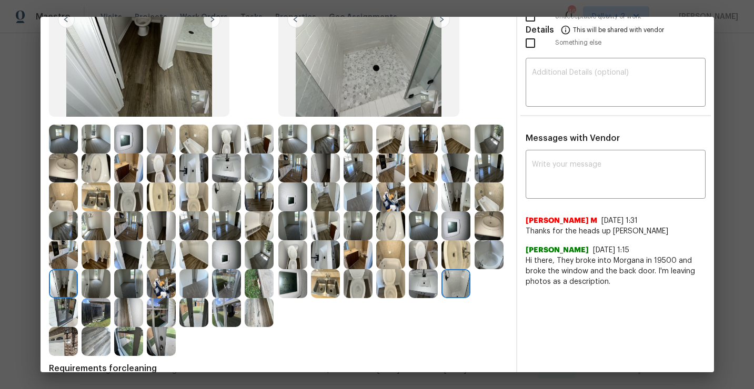
click at [485, 261] on img at bounding box center [488, 254] width 29 height 29
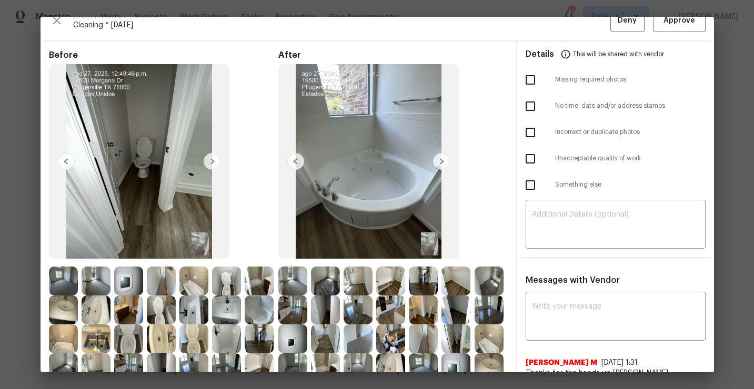
scroll to position [0, 0]
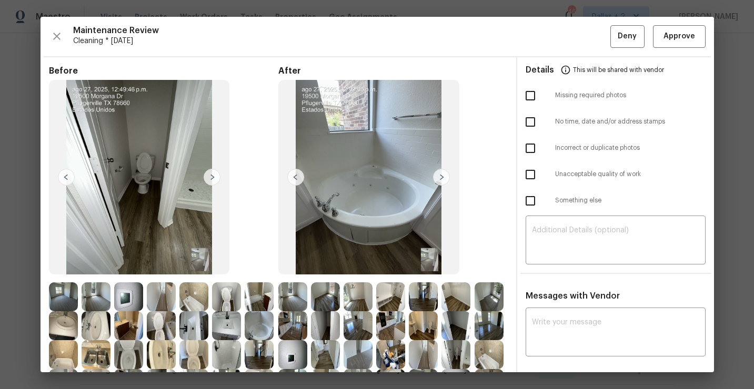
click at [677, 49] on div "Maintenance Review Cleaning * Mon, Aug 25 Deny Approve Before After Requirement…" at bounding box center [376, 195] width 673 height 356
click at [677, 43] on button "Approve" at bounding box center [679, 36] width 53 height 23
click at [683, 31] on span "Approve" at bounding box center [679, 36] width 32 height 13
click at [669, 35] on span "Approve" at bounding box center [679, 36] width 32 height 13
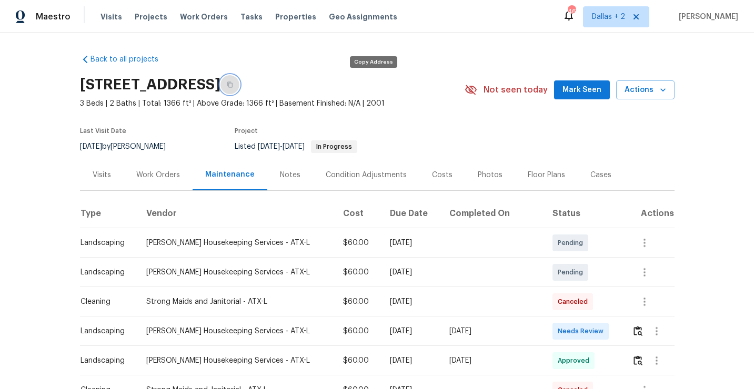
click at [239, 89] on button "button" at bounding box center [229, 84] width 19 height 19
click at [634, 328] on img "button" at bounding box center [637, 331] width 9 height 10
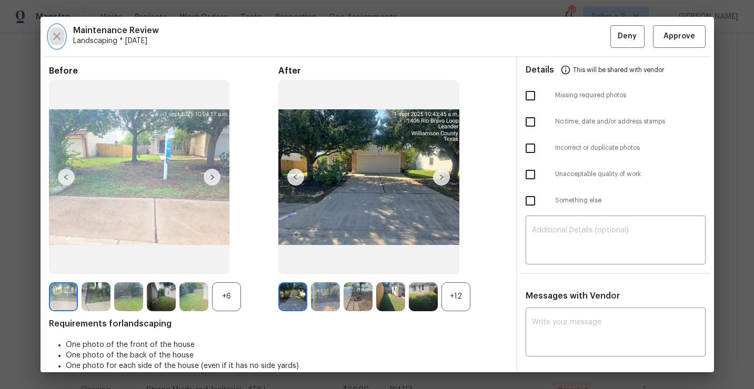
click at [58, 39] on icon "button" at bounding box center [56, 36] width 7 height 7
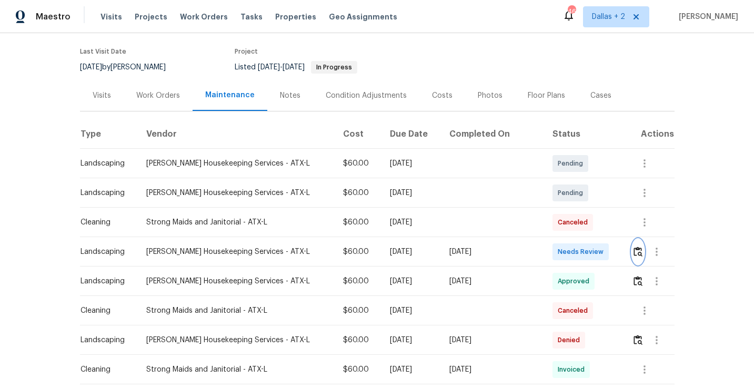
scroll to position [80, 0]
click at [636, 250] on img "button" at bounding box center [637, 251] width 9 height 10
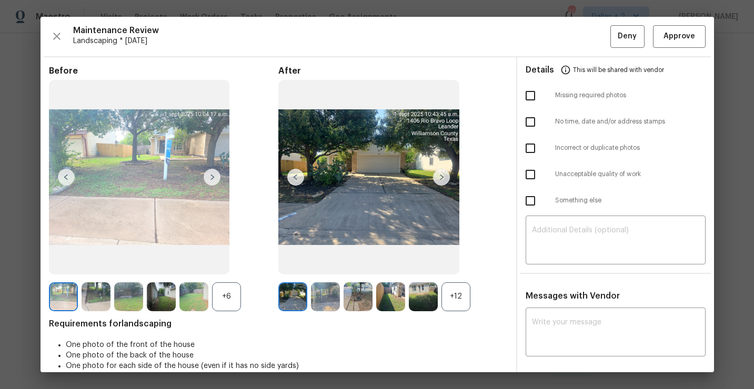
click at [459, 290] on div "+12" at bounding box center [455, 296] width 29 height 29
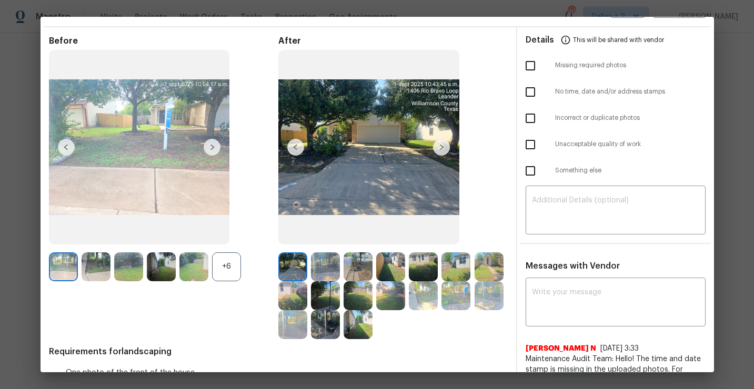
scroll to position [33, 0]
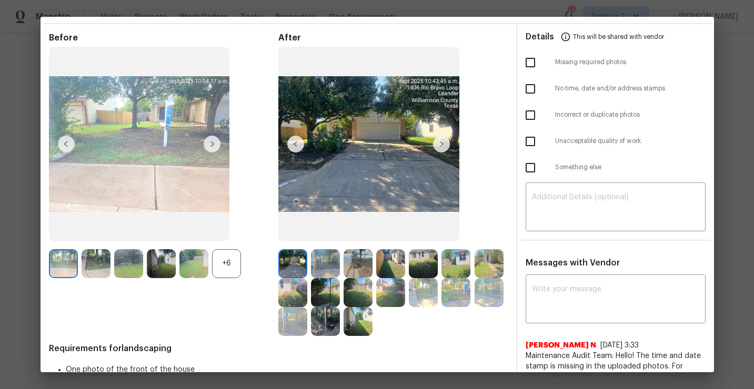
click at [443, 140] on img at bounding box center [441, 144] width 17 height 17
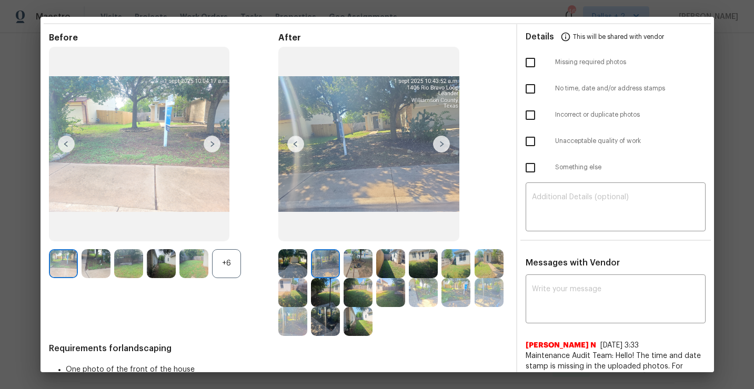
click at [217, 261] on div "+6" at bounding box center [226, 263] width 29 height 29
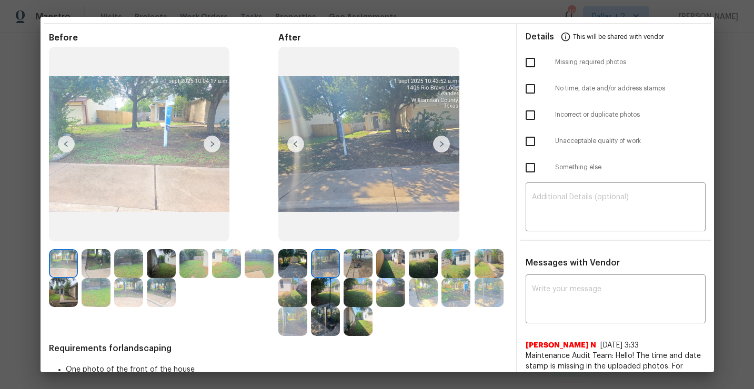
click at [366, 262] on img at bounding box center [357, 263] width 29 height 29
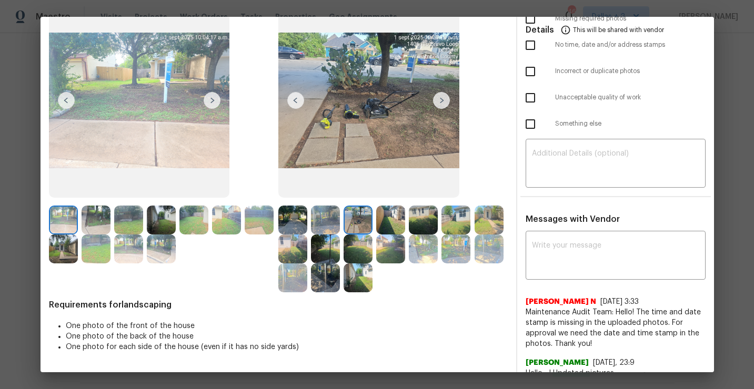
scroll to position [75, 0]
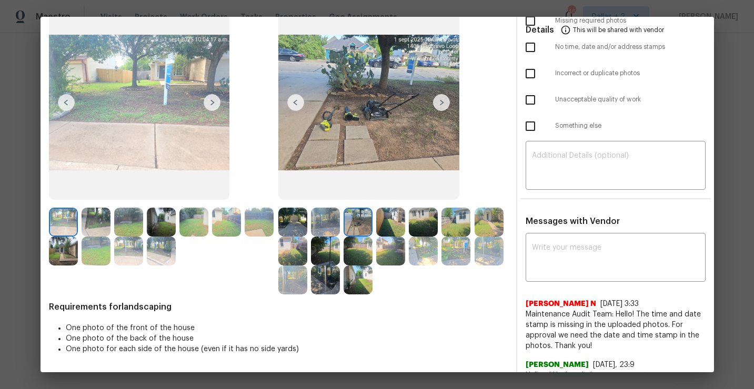
click at [440, 108] on img at bounding box center [441, 102] width 17 height 17
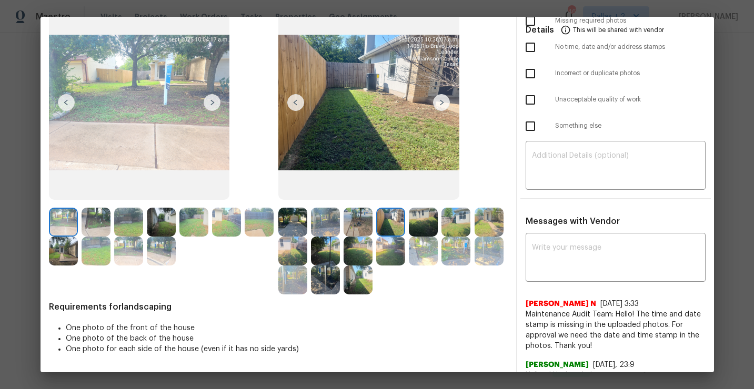
click at [323, 289] on img at bounding box center [325, 280] width 29 height 29
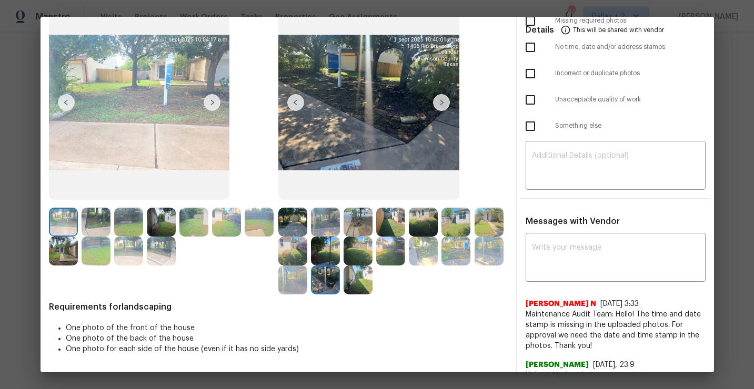
click at [359, 285] on img at bounding box center [357, 280] width 29 height 29
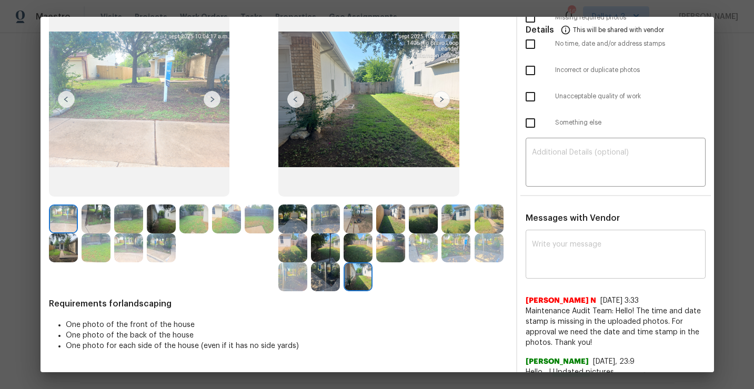
scroll to position [77, 0]
click at [373, 279] on div at bounding box center [359, 277] width 33 height 29
click at [298, 211] on img at bounding box center [292, 219] width 29 height 29
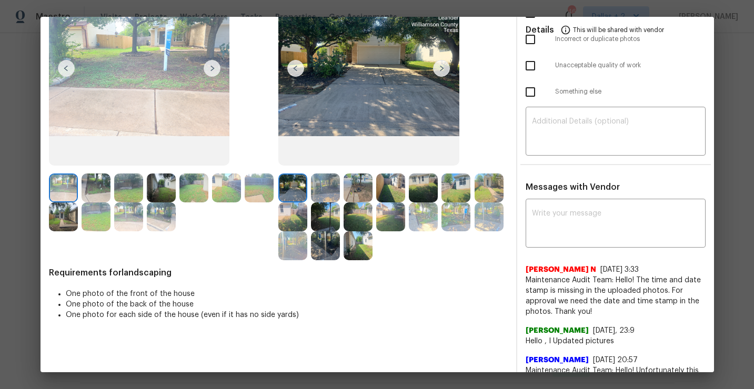
scroll to position [128, 0]
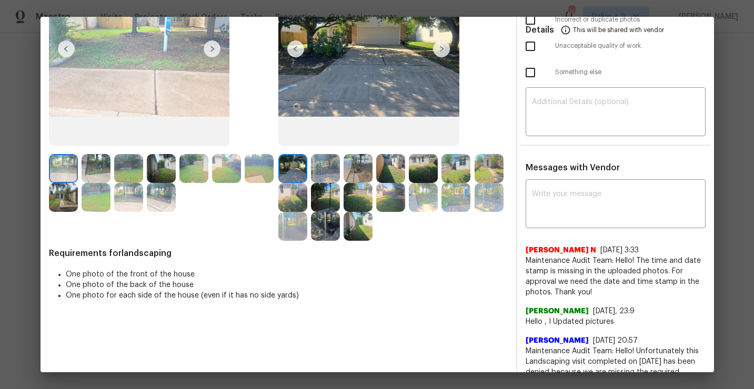
click at [349, 166] on img at bounding box center [357, 168] width 29 height 29
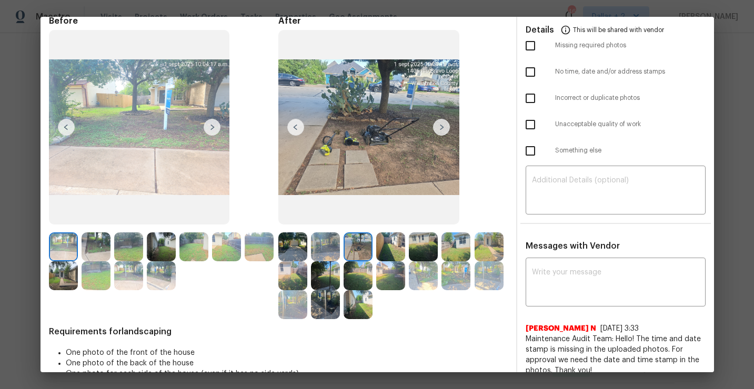
scroll to position [43, 0]
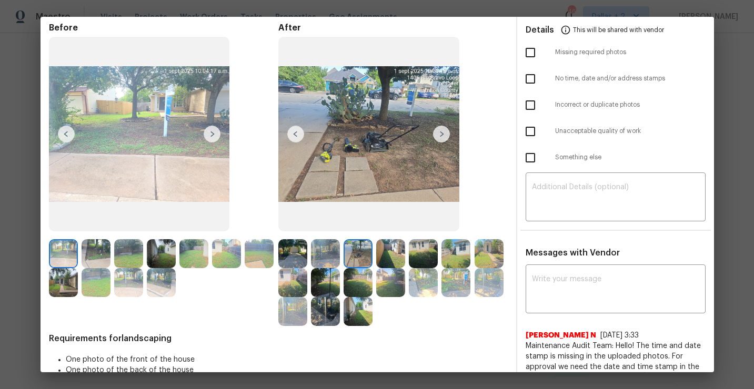
click at [440, 134] on img at bounding box center [441, 134] width 17 height 17
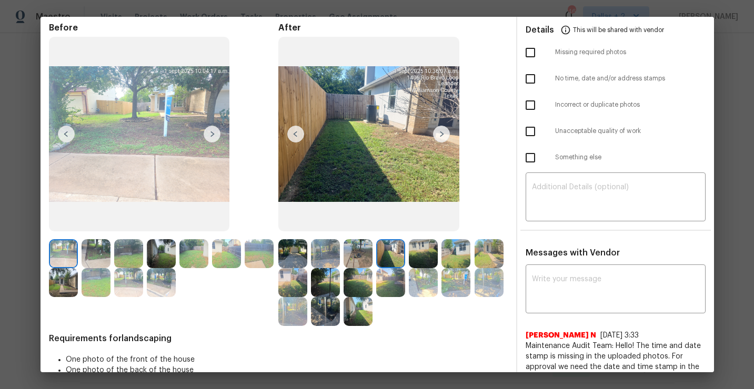
click at [440, 134] on img at bounding box center [441, 134] width 17 height 17
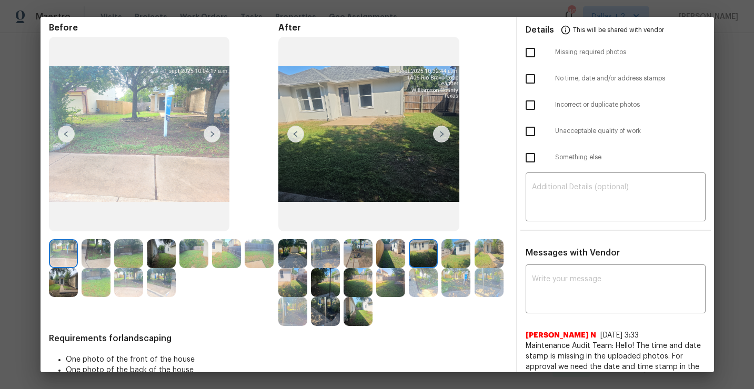
click at [421, 256] on img at bounding box center [423, 253] width 29 height 29
click at [450, 260] on img at bounding box center [455, 253] width 29 height 29
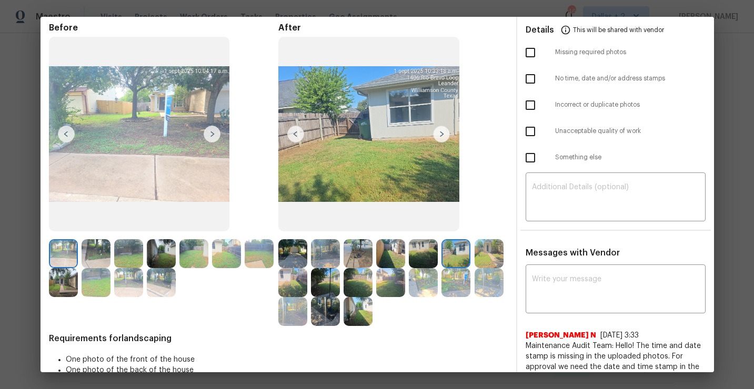
click at [488, 252] on img at bounding box center [488, 253] width 29 height 29
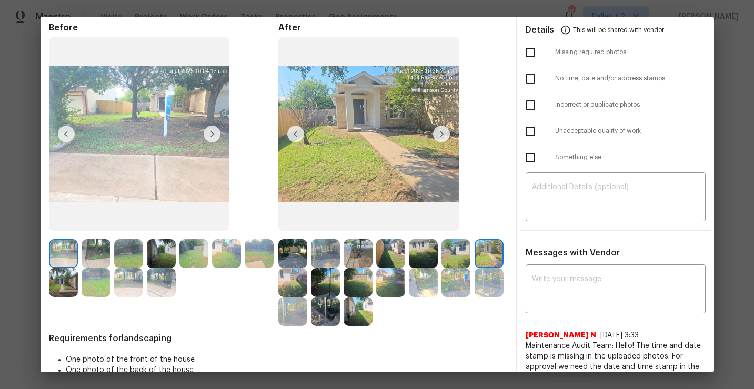
click at [321, 279] on img at bounding box center [325, 282] width 29 height 29
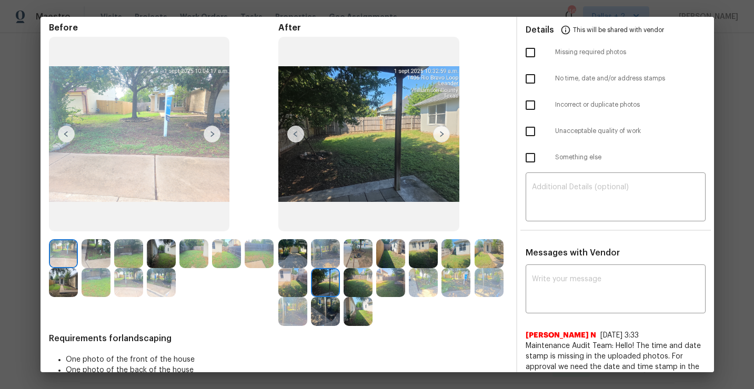
click at [362, 287] on img at bounding box center [357, 282] width 29 height 29
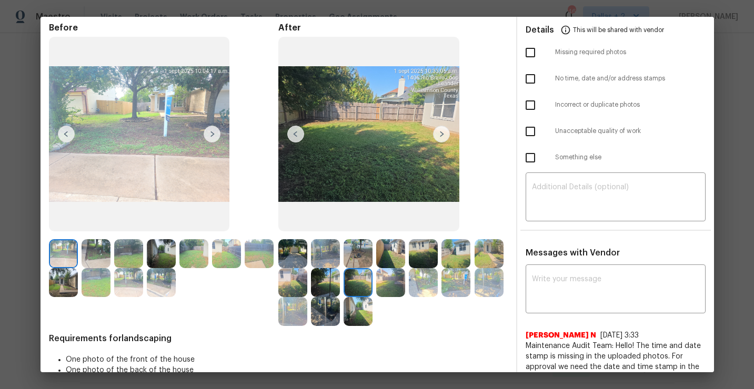
click at [395, 290] on img at bounding box center [390, 282] width 29 height 29
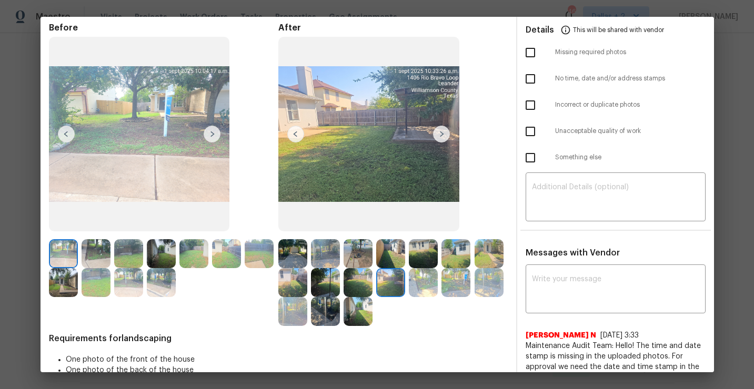
click at [419, 285] on img at bounding box center [423, 282] width 29 height 29
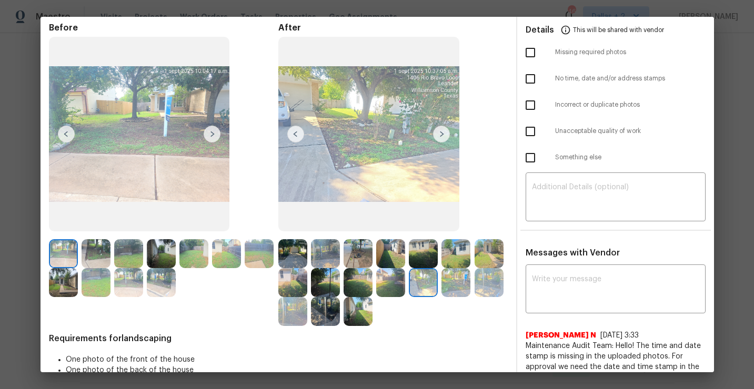
click at [455, 283] on img at bounding box center [455, 282] width 29 height 29
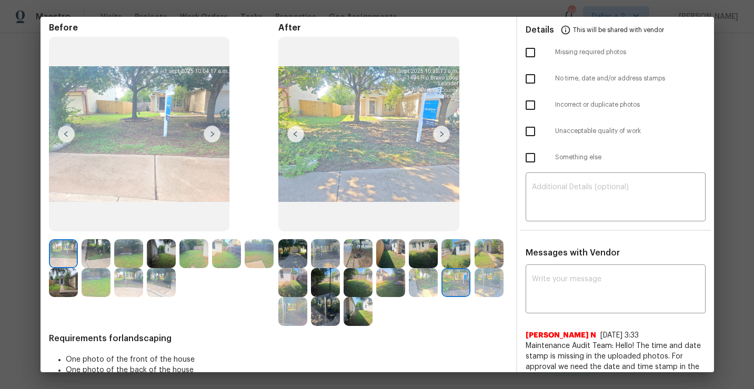
click at [84, 252] on img at bounding box center [96, 253] width 29 height 29
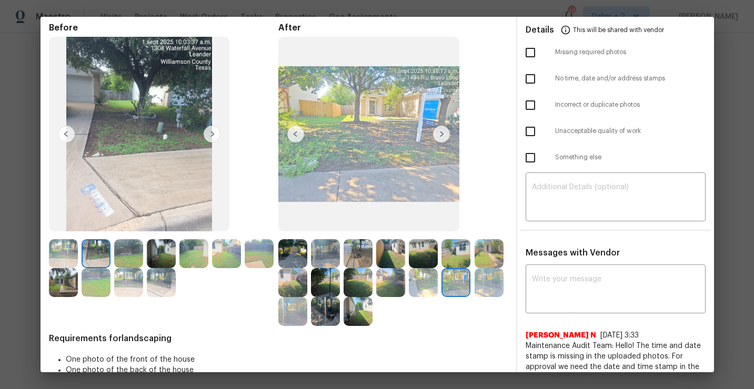
click at [127, 255] on img at bounding box center [128, 253] width 29 height 29
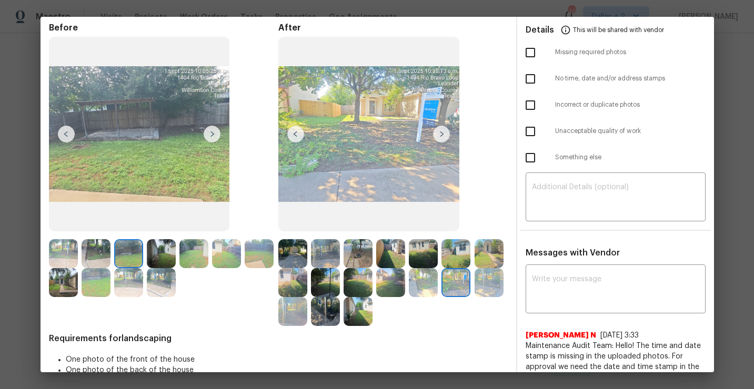
click at [97, 254] on img at bounding box center [96, 253] width 29 height 29
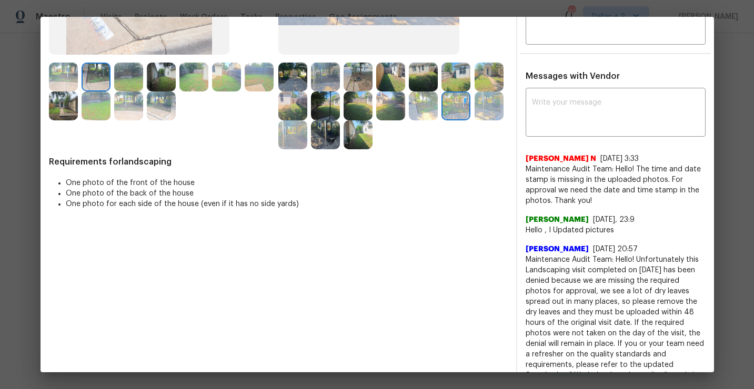
scroll to position [0, 0]
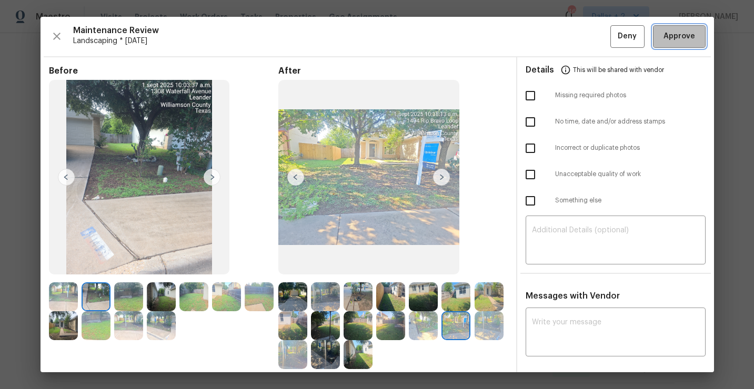
click at [690, 34] on span "Approve" at bounding box center [679, 36] width 32 height 13
click at [682, 38] on span "Approve" at bounding box center [679, 36] width 32 height 13
click at [682, 42] on span "Approve" at bounding box center [679, 36] width 32 height 13
click at [682, 28] on button "Approve" at bounding box center [679, 36] width 53 height 23
click at [683, 32] on span "Approve" at bounding box center [679, 36] width 32 height 13
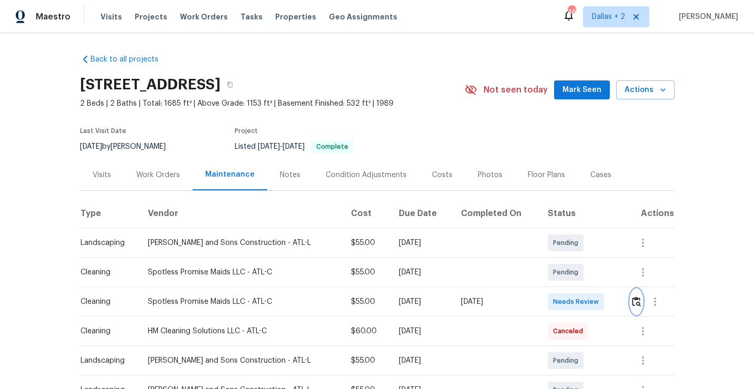
click at [633, 296] on button "button" at bounding box center [636, 301] width 12 height 25
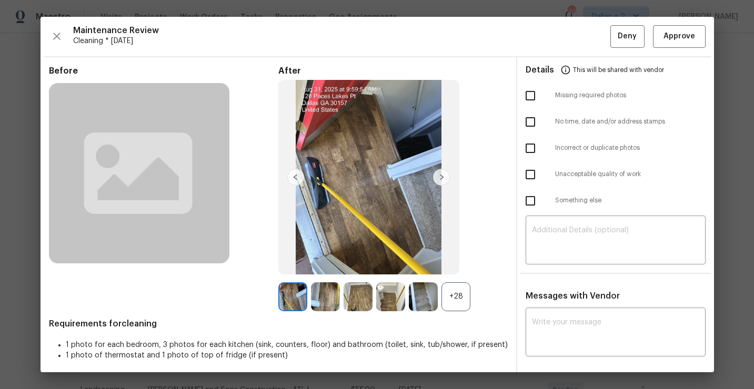
click at [462, 303] on div "+28" at bounding box center [455, 296] width 29 height 29
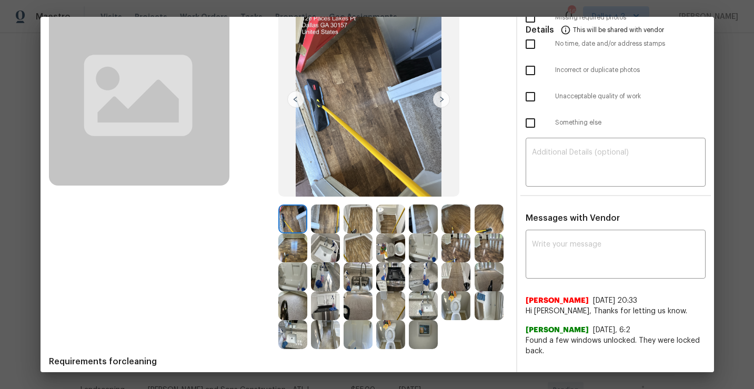
scroll to position [77, 0]
click at [318, 342] on img at bounding box center [325, 335] width 29 height 29
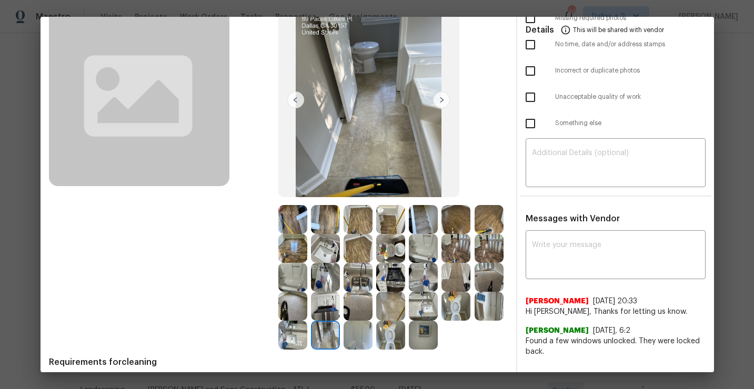
click at [331, 302] on img at bounding box center [325, 306] width 29 height 29
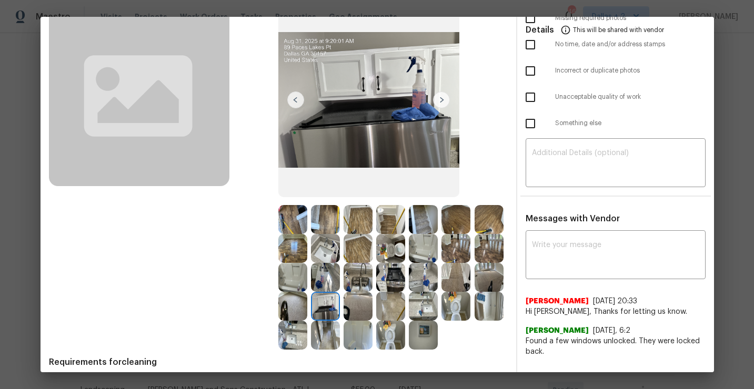
scroll to position [0, 0]
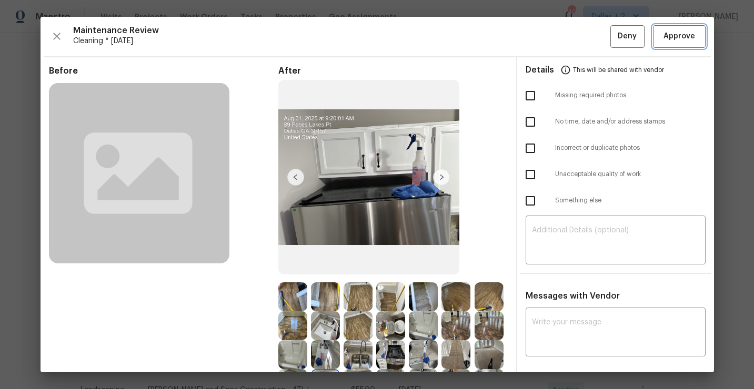
click at [685, 40] on span "Approve" at bounding box center [679, 36] width 32 height 13
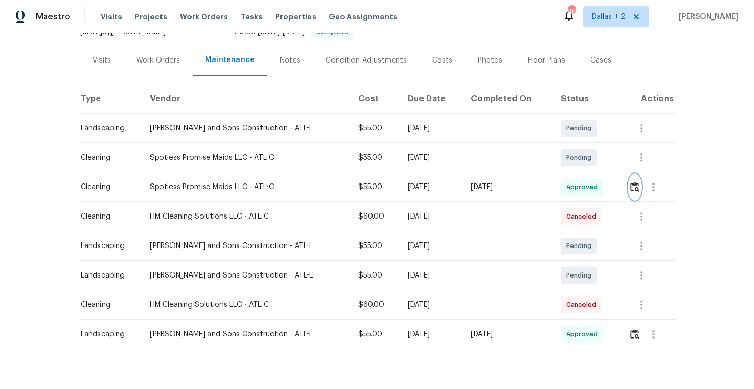
scroll to position [138, 0]
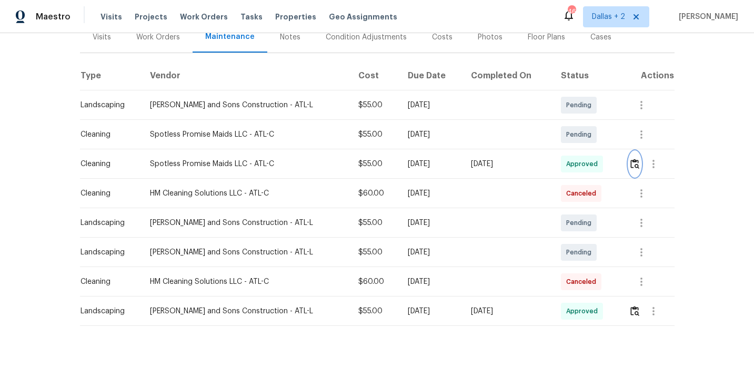
click at [631, 168] on img "button" at bounding box center [634, 164] width 9 height 10
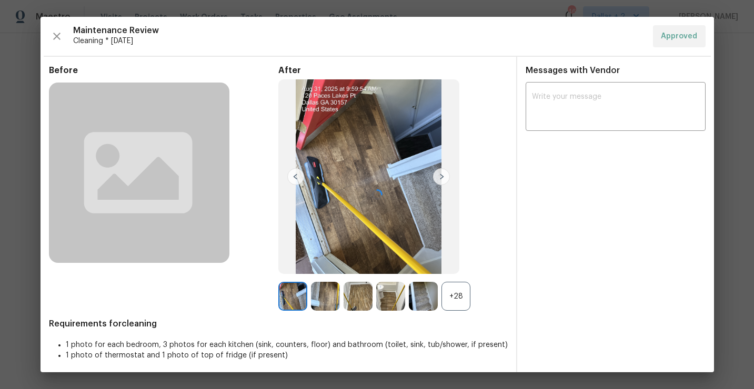
scroll to position [4, 0]
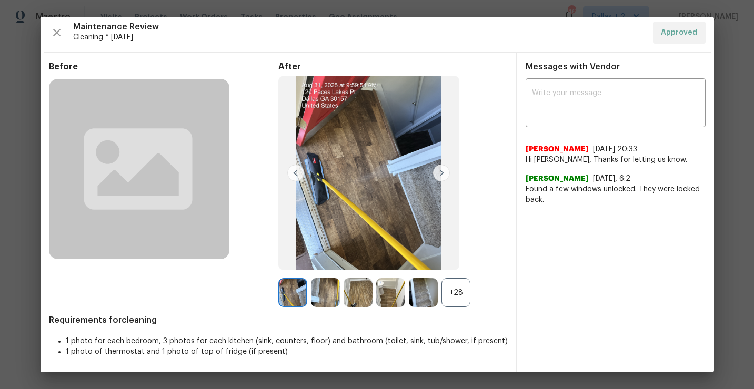
click at [458, 293] on div "+28" at bounding box center [455, 292] width 29 height 29
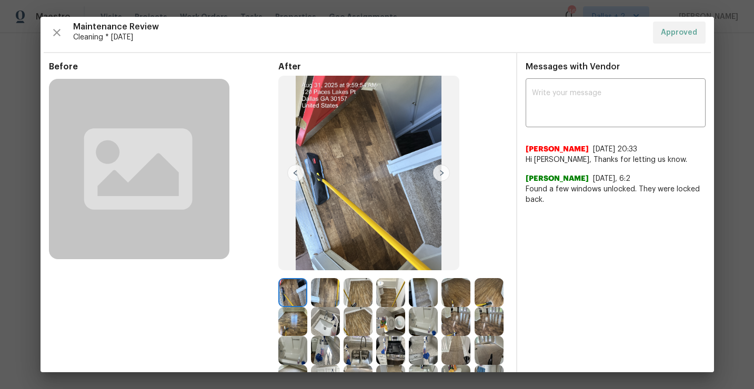
scroll to position [119, 0]
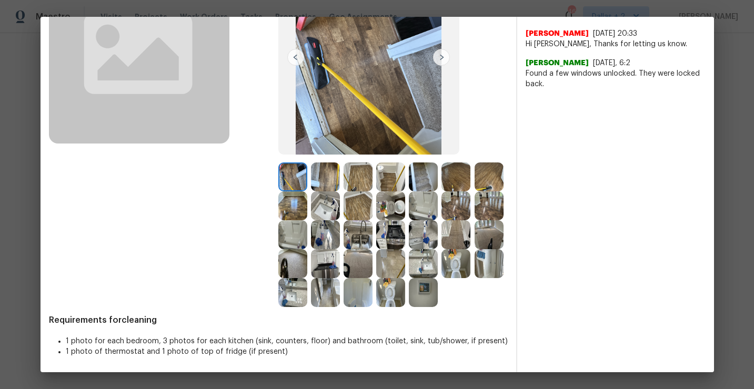
click at [360, 239] on img at bounding box center [357, 234] width 29 height 29
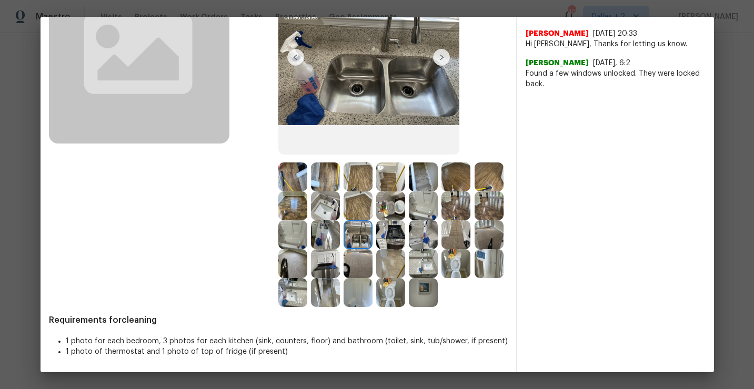
click at [442, 297] on div at bounding box center [392, 235] width 229 height 145
click at [388, 302] on img at bounding box center [390, 292] width 29 height 29
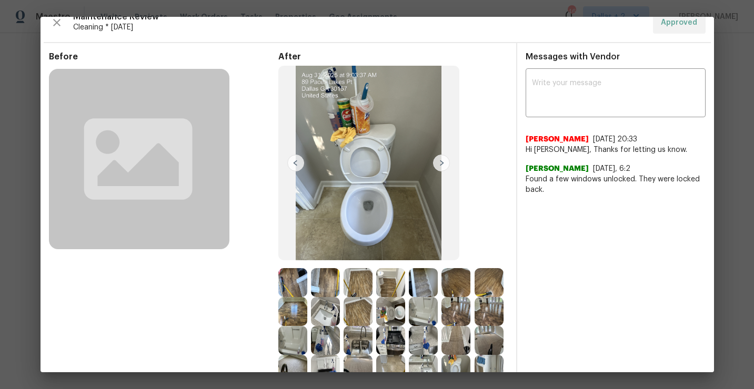
scroll to position [0, 0]
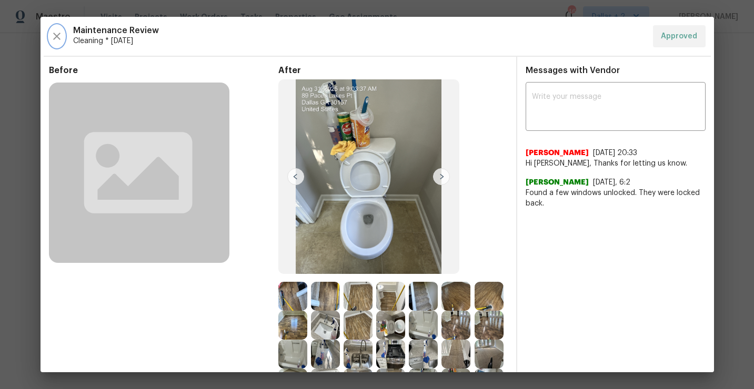
click at [58, 40] on icon "button" at bounding box center [56, 36] width 13 height 13
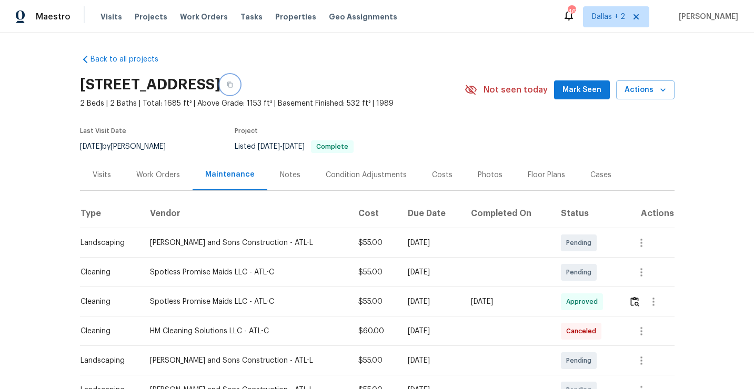
click at [239, 82] on button "button" at bounding box center [229, 84] width 19 height 19
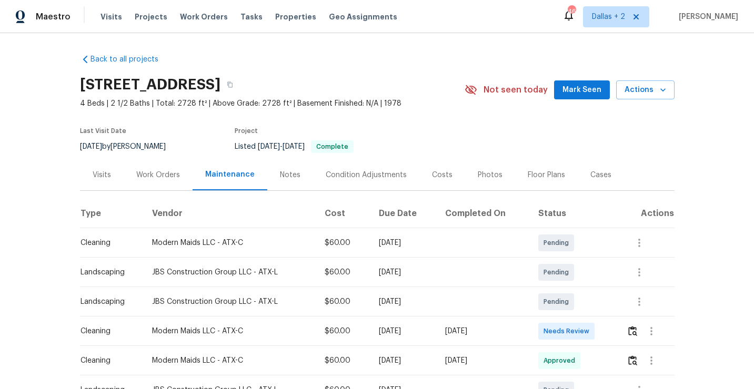
click at [384, 95] on div "[STREET_ADDRESS]" at bounding box center [272, 84] width 384 height 27
click at [239, 84] on button "button" at bounding box center [229, 84] width 19 height 19
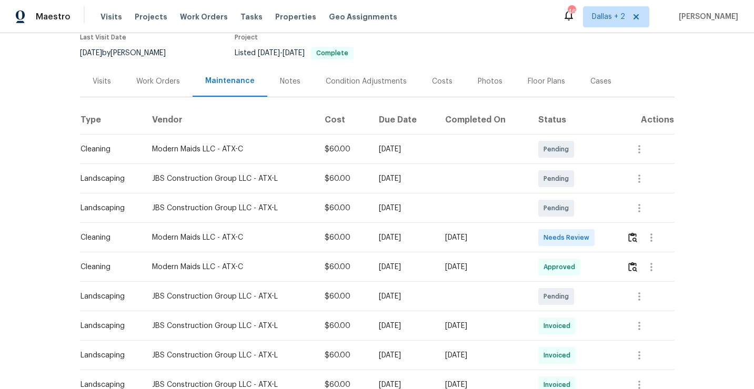
scroll to position [102, 0]
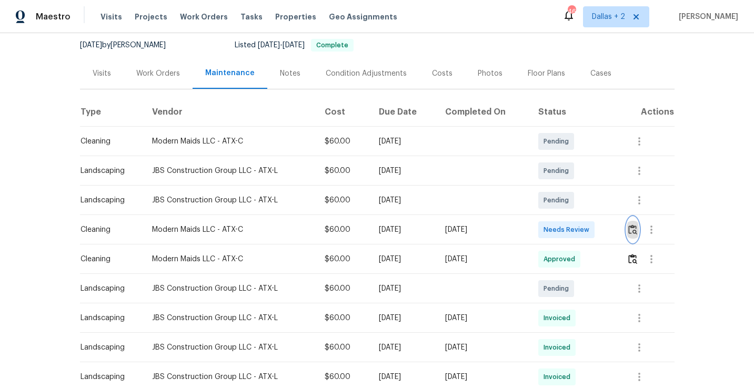
click at [637, 231] on img "button" at bounding box center [632, 230] width 9 height 10
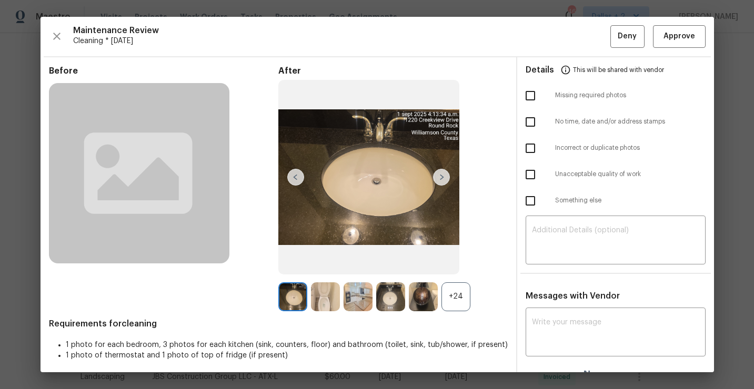
click at [453, 302] on div "+24" at bounding box center [455, 296] width 29 height 29
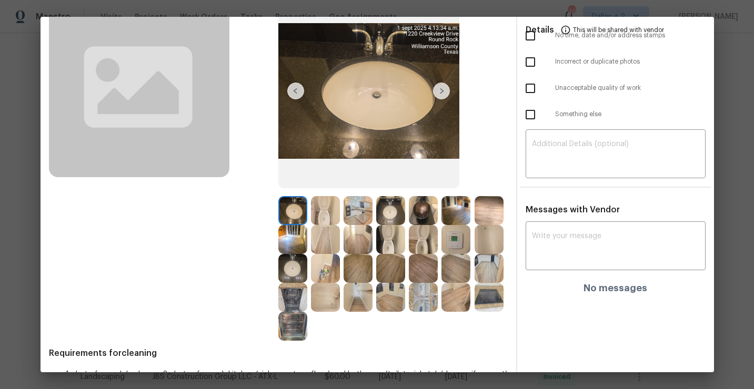
scroll to position [119, 0]
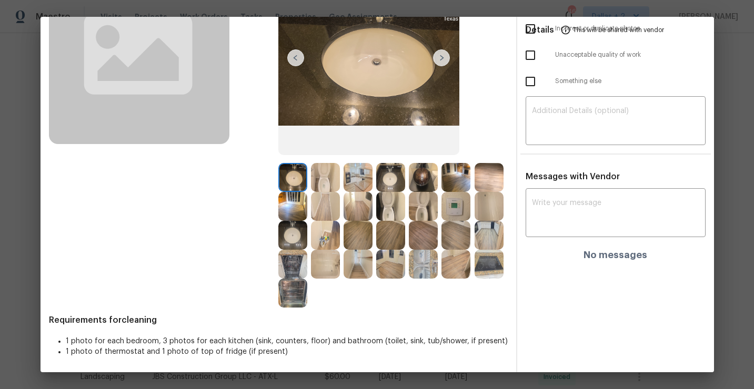
click at [390, 180] on img at bounding box center [390, 177] width 29 height 29
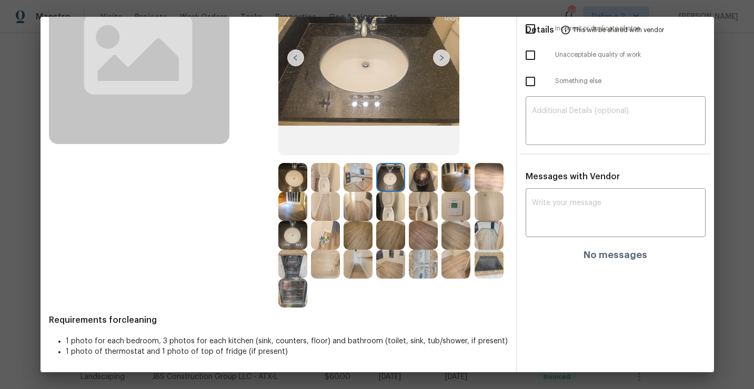
click at [359, 177] on img at bounding box center [357, 177] width 29 height 29
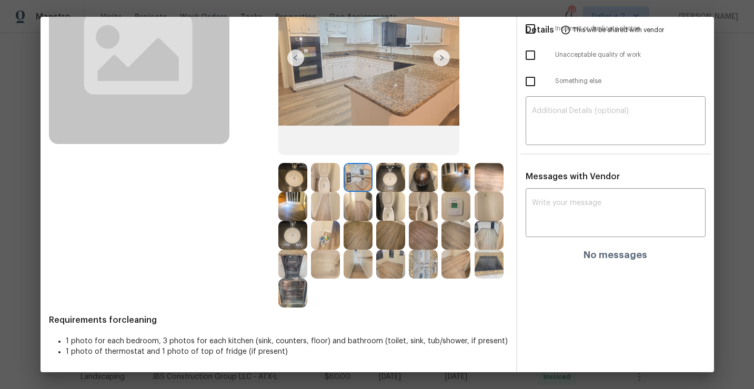
click at [321, 228] on img at bounding box center [325, 235] width 29 height 29
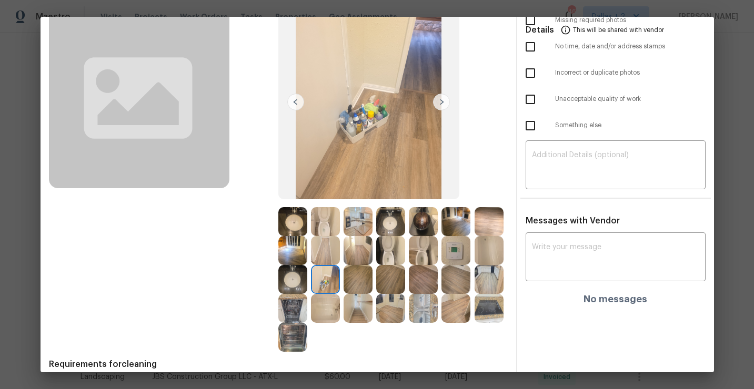
scroll to position [72, 0]
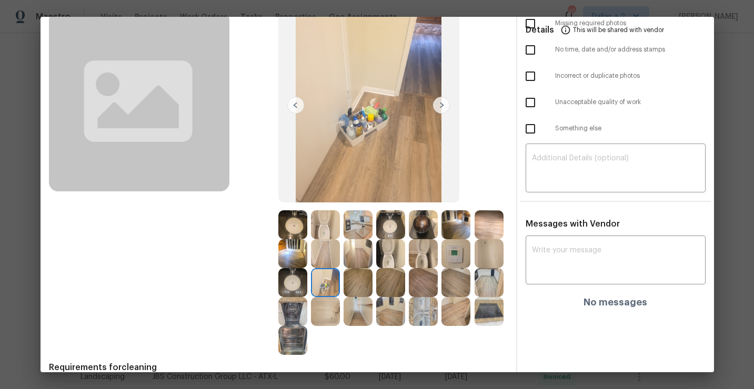
click at [359, 233] on img at bounding box center [357, 224] width 29 height 29
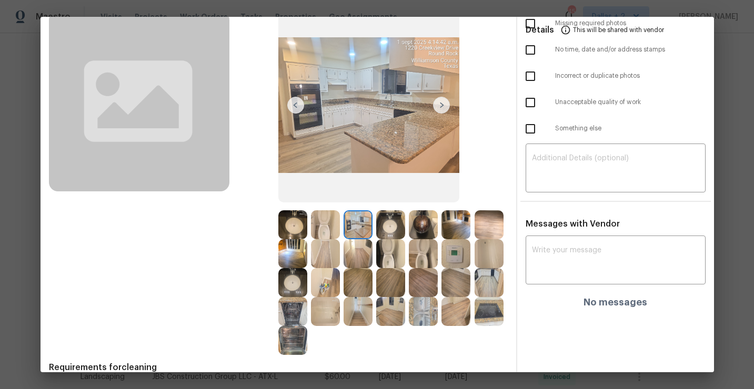
click at [425, 220] on img at bounding box center [423, 224] width 29 height 29
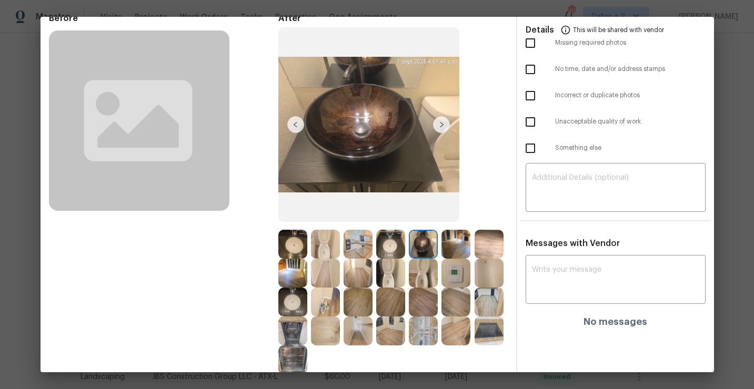
scroll to position [46, 0]
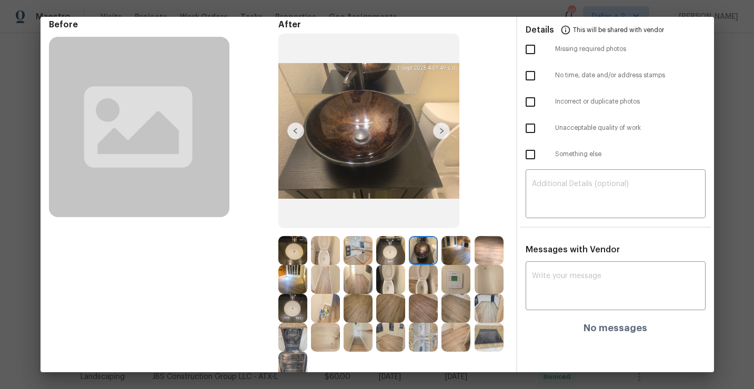
click at [384, 254] on img at bounding box center [390, 250] width 29 height 29
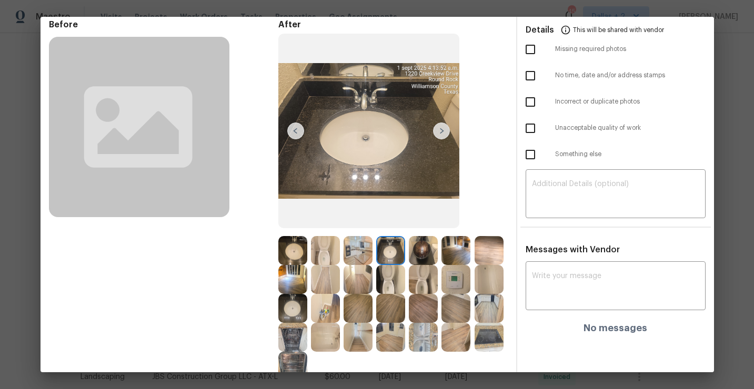
click at [425, 283] on img at bounding box center [423, 279] width 29 height 29
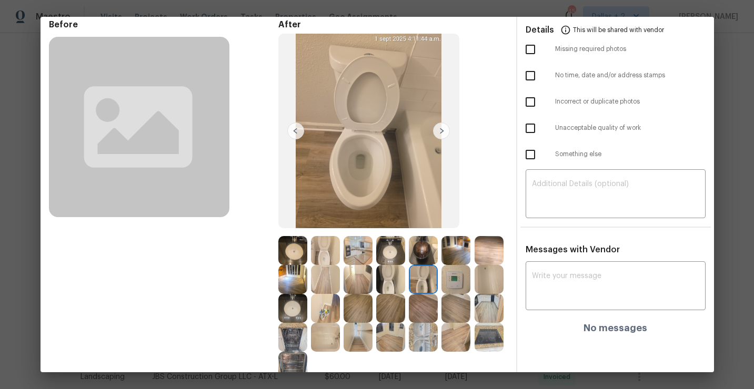
click at [326, 299] on img at bounding box center [325, 308] width 29 height 29
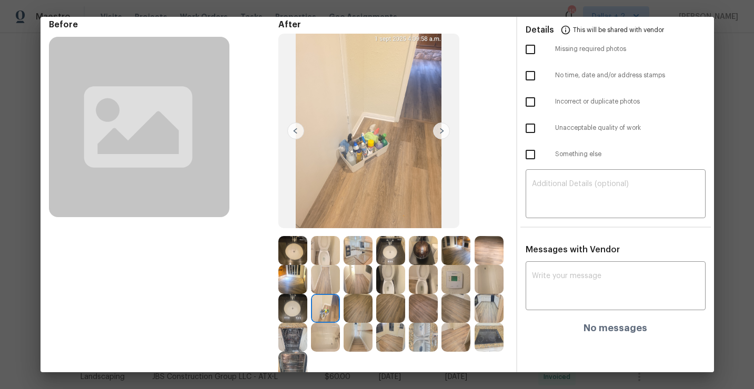
scroll to position [0, 0]
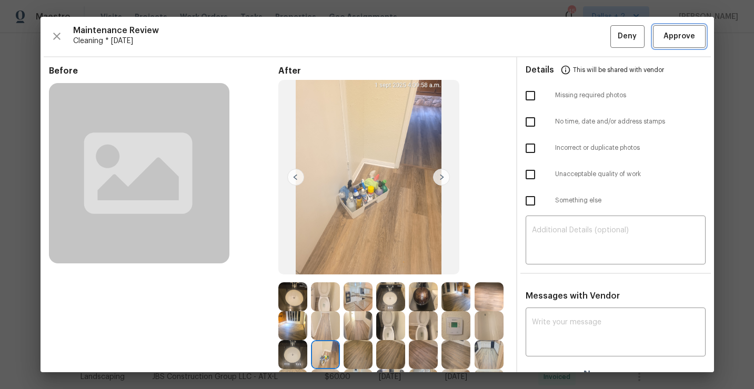
click at [672, 32] on span "Approve" at bounding box center [679, 36] width 32 height 13
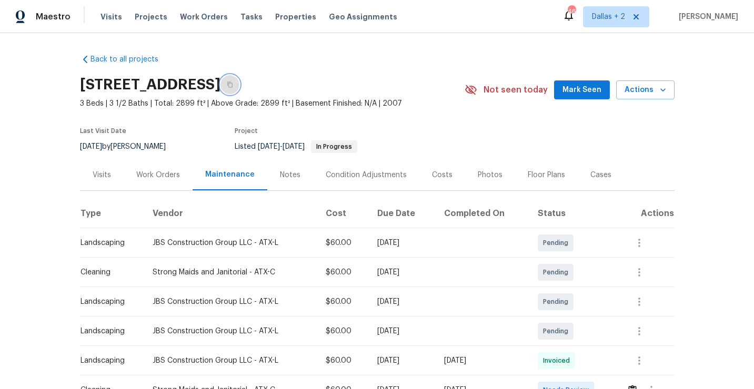
click at [239, 88] on button "button" at bounding box center [229, 84] width 19 height 19
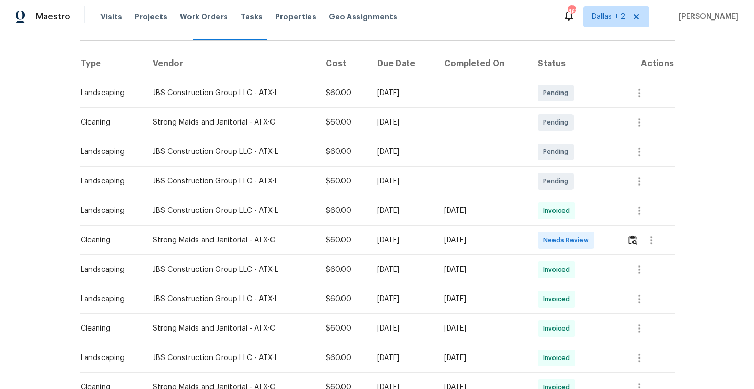
scroll to position [271, 0]
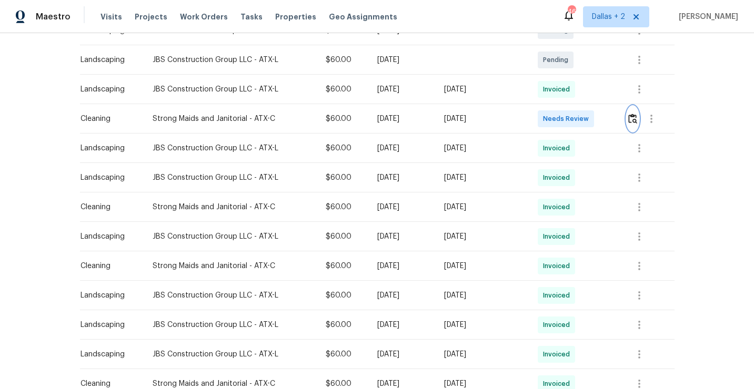
click at [634, 123] on img "button" at bounding box center [632, 119] width 9 height 10
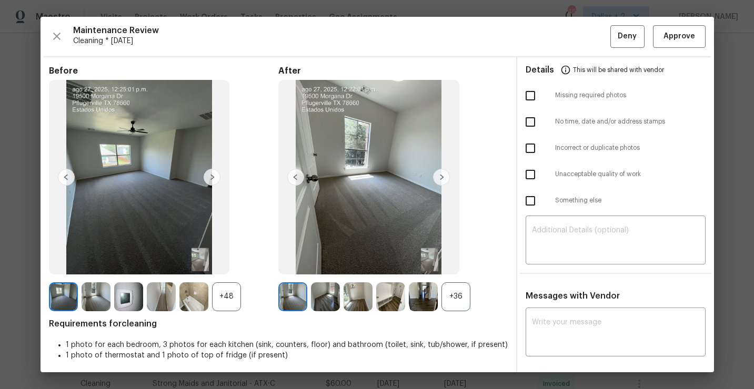
click at [460, 287] on div "+36" at bounding box center [455, 296] width 29 height 29
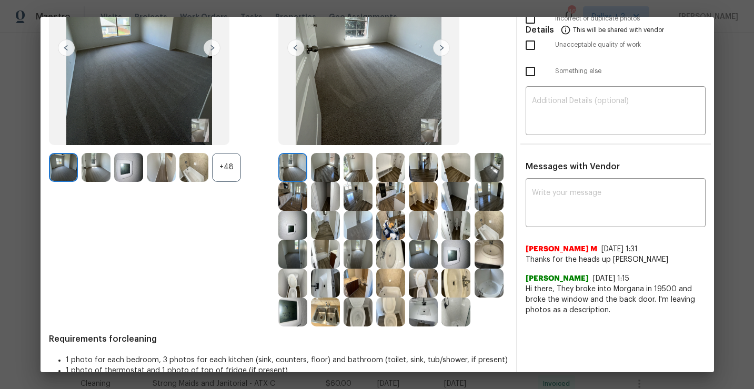
scroll to position [148, 0]
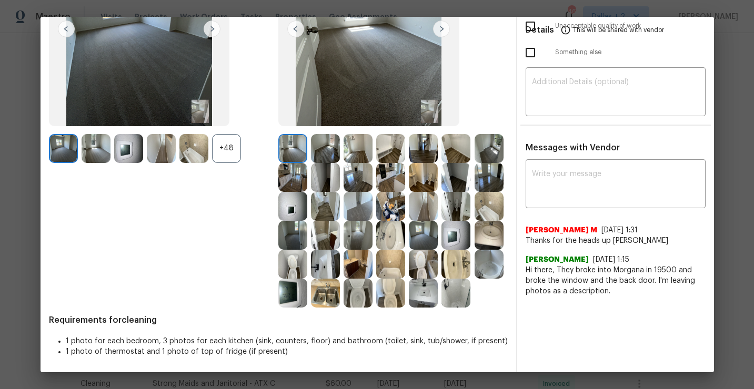
click at [396, 239] on img at bounding box center [390, 235] width 29 height 29
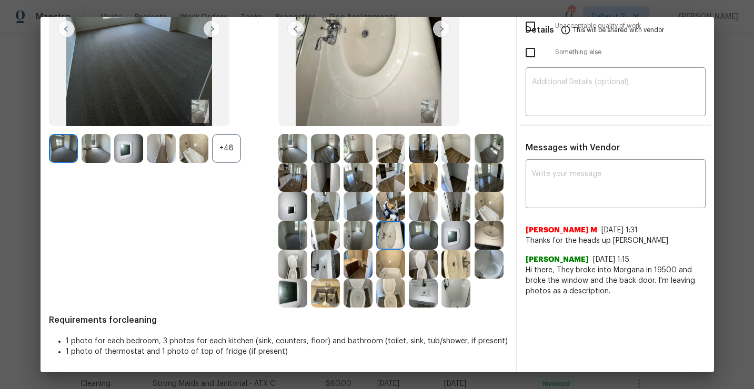
click at [397, 206] on img at bounding box center [390, 206] width 29 height 29
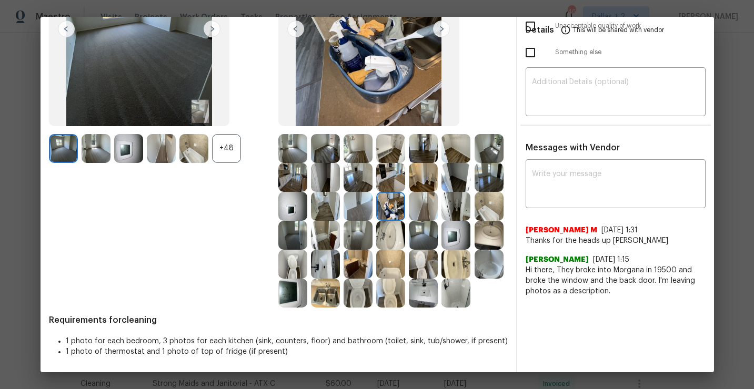
click at [331, 239] on img at bounding box center [325, 235] width 29 height 29
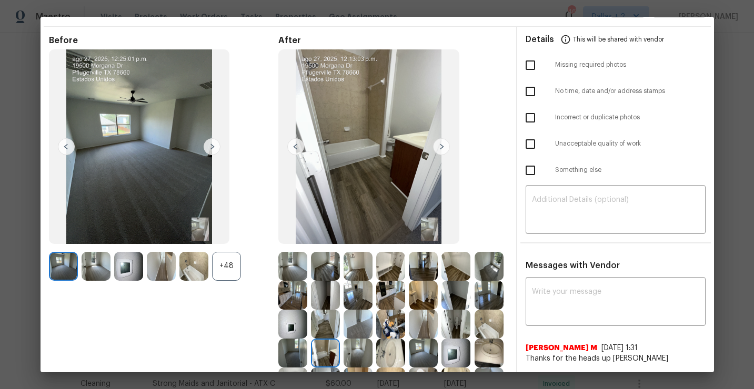
scroll to position [116, 0]
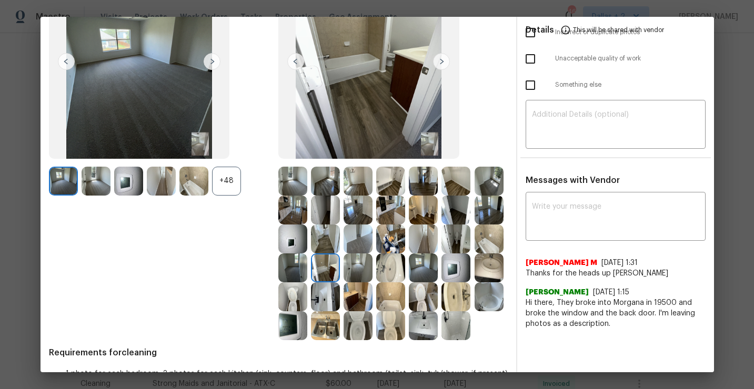
click at [397, 262] on img at bounding box center [390, 268] width 29 height 29
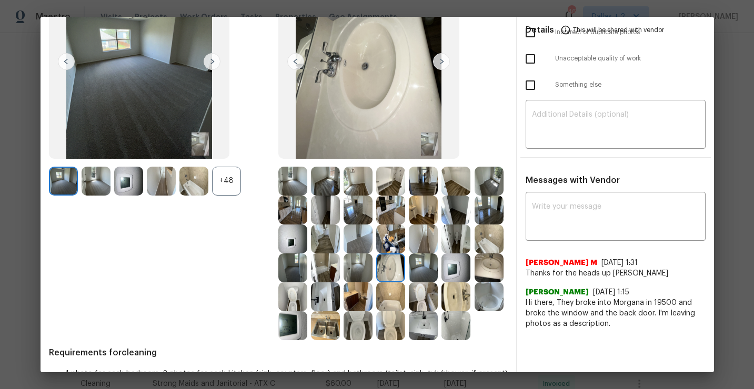
click at [487, 269] on img at bounding box center [488, 268] width 29 height 29
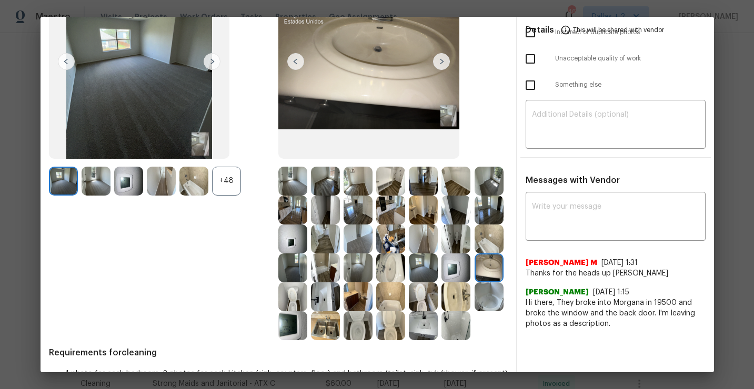
click at [323, 297] on img at bounding box center [325, 296] width 29 height 29
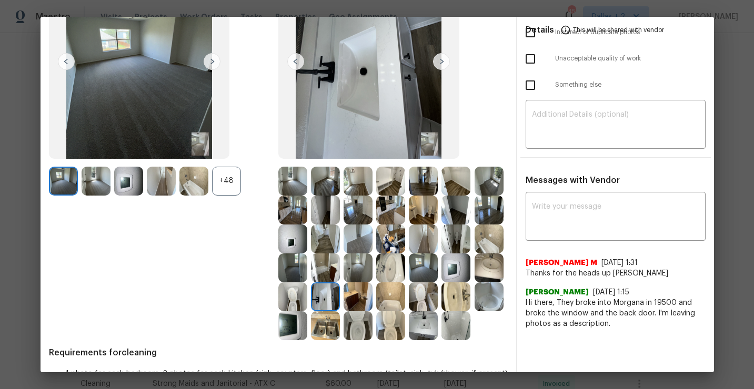
scroll to position [100, 0]
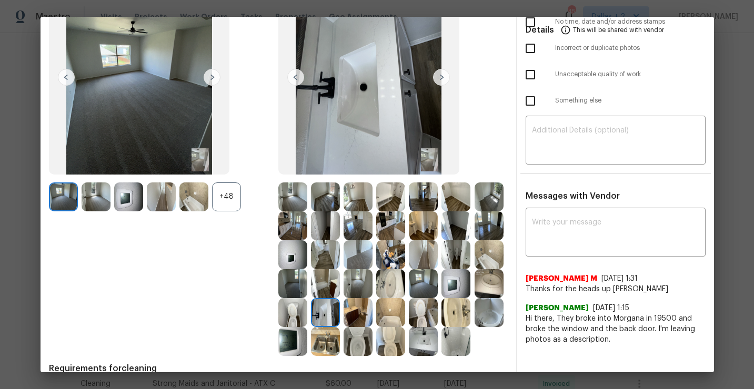
click at [354, 310] on img at bounding box center [357, 312] width 29 height 29
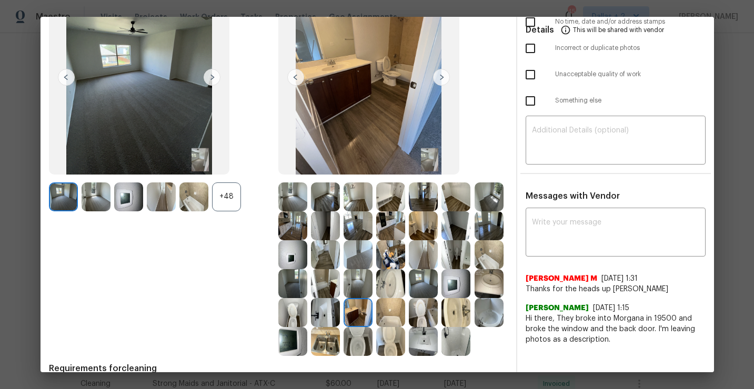
click at [385, 313] on img at bounding box center [390, 312] width 29 height 29
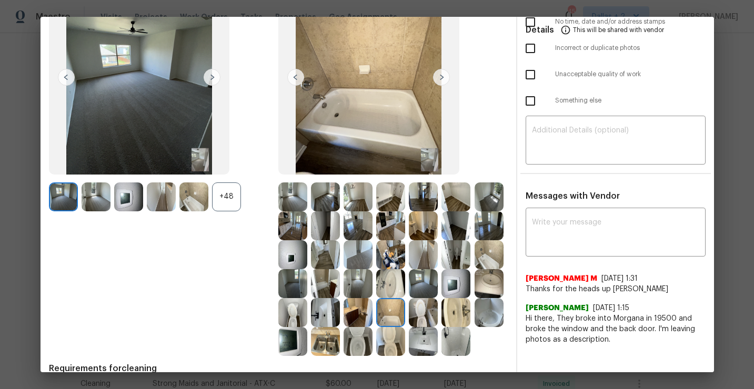
click at [484, 317] on img at bounding box center [488, 312] width 29 height 29
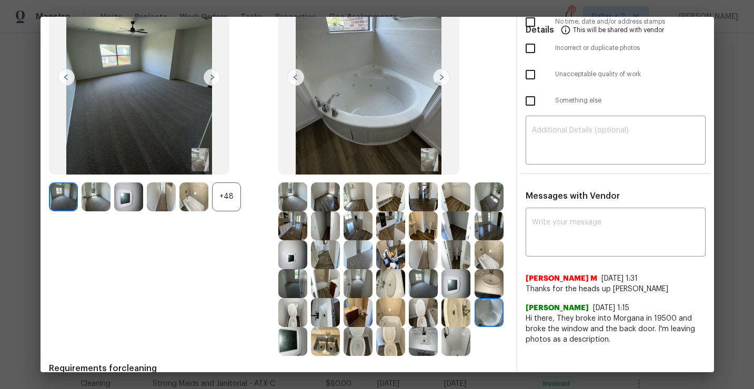
click at [468, 314] on img at bounding box center [455, 312] width 29 height 29
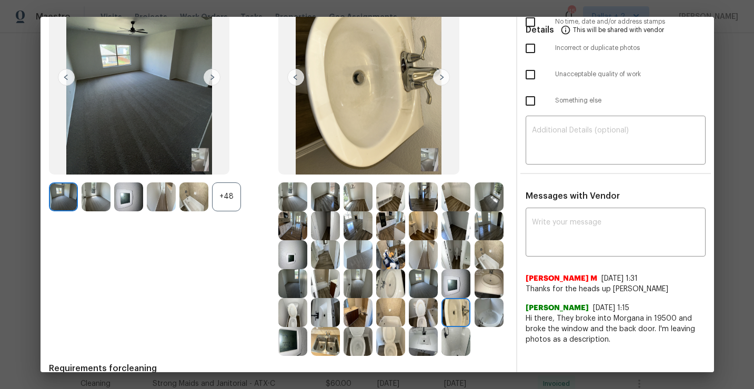
click at [429, 341] on img at bounding box center [423, 341] width 29 height 29
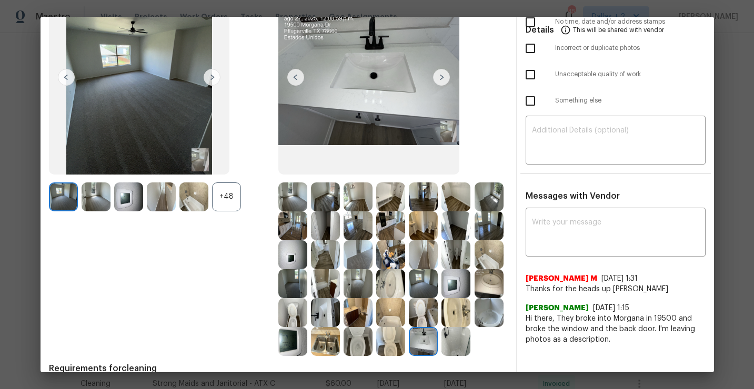
click at [392, 347] on img at bounding box center [390, 341] width 29 height 29
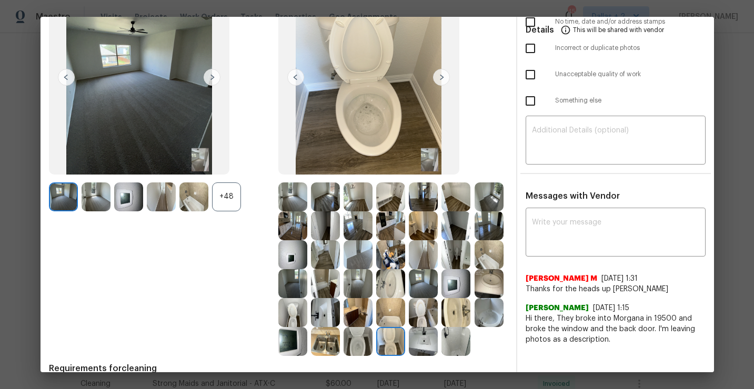
click at [316, 314] on img at bounding box center [325, 312] width 29 height 29
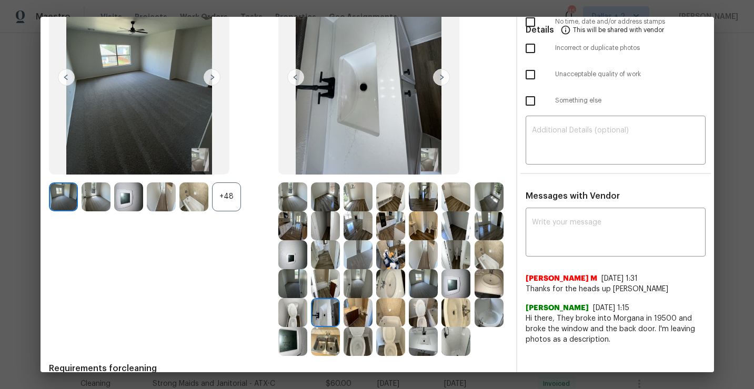
click at [359, 317] on img at bounding box center [357, 312] width 29 height 29
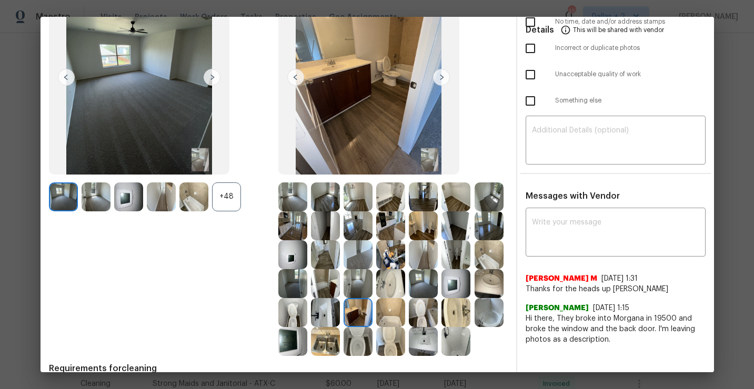
click at [295, 306] on img at bounding box center [292, 312] width 29 height 29
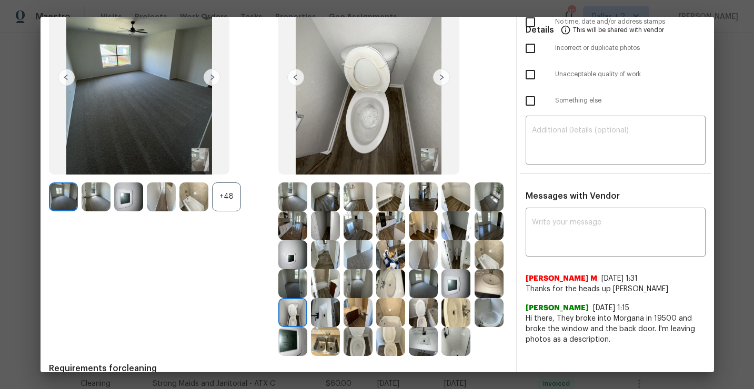
click at [382, 228] on img at bounding box center [390, 225] width 29 height 29
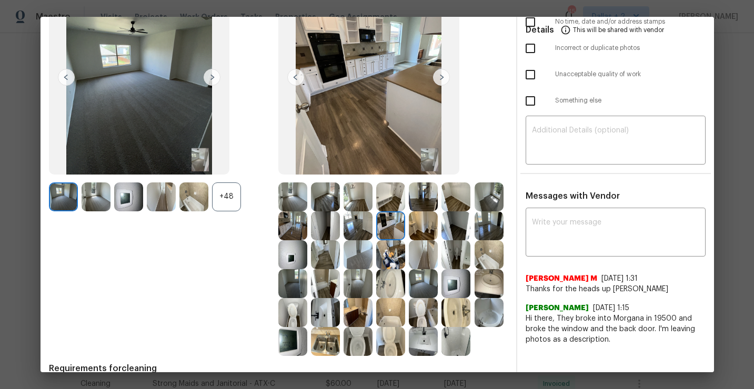
click at [490, 204] on img at bounding box center [488, 197] width 29 height 29
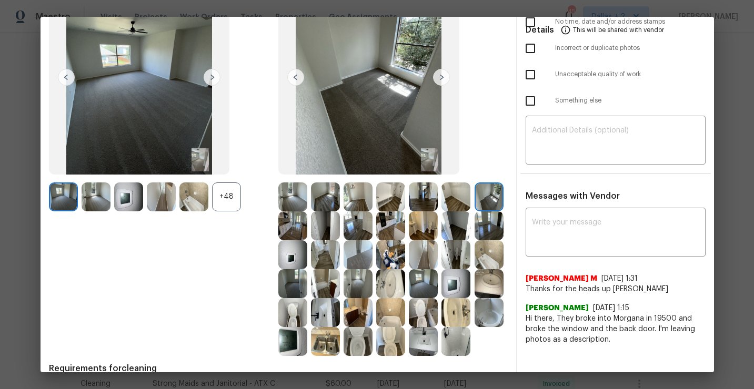
click at [319, 229] on img at bounding box center [325, 225] width 29 height 29
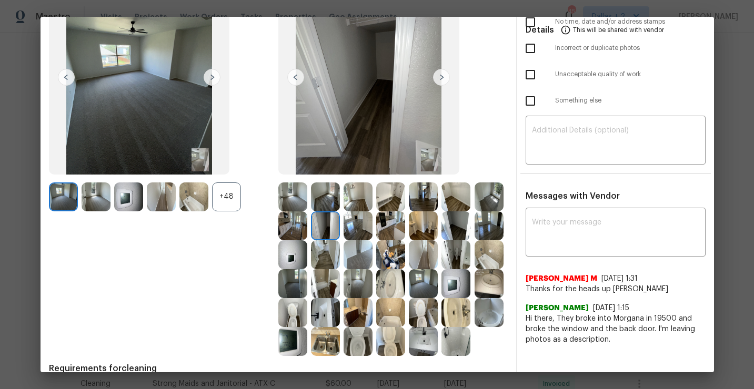
click at [288, 227] on img at bounding box center [292, 225] width 29 height 29
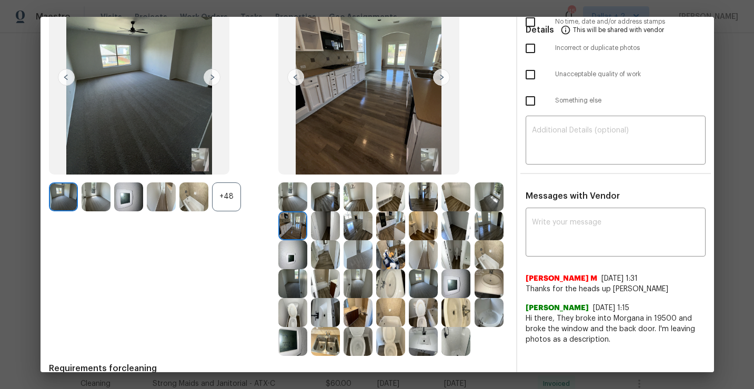
click at [338, 293] on img at bounding box center [325, 283] width 29 height 29
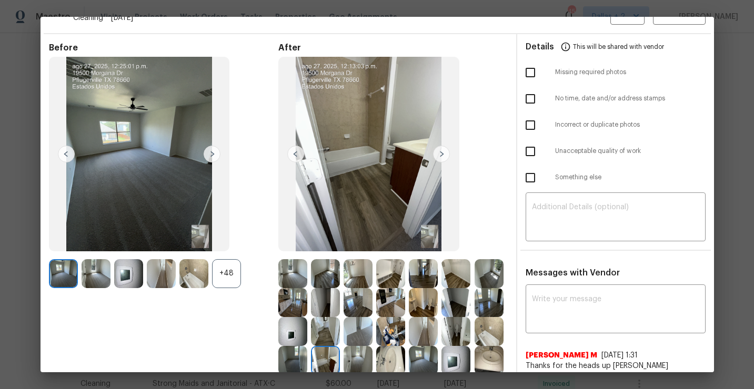
scroll to position [0, 0]
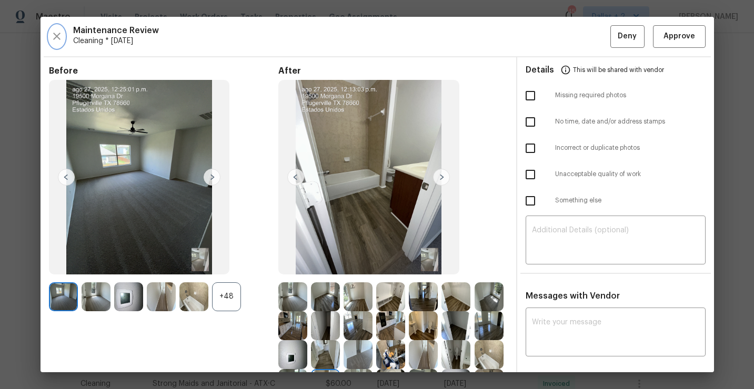
click at [57, 39] on icon "button" at bounding box center [56, 36] width 13 height 13
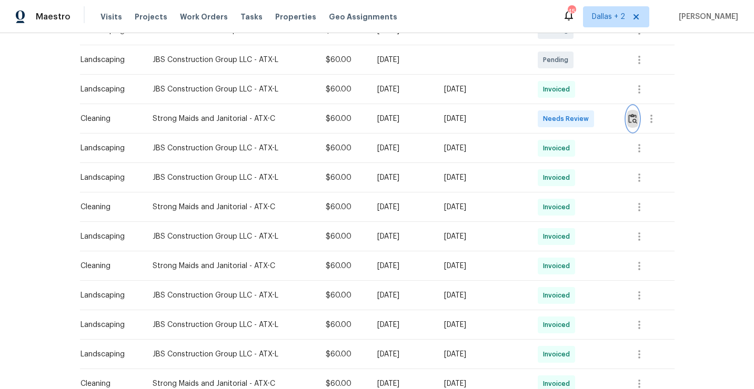
click at [636, 120] on img "button" at bounding box center [632, 119] width 9 height 10
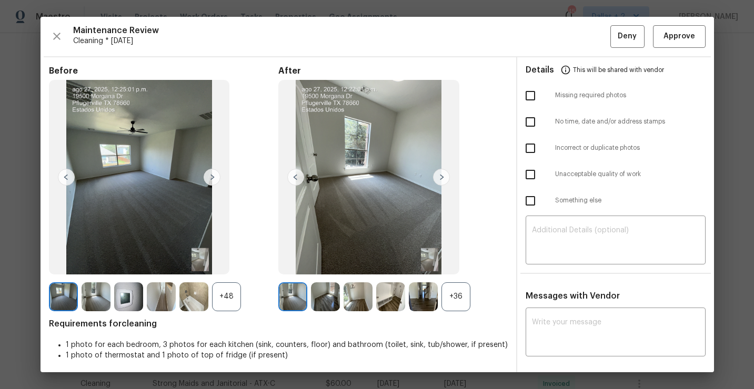
click at [460, 297] on div "+36" at bounding box center [455, 296] width 29 height 29
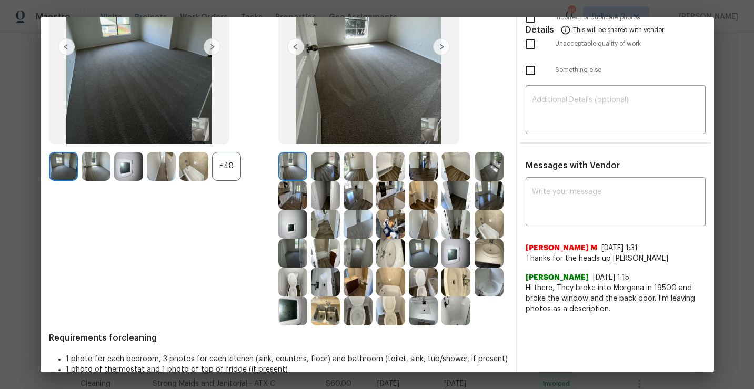
scroll to position [133, 0]
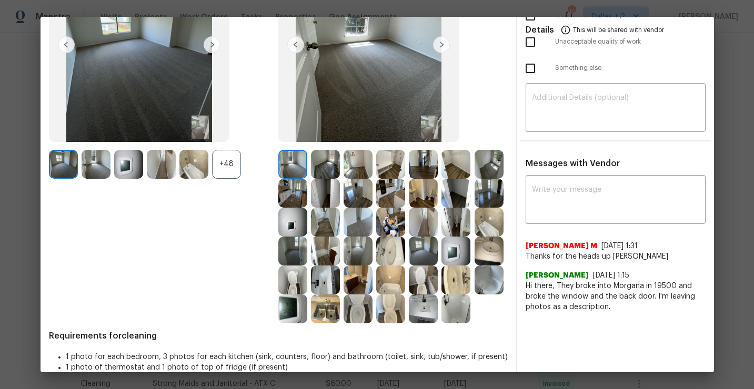
click at [287, 191] on img at bounding box center [292, 193] width 29 height 29
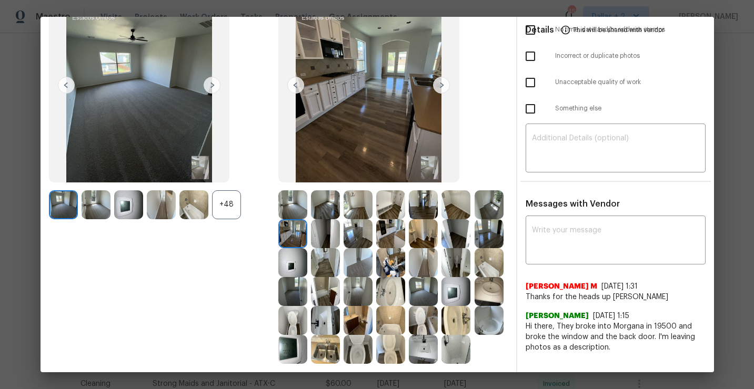
scroll to position [84, 0]
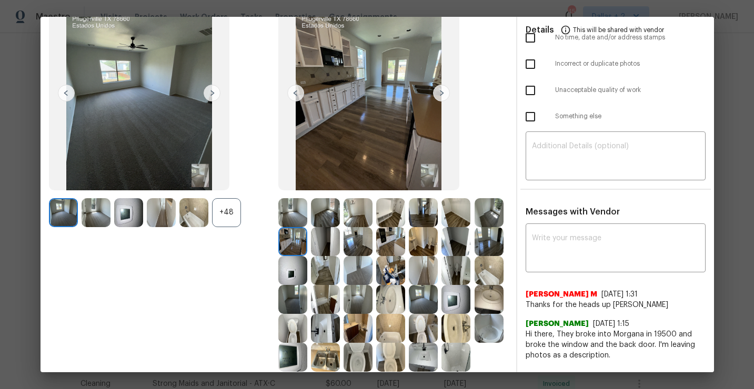
click at [381, 241] on img at bounding box center [390, 241] width 29 height 29
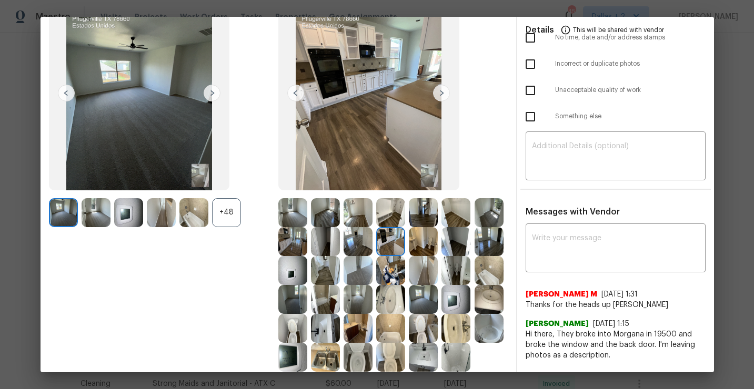
click at [461, 242] on img at bounding box center [455, 241] width 29 height 29
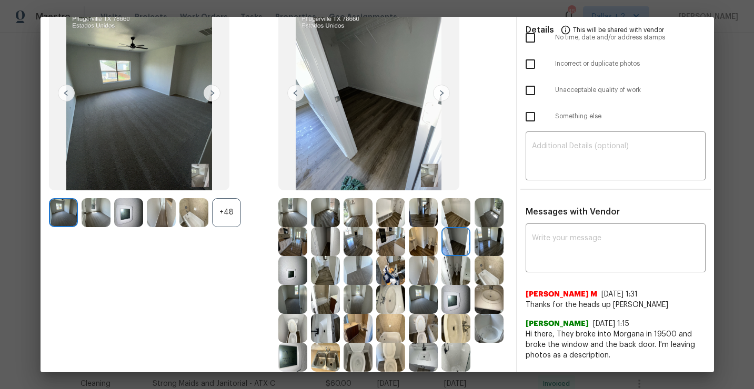
click at [424, 274] on img at bounding box center [423, 270] width 29 height 29
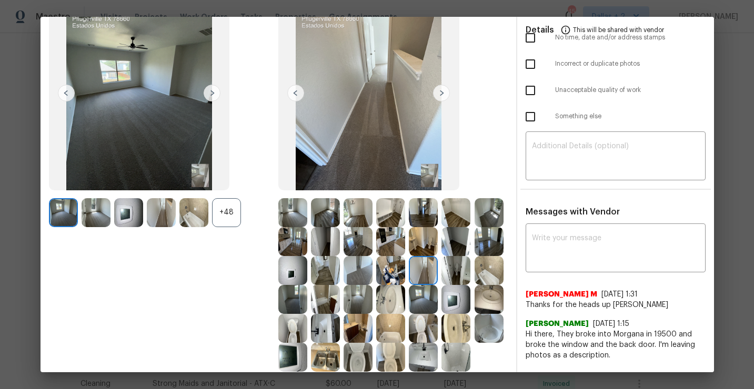
click at [387, 275] on img at bounding box center [390, 270] width 29 height 29
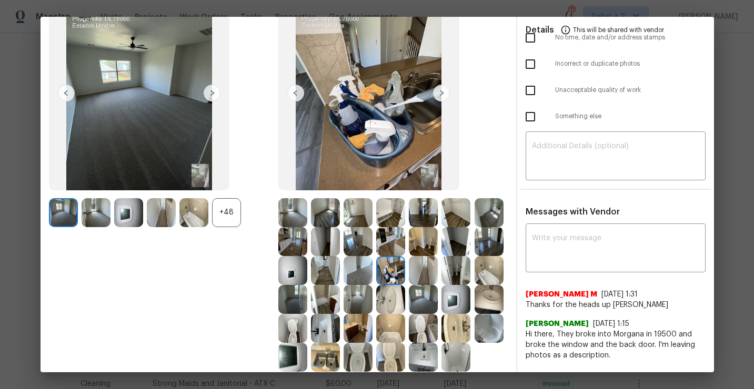
click at [356, 297] on img at bounding box center [357, 299] width 29 height 29
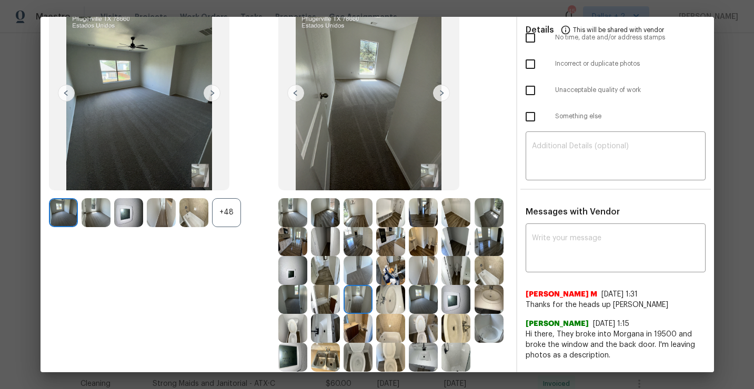
click at [389, 303] on img at bounding box center [390, 299] width 29 height 29
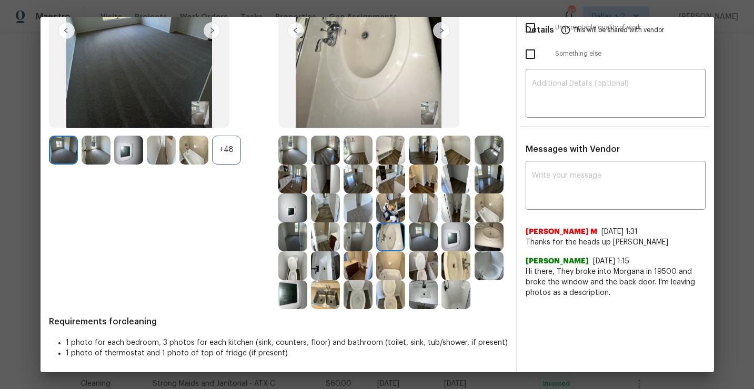
scroll to position [148, 0]
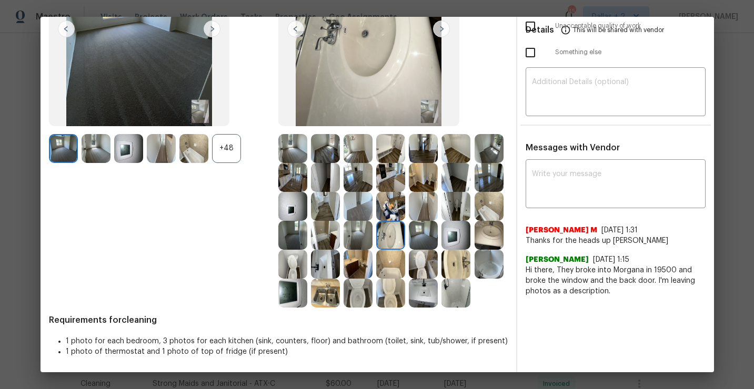
click at [458, 230] on img at bounding box center [455, 235] width 29 height 29
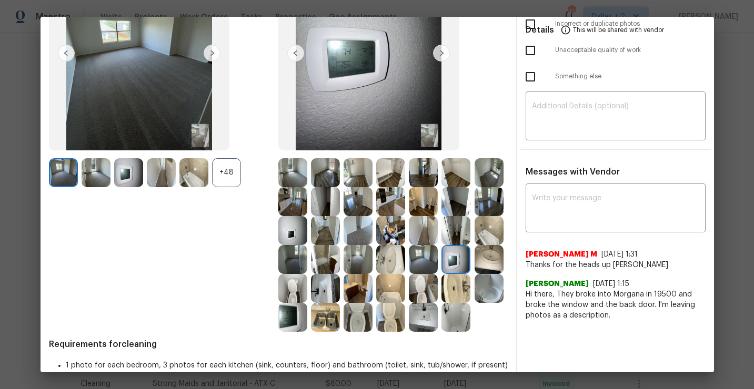
scroll to position [125, 0]
click at [226, 170] on div "+48" at bounding box center [226, 172] width 29 height 29
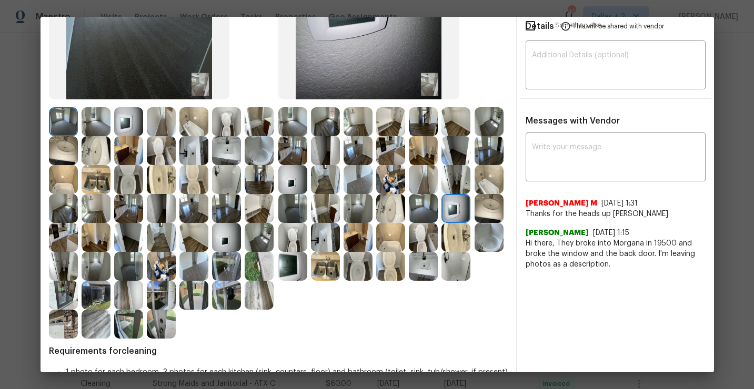
scroll to position [178, 0]
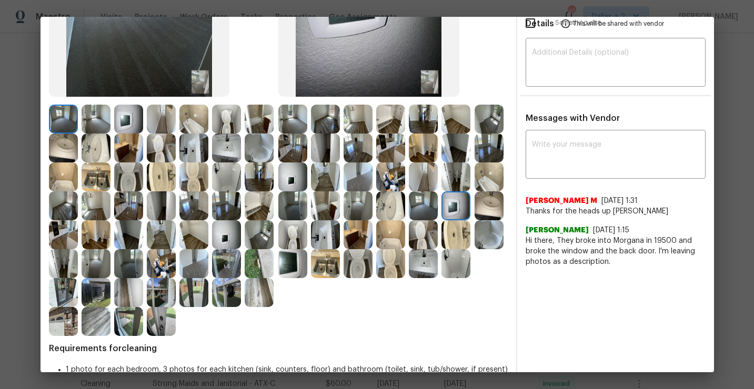
click at [157, 321] on img at bounding box center [161, 321] width 29 height 29
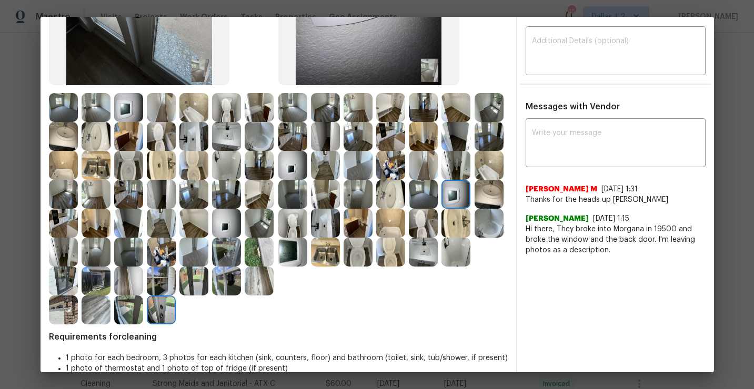
scroll to position [204, 0]
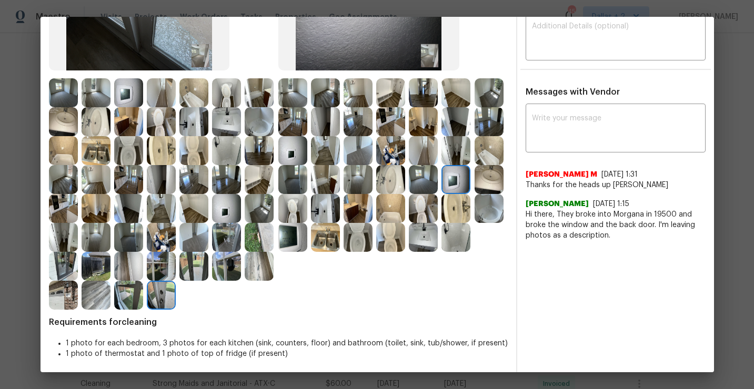
click at [164, 298] on img at bounding box center [161, 295] width 29 height 29
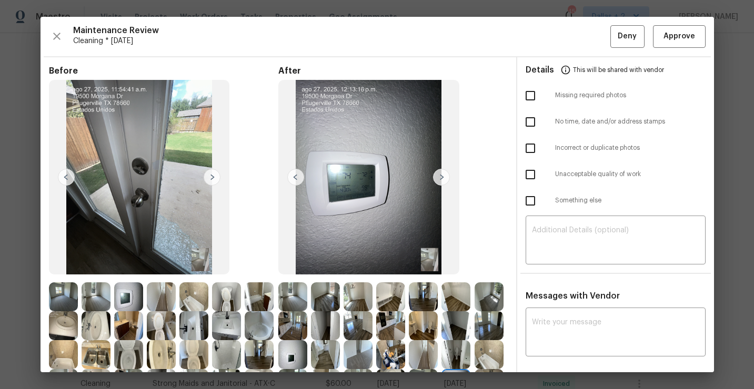
scroll to position [0, 0]
click at [669, 34] on span "Approve" at bounding box center [679, 36] width 32 height 13
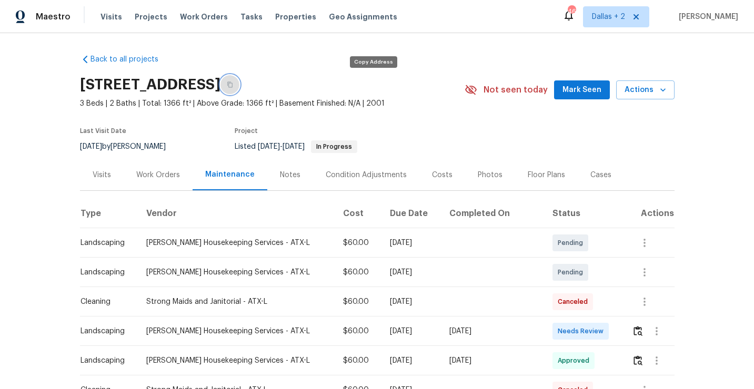
click at [239, 90] on button "button" at bounding box center [229, 84] width 19 height 19
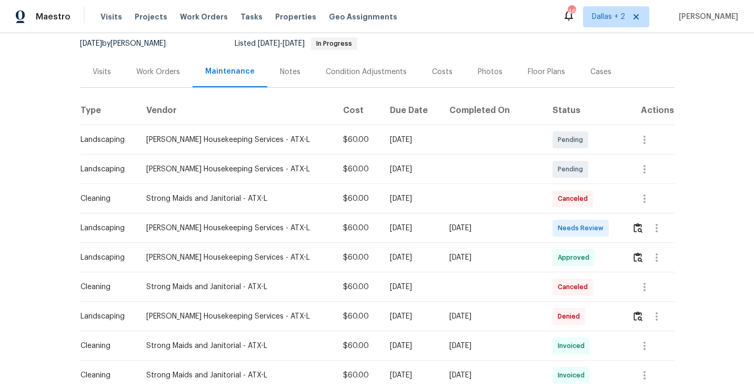
scroll to position [134, 0]
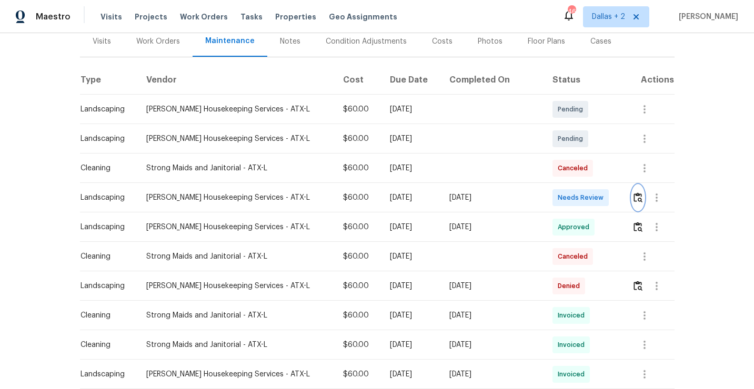
click at [633, 193] on img "button" at bounding box center [637, 198] width 9 height 10
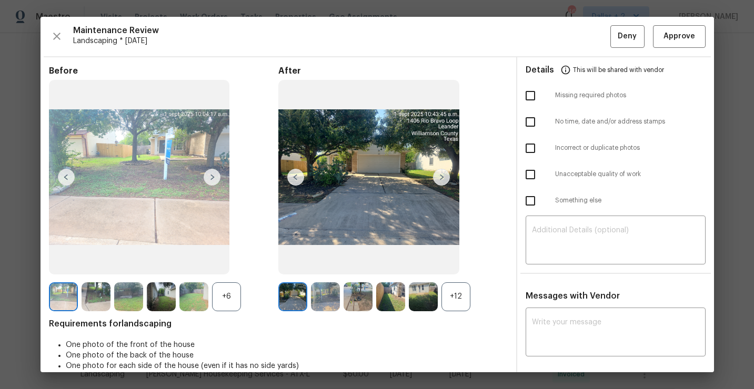
click at [453, 296] on div "+12" at bounding box center [455, 296] width 29 height 29
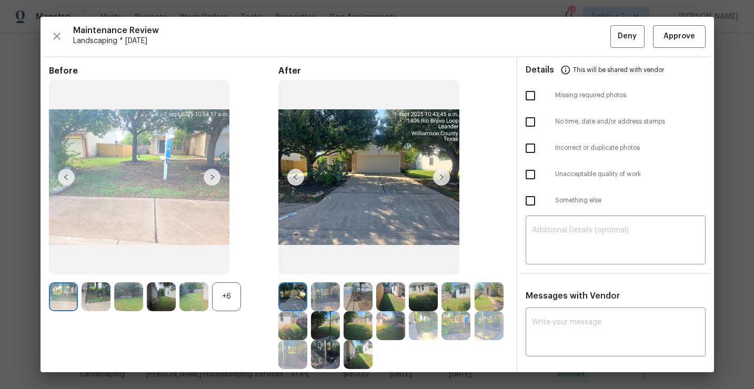
click at [227, 287] on div "+6" at bounding box center [226, 296] width 29 height 29
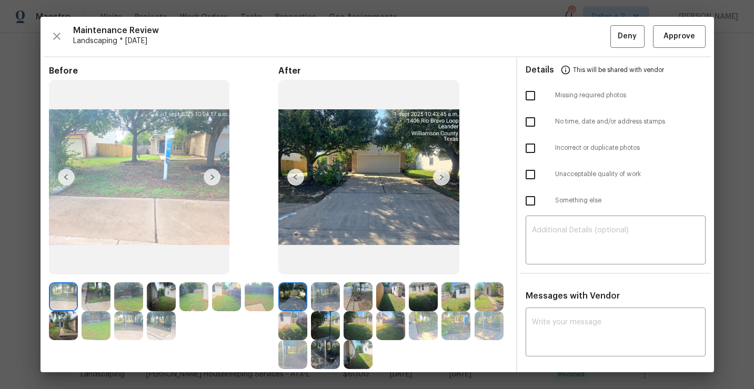
click at [363, 174] on img at bounding box center [368, 177] width 181 height 195
click at [692, 38] on span "Approve" at bounding box center [679, 36] width 32 height 13
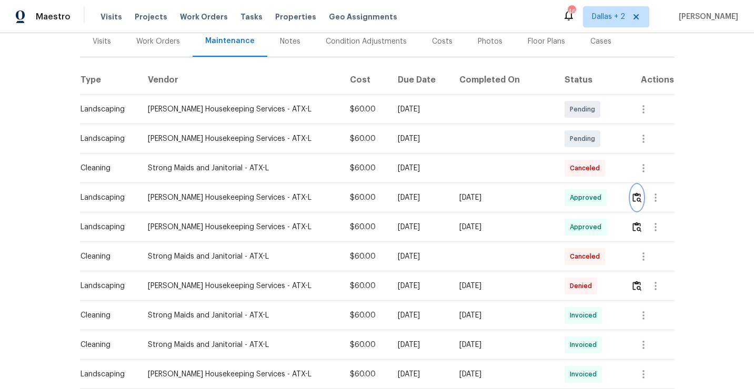
scroll to position [0, 0]
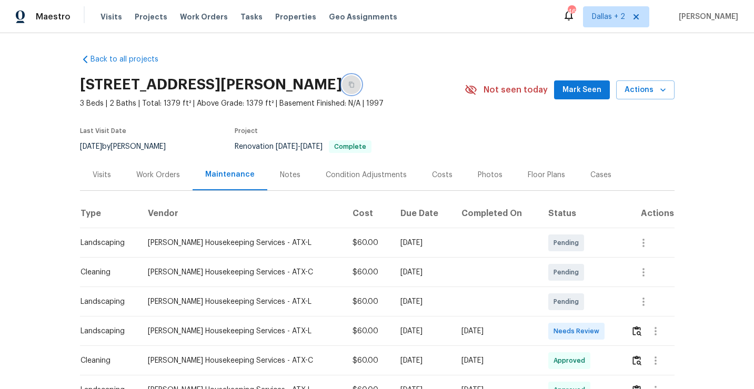
click at [355, 86] on icon "button" at bounding box center [351, 85] width 6 height 6
click at [354, 87] on icon "button" at bounding box center [351, 85] width 5 height 6
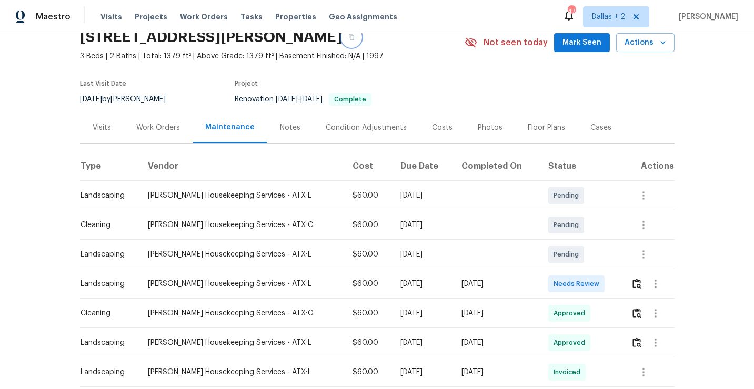
scroll to position [64, 0]
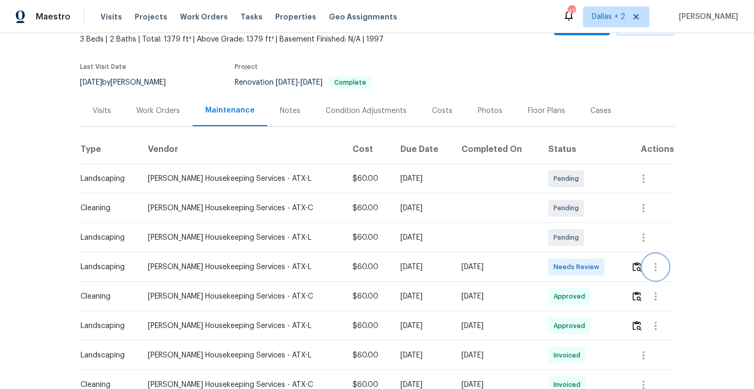
click at [643, 270] on button "button" at bounding box center [655, 267] width 25 height 25
click at [587, 189] on div at bounding box center [377, 194] width 754 height 389
click at [633, 269] on img "button" at bounding box center [636, 267] width 9 height 10
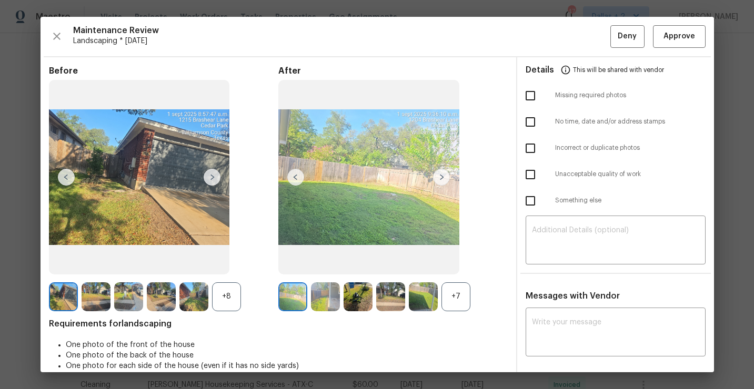
click at [433, 299] on img at bounding box center [423, 296] width 29 height 29
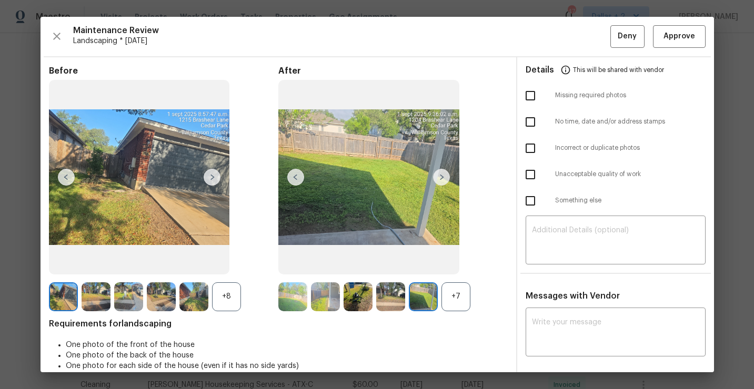
click at [447, 298] on div "+7" at bounding box center [455, 296] width 29 height 29
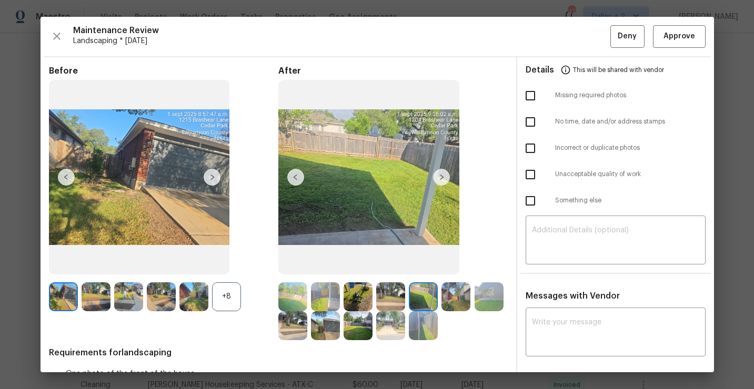
click at [236, 290] on div "+8" at bounding box center [226, 296] width 29 height 29
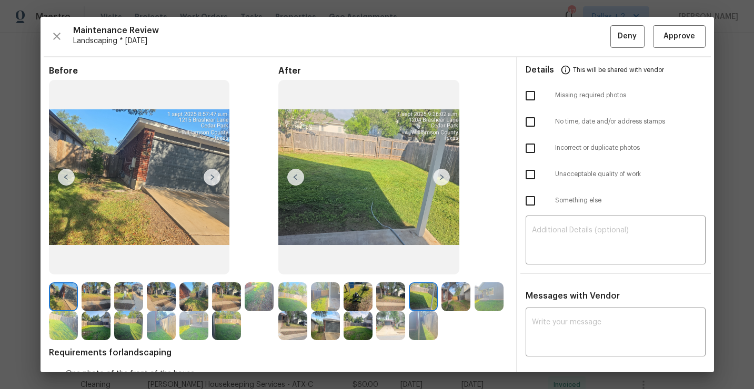
click at [392, 300] on img at bounding box center [390, 296] width 29 height 29
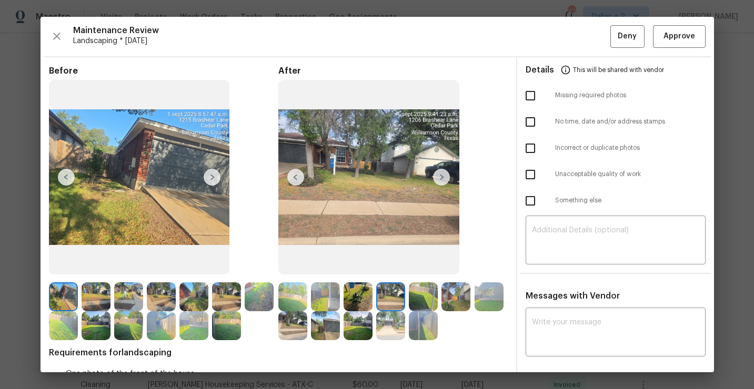
click at [449, 307] on img at bounding box center [455, 296] width 29 height 29
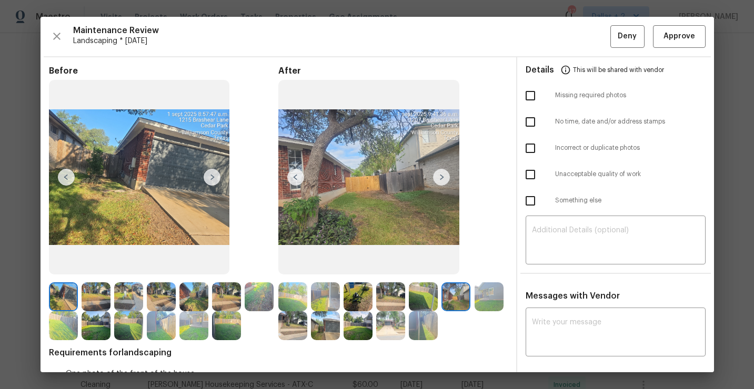
click at [393, 319] on img at bounding box center [390, 325] width 29 height 29
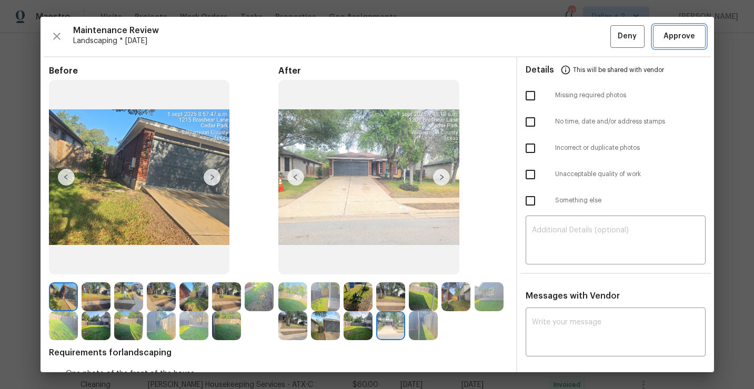
click at [669, 39] on span "Approve" at bounding box center [679, 36] width 32 height 13
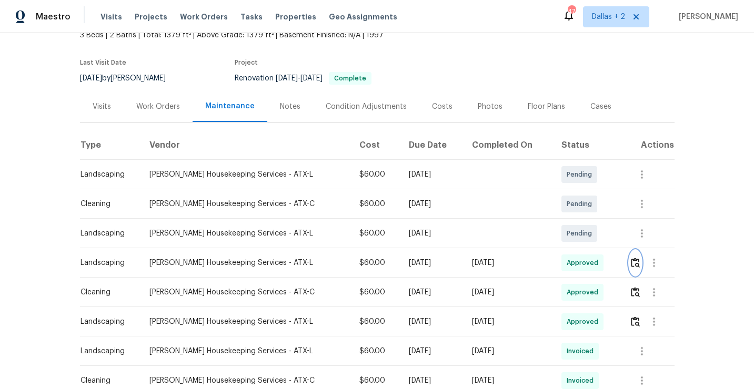
scroll to position [0, 0]
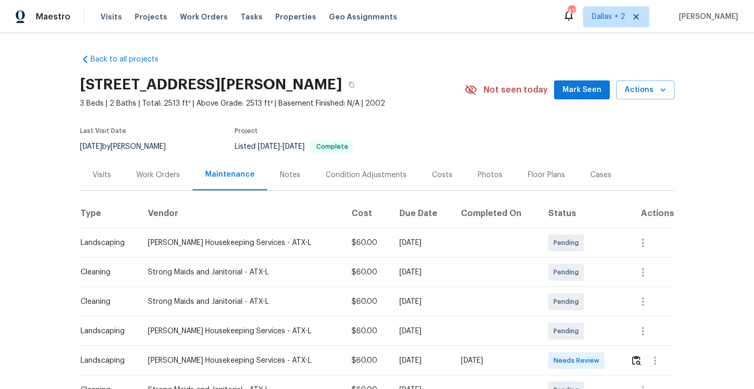
click at [428, 90] on div "[STREET_ADDRESS][PERSON_NAME]" at bounding box center [272, 84] width 384 height 27
click at [355, 84] on icon "button" at bounding box center [351, 85] width 6 height 6
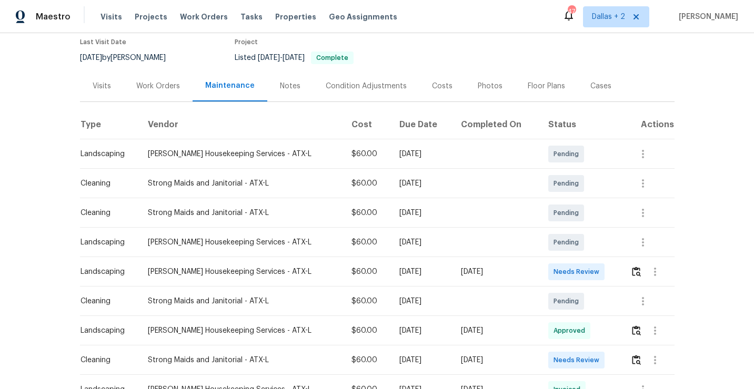
scroll to position [97, 0]
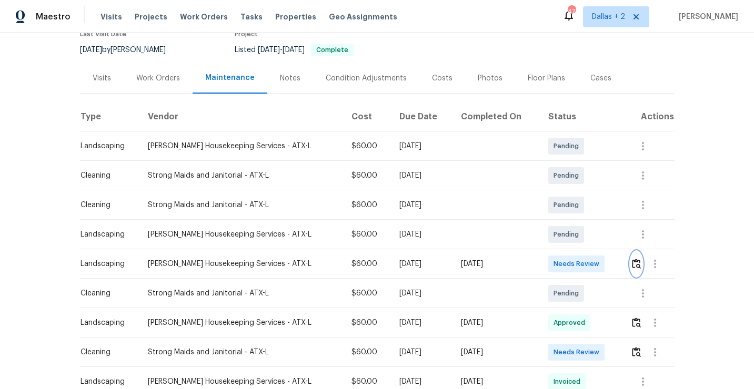
click at [635, 267] on img "button" at bounding box center [636, 264] width 9 height 10
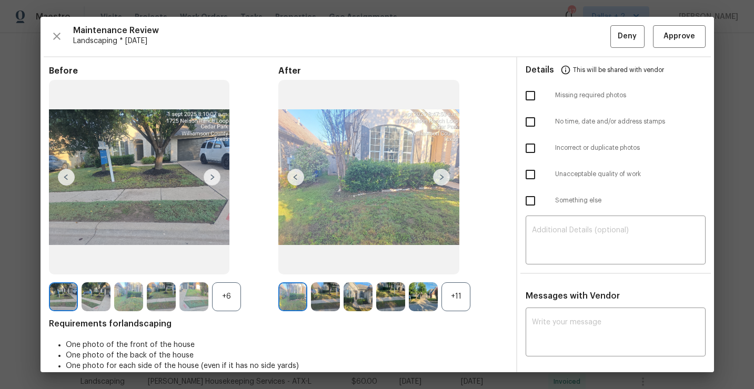
click at [455, 287] on div "+11" at bounding box center [455, 296] width 29 height 29
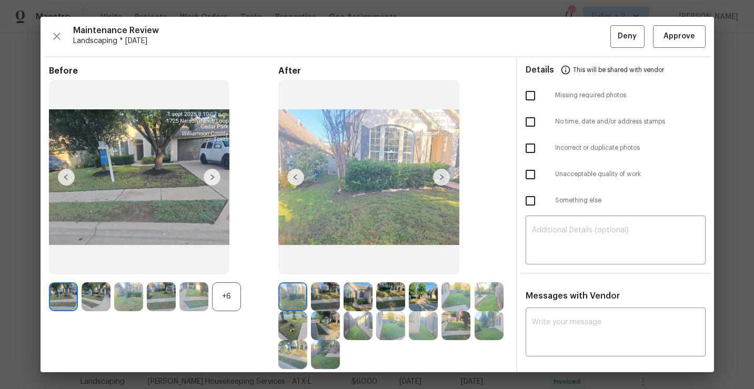
click at [226, 304] on div "+6" at bounding box center [226, 296] width 29 height 29
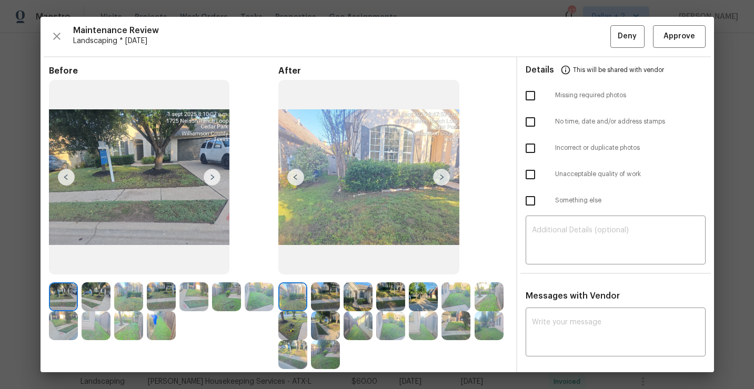
click at [328, 285] on img at bounding box center [325, 296] width 29 height 29
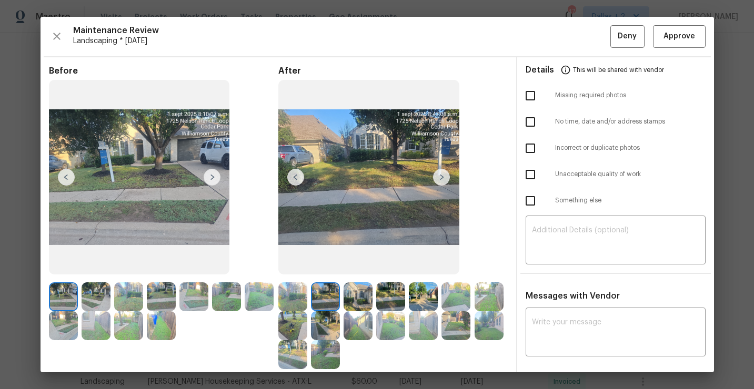
click at [359, 297] on img at bounding box center [357, 296] width 29 height 29
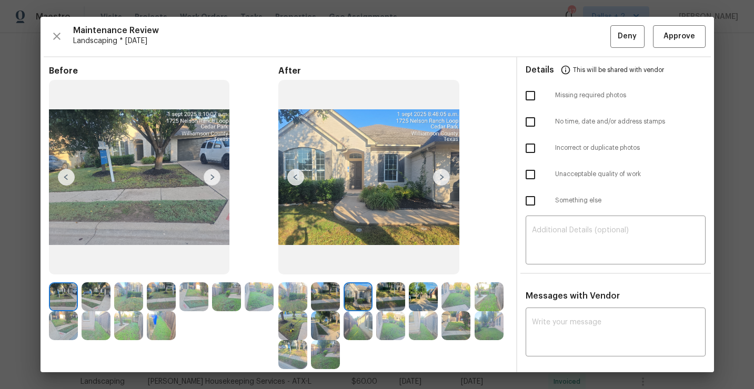
click at [434, 180] on img at bounding box center [441, 177] width 17 height 17
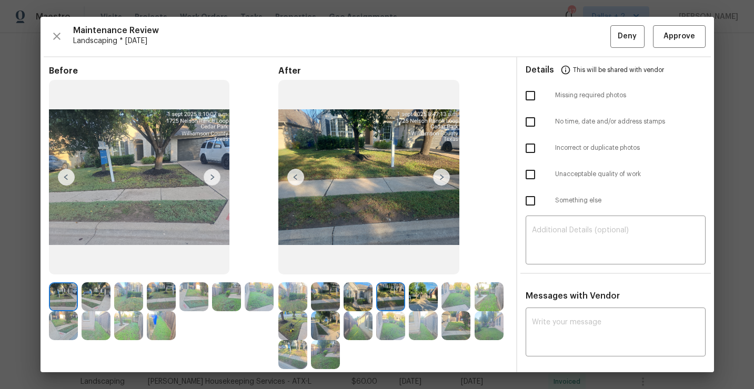
click at [331, 291] on img at bounding box center [325, 296] width 29 height 29
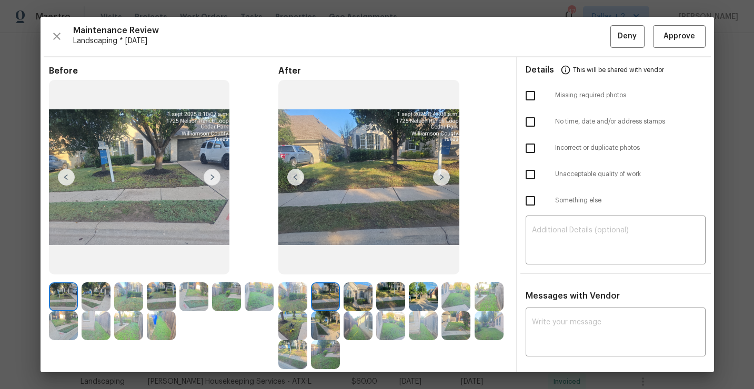
click at [331, 291] on img at bounding box center [325, 296] width 29 height 29
click at [359, 295] on img at bounding box center [357, 296] width 29 height 29
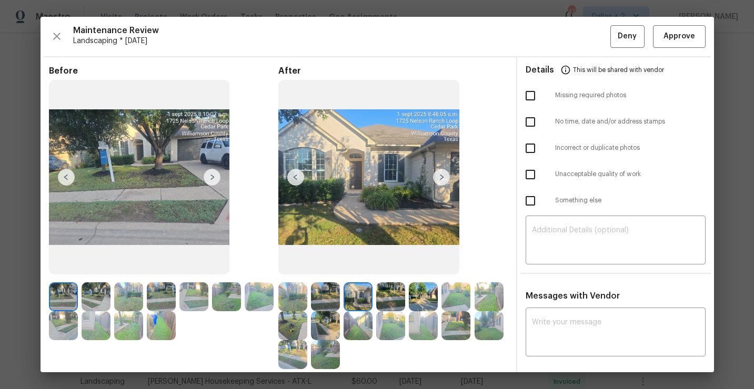
click at [387, 298] on img at bounding box center [390, 296] width 29 height 29
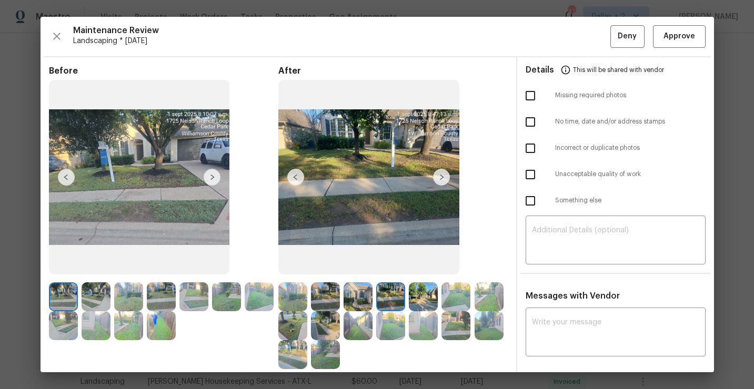
click at [209, 182] on img at bounding box center [212, 177] width 17 height 17
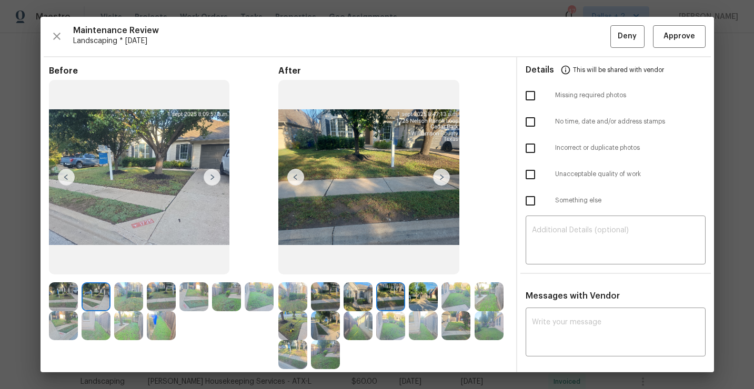
click at [58, 289] on img at bounding box center [63, 296] width 29 height 29
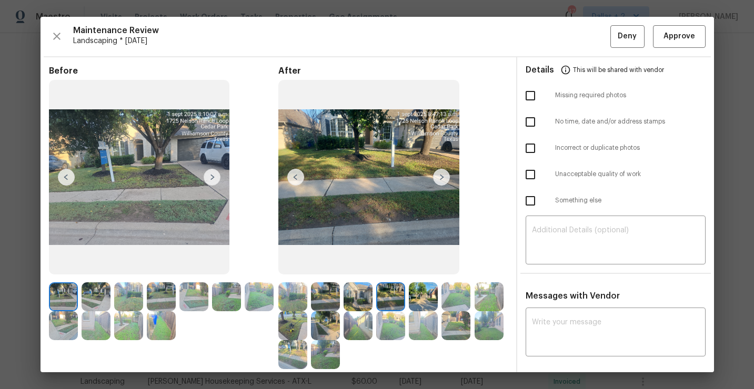
click at [150, 178] on img at bounding box center [139, 177] width 181 height 195
click at [59, 34] on icon "button" at bounding box center [56, 36] width 13 height 13
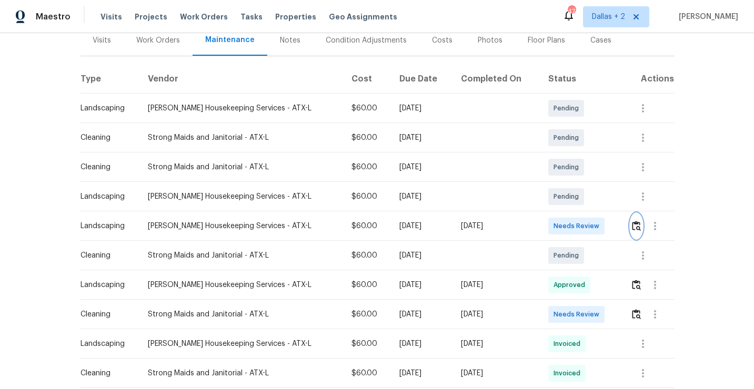
scroll to position [139, 0]
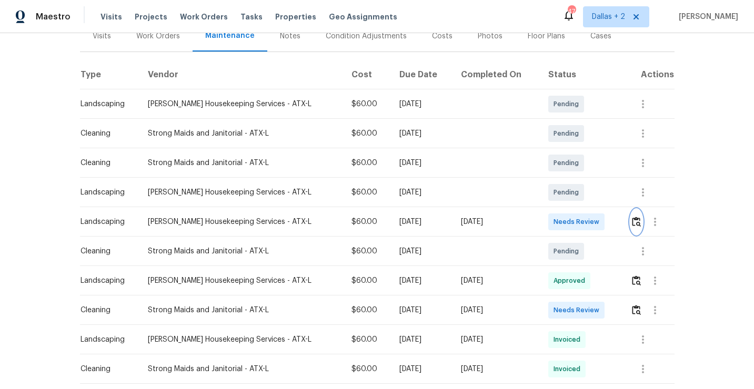
click at [633, 227] on button "button" at bounding box center [636, 221] width 12 height 25
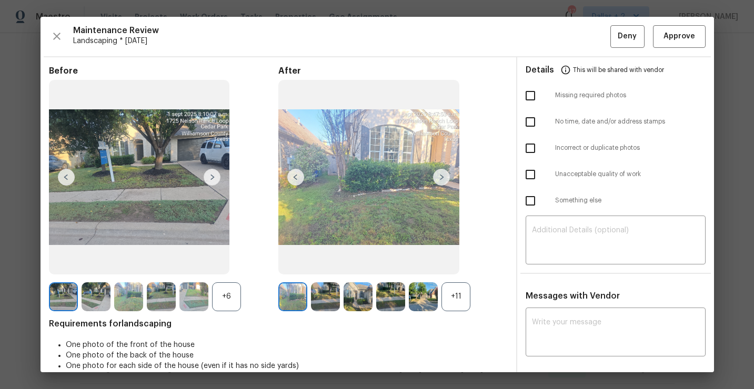
click at [458, 300] on div "+11" at bounding box center [455, 296] width 29 height 29
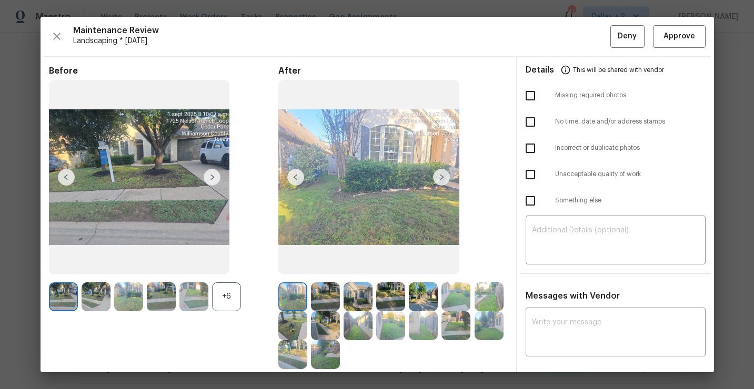
click at [232, 298] on div "+6" at bounding box center [226, 296] width 29 height 29
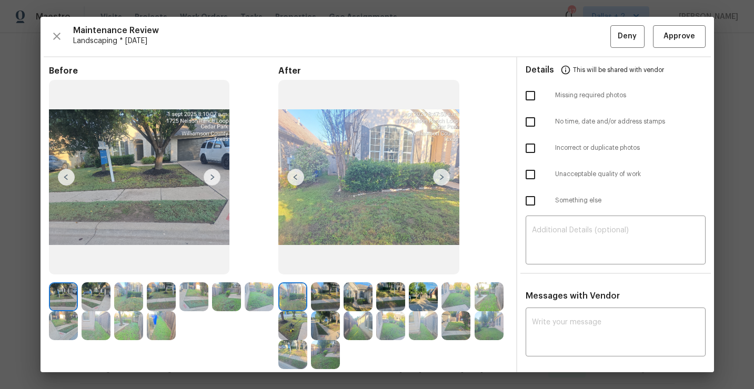
click at [87, 297] on img at bounding box center [96, 296] width 29 height 29
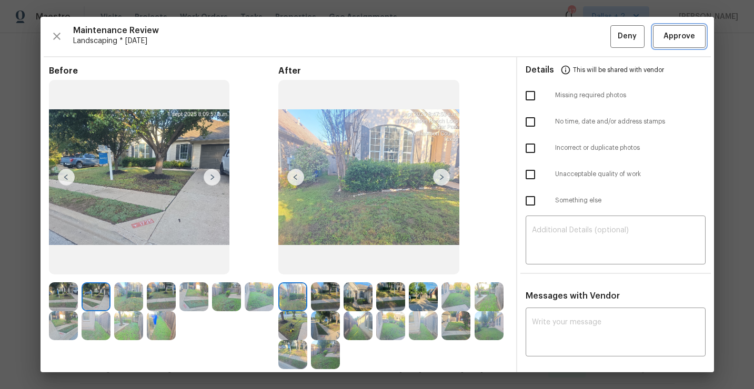
click at [670, 43] on button "Approve" at bounding box center [679, 36] width 53 height 23
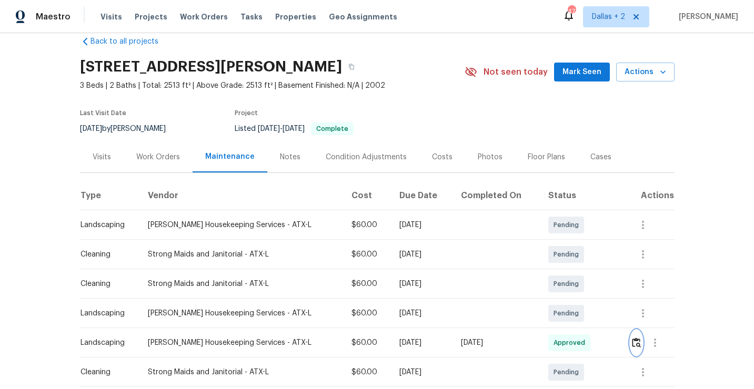
scroll to position [0, 0]
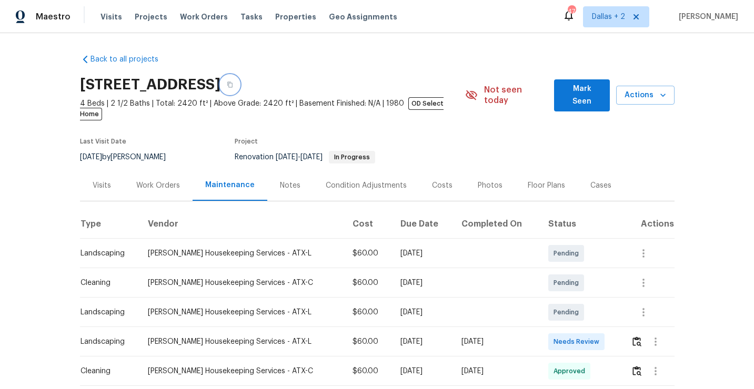
click at [233, 85] on icon "button" at bounding box center [230, 85] width 6 height 6
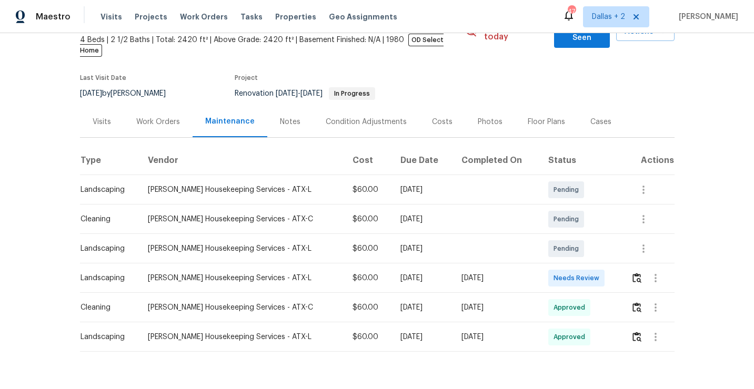
scroll to position [79, 0]
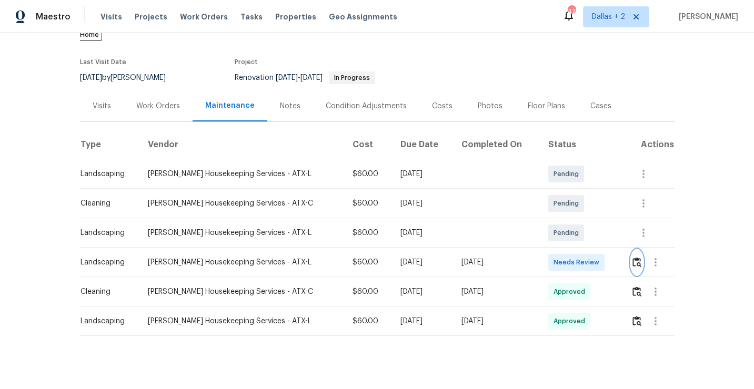
click at [637, 257] on img "button" at bounding box center [636, 262] width 9 height 10
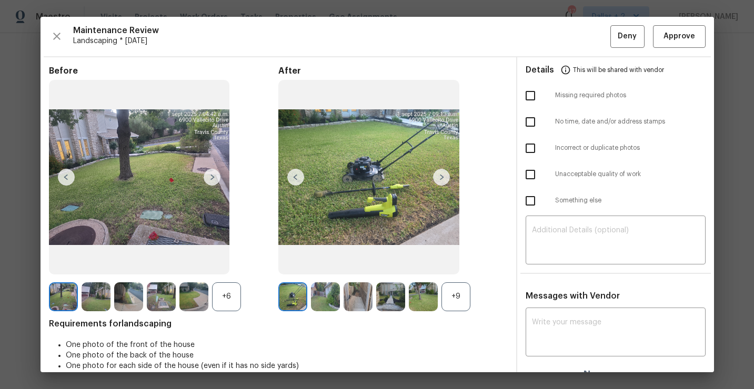
click at [464, 292] on div "+9" at bounding box center [455, 296] width 29 height 29
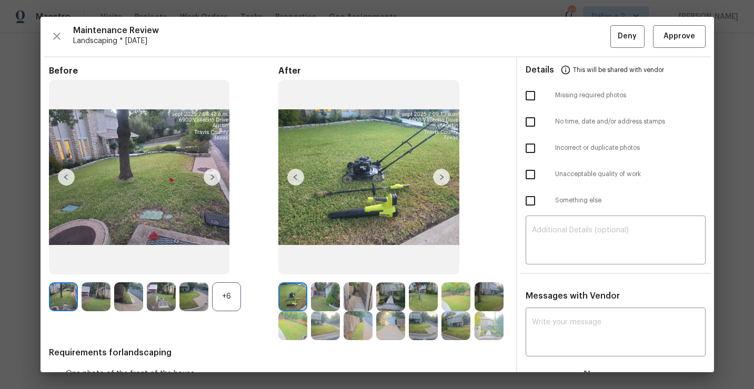
click at [220, 291] on div "+6" at bounding box center [226, 296] width 29 height 29
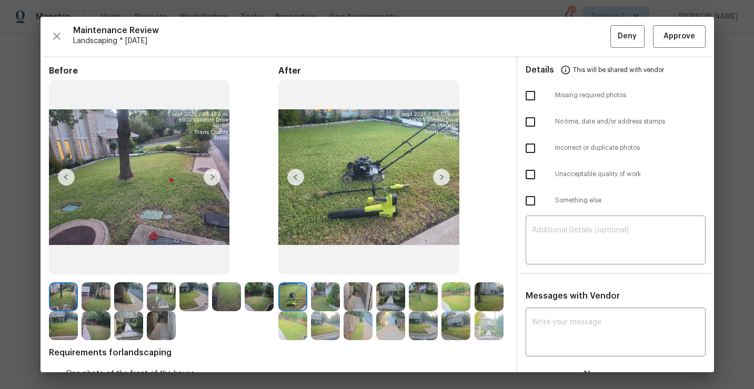
click at [330, 295] on img at bounding box center [325, 296] width 29 height 29
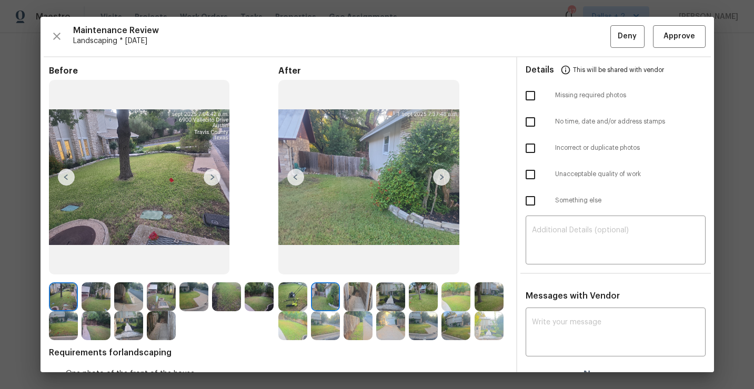
click at [96, 296] on img at bounding box center [96, 296] width 29 height 29
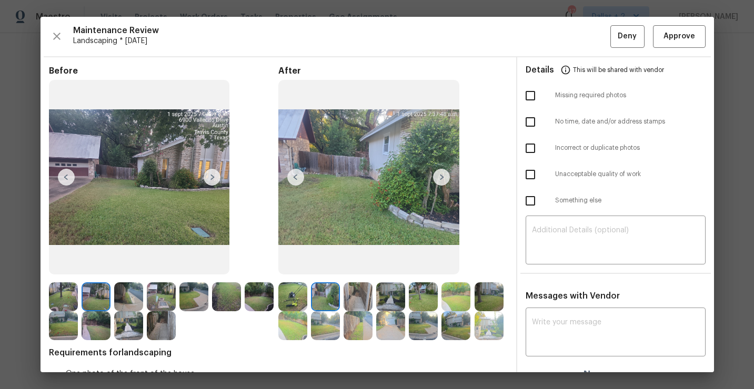
click at [127, 289] on img at bounding box center [128, 296] width 29 height 29
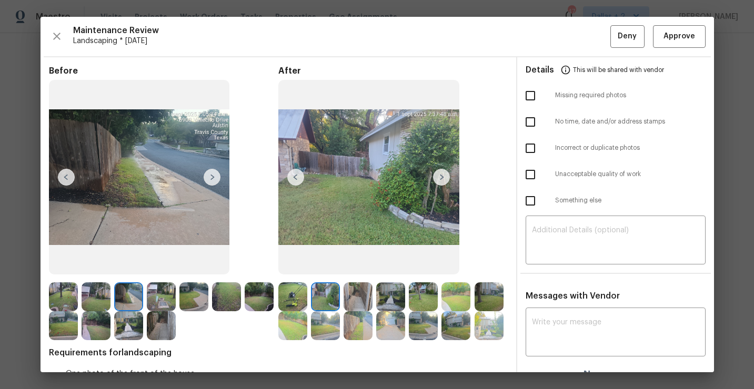
click at [162, 292] on img at bounding box center [161, 296] width 29 height 29
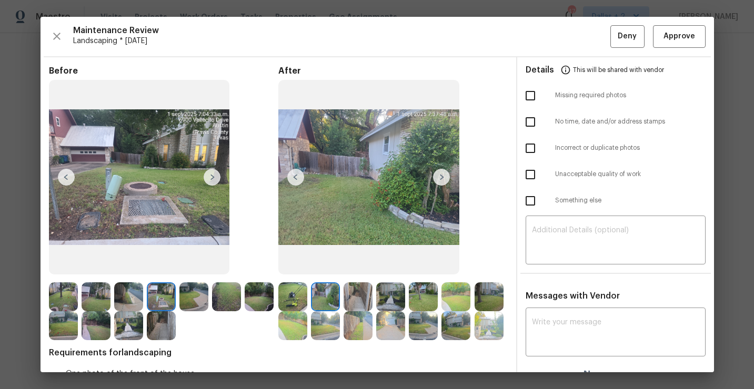
click at [439, 181] on img at bounding box center [441, 177] width 17 height 17
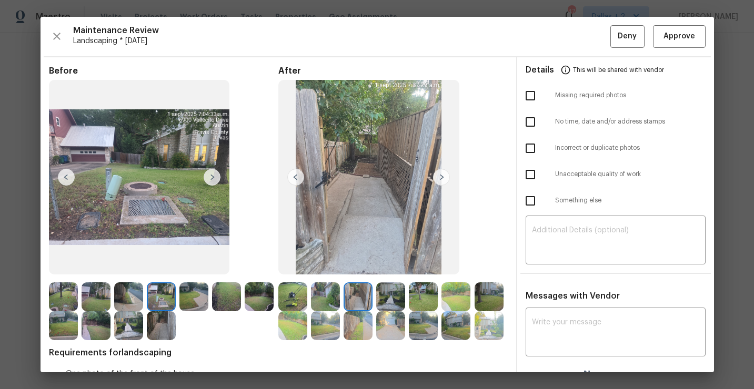
click at [440, 178] on img at bounding box center [441, 177] width 17 height 17
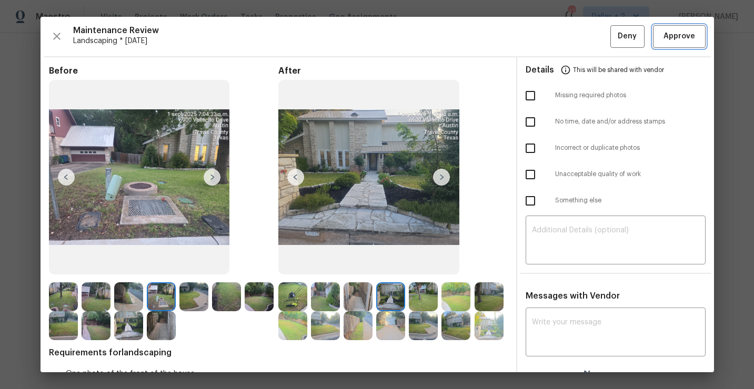
click at [674, 43] on button "Approve" at bounding box center [679, 36] width 53 height 23
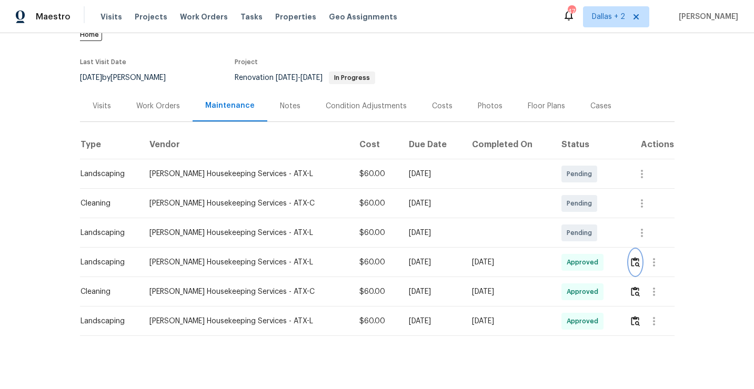
scroll to position [0, 0]
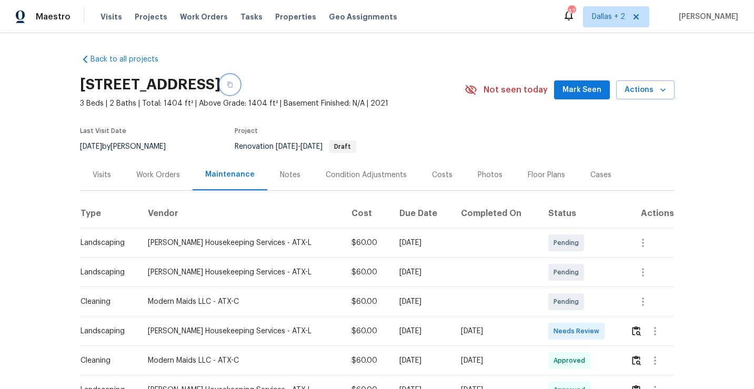
click at [239, 89] on button "button" at bounding box center [229, 84] width 19 height 19
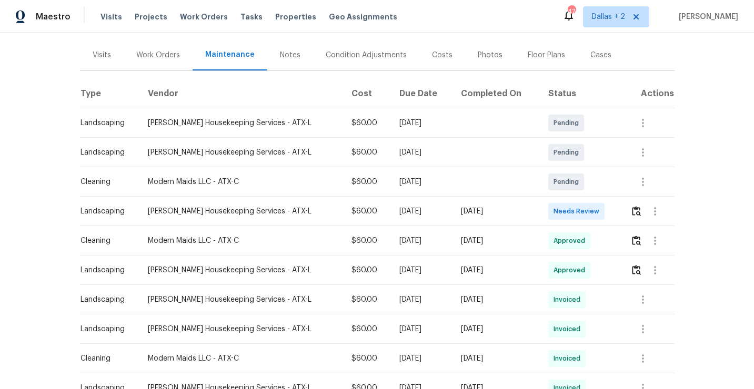
scroll to position [158, 0]
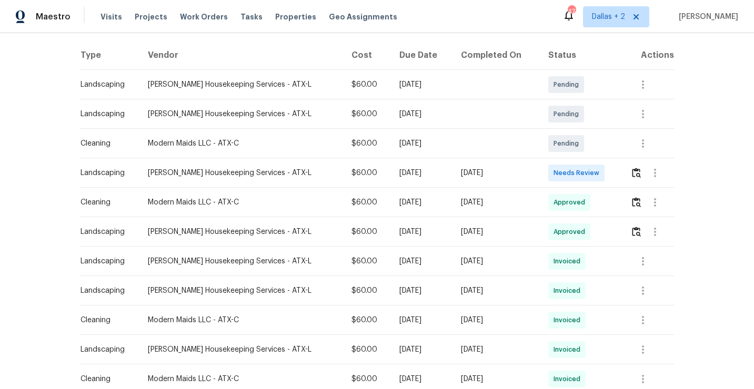
click at [628, 170] on td at bounding box center [648, 172] width 52 height 29
click at [644, 173] on button "button" at bounding box center [654, 172] width 25 height 25
click at [488, 136] on div at bounding box center [377, 194] width 754 height 389
click at [636, 167] on button "button" at bounding box center [636, 172] width 12 height 25
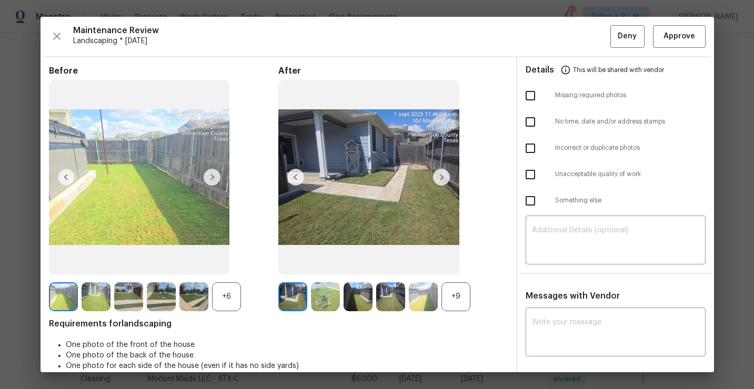
click at [458, 285] on div "+9" at bounding box center [455, 296] width 29 height 29
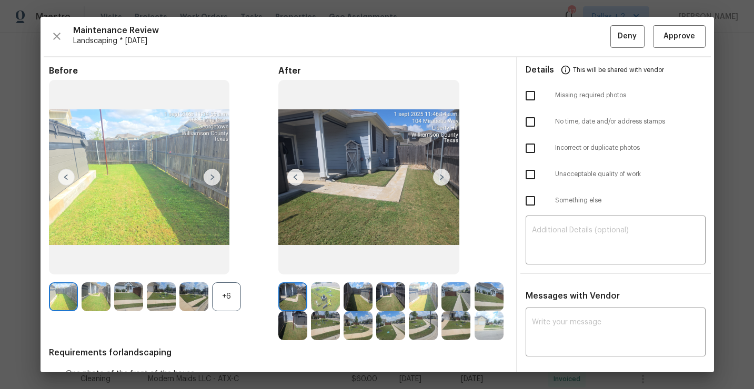
click at [236, 307] on div "+6" at bounding box center [226, 296] width 29 height 29
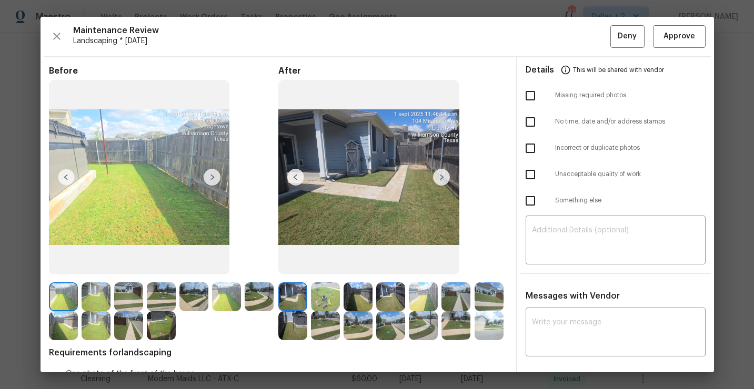
click at [95, 292] on img at bounding box center [96, 296] width 29 height 29
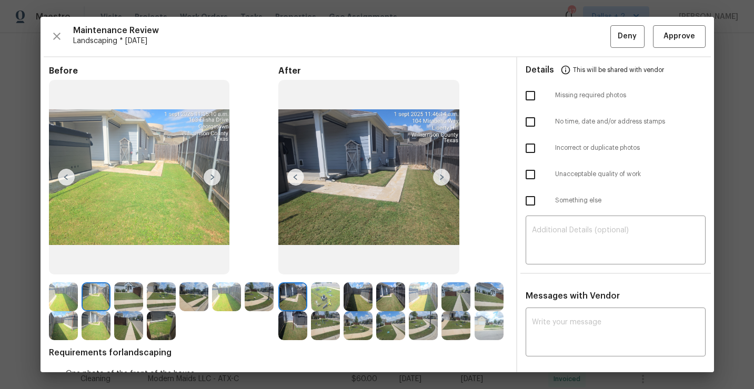
click at [127, 296] on img at bounding box center [128, 296] width 29 height 29
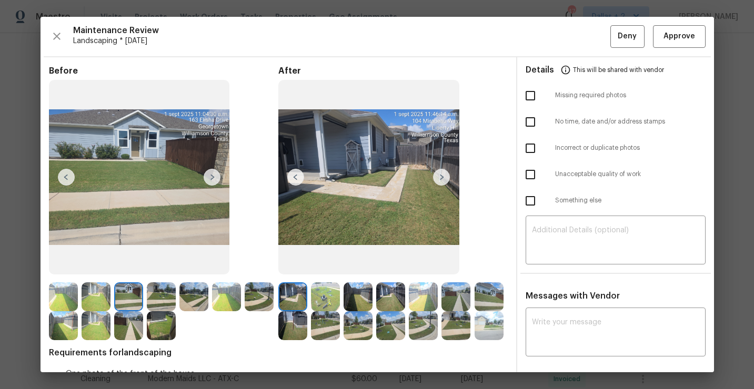
click at [164, 286] on img at bounding box center [161, 296] width 29 height 29
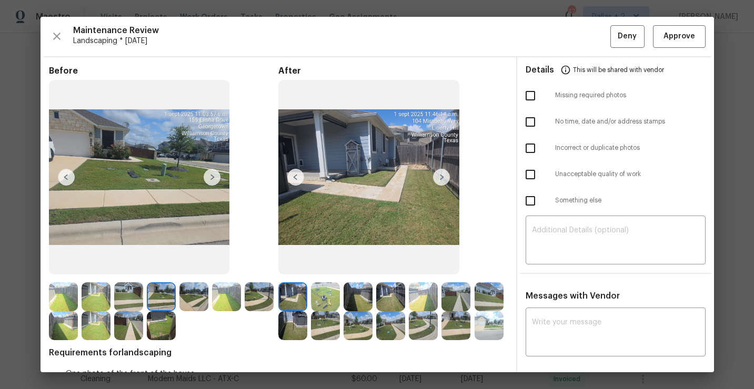
click at [193, 299] on img at bounding box center [193, 296] width 29 height 29
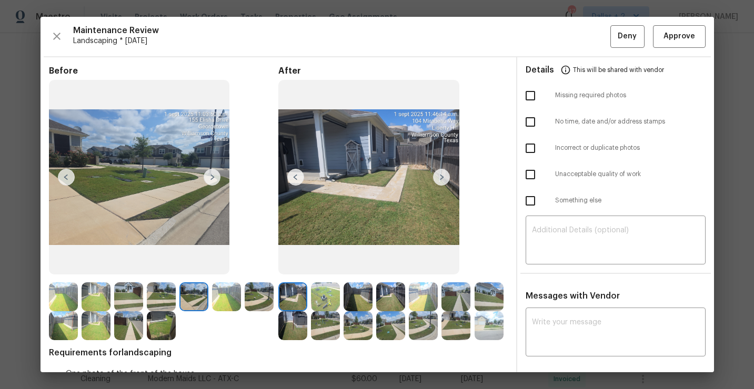
click at [217, 301] on img at bounding box center [226, 296] width 29 height 29
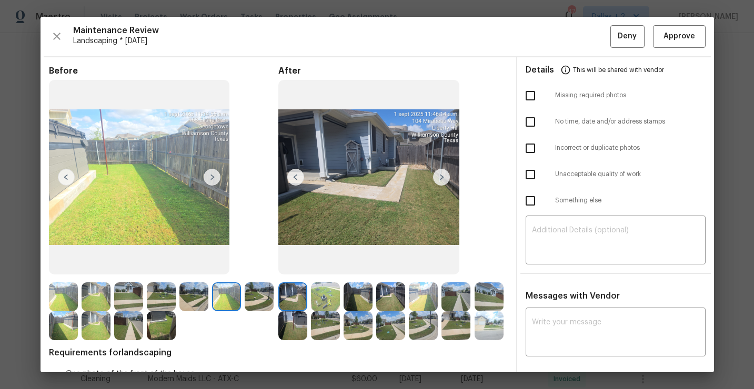
click at [384, 298] on img at bounding box center [390, 296] width 29 height 29
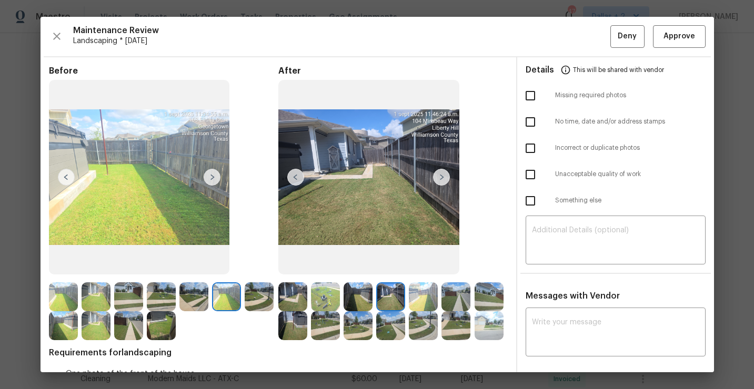
click at [331, 321] on img at bounding box center [325, 325] width 29 height 29
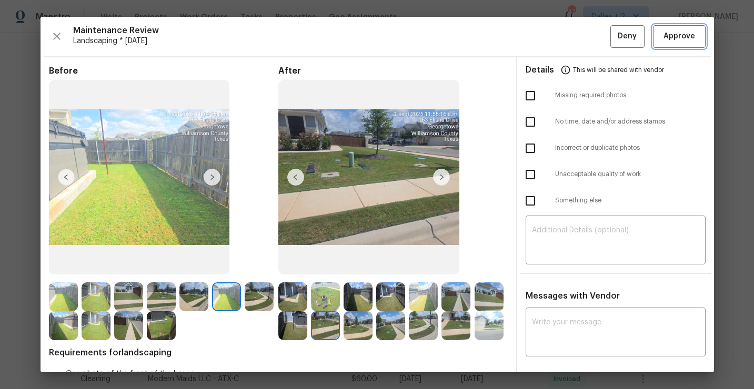
click at [672, 39] on span "Approve" at bounding box center [679, 36] width 32 height 13
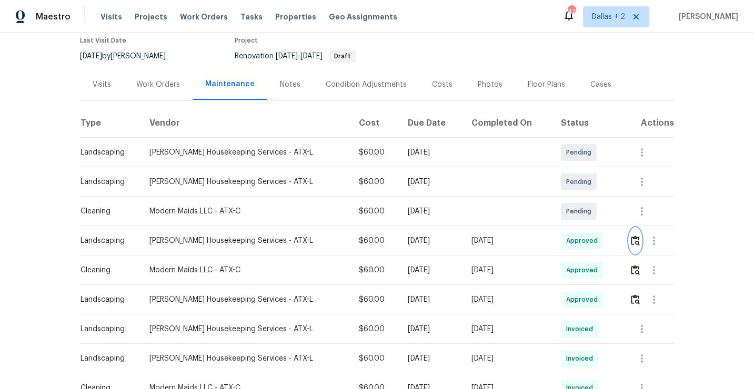
scroll to position [0, 0]
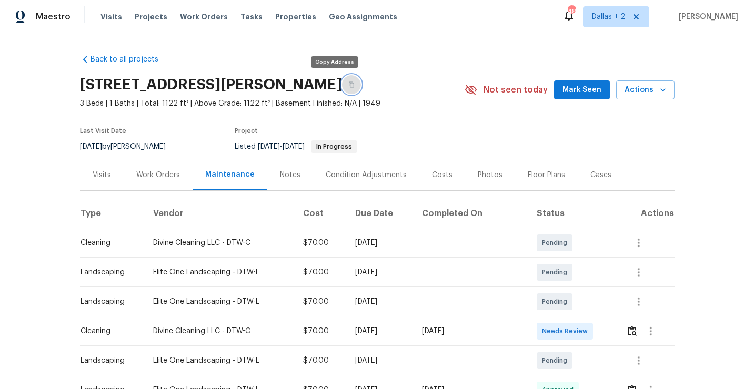
click at [348, 82] on icon "button" at bounding box center [351, 85] width 6 height 6
click at [637, 337] on button "button" at bounding box center [632, 331] width 12 height 25
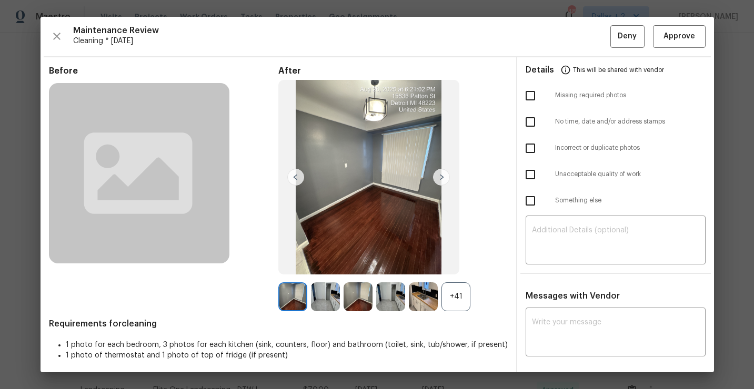
click at [460, 303] on div "+41" at bounding box center [455, 296] width 29 height 29
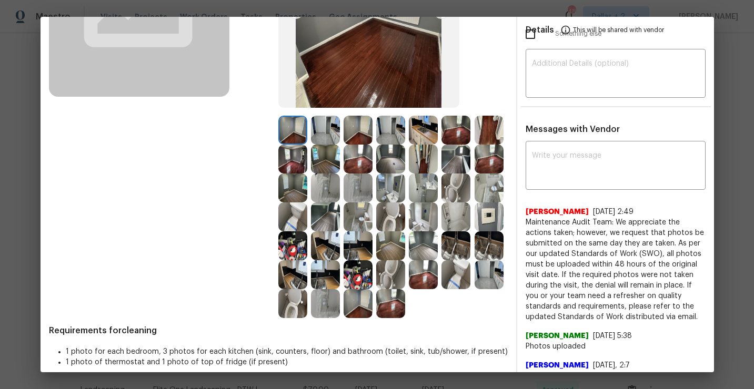
scroll to position [169, 0]
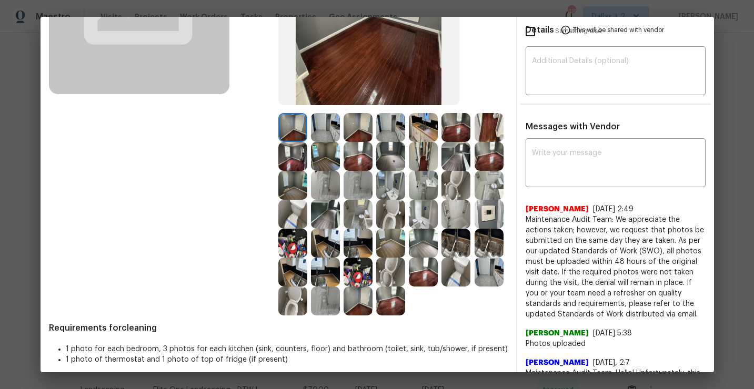
click at [417, 124] on img at bounding box center [423, 127] width 29 height 29
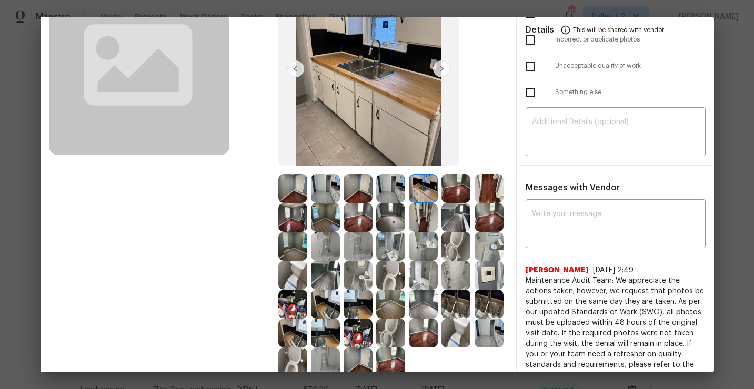
scroll to position [103, 0]
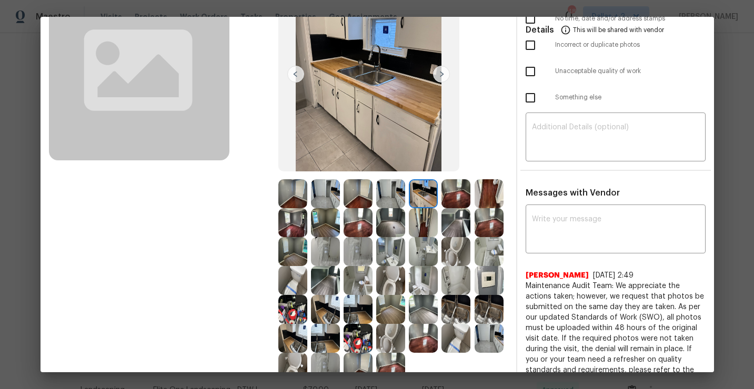
click at [389, 195] on img at bounding box center [390, 193] width 29 height 29
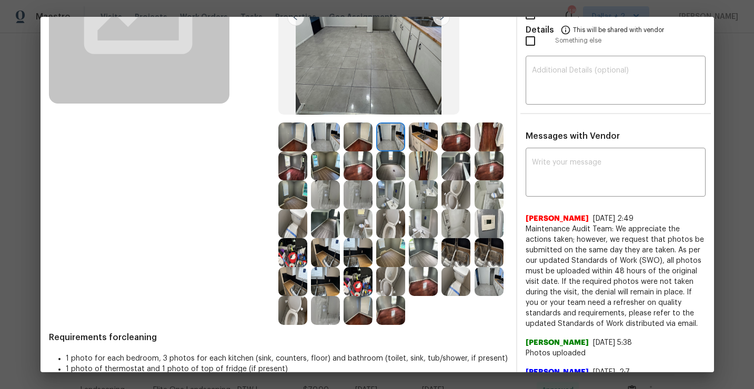
scroll to position [165, 0]
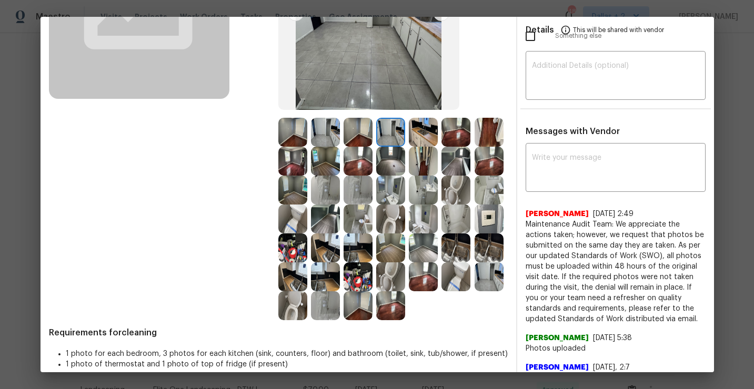
click at [490, 216] on img at bounding box center [488, 219] width 29 height 29
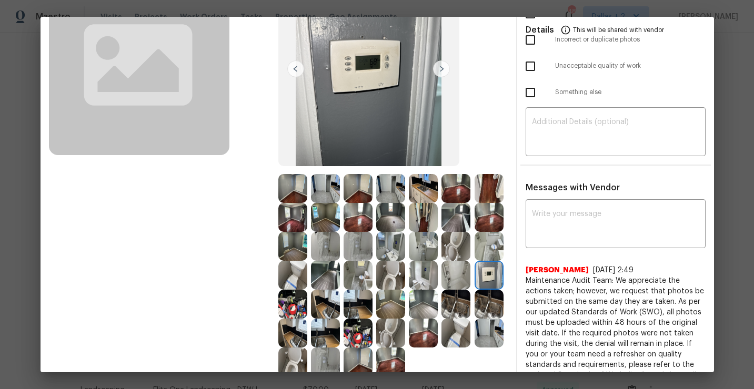
scroll to position [155, 0]
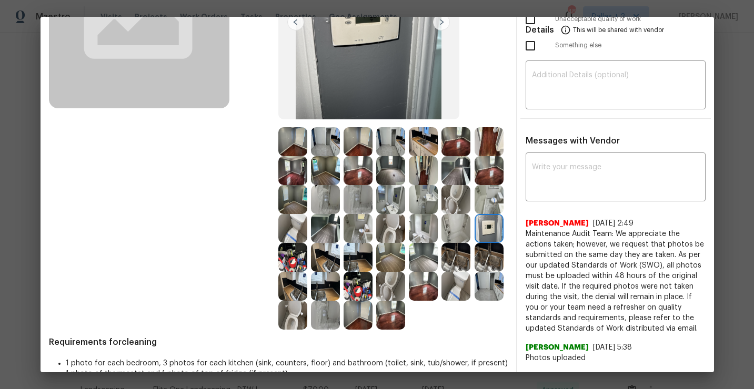
click at [382, 232] on img at bounding box center [390, 228] width 29 height 29
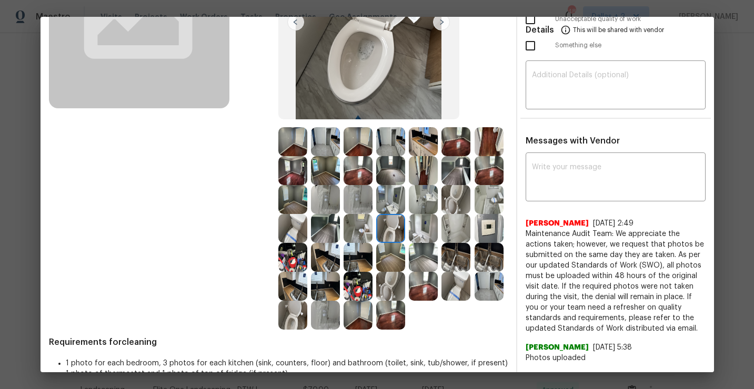
scroll to position [0, 0]
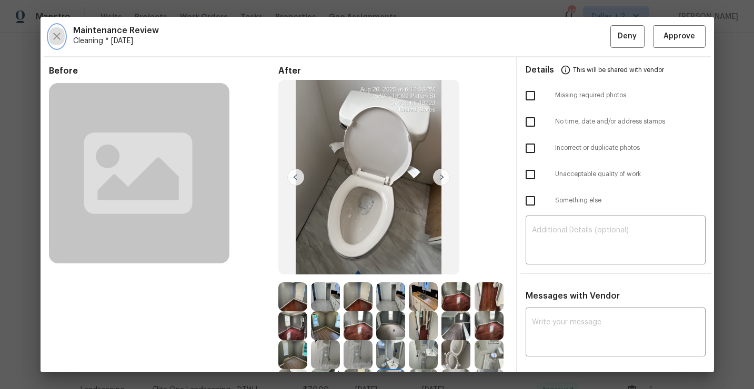
click at [55, 43] on button "button" at bounding box center [57, 36] width 16 height 23
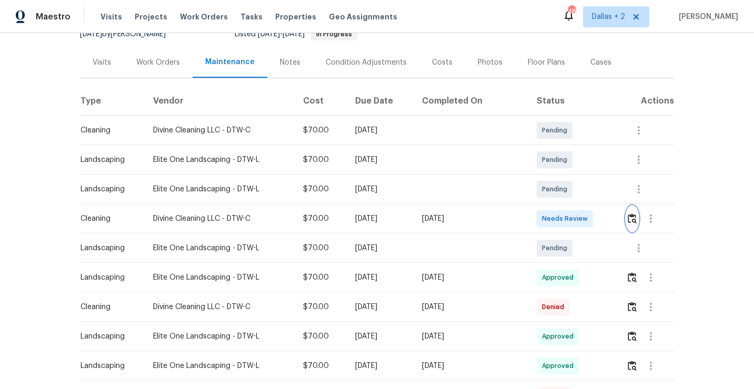
scroll to position [118, 0]
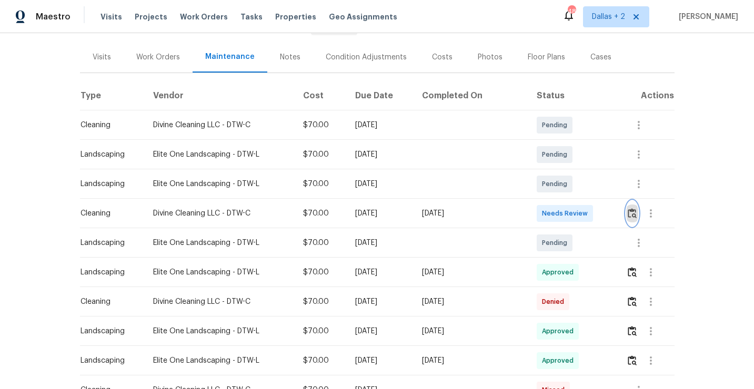
click at [632, 215] on img "button" at bounding box center [631, 213] width 9 height 10
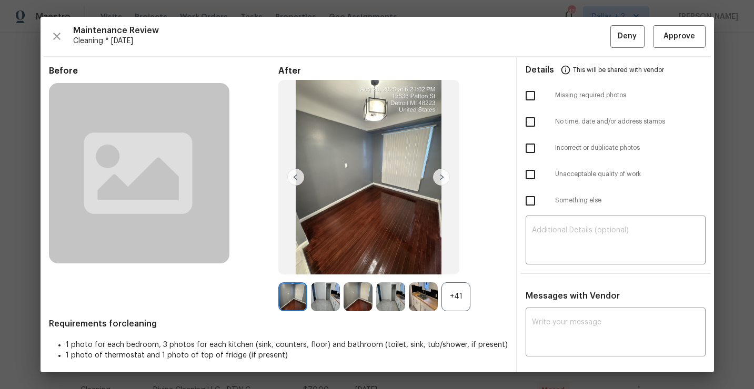
click at [462, 297] on div "+41" at bounding box center [455, 296] width 29 height 29
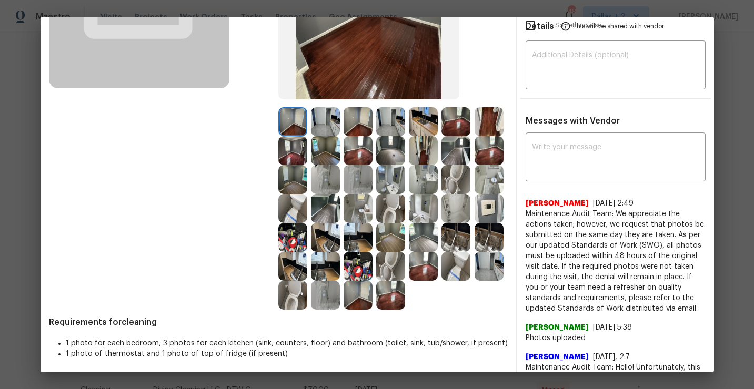
scroll to position [178, 0]
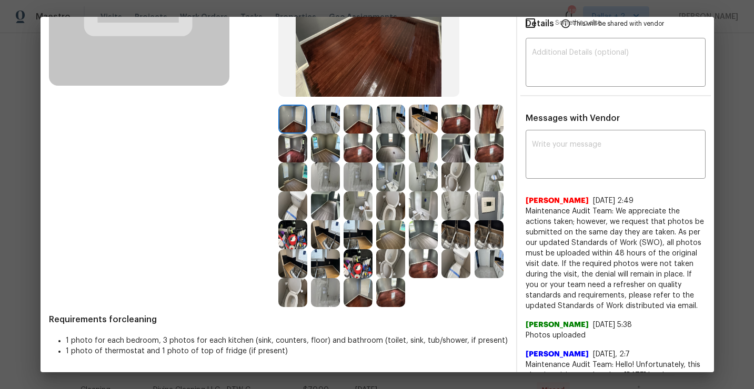
click at [422, 263] on img at bounding box center [423, 263] width 29 height 29
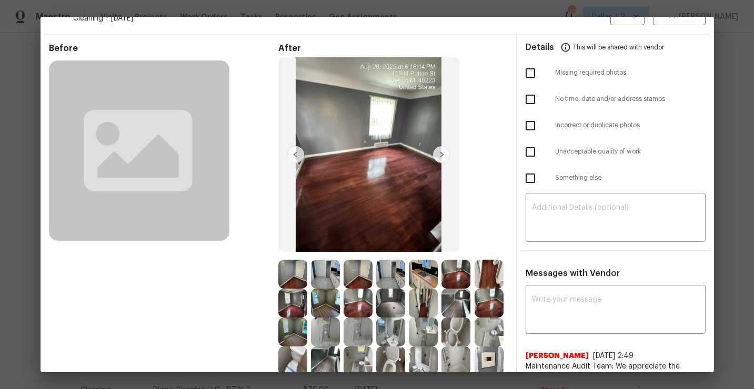
scroll to position [0, 0]
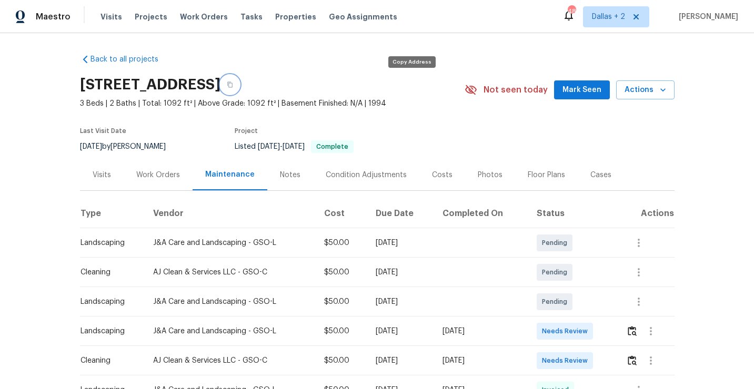
click at [239, 84] on button "button" at bounding box center [229, 84] width 19 height 19
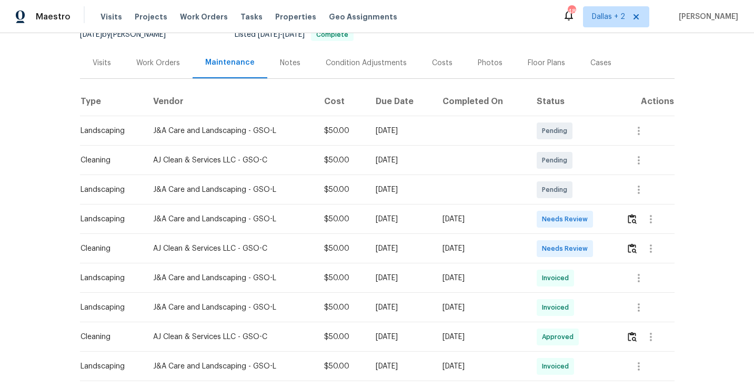
scroll to position [118, 0]
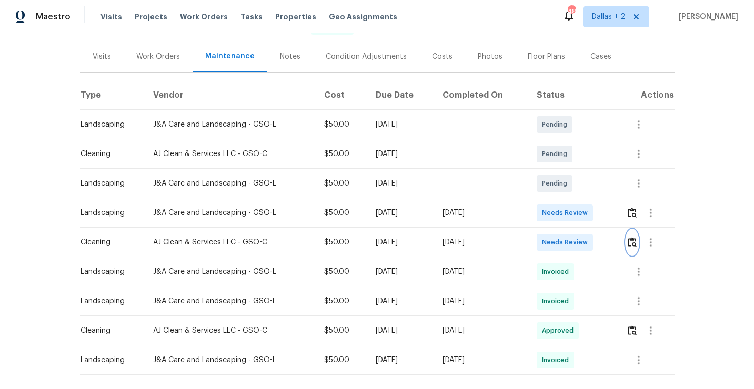
click at [632, 244] on img "button" at bounding box center [631, 242] width 9 height 10
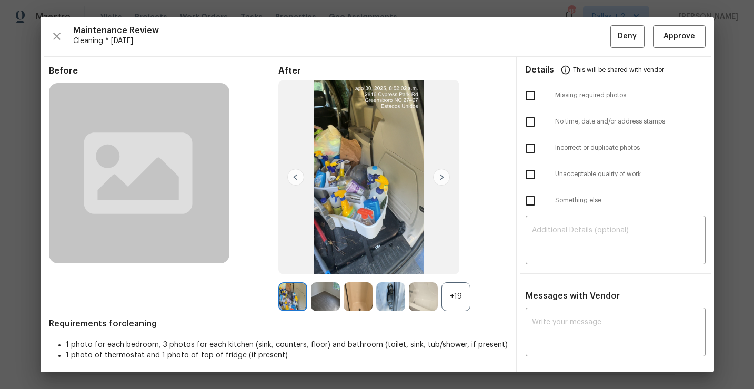
click at [456, 293] on div "+19" at bounding box center [455, 296] width 29 height 29
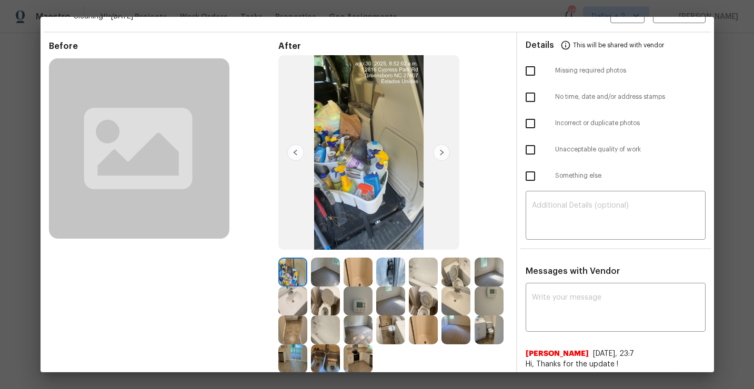
scroll to position [0, 0]
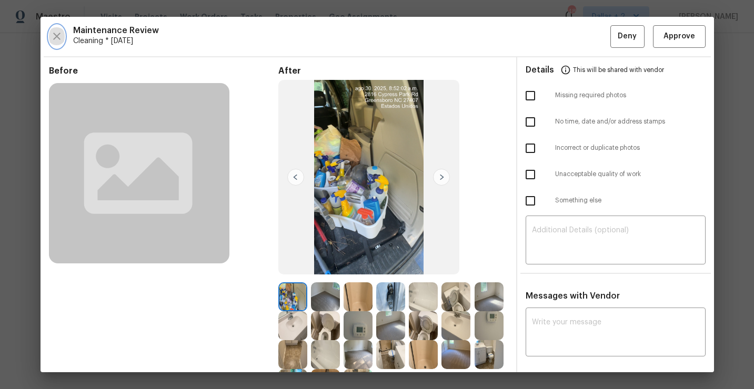
click at [57, 40] on icon "button" at bounding box center [56, 36] width 13 height 13
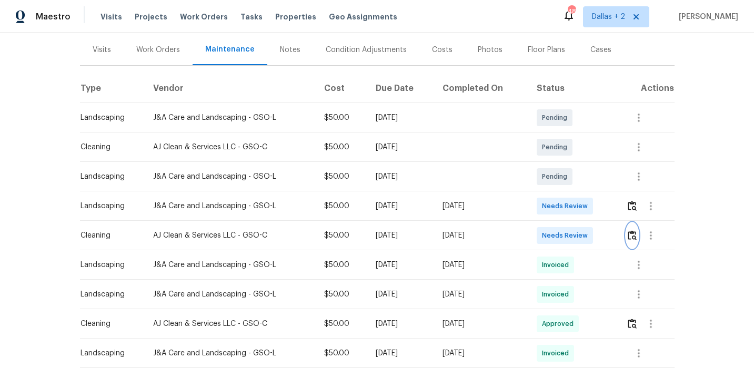
scroll to position [132, 0]
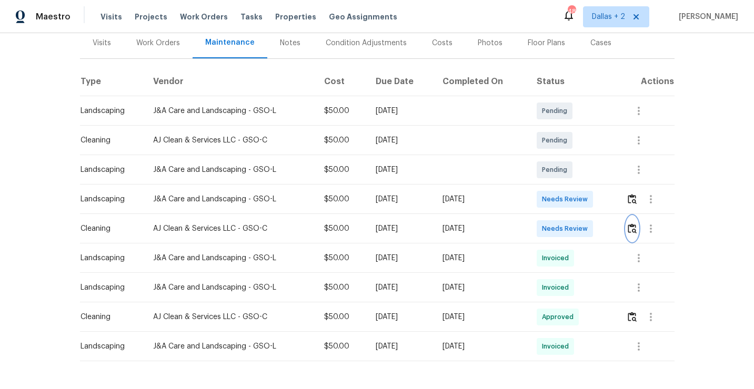
click at [634, 233] on img "button" at bounding box center [631, 229] width 9 height 10
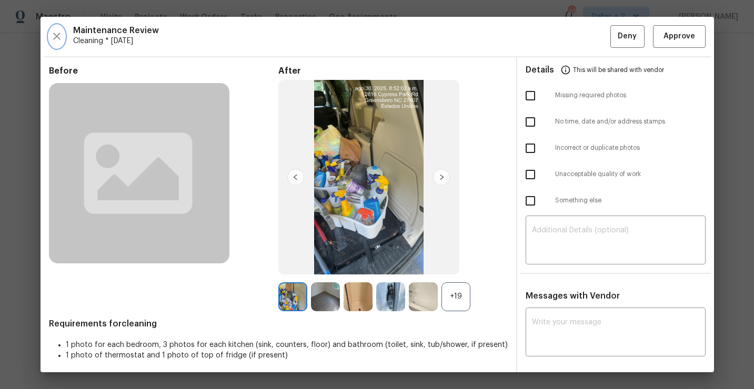
click at [63, 38] on button "button" at bounding box center [57, 36] width 16 height 23
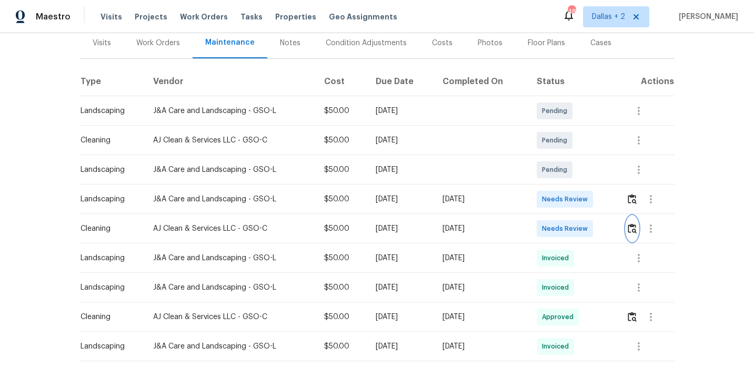
click at [632, 225] on img "button" at bounding box center [631, 229] width 9 height 10
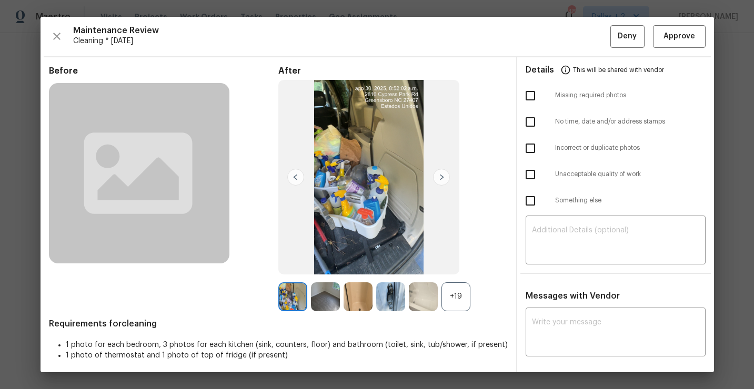
click at [470, 297] on div "+19" at bounding box center [392, 296] width 229 height 29
click at [443, 295] on div "+19" at bounding box center [455, 296] width 29 height 29
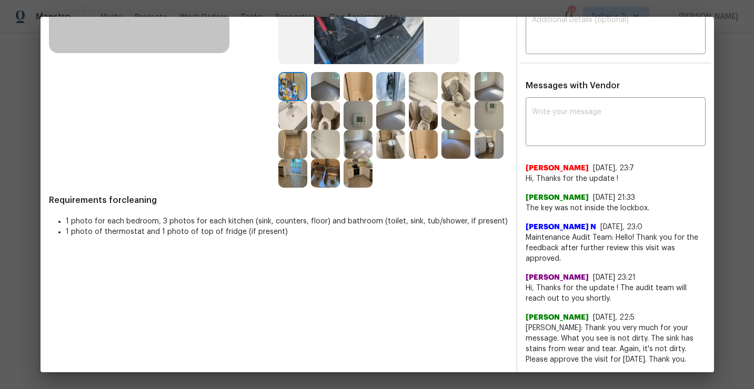
scroll to position [204, 0]
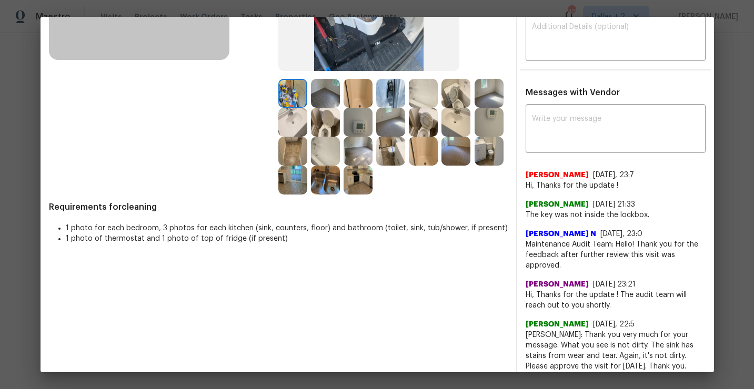
click at [353, 182] on img at bounding box center [357, 180] width 29 height 29
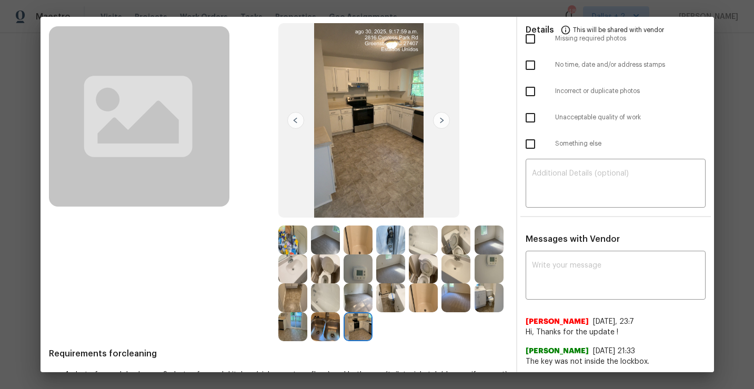
scroll to position [50, 0]
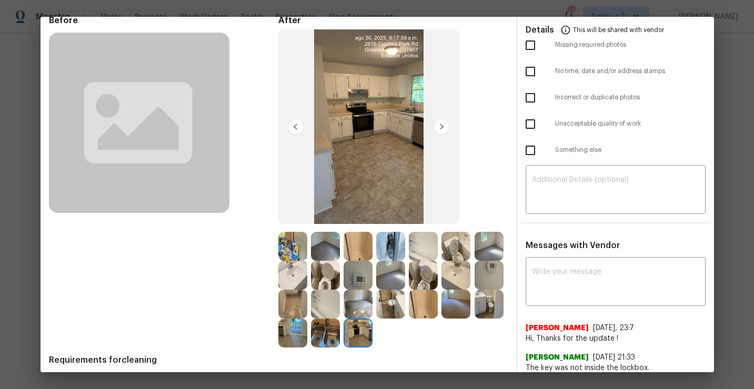
click at [325, 281] on img at bounding box center [325, 275] width 29 height 29
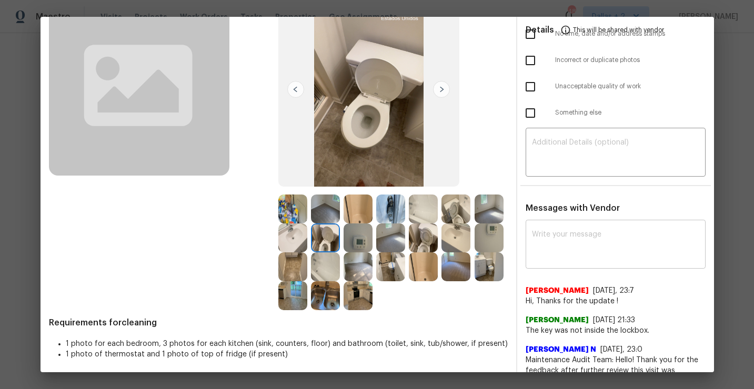
scroll to position [86, 0]
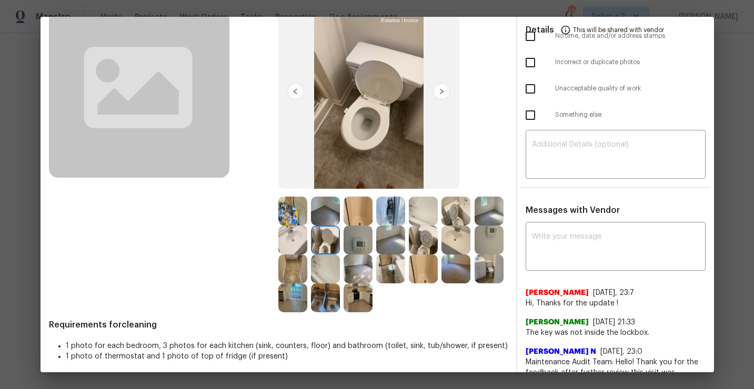
click at [379, 209] on img at bounding box center [390, 211] width 29 height 29
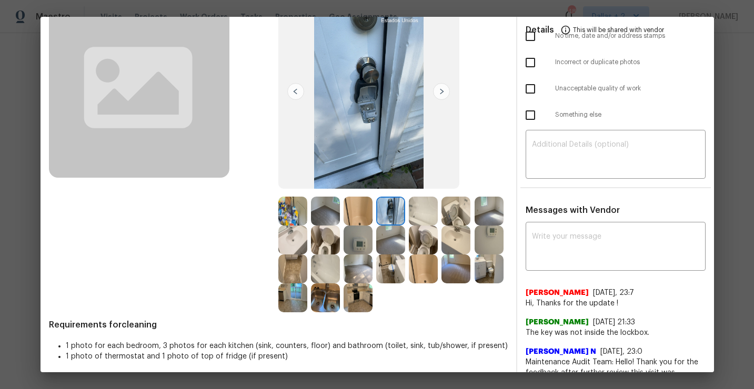
click at [361, 210] on img at bounding box center [357, 211] width 29 height 29
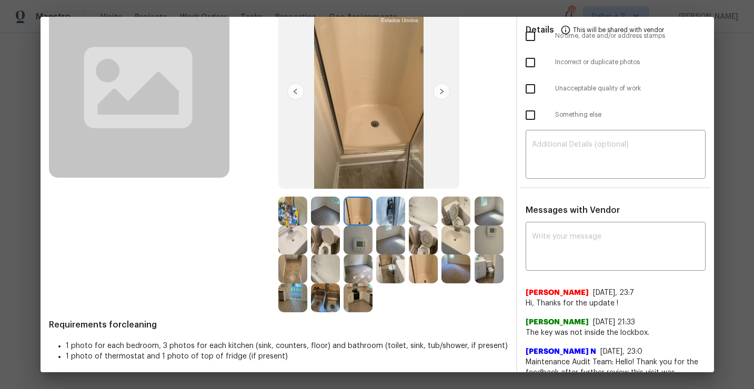
click at [355, 269] on img at bounding box center [357, 269] width 29 height 29
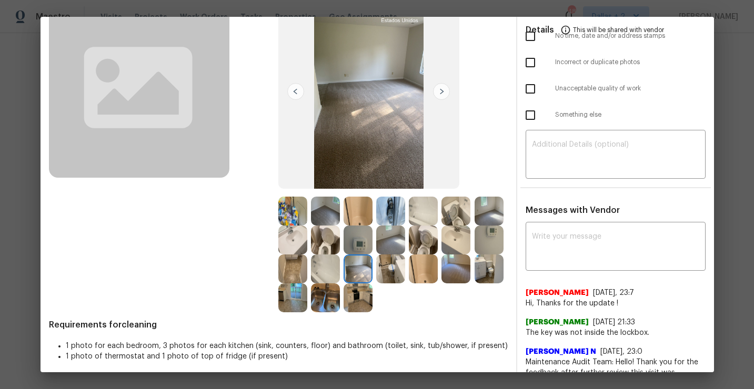
click at [318, 262] on img at bounding box center [325, 269] width 29 height 29
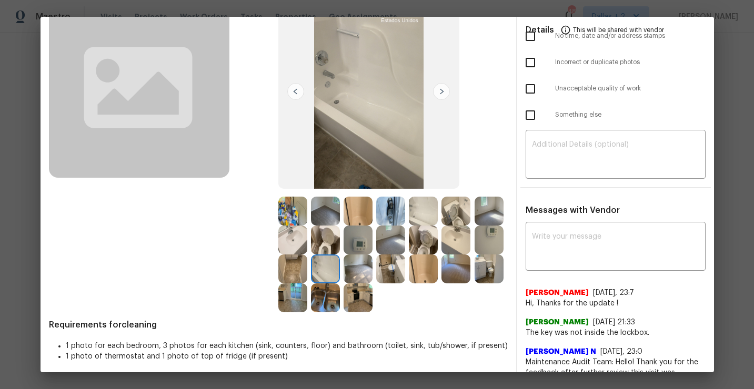
click at [361, 296] on img at bounding box center [357, 297] width 29 height 29
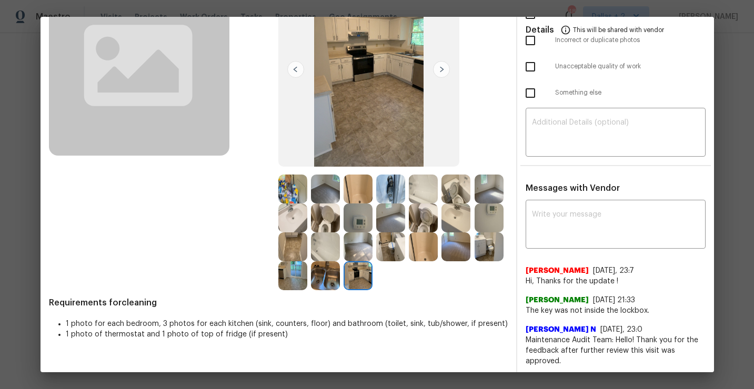
scroll to position [0, 0]
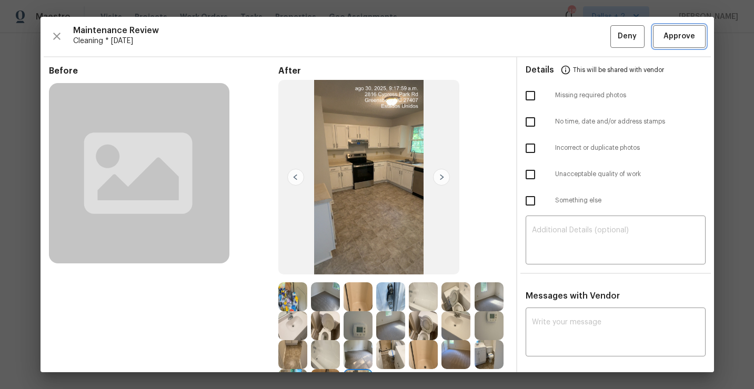
click at [681, 40] on span "Approve" at bounding box center [679, 36] width 32 height 13
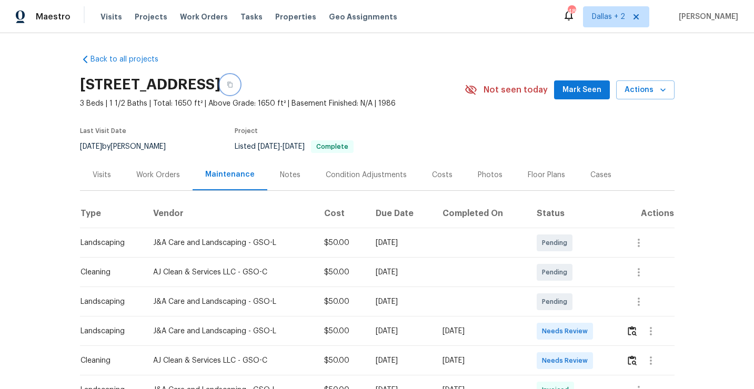
click at [233, 84] on icon "button" at bounding box center [230, 85] width 6 height 6
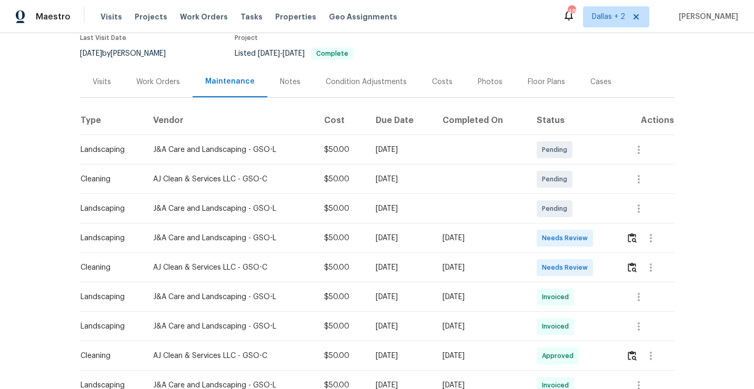
scroll to position [99, 0]
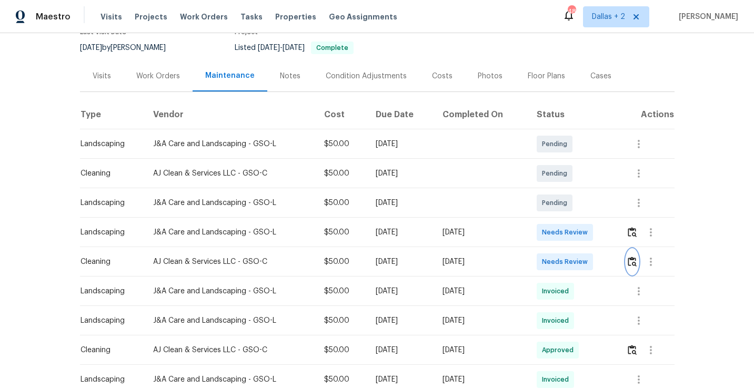
click at [635, 264] on img "button" at bounding box center [631, 262] width 9 height 10
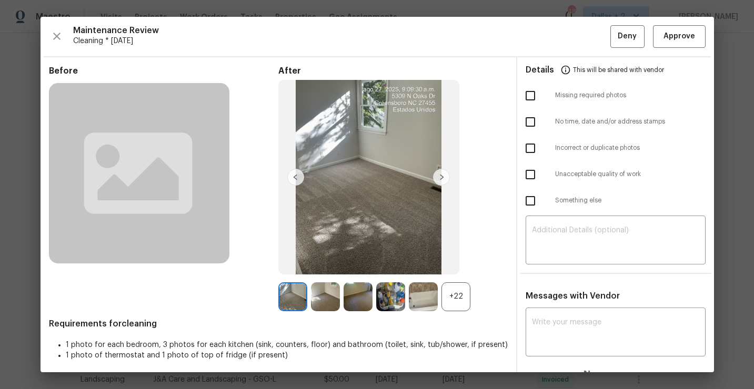
click at [458, 298] on div "+22" at bounding box center [455, 296] width 29 height 29
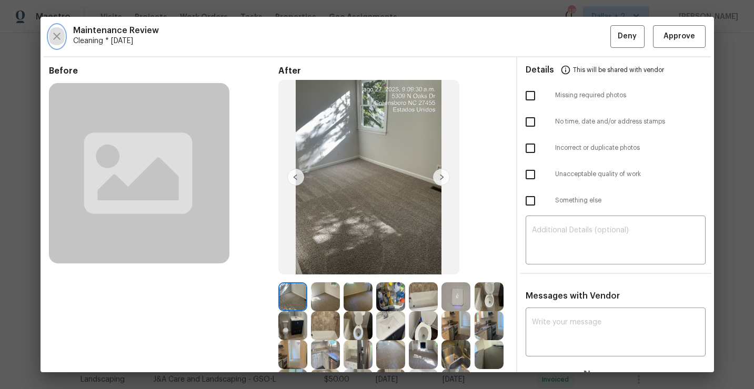
click at [57, 30] on icon "button" at bounding box center [56, 36] width 13 height 13
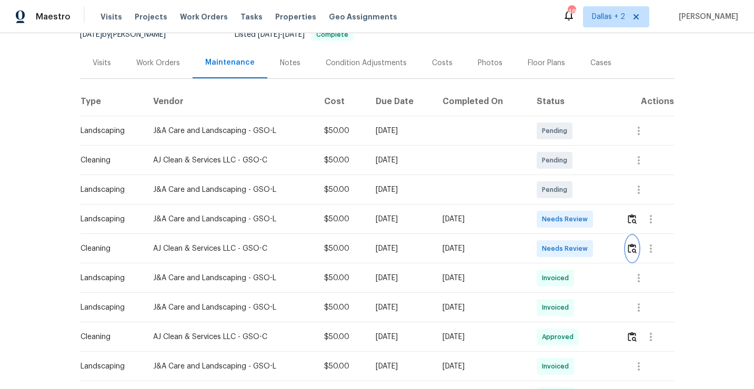
scroll to position [133, 0]
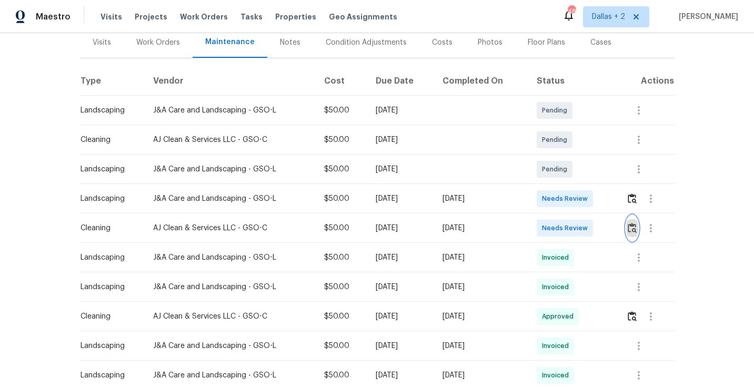
click at [635, 229] on img "button" at bounding box center [631, 228] width 9 height 10
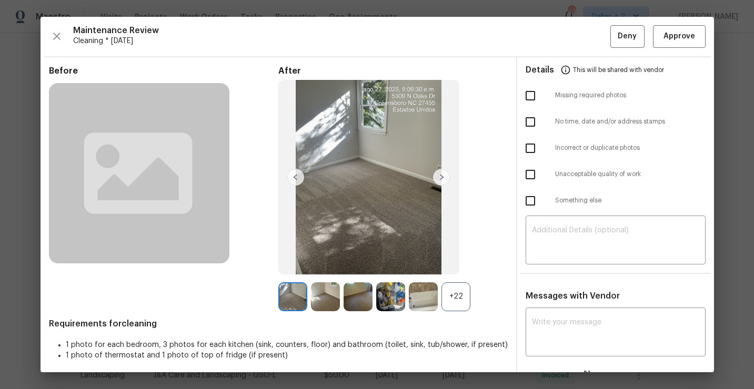
click at [454, 294] on div "+22" at bounding box center [455, 296] width 29 height 29
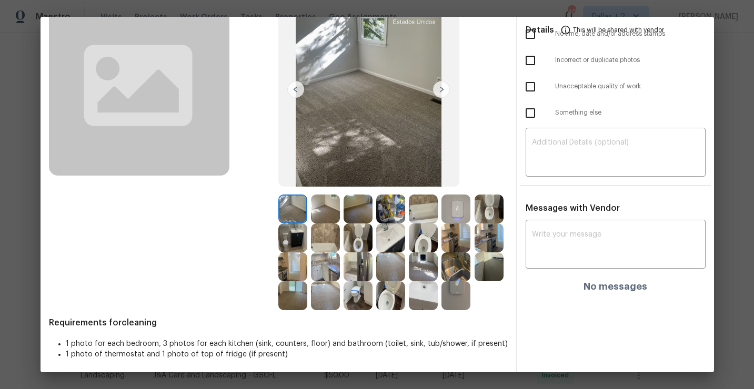
scroll to position [90, 0]
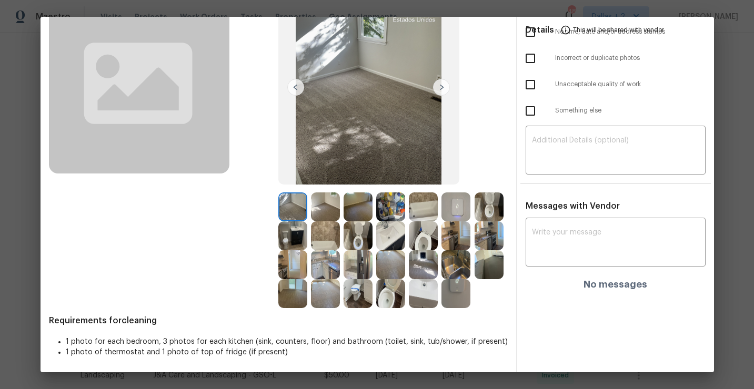
click at [456, 237] on img at bounding box center [455, 235] width 29 height 29
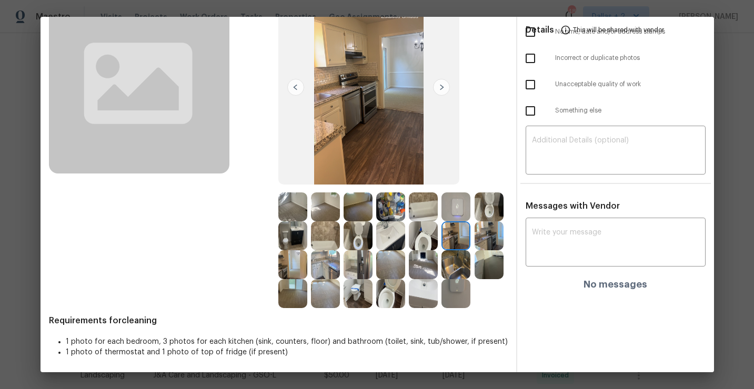
click at [483, 235] on img at bounding box center [488, 235] width 29 height 29
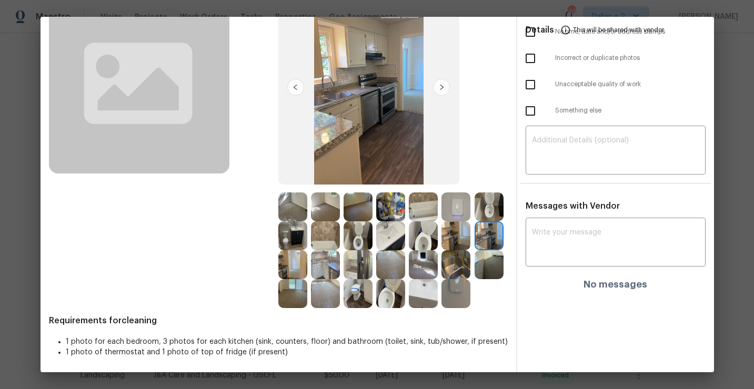
click at [286, 260] on img at bounding box center [292, 264] width 29 height 29
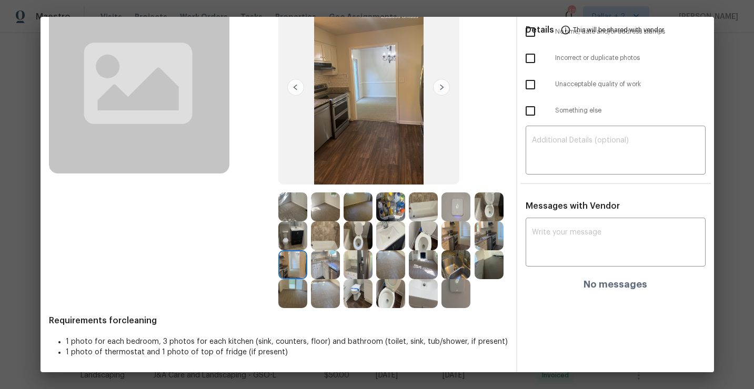
click at [489, 239] on img at bounding box center [488, 235] width 29 height 29
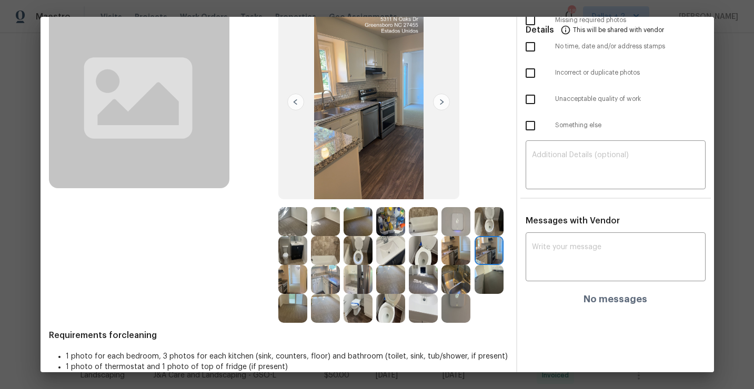
scroll to position [0, 0]
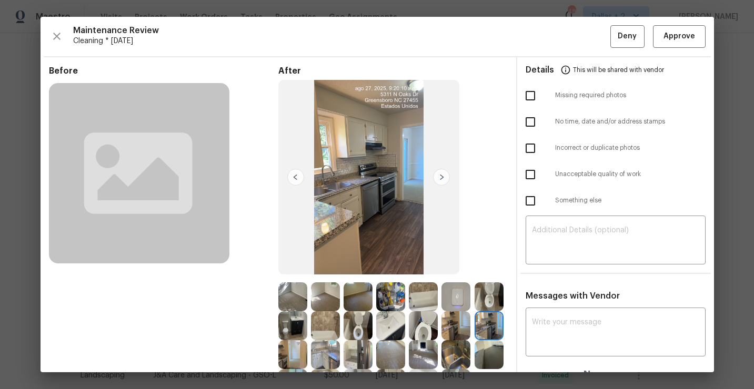
click at [48, 33] on div "Maintenance Review Cleaning * [DATE] Deny Approve Before After Requirements for…" at bounding box center [376, 195] width 673 height 356
click at [50, 33] on icon "button" at bounding box center [56, 36] width 13 height 13
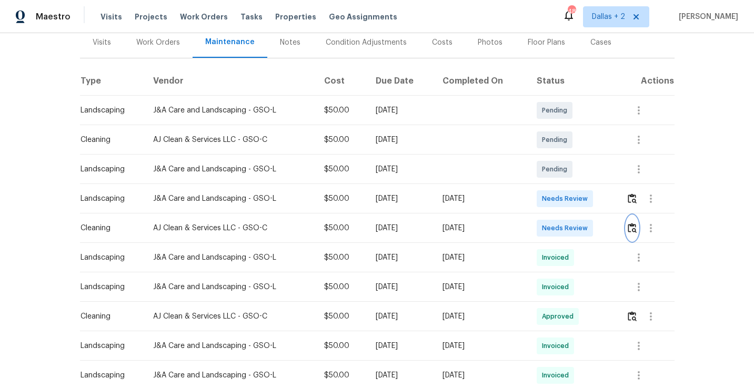
click at [635, 230] on img "button" at bounding box center [631, 228] width 9 height 10
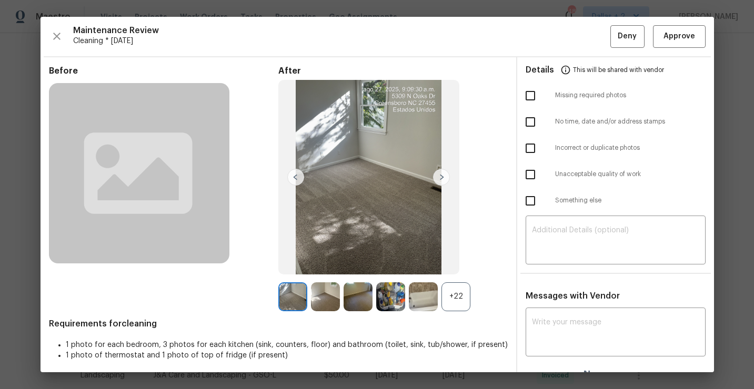
click at [470, 299] on div "+22" at bounding box center [455, 296] width 29 height 29
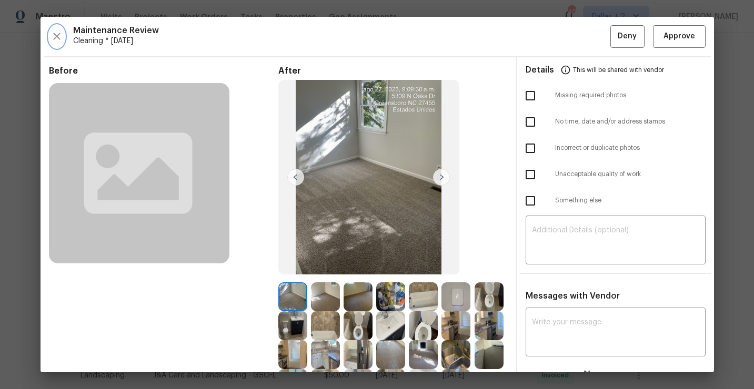
click at [52, 33] on icon "button" at bounding box center [56, 36] width 13 height 13
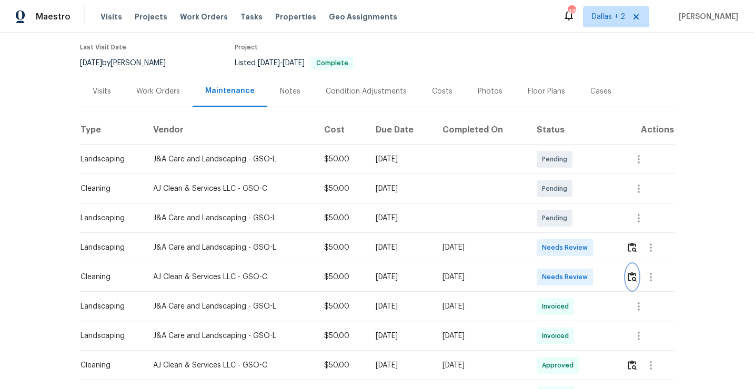
scroll to position [86, 0]
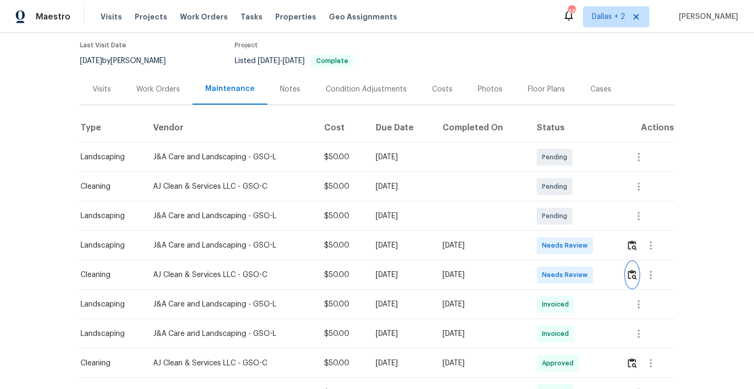
click at [632, 277] on img "button" at bounding box center [631, 275] width 9 height 10
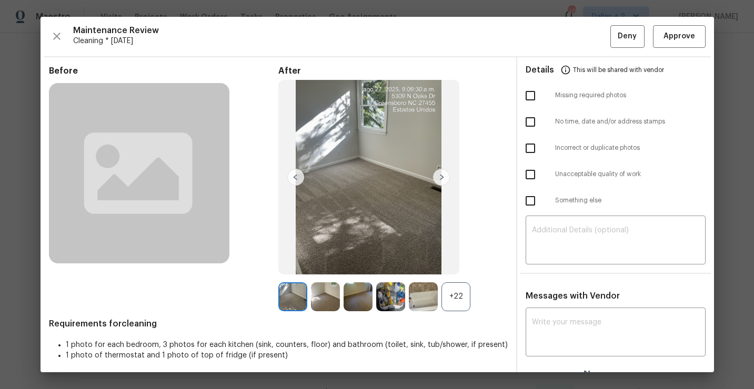
click at [457, 311] on div "Before After +22 Requirements for cleaning 1 photo for each bedroom, 3 photos f…" at bounding box center [278, 227] width 459 height 322
click at [457, 303] on div "+22" at bounding box center [455, 296] width 29 height 29
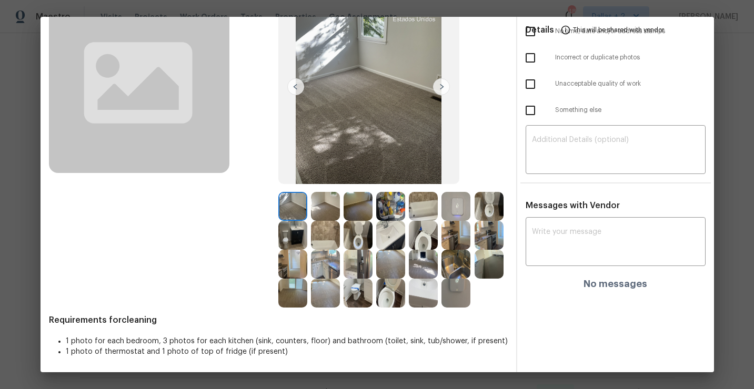
scroll to position [90, 0]
click at [351, 268] on img at bounding box center [357, 264] width 29 height 29
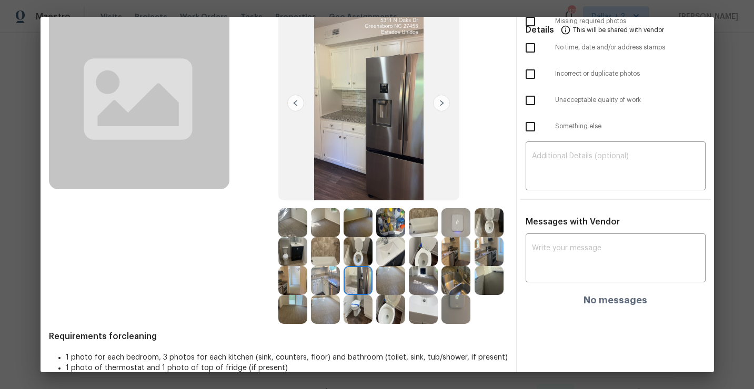
scroll to position [90, 0]
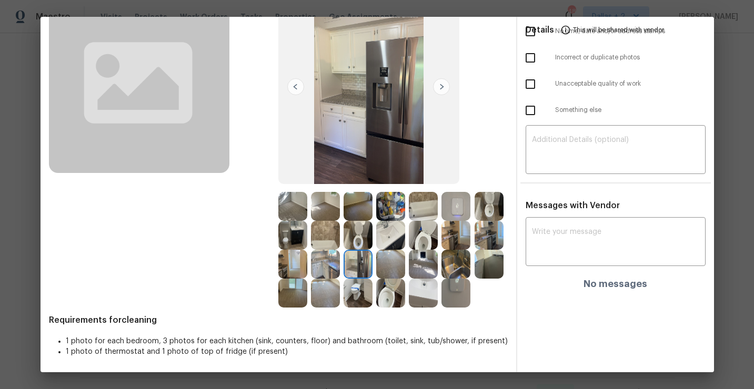
click at [493, 263] on img at bounding box center [488, 264] width 29 height 29
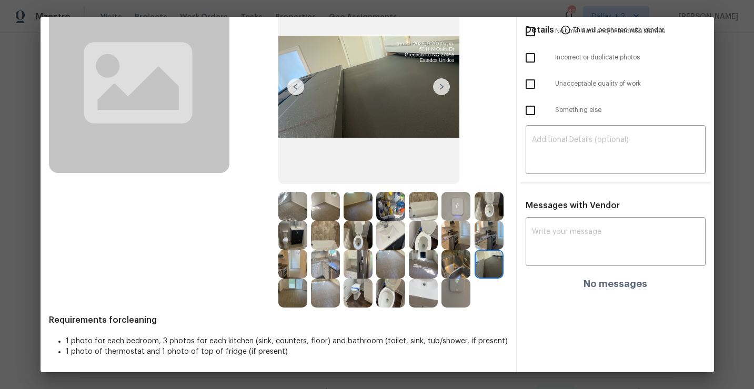
scroll to position [0, 0]
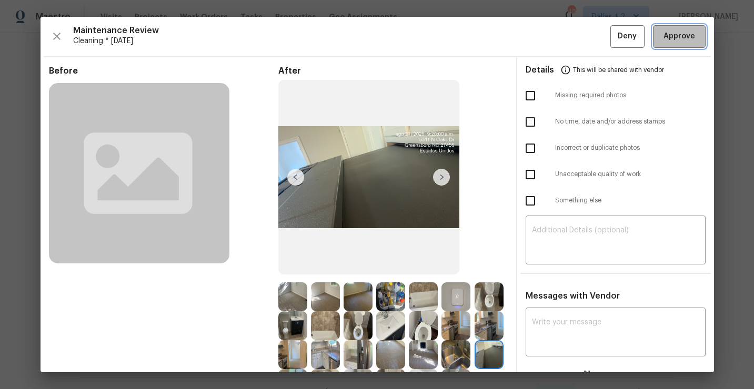
click at [683, 30] on span "Approve" at bounding box center [679, 36] width 32 height 13
